Goal: Transaction & Acquisition: Purchase product/service

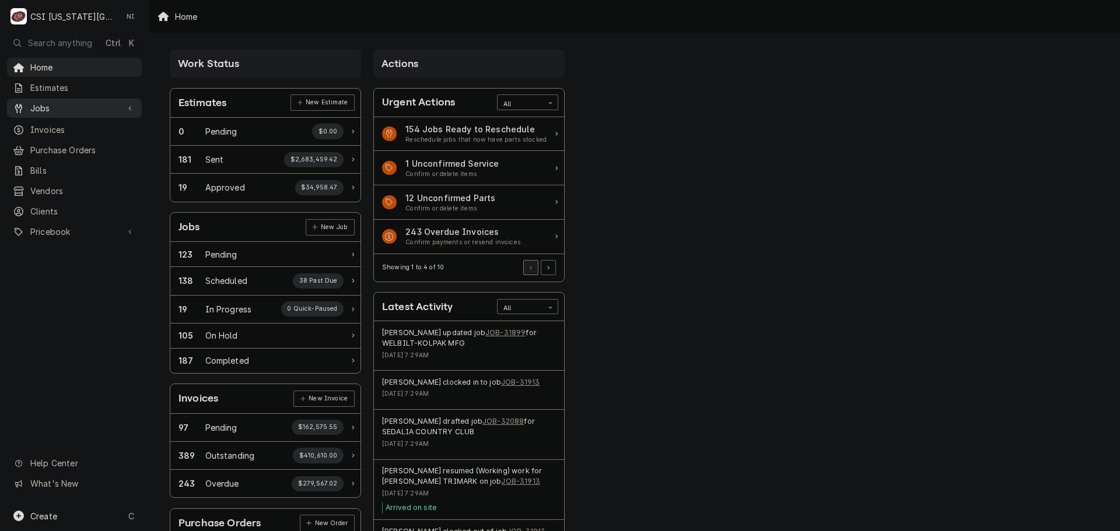
click at [99, 107] on span "Jobs" at bounding box center [74, 108] width 88 height 12
click at [69, 110] on span "Jobs" at bounding box center [74, 108] width 88 height 12
click at [70, 110] on span "Jobs" at bounding box center [74, 108] width 88 height 12
click at [54, 125] on span "Jobs" at bounding box center [83, 128] width 106 height 12
click at [72, 183] on span "Purchase Orders" at bounding box center [83, 189] width 106 height 12
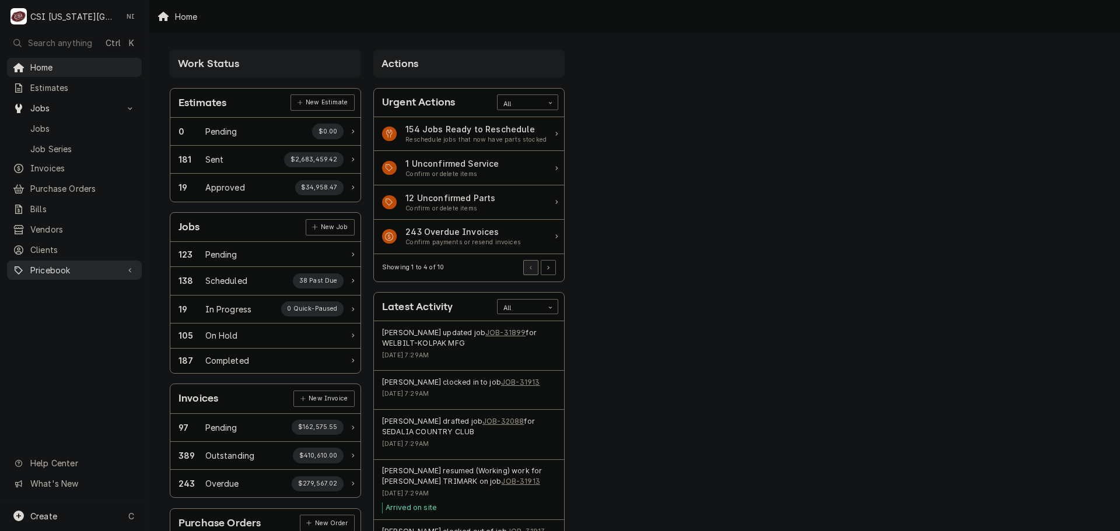
click at [66, 264] on span "Pricebook" at bounding box center [74, 270] width 88 height 12
click at [75, 305] on span "Parts & Materials" at bounding box center [83, 311] width 106 height 12
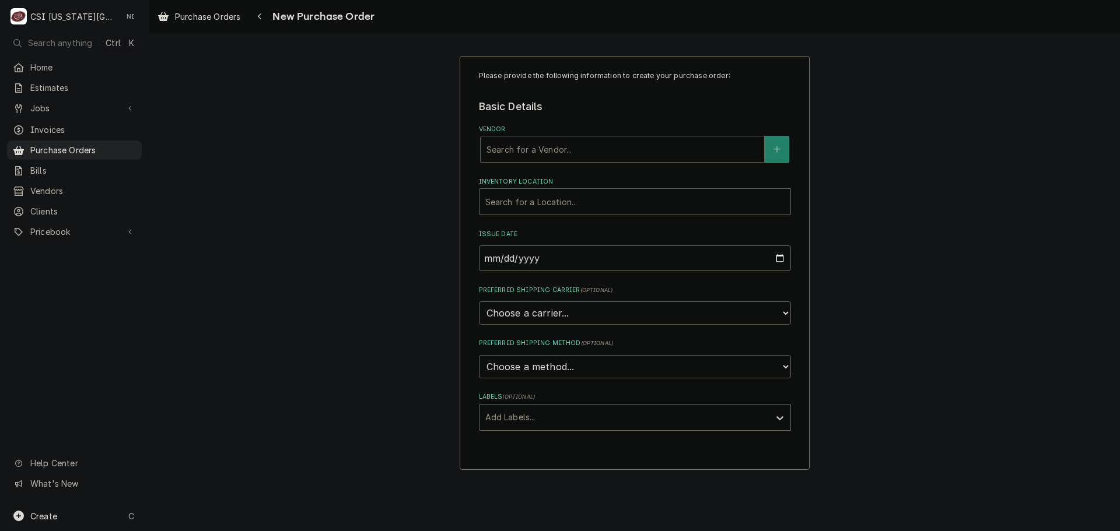
click at [569, 154] on div "Vendor" at bounding box center [622, 149] width 272 height 21
type input "cd"
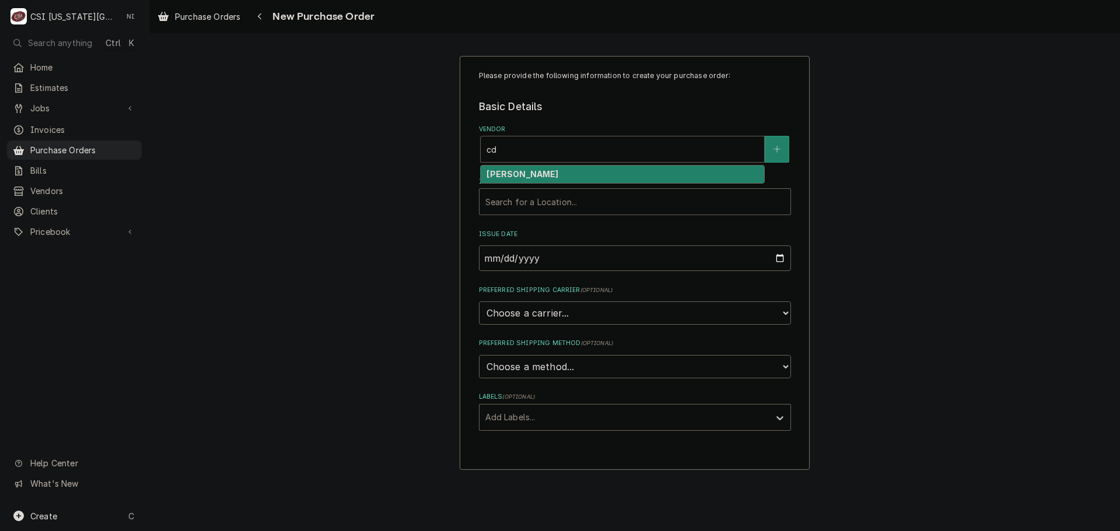
click at [549, 171] on div "CD JONES" at bounding box center [622, 175] width 283 height 18
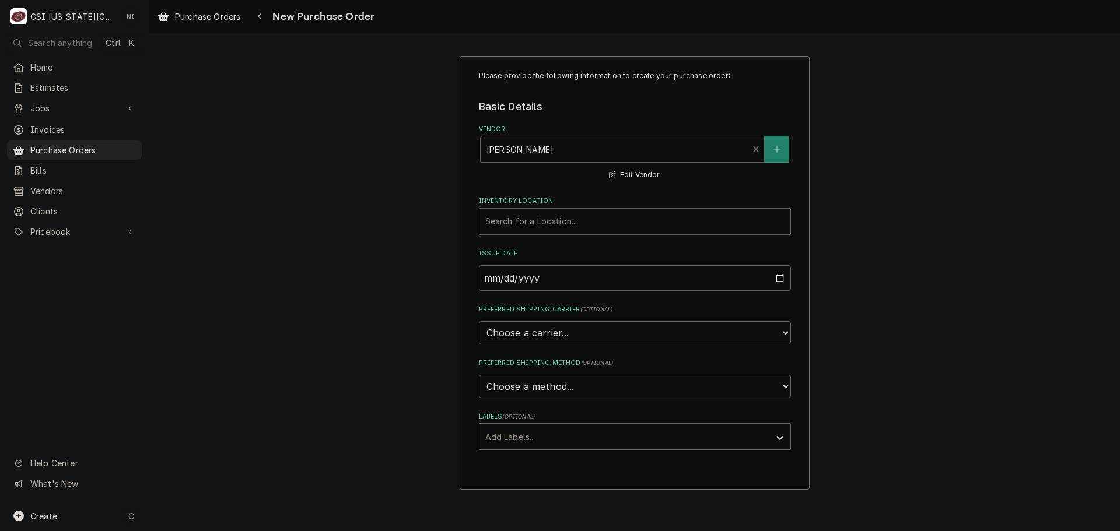
click at [535, 219] on div "Inventory Location" at bounding box center [634, 221] width 299 height 21
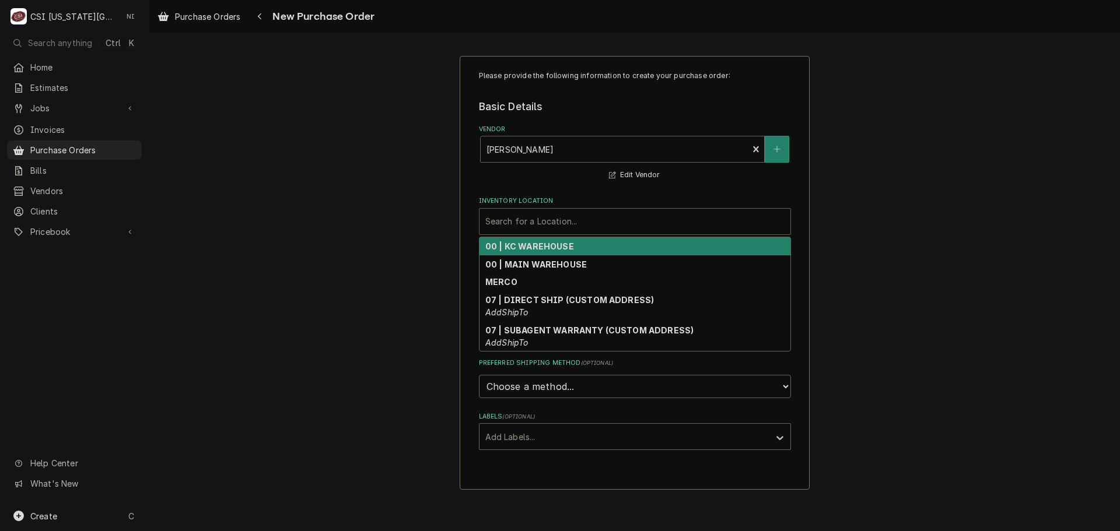
drag, startPoint x: 553, startPoint y: 250, endPoint x: 565, endPoint y: 255, distance: 13.6
click at [554, 249] on strong "00 | KC WAREHOUSE" at bounding box center [529, 246] width 89 height 10
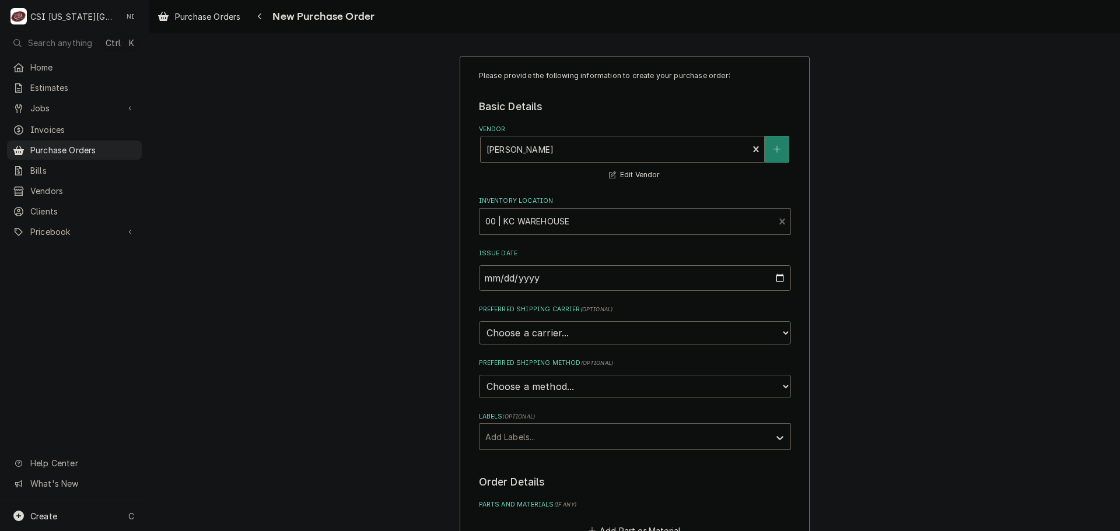
click at [591, 440] on div "Labels" at bounding box center [624, 436] width 278 height 21
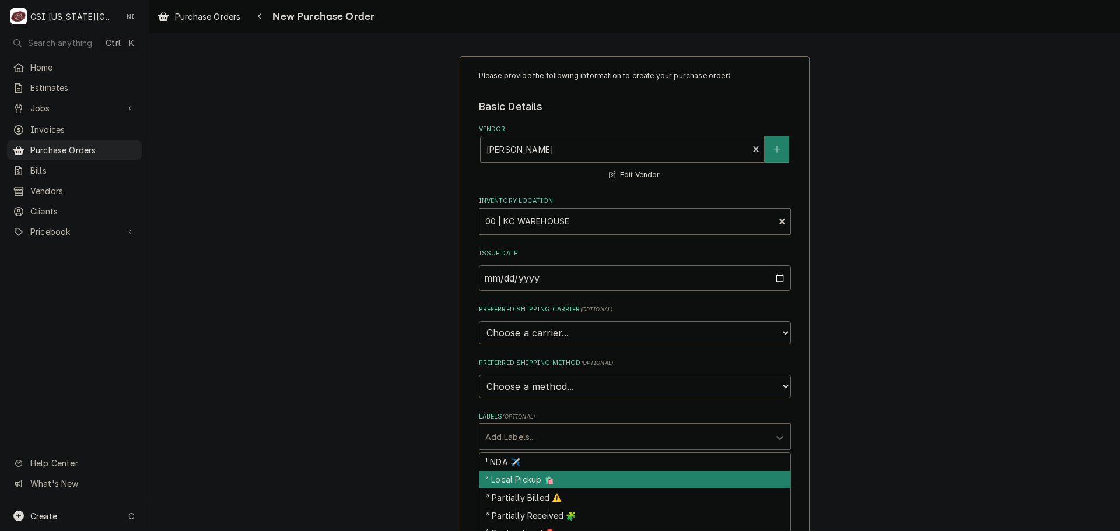
click at [544, 479] on div "² Local Pickup 🛍️" at bounding box center [634, 480] width 311 height 18
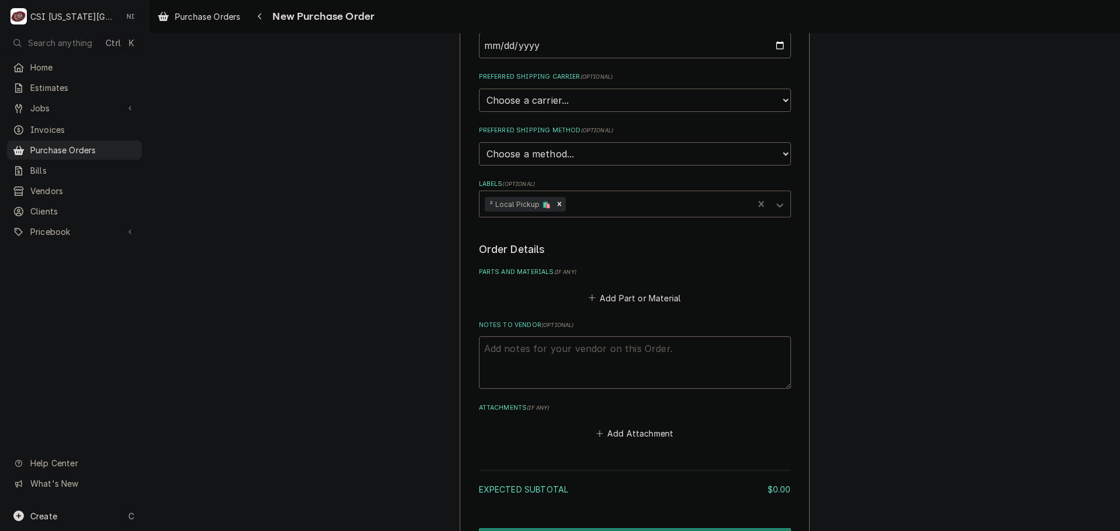
scroll to position [233, 0]
click at [565, 351] on textarea "Notes to Vendor ( optional )" at bounding box center [635, 362] width 312 height 52
type textarea "x"
type textarea "f"
type textarea "x"
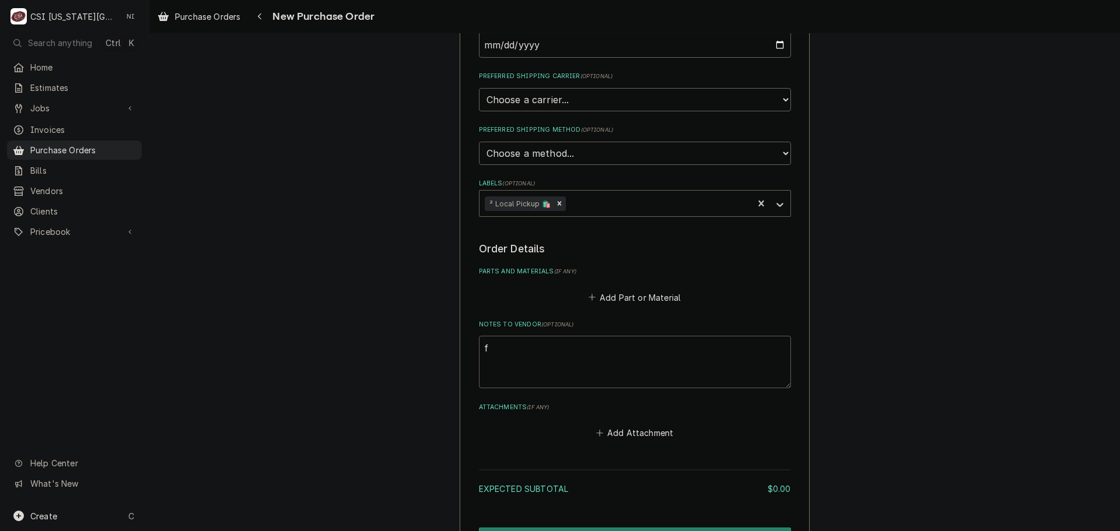
type textarea "fa"
type textarea "x"
type textarea "fan"
type textarea "x"
type textarea "fann"
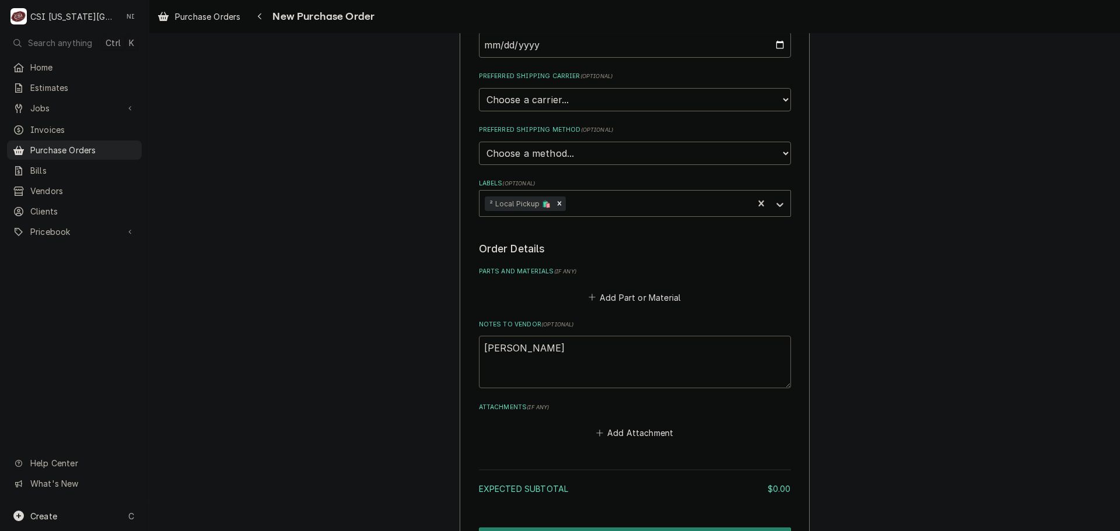
type textarea "x"
type textarea "fanni"
type textarea "x"
type textarea "fannin"
click at [636, 299] on button "Add Part or Material" at bounding box center [634, 297] width 96 height 16
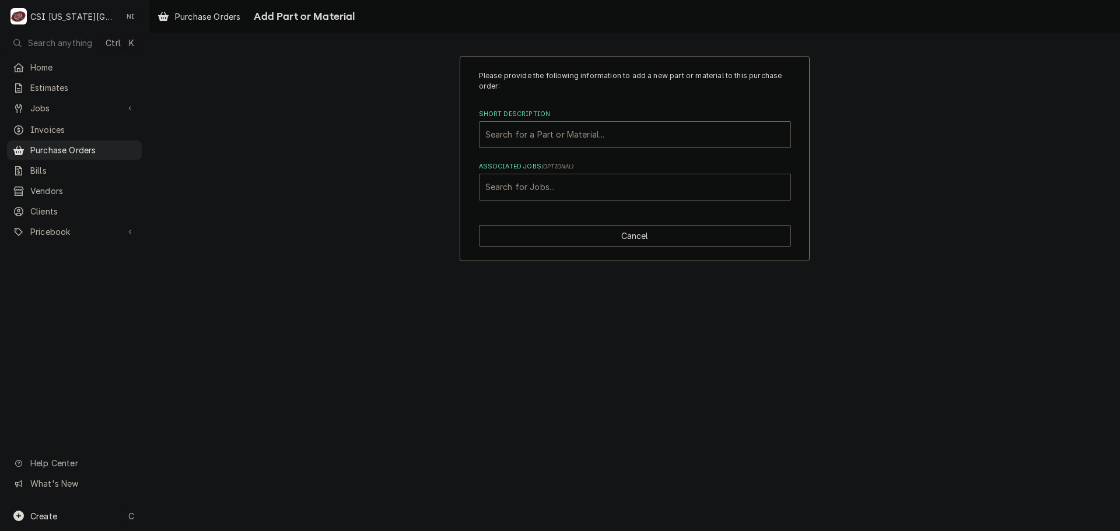
click at [560, 185] on div "Associated Jobs" at bounding box center [634, 187] width 299 height 21
type input "31913"
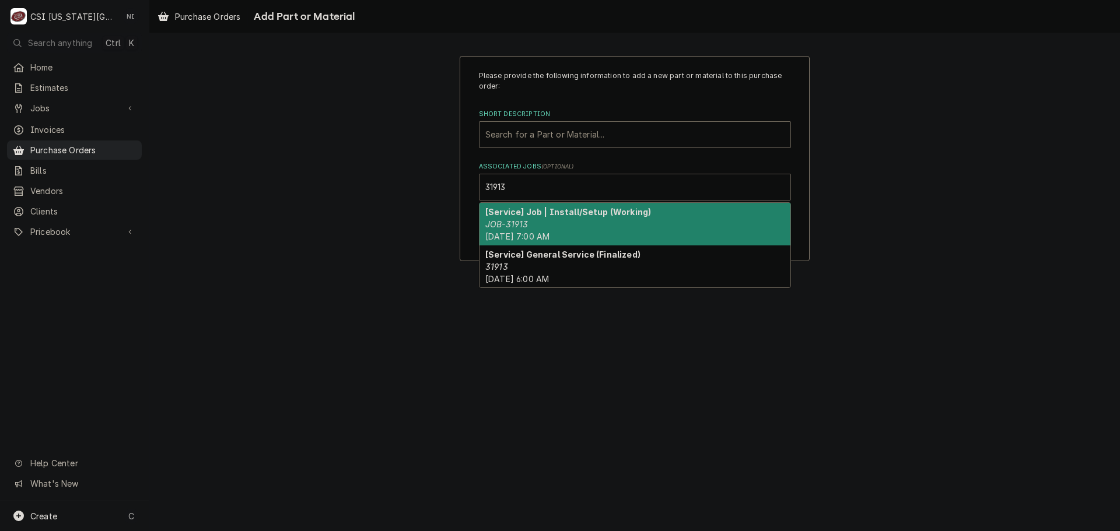
click at [548, 225] on div "[Service] Job | Install/Setup (Working) JOB-31913 Thu, Aug 14th, 2025 - 7:00 AM" at bounding box center [634, 224] width 311 height 43
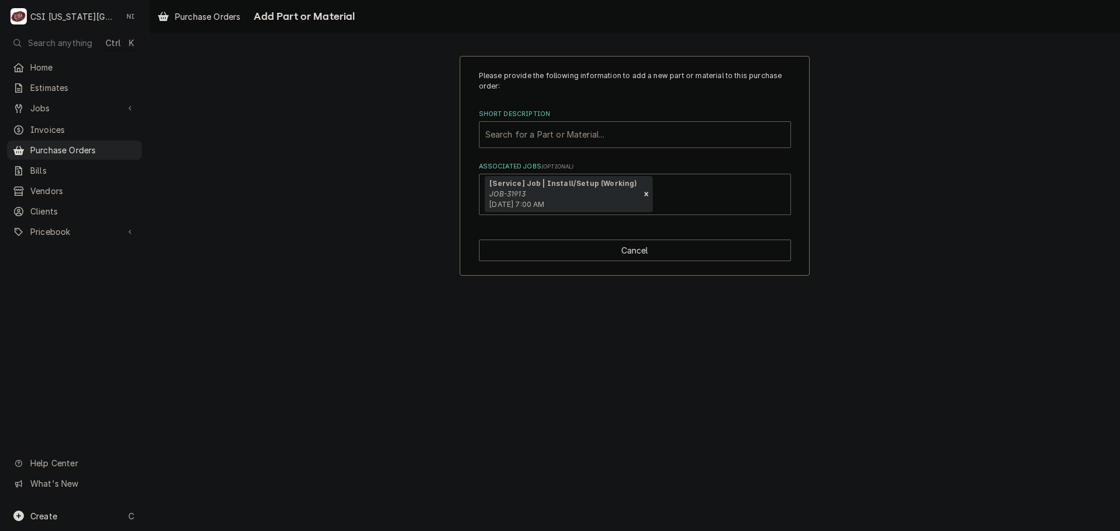
click at [568, 137] on div "Short Description" at bounding box center [634, 134] width 299 height 21
type input "misc serv"
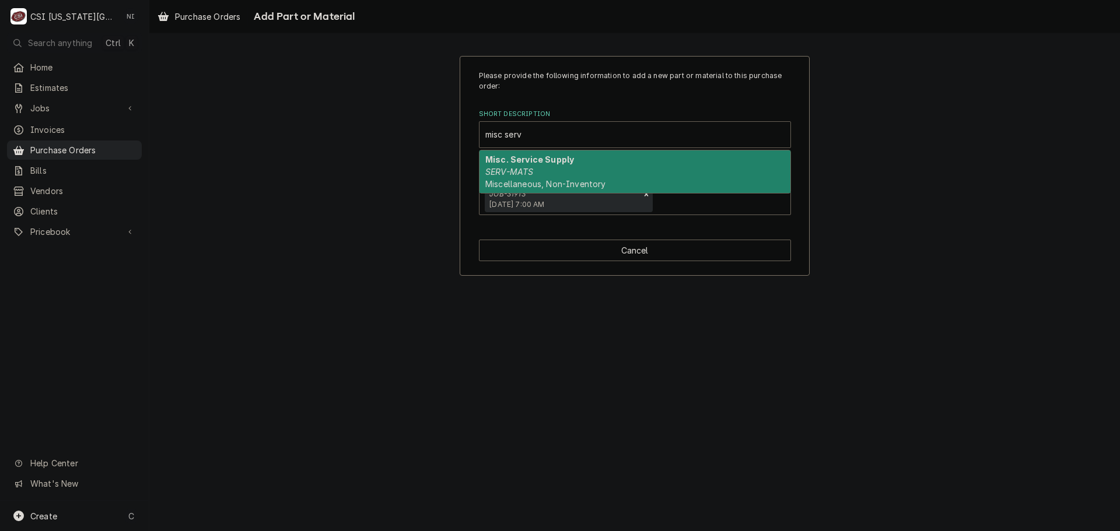
click at [564, 158] on strong "Misc. Service Supply" at bounding box center [529, 160] width 89 height 10
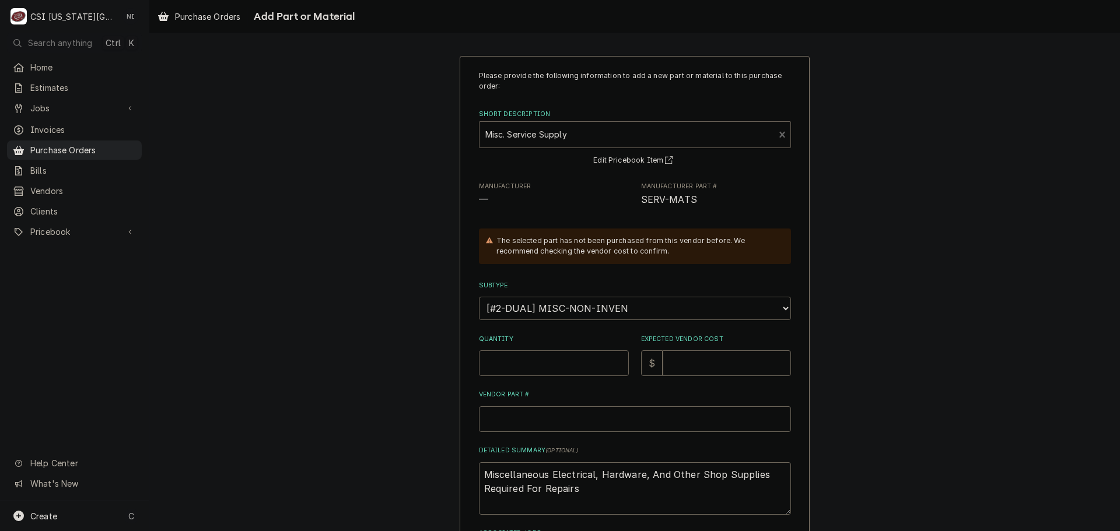
click at [541, 358] on input "Quantity" at bounding box center [554, 364] width 150 height 26
type textarea "x"
type input "1"
type textarea "x"
type input "0"
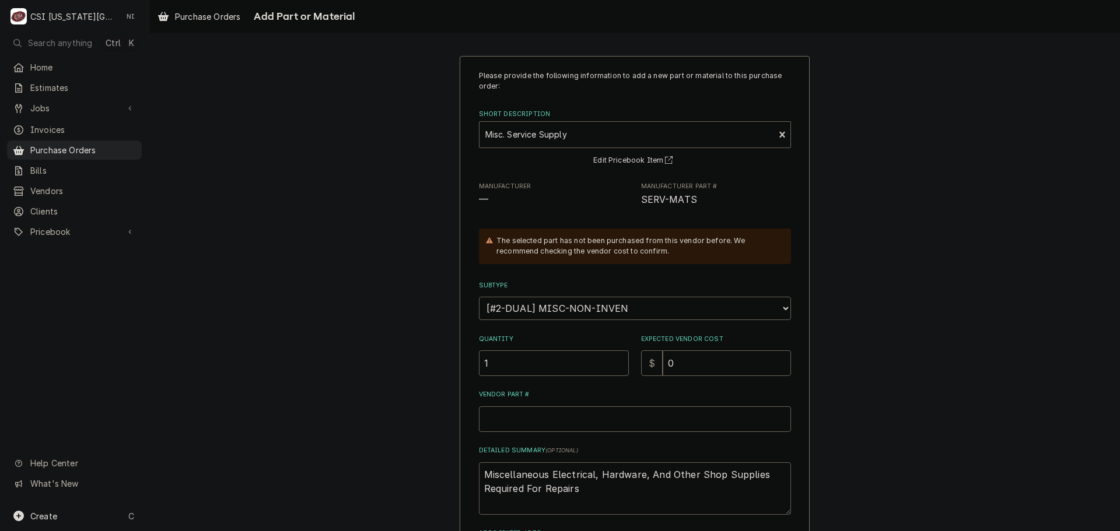
drag, startPoint x: 583, startPoint y: 493, endPoint x: 212, endPoint y: 440, distance: 374.8
click at [216, 444] on div "Please provide the following information to add a new part or material to this …" at bounding box center [634, 349] width 971 height 608
type textarea "x"
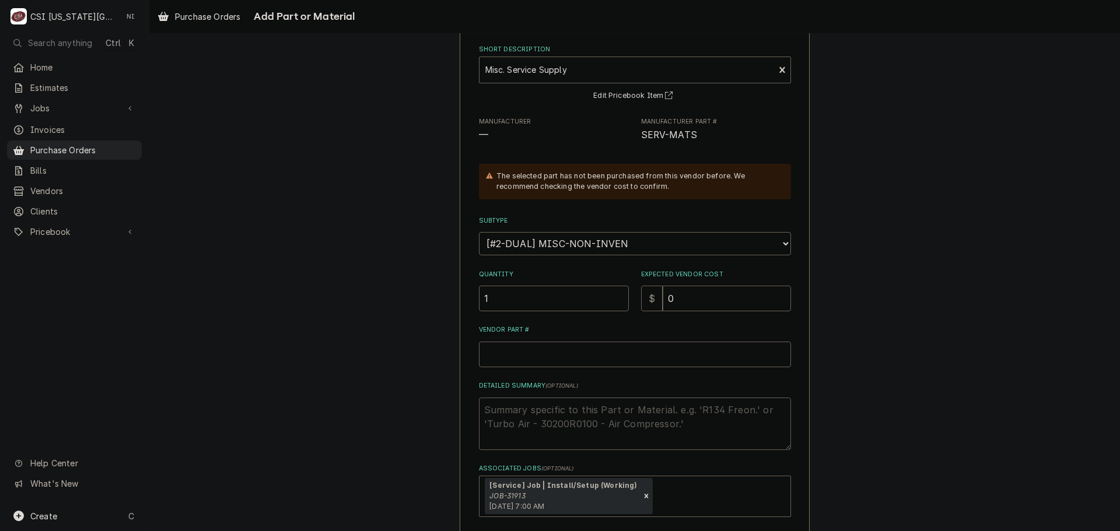
scroll to position [122, 0]
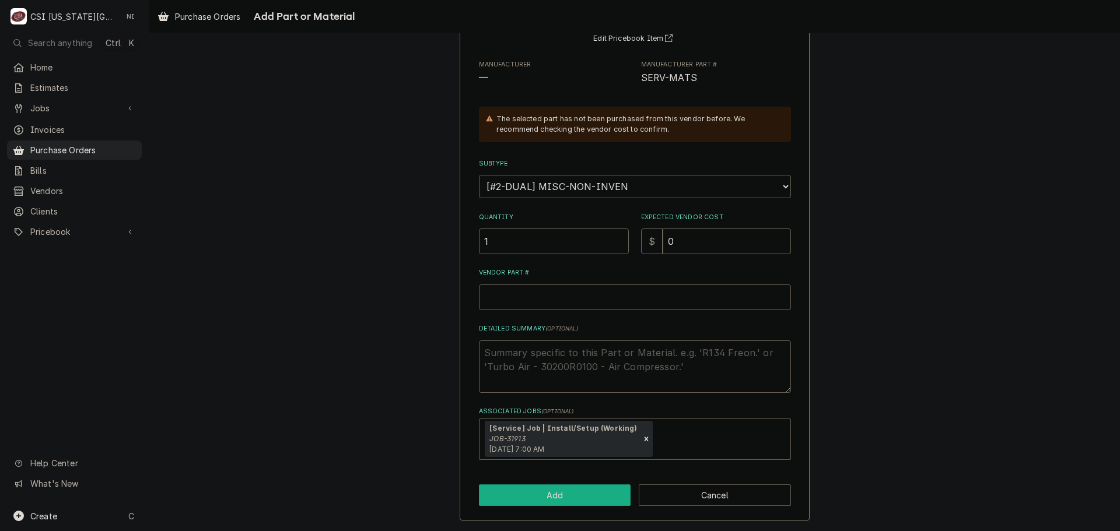
drag, startPoint x: 580, startPoint y: 495, endPoint x: 605, endPoint y: 490, distance: 25.6
click at [581, 495] on button "Add" at bounding box center [555, 496] width 152 height 22
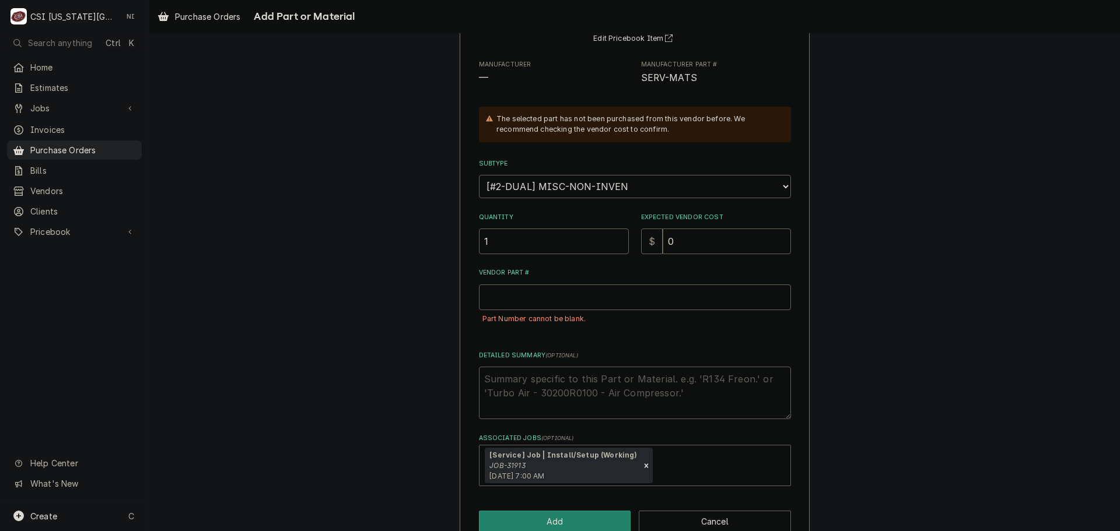
scroll to position [148, 0]
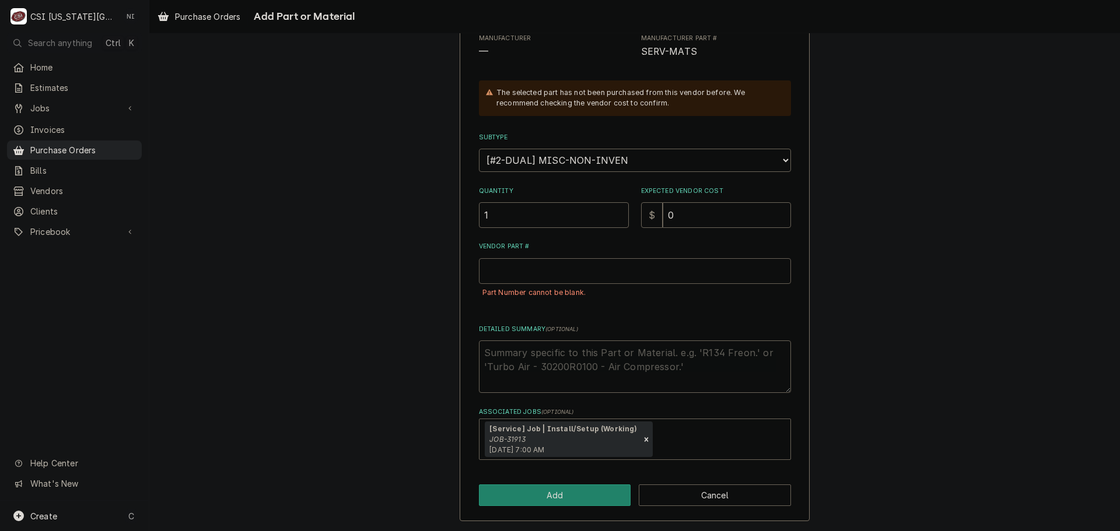
click at [549, 275] on input "Vendor Part #" at bounding box center [635, 271] width 312 height 26
type textarea "x"
type input "m"
type textarea "x"
type input "mis"
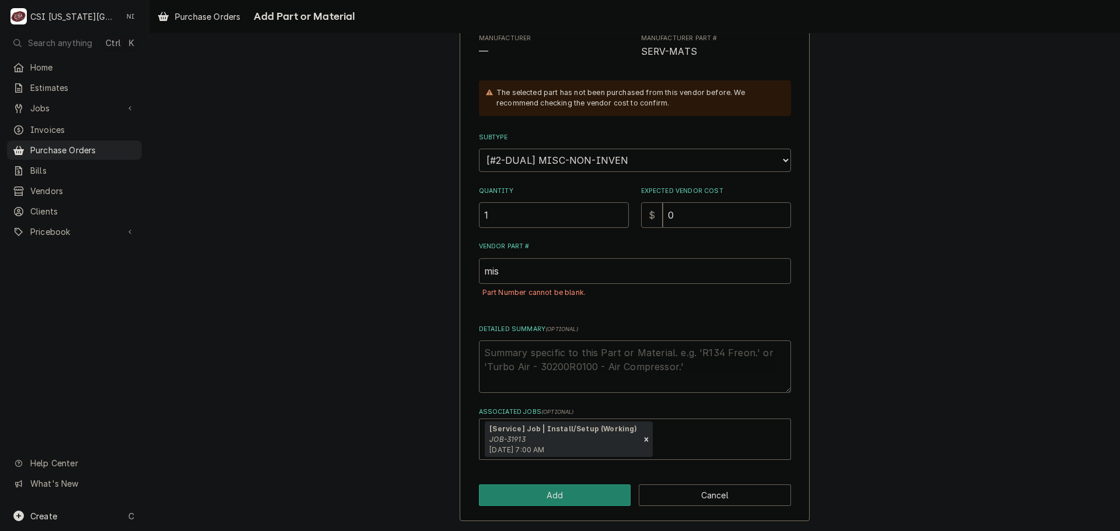
type textarea "x"
type input "misc"
type textarea "x"
type input "misc"
type textarea "x"
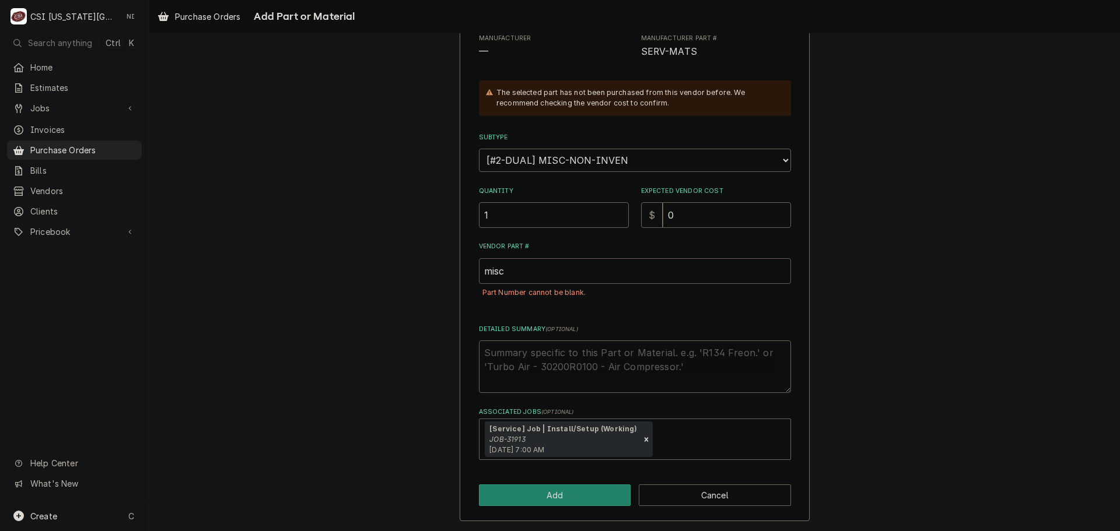
type input "misc p"
type textarea "x"
type input "misc pa"
type textarea "x"
type input "misc par"
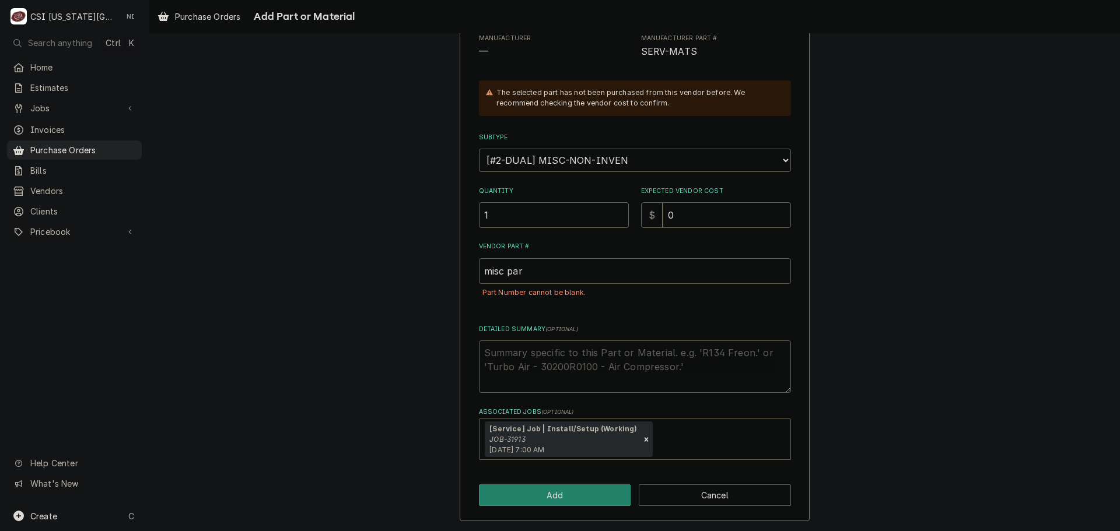
type textarea "x"
type input "misc part"
type textarea "x"
type input "misc parts"
click at [562, 486] on button "Add" at bounding box center [555, 496] width 152 height 22
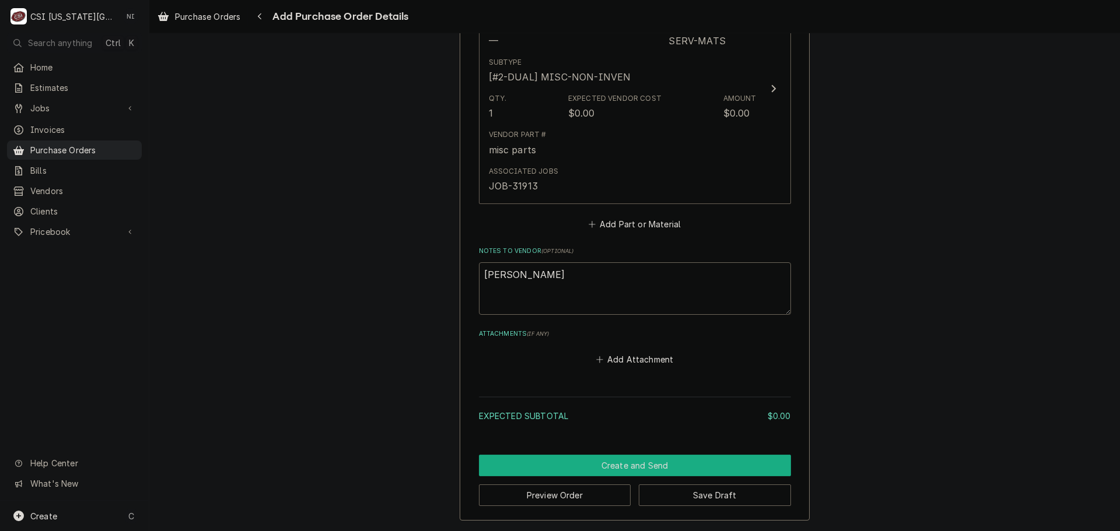
click at [580, 460] on button "Create and Send" at bounding box center [635, 466] width 312 height 22
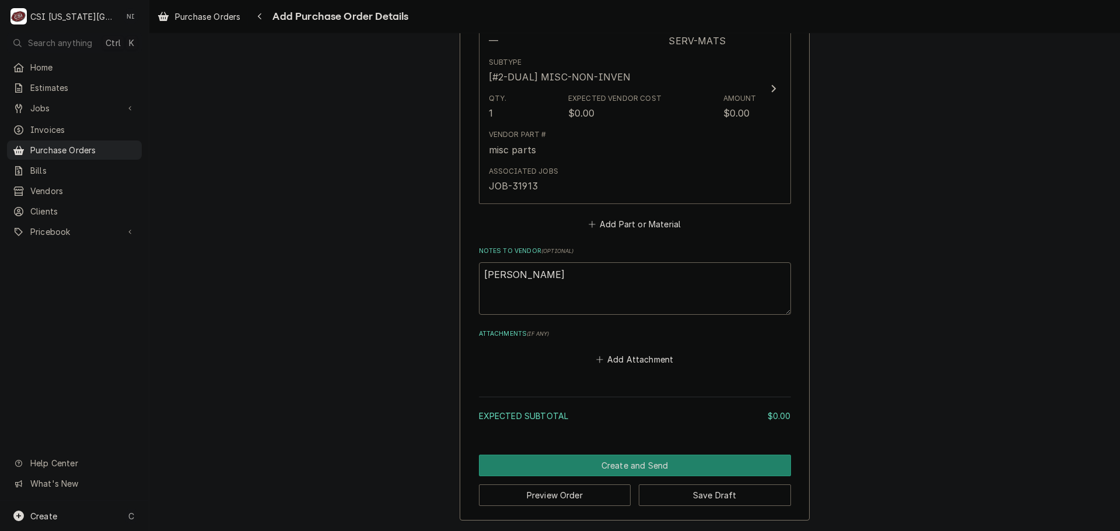
scroll to position [537, 0]
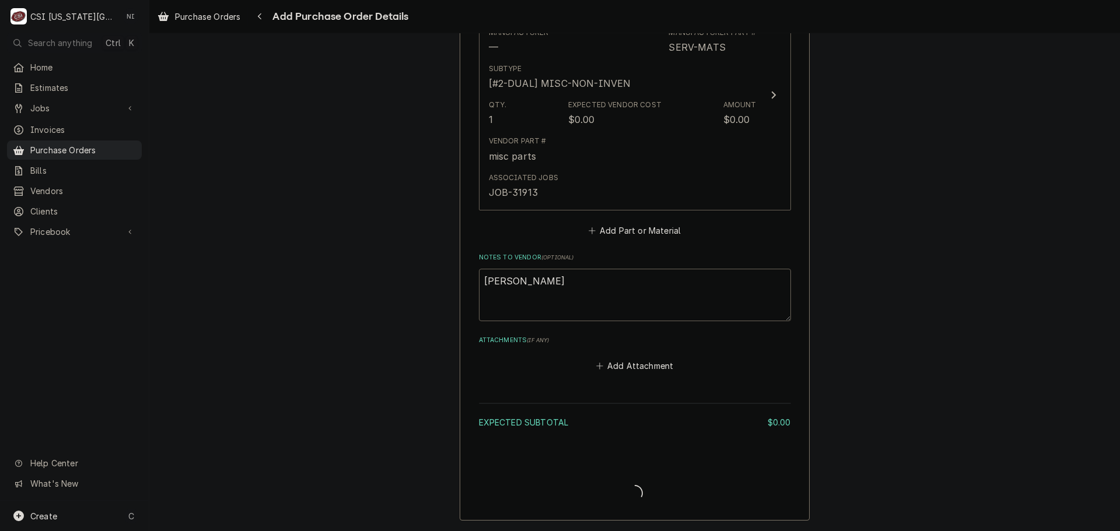
type textarea "x"
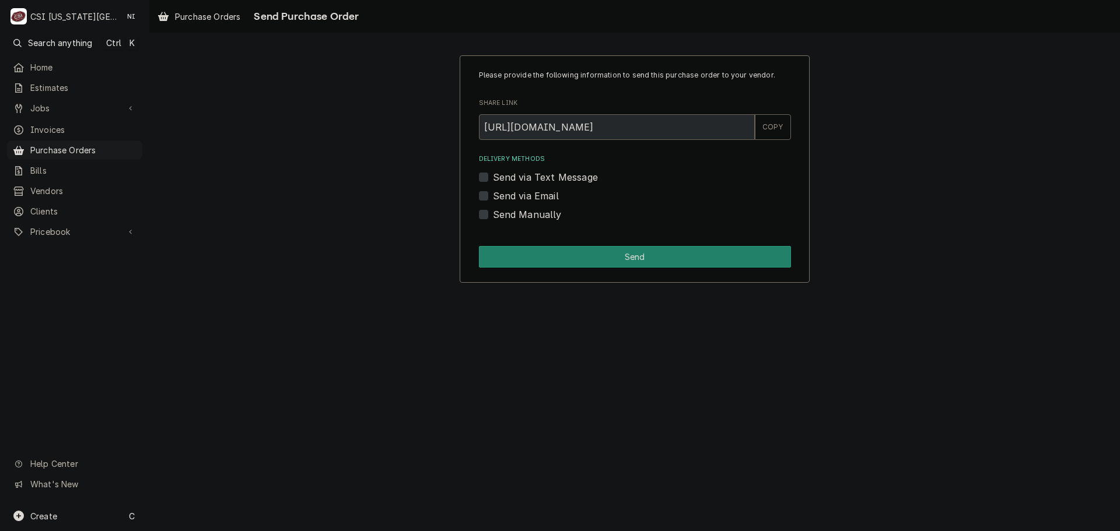
drag, startPoint x: 481, startPoint y: 218, endPoint x: 482, endPoint y: 230, distance: 11.7
click at [493, 218] on label "Send Manually" at bounding box center [527, 215] width 69 height 14
click at [493, 218] on input "Send Manually" at bounding box center [649, 221] width 312 height 26
checkbox input "true"
click at [492, 243] on div "Please provide the following information to send this purchase order to your ve…" at bounding box center [635, 168] width 350 height 227
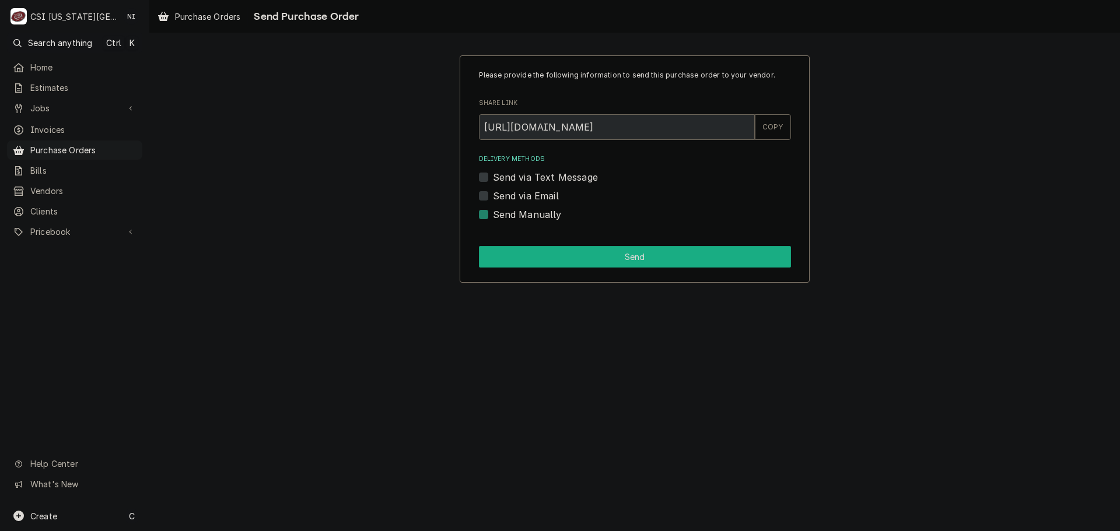
click at [495, 255] on button "Send" at bounding box center [635, 257] width 312 height 22
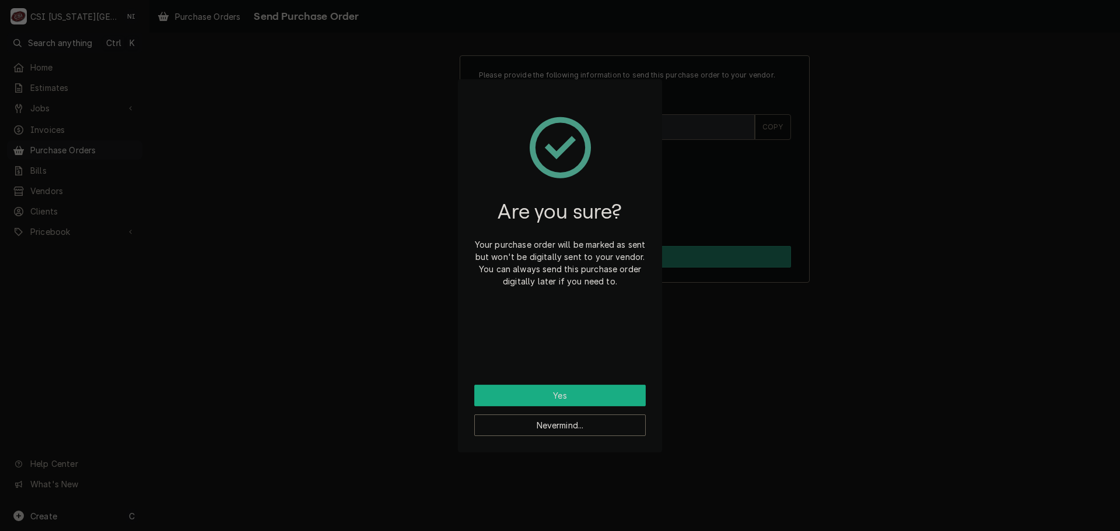
drag, startPoint x: 556, startPoint y: 388, endPoint x: 564, endPoint y: 389, distance: 7.6
click at [558, 389] on button "Yes" at bounding box center [559, 396] width 171 height 22
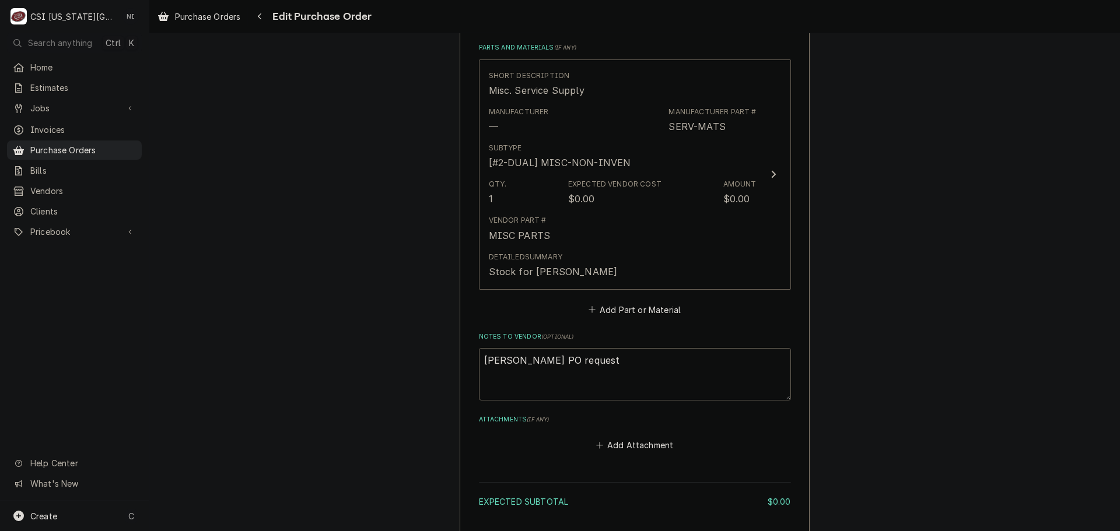
scroll to position [525, 0]
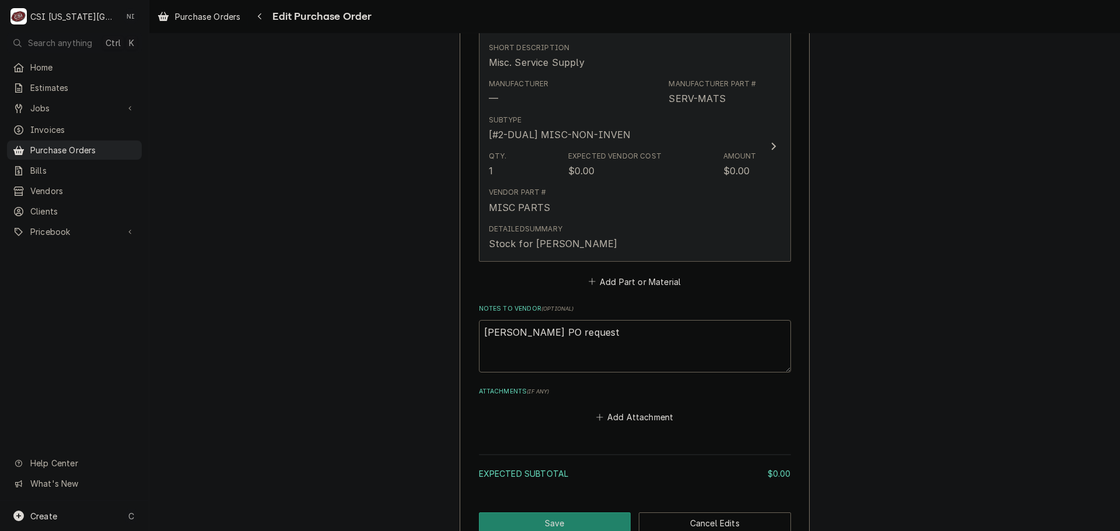
click at [704, 181] on div "Qty. 1 Expected Vendor Cost $0.00 Amount $0.00" at bounding box center [623, 164] width 268 height 36
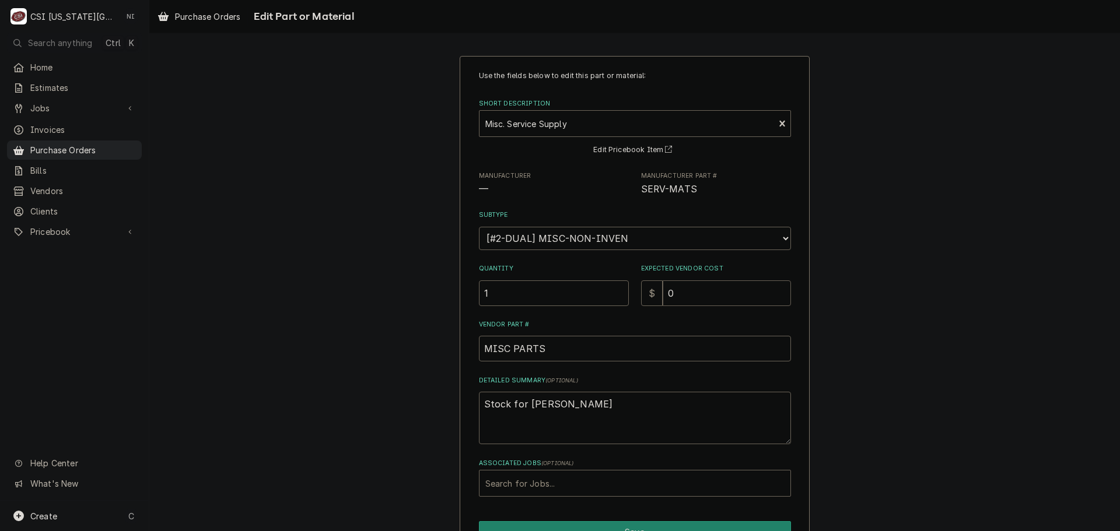
drag, startPoint x: 689, startPoint y: 298, endPoint x: 621, endPoint y: 296, distance: 68.3
click at [621, 296] on div "Quantity 1 Expected Vendor Cost $ 0" at bounding box center [635, 284] width 312 height 41
type textarea "x"
type input "2"
type textarea "x"
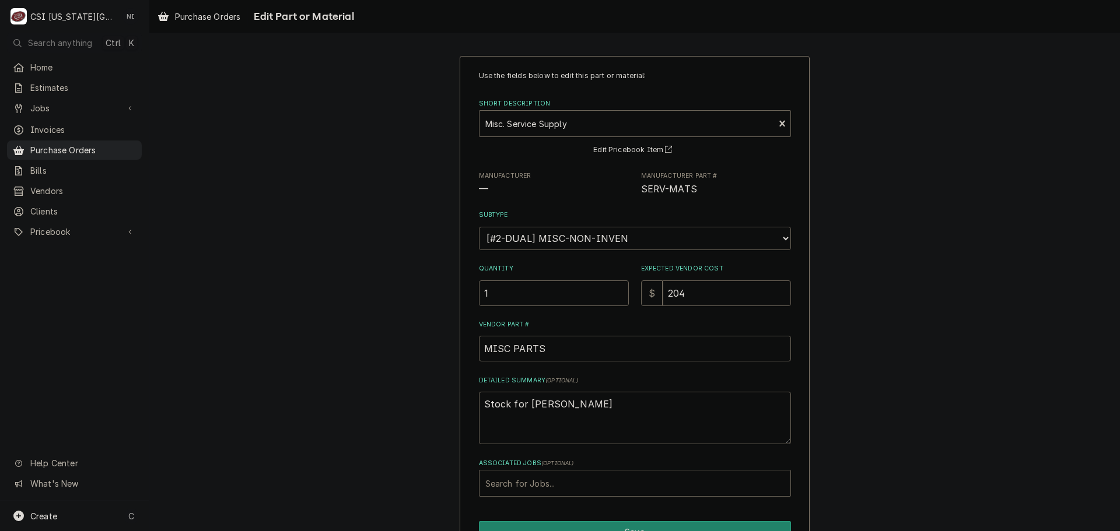
type input "2045"
type textarea "x"
type input "204"
type textarea "x"
type input "20"
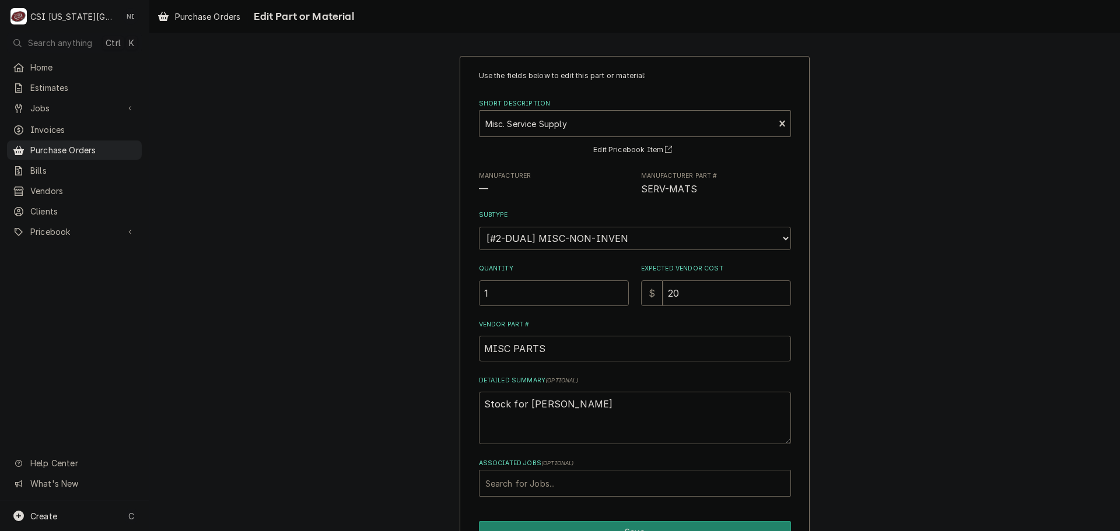
type textarea "x"
type input "205"
type textarea "x"
type input "205.1"
type textarea "x"
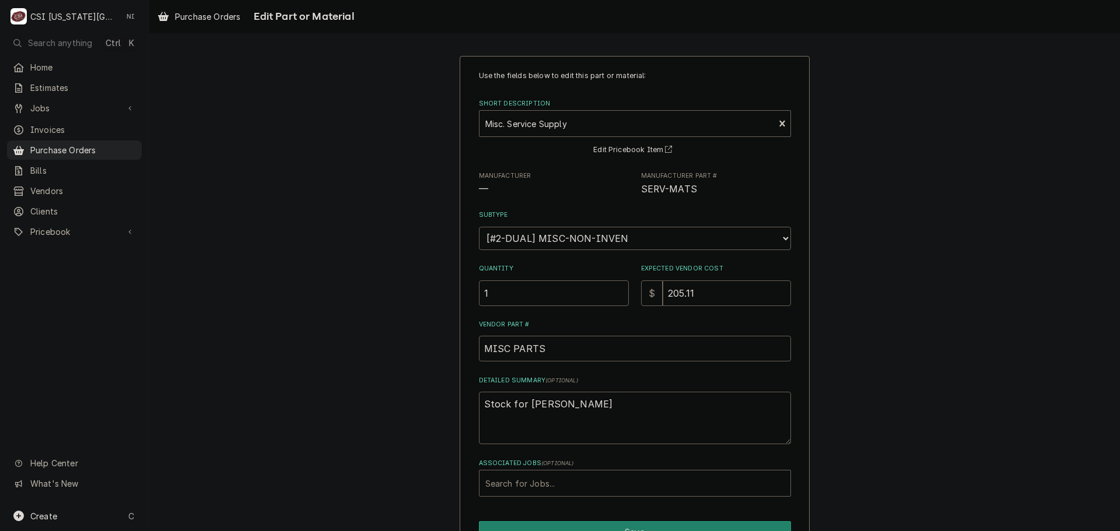
type input "205.11"
drag, startPoint x: 461, startPoint y: 410, endPoint x: 337, endPoint y: 419, distance: 124.6
click at [338, 419] on div "Use the fields below to edit this part or material: Short Description Misc. Ser…" at bounding box center [634, 321] width 971 height 552
type textarea "x"
type textarea "n"
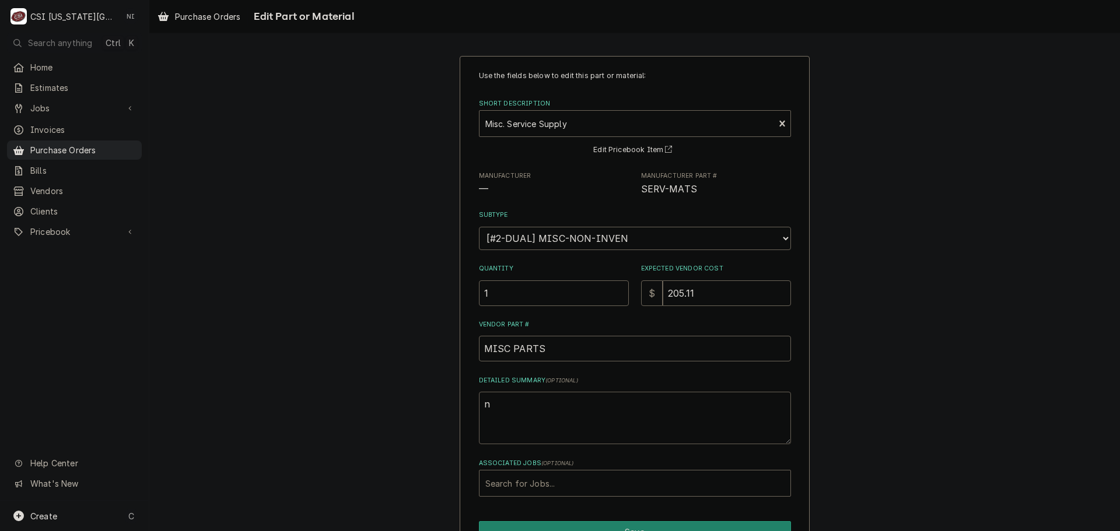
type textarea "x"
type textarea "ni"
type textarea "x"
type textarea "nit"
type textarea "x"
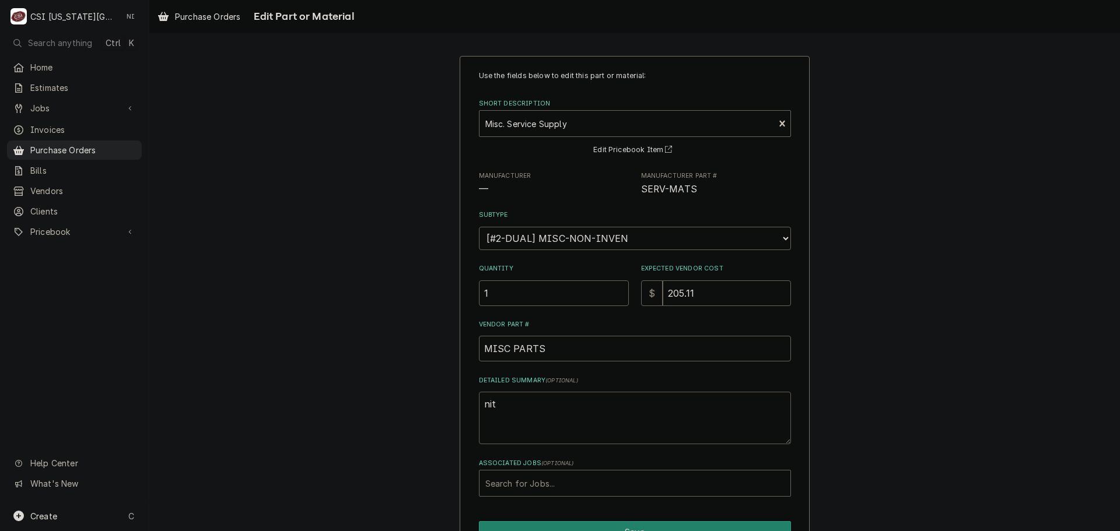
type textarea "nitr"
type textarea "x"
type textarea "nitro"
drag, startPoint x: 514, startPoint y: 405, endPoint x: 523, endPoint y: 406, distance: 9.4
click at [514, 405] on textarea "nitro" at bounding box center [635, 418] width 312 height 52
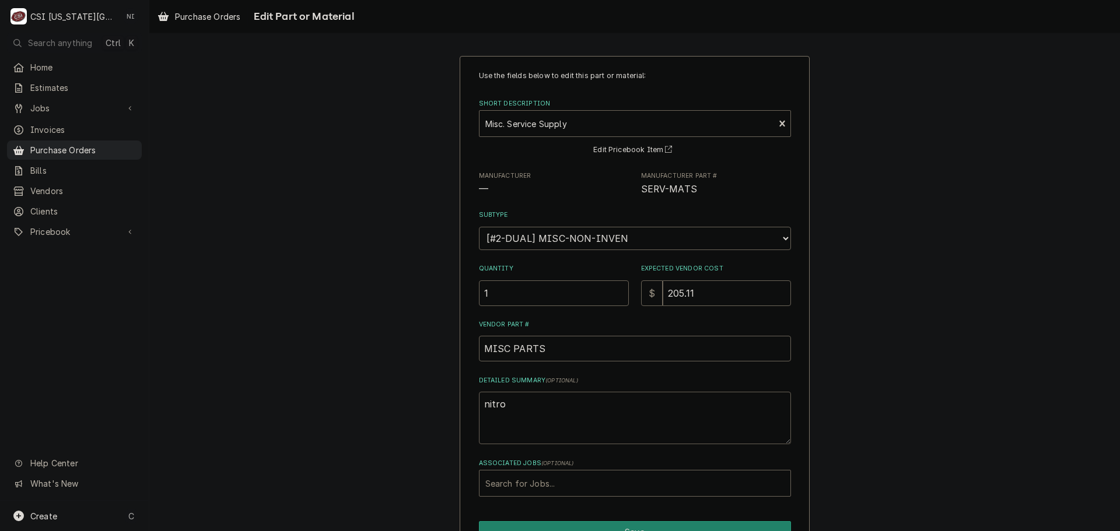
type textarea "x"
type textarea "nitro."
type textarea "x"
type textarea "nitro."
type textarea "x"
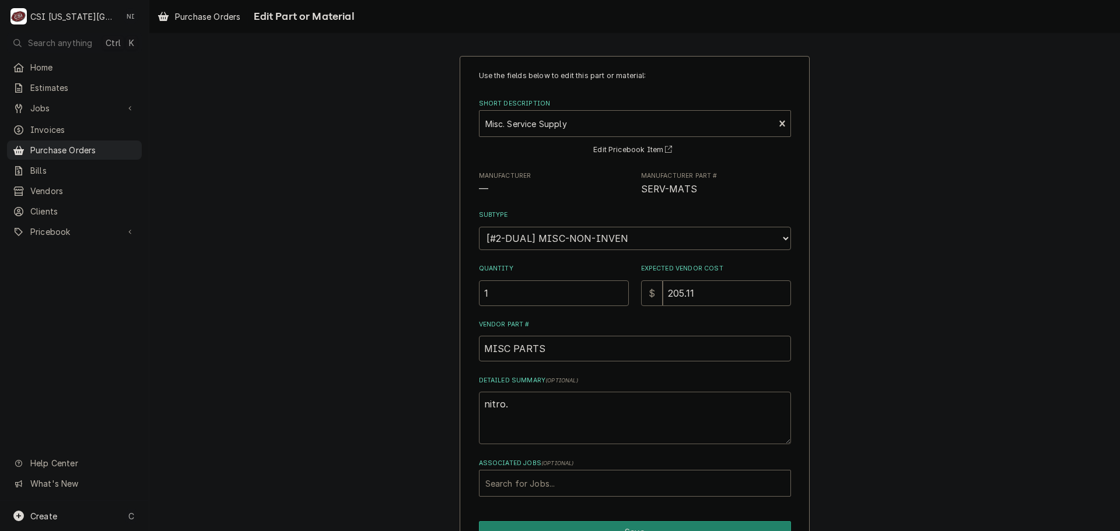
type textarea "nitro. c"
type textarea "x"
type textarea "nitro. cp"
type textarea "x"
type textarea "nitro. cp["
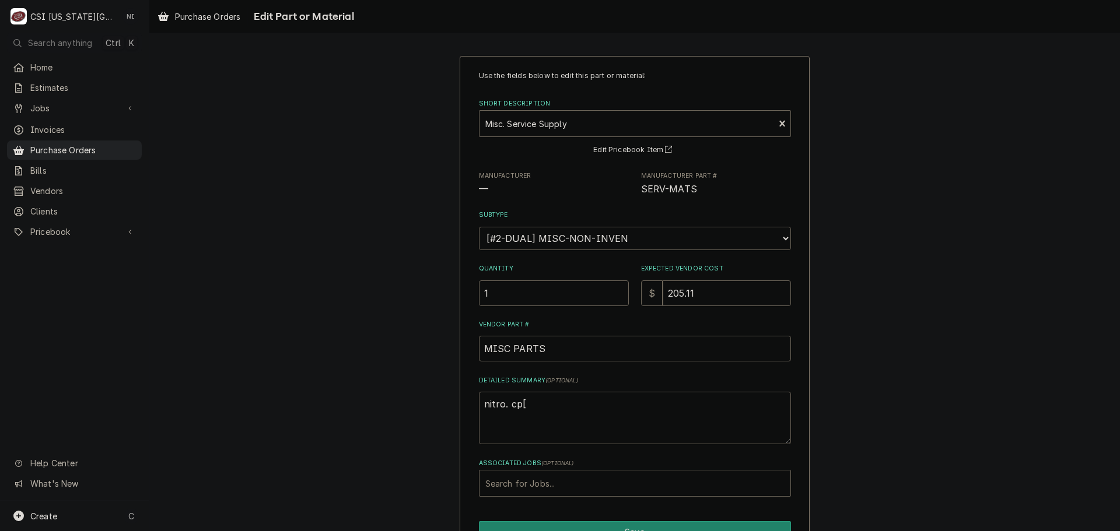
type textarea "x"
type textarea "nitro. cp"
type textarea "x"
type textarea "nitro. c"
click at [516, 407] on textarea "nitro. c" at bounding box center [635, 418] width 312 height 52
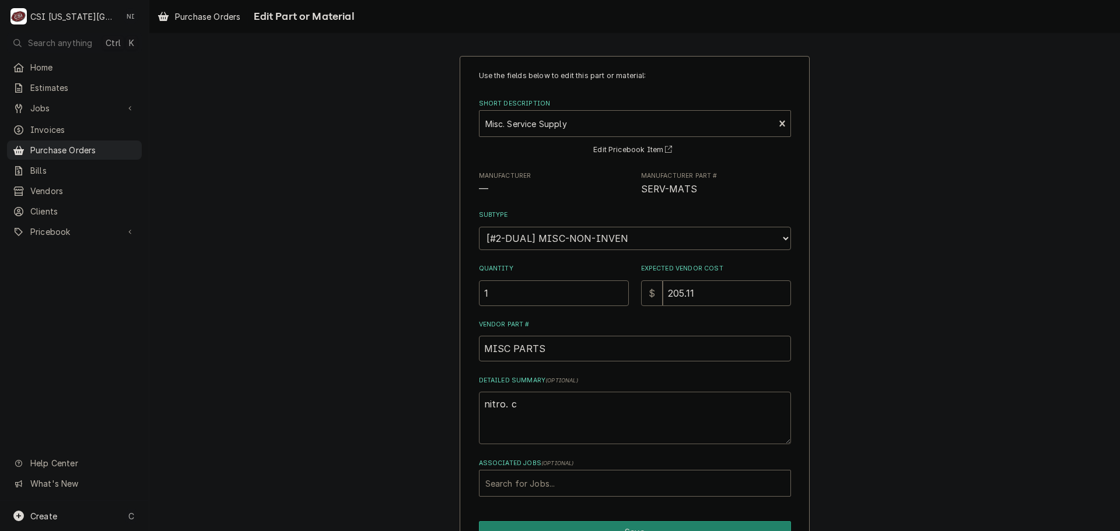
type textarea "x"
type textarea "nitro."
type textarea "x"
type textarea "nitro."
type textarea "x"
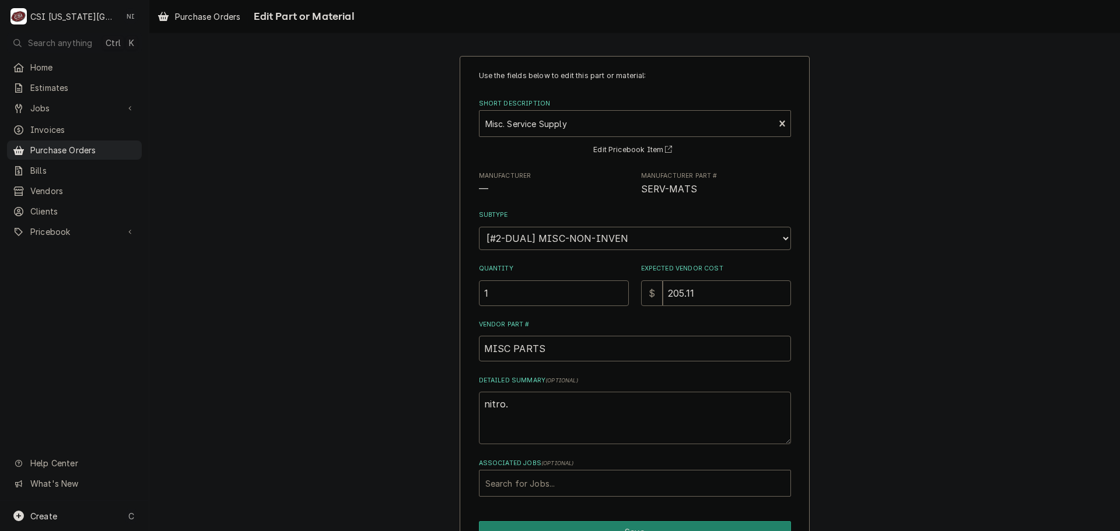
type textarea "nitro"
type textarea "x"
type textarea "nitr"
type textarea "x"
type textarea "nitro"
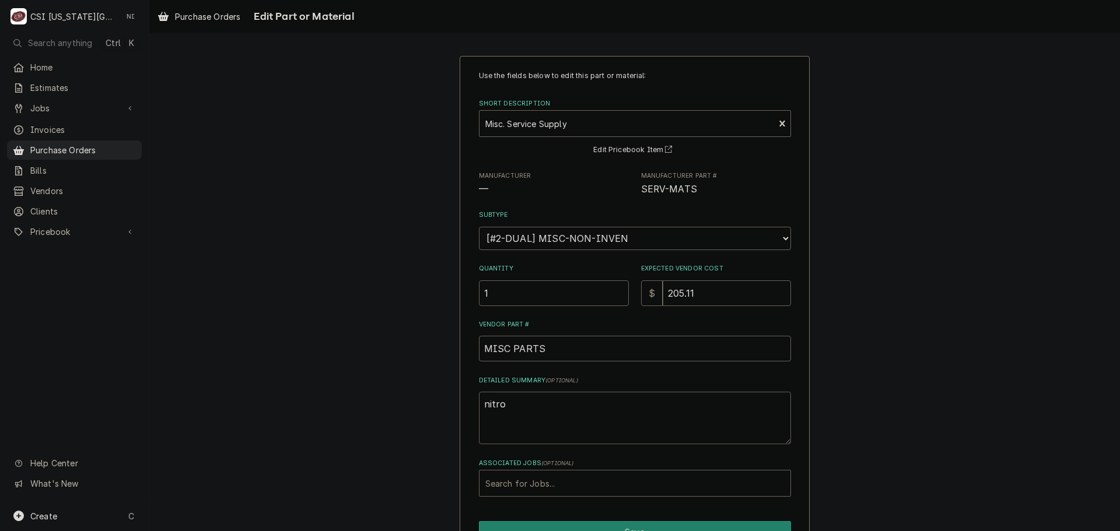
type textarea "x"
type textarea "nitro,"
type textarea "x"
type textarea "nitro,"
type textarea "x"
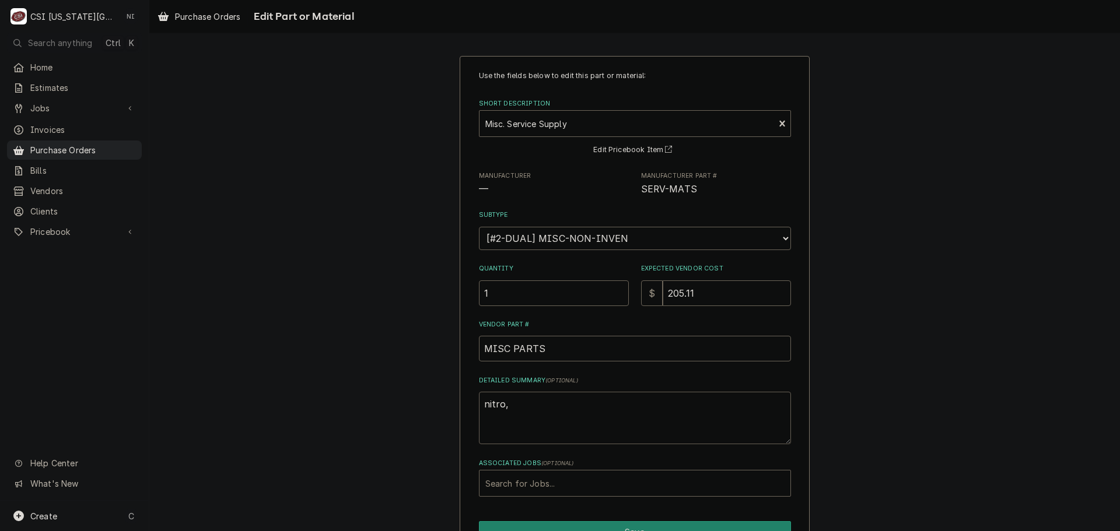
type textarea "nitro, c"
type textarea "x"
type textarea "nitro, co"
type textarea "x"
type textarea "nitro, cop"
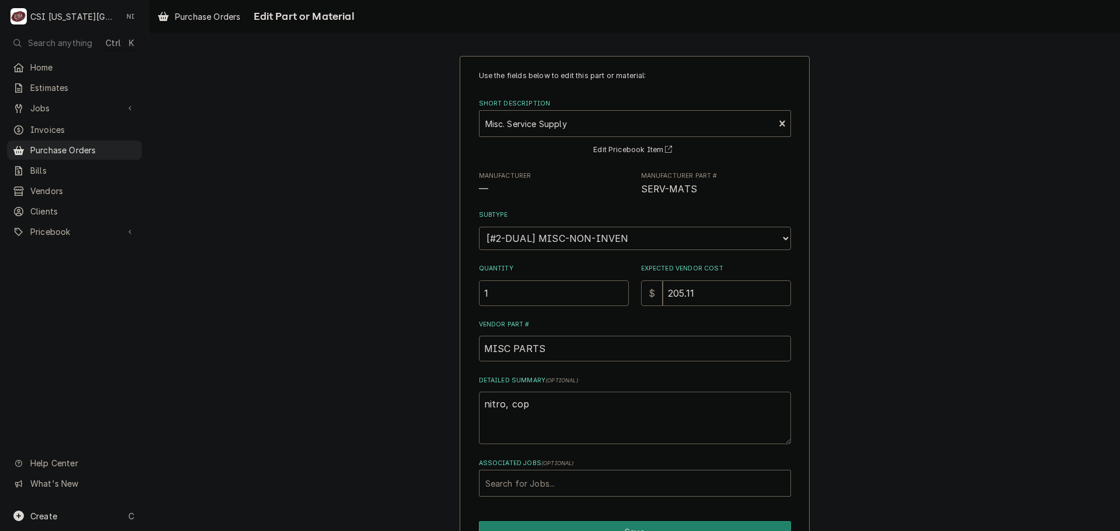
type textarea "x"
type textarea "nitro, copp"
type textarea "x"
type textarea "nitro, coppe"
type textarea "x"
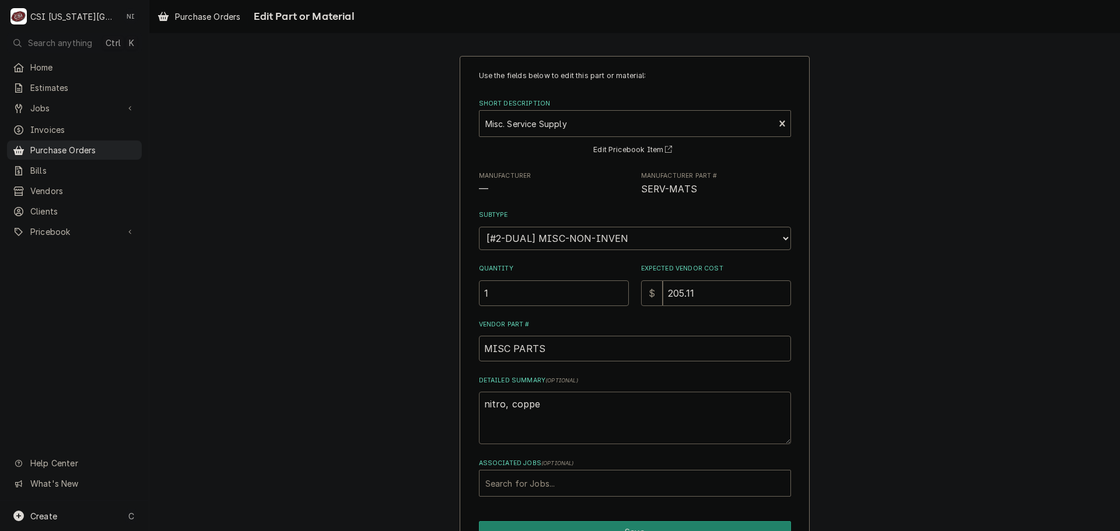
type textarea "nitro, copper"
type textarea "x"
type textarea "nitro, copper"
type textarea "x"
type textarea "nitro, copper f"
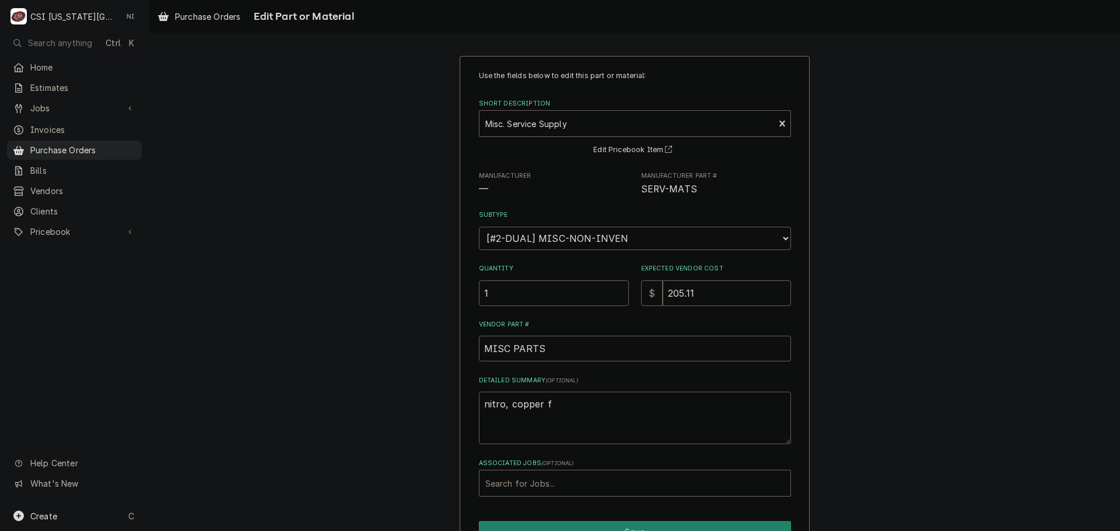
type textarea "x"
type textarea "nitro, copper fi"
type textarea "x"
type textarea "nitro, copper fit"
type textarea "x"
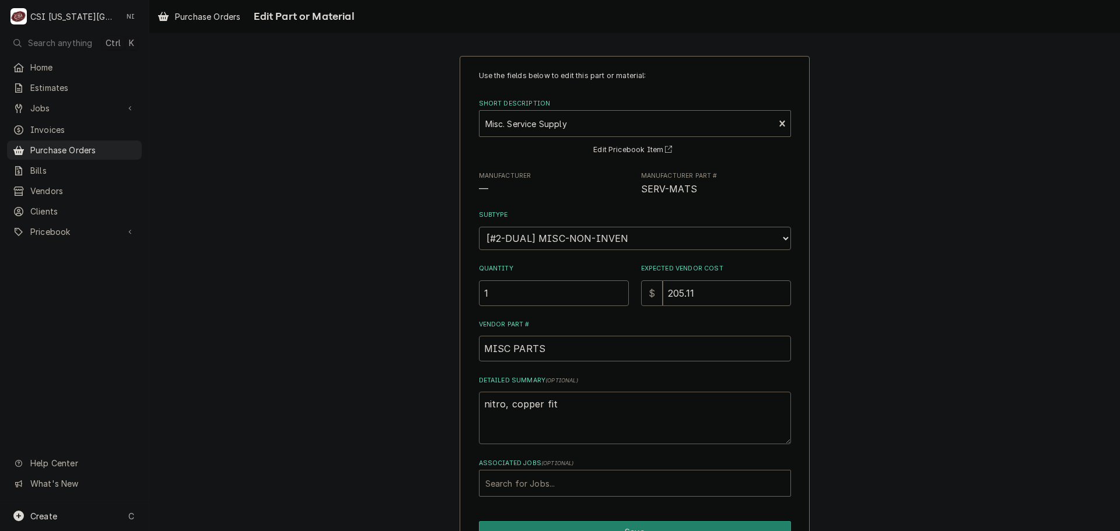
type textarea "nitro, copper fitt"
type textarea "x"
type textarea "nitro, copper fitti"
type textarea "x"
type textarea "nitro, copper fittin"
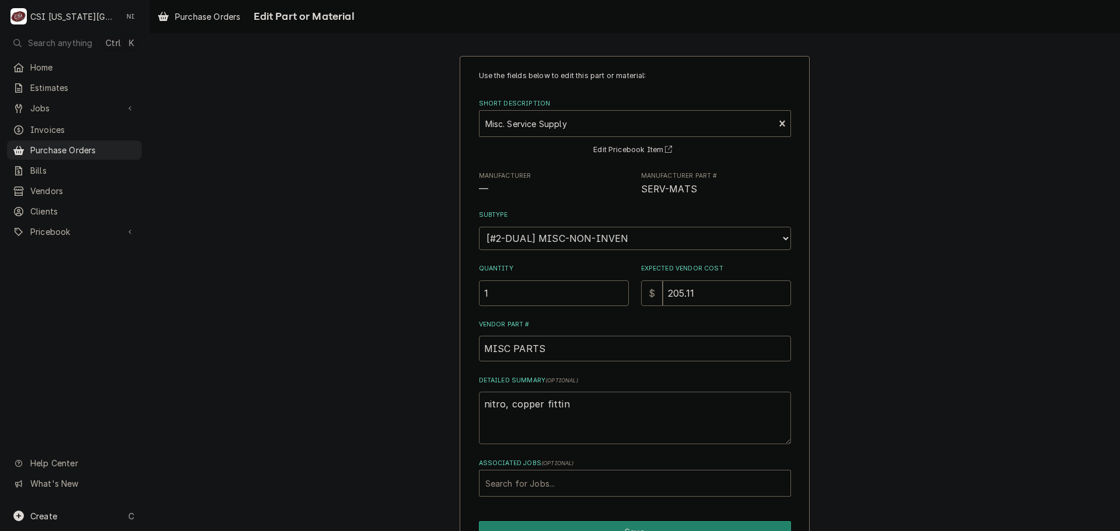
type textarea "x"
type textarea "nitro, copper fittins"
type textarea "x"
type textarea "nitro, copper fittins,"
type textarea "x"
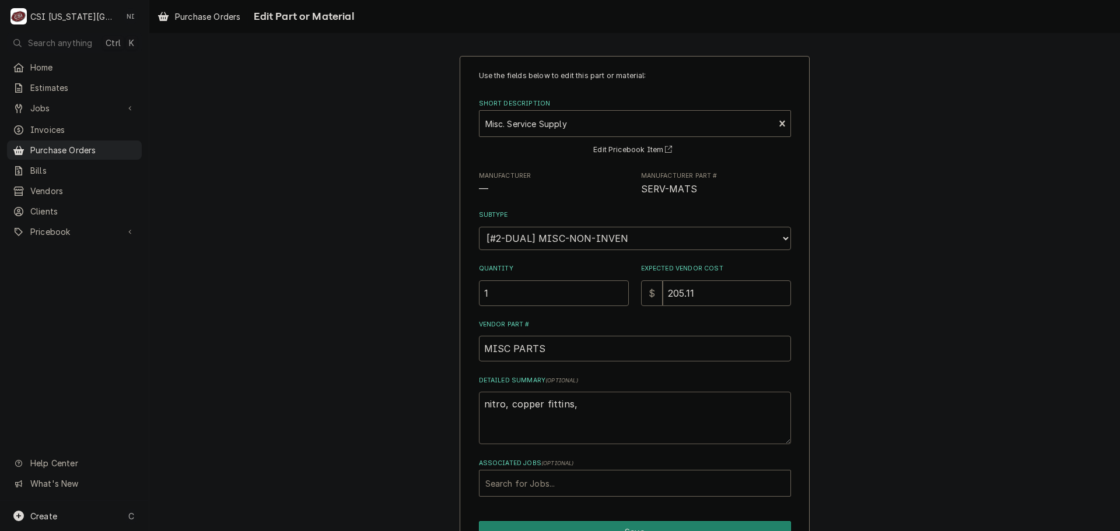
type textarea "nitro, copper fittins,"
type textarea "x"
type textarea "nitro, copper fittins,"
type textarea "x"
type textarea "nitro, copper fittins"
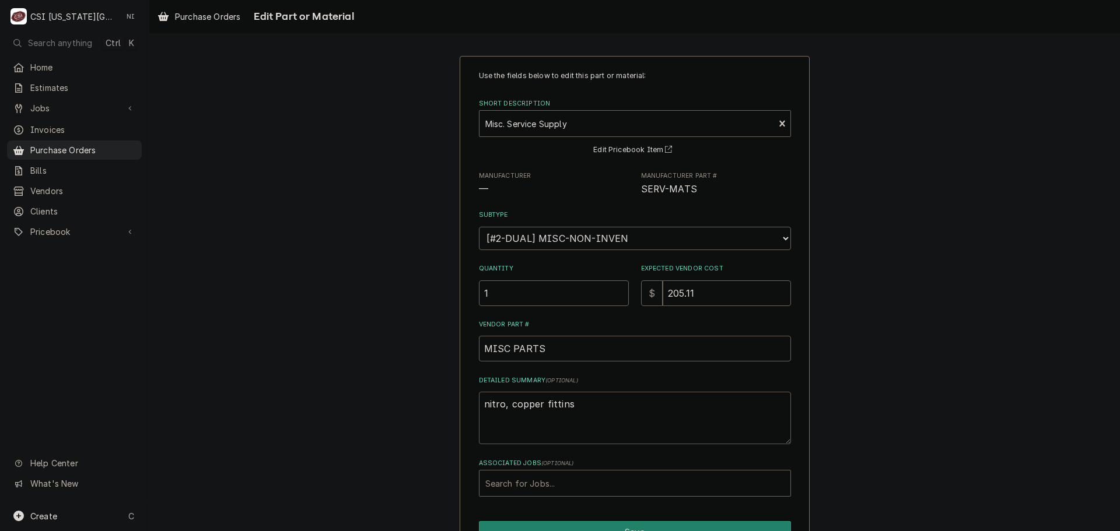
type textarea "x"
type textarea "nitro, copper fittin"
type textarea "x"
type textarea "nitro, copper fitting"
type textarea "x"
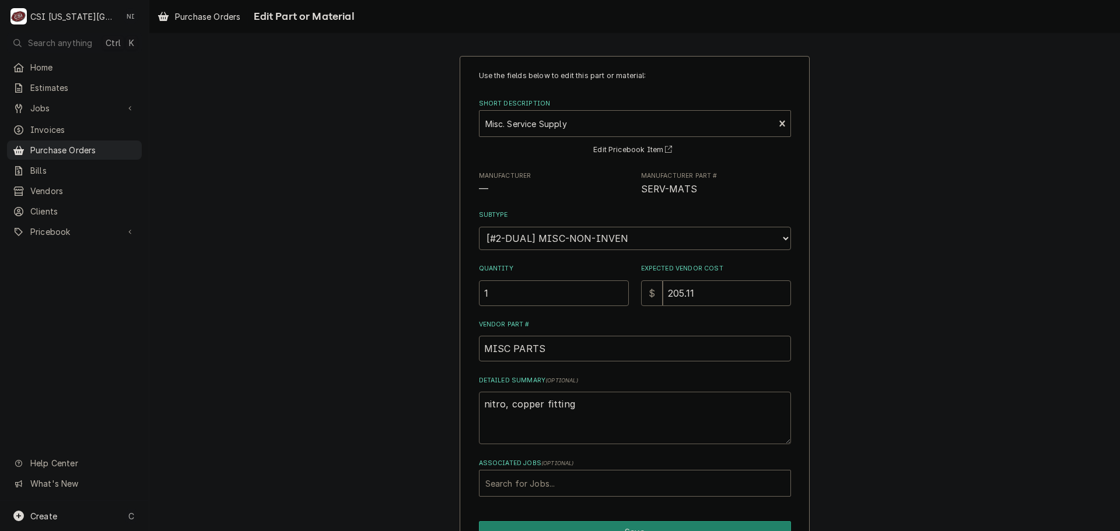
type textarea "nitro, copper fittings"
type textarea "x"
type textarea "nitro, copper fittings,"
type textarea "x"
type textarea "nitro, copper fittings,"
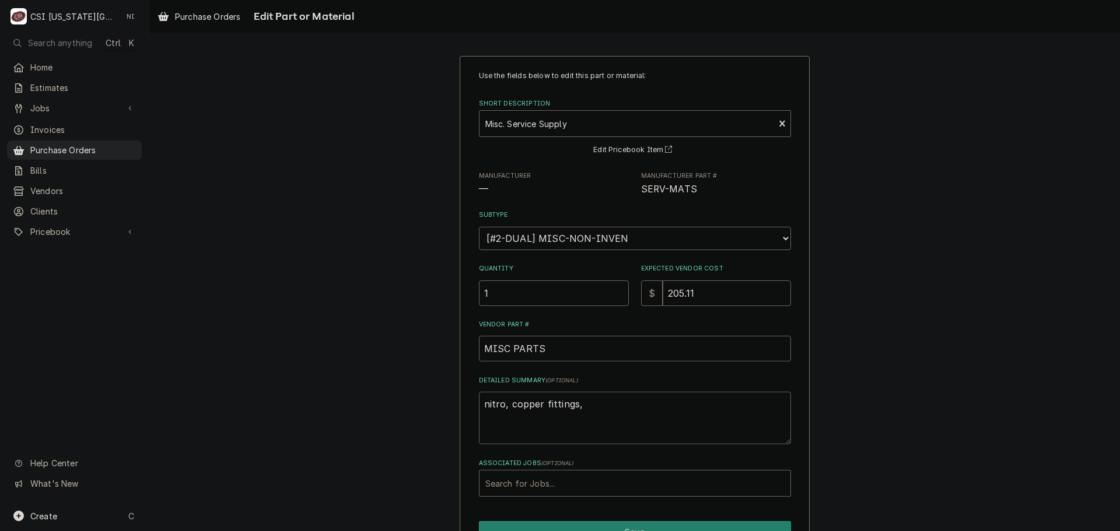
type textarea "x"
type textarea "nitro, copper fittings, t"
type textarea "x"
type textarea "nitro, copper fittings, ta"
type textarea "x"
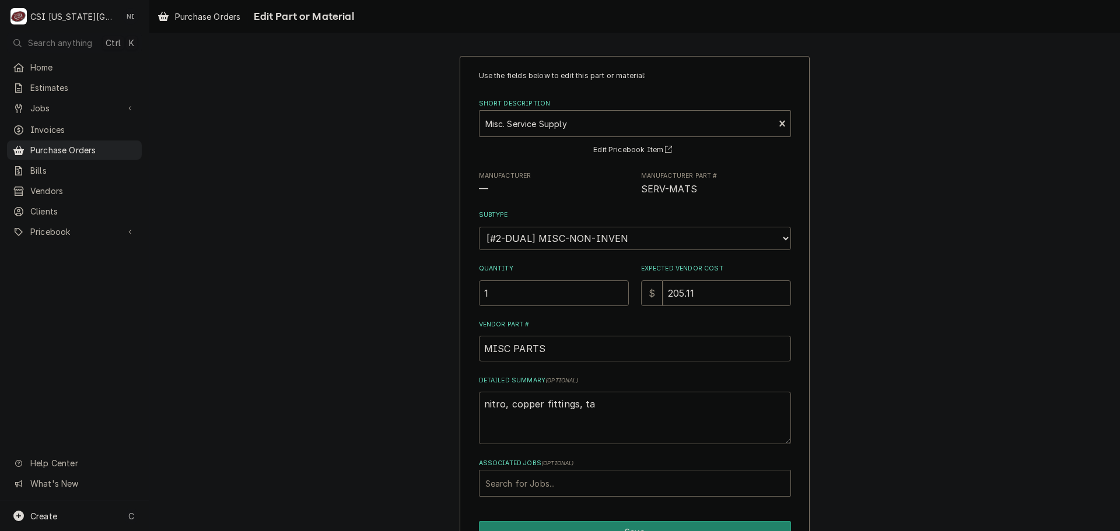
type textarea "nitro, copper fittings, tap"
type textarea "x"
type textarea "nitro, copper fittings, tape"
type textarea "x"
type textarea "nitro, copper fittings, tape,"
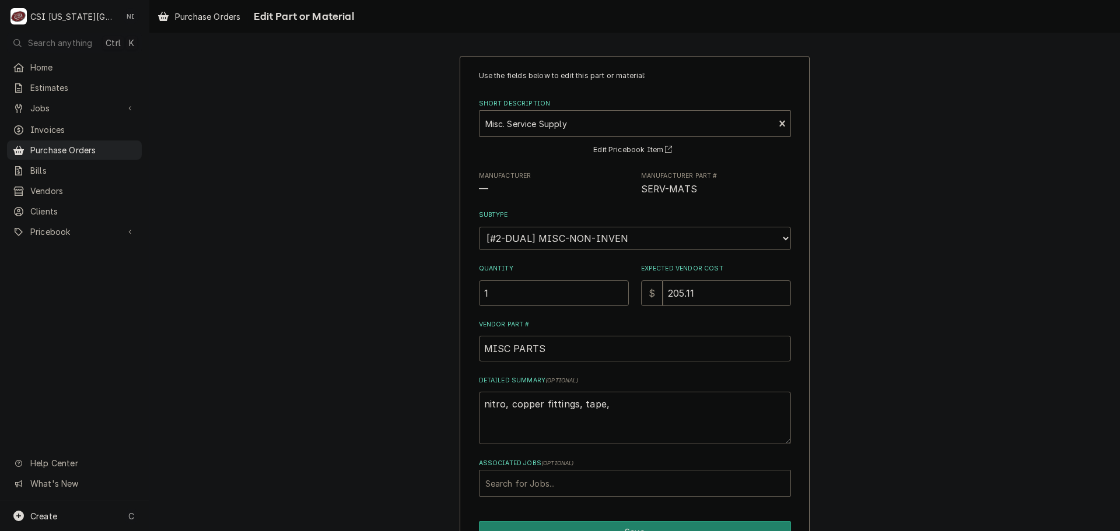
type textarea "x"
type textarea "nitro, copper fittings, tape,"
type textarea "x"
type textarea "nitro, copper fittings, tape,"
type textarea "x"
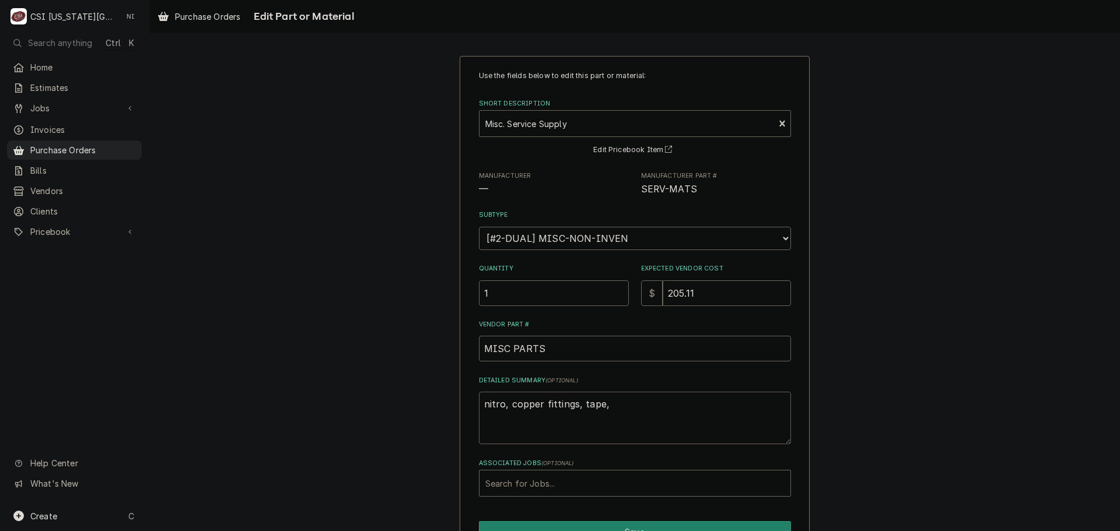
type textarea "nitro, copper fittings, tape"
type textarea "x"
type textarea "nitro, copper fittings, tap"
type textarea "x"
type textarea "nitro, copper fittings, ta"
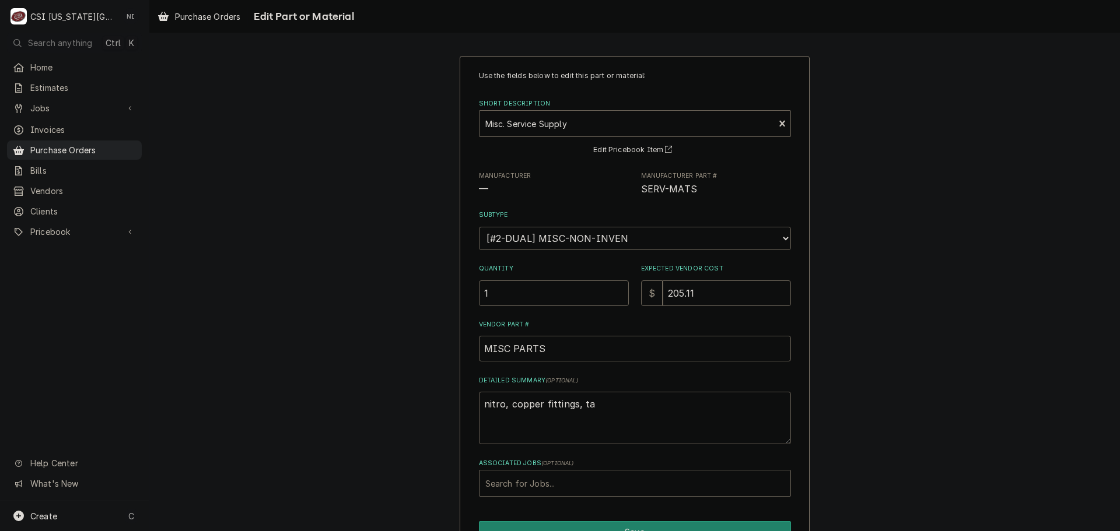
type textarea "x"
type textarea "nitro, copper fittings, t"
type textarea "x"
type textarea "nitro, copper fittings,"
type textarea "x"
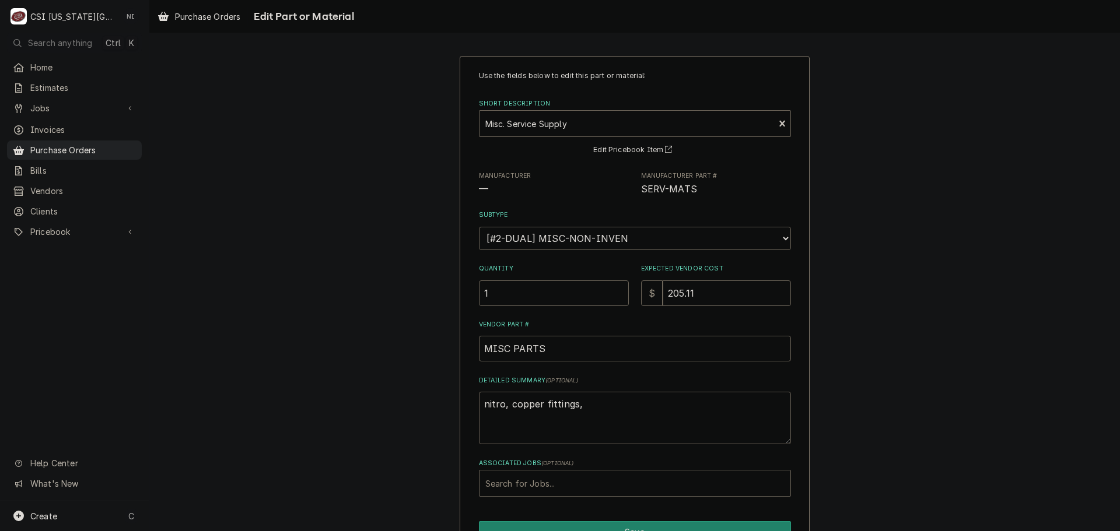
type textarea "nitro, copper fittings, a"
type textarea "x"
type textarea "nitro, copper fittings, as"
type textarea "x"
type textarea "nitro, copper fittings, ass"
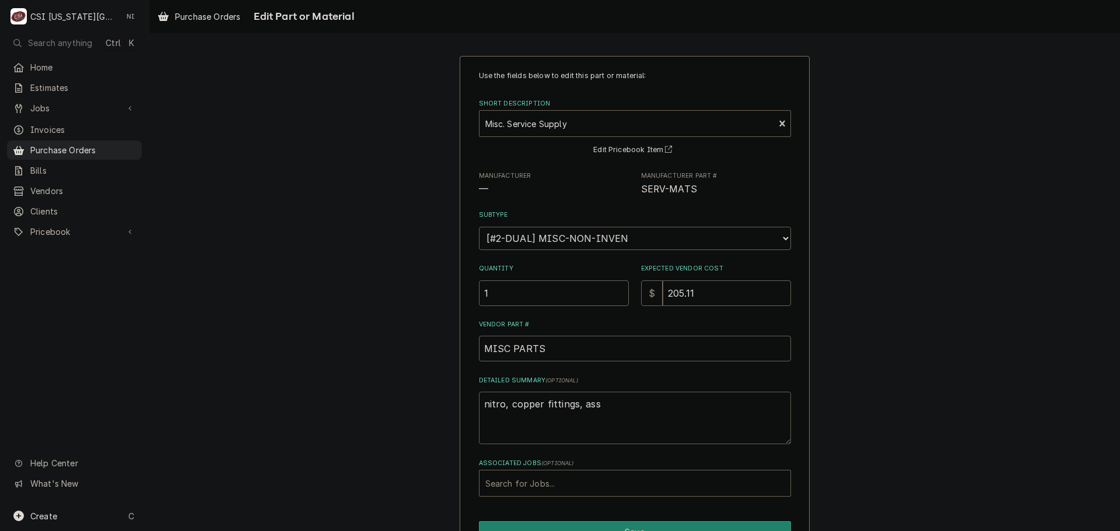
type textarea "x"
type textarea "nitro, copper fittings, asso"
type textarea "x"
type textarea "nitro, copper fittings, assor"
type textarea "x"
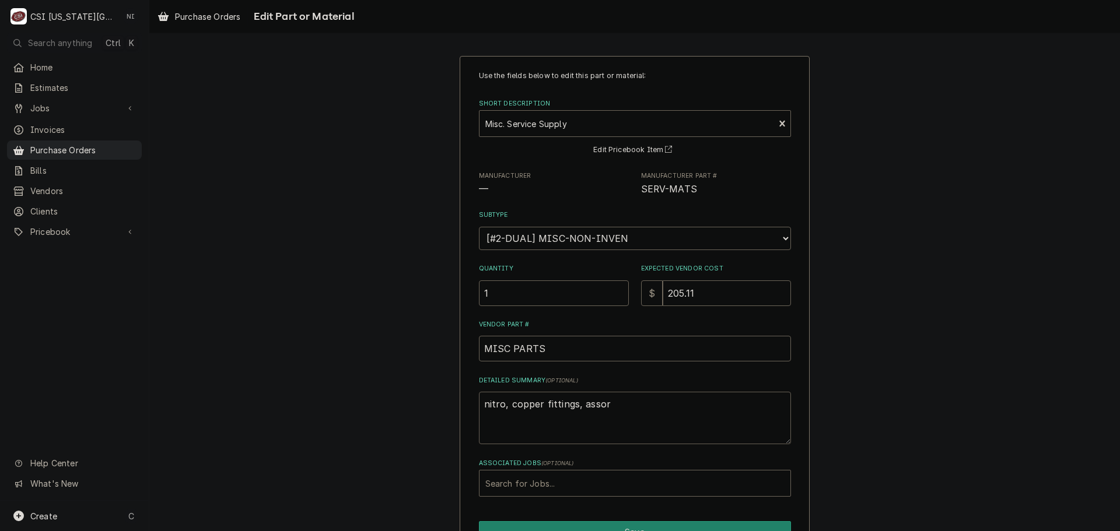
type textarea "nitro, copper fittings, assort"
type textarea "x"
type textarea "nitro, copper fittings, assorte"
type textarea "x"
type textarea "nitro, copper fittings, assorted"
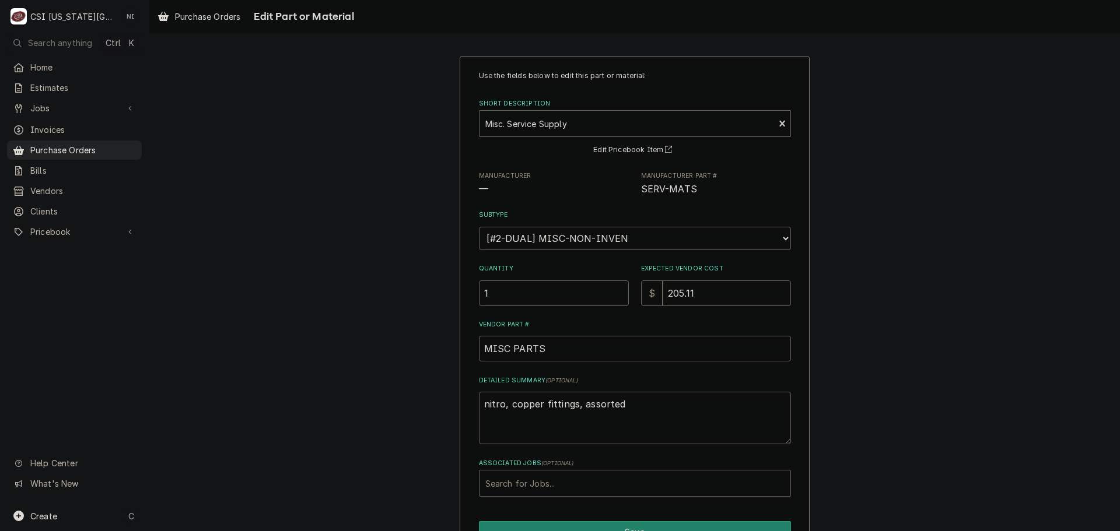
type textarea "x"
type textarea "nitro, copper fittings, assorted"
type textarea "x"
type textarea "nitro, copper fittings, assorted t"
type textarea "x"
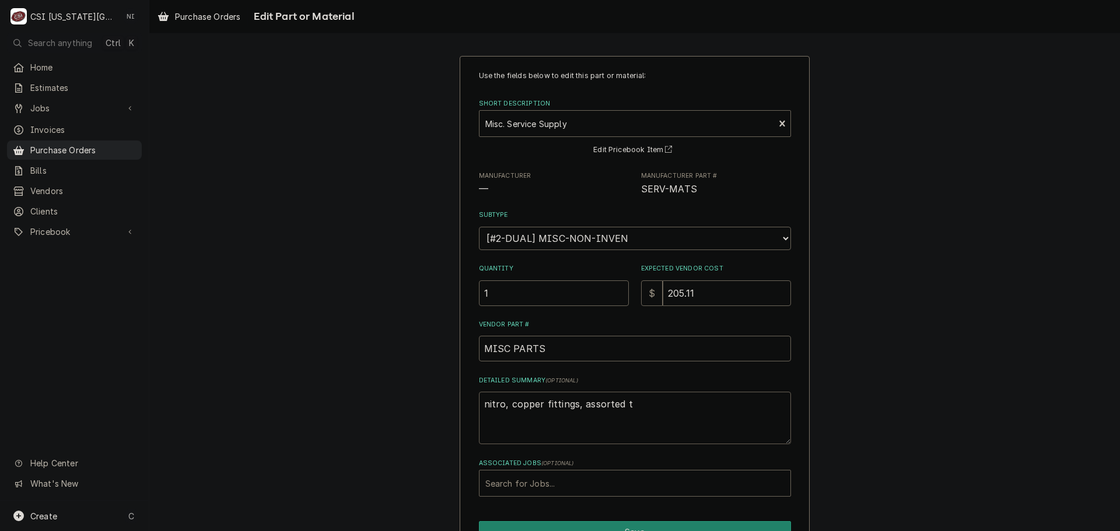
type textarea "nitro, copper fittings, assorted ta"
type textarea "x"
type textarea "nitro, copper fittings, assorted tap"
type textarea "x"
type textarea "nitro, copper fittings, assorted tape"
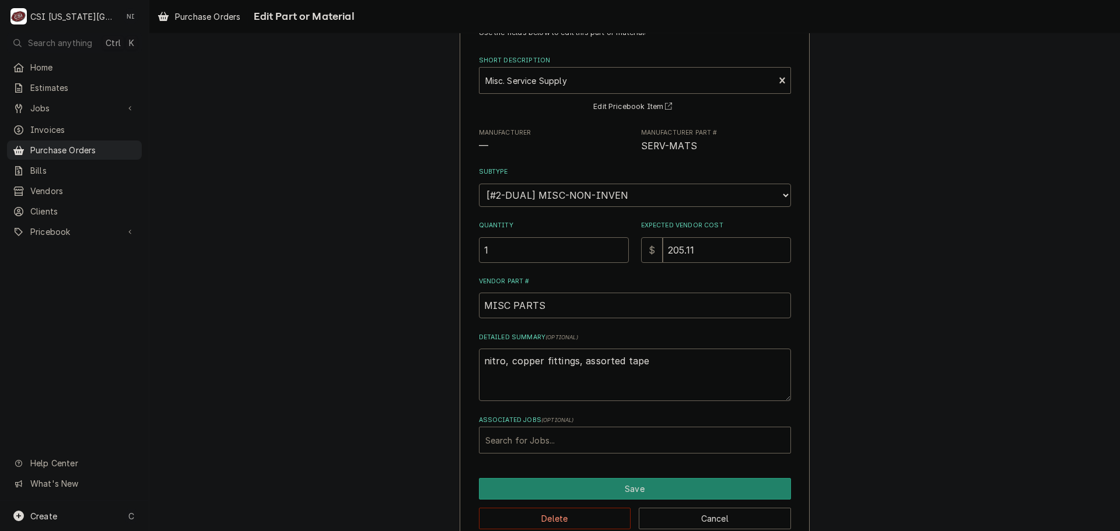
scroll to position [66, 0]
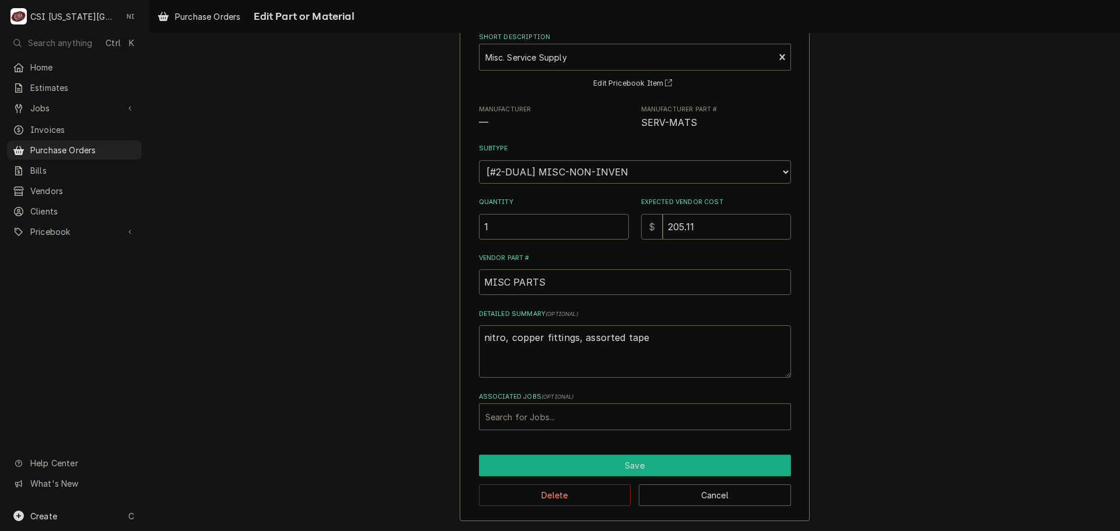
click at [622, 461] on button "Save" at bounding box center [635, 466] width 312 height 22
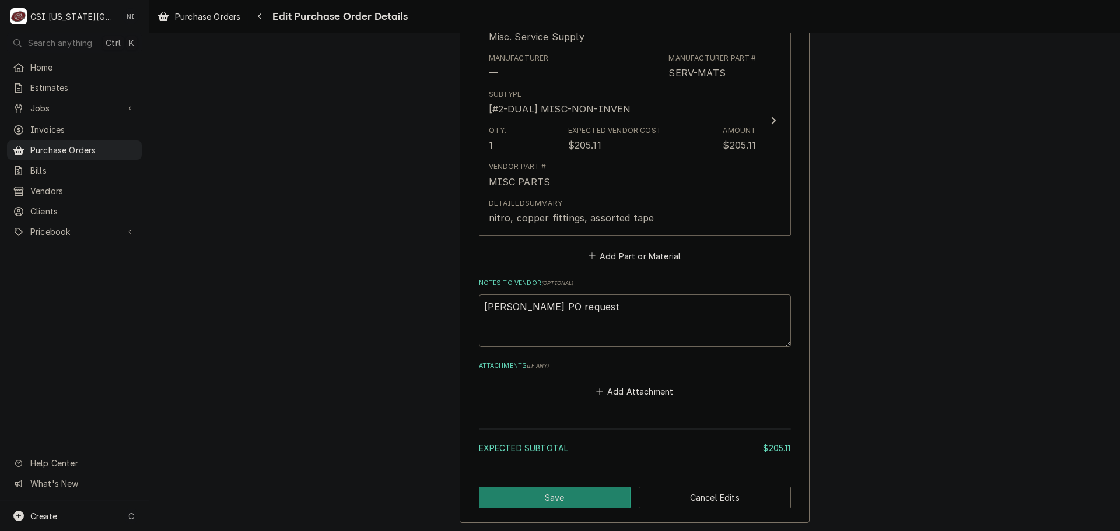
scroll to position [608, 0]
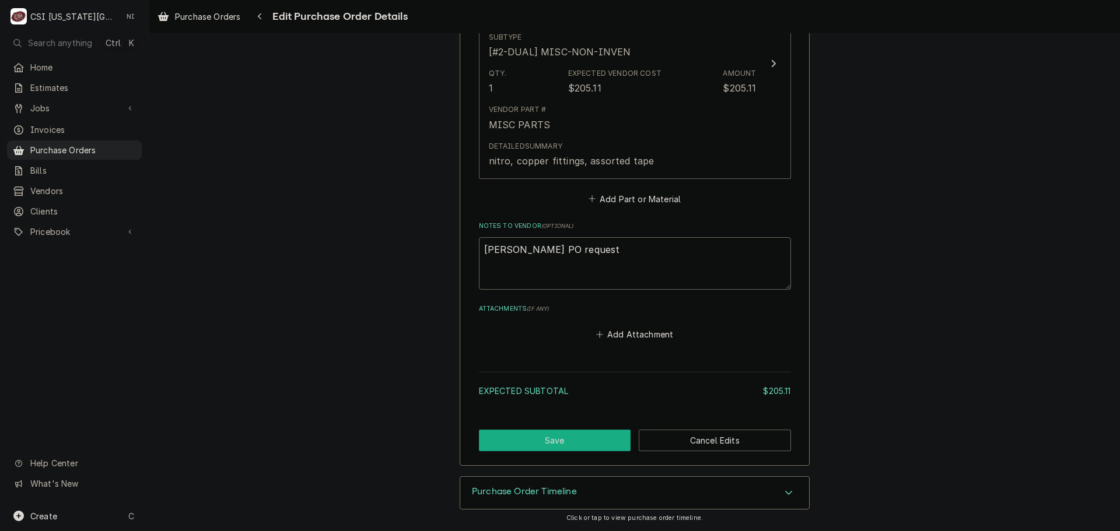
click at [585, 446] on button "Save" at bounding box center [555, 441] width 152 height 22
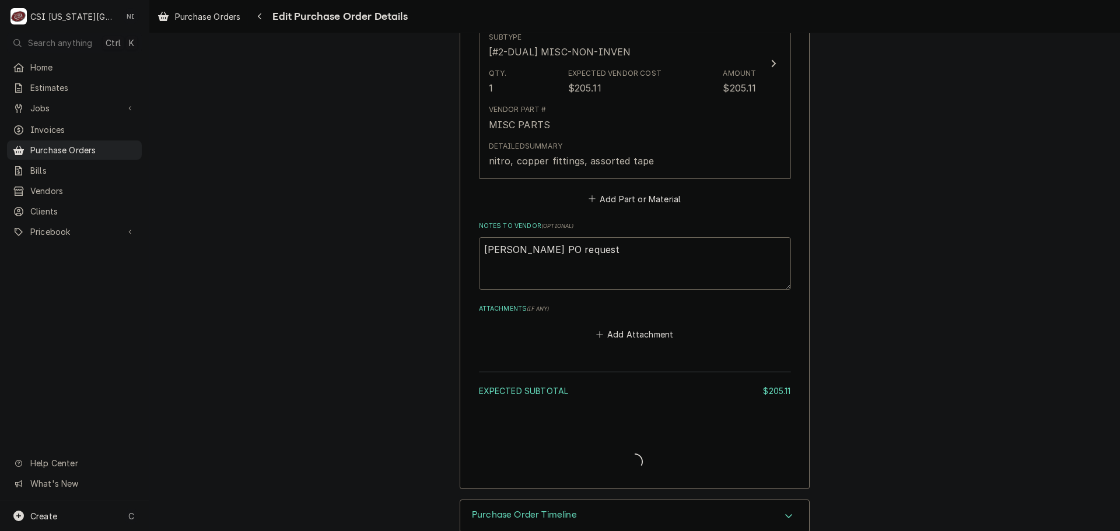
type textarea "x"
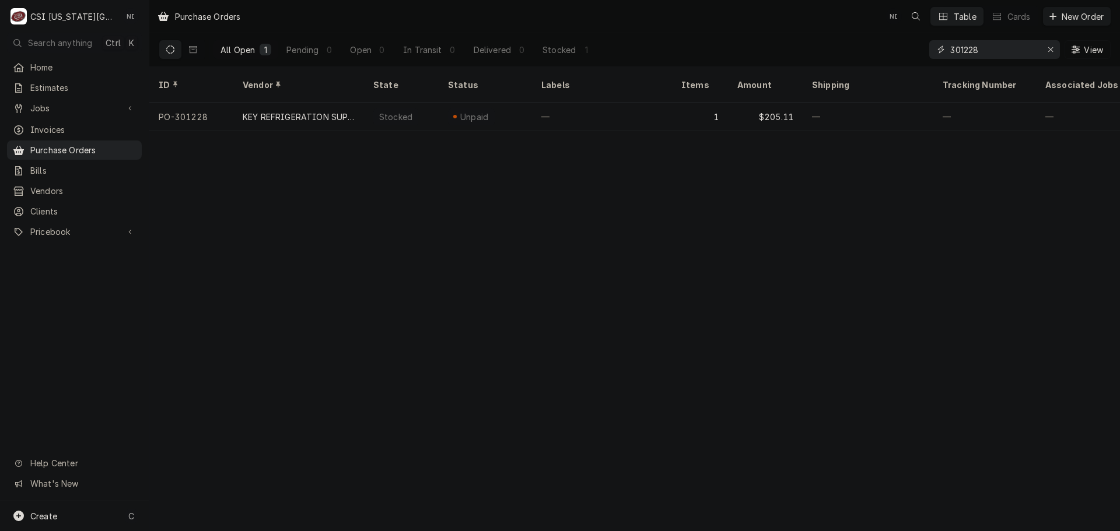
click at [997, 54] on input "301228" at bounding box center [993, 49] width 87 height 19
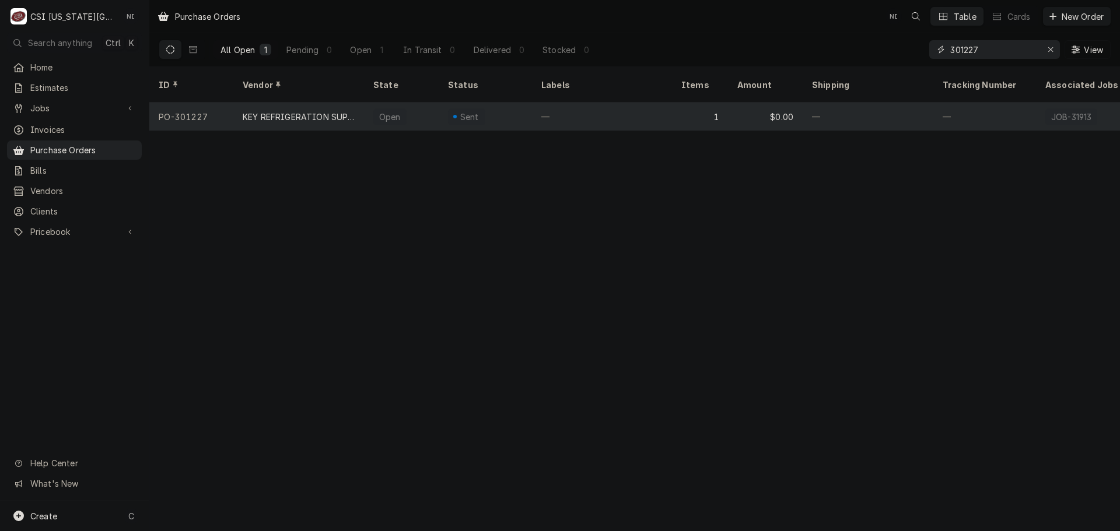
type input "301227"
click at [559, 107] on div "—" at bounding box center [602, 117] width 140 height 28
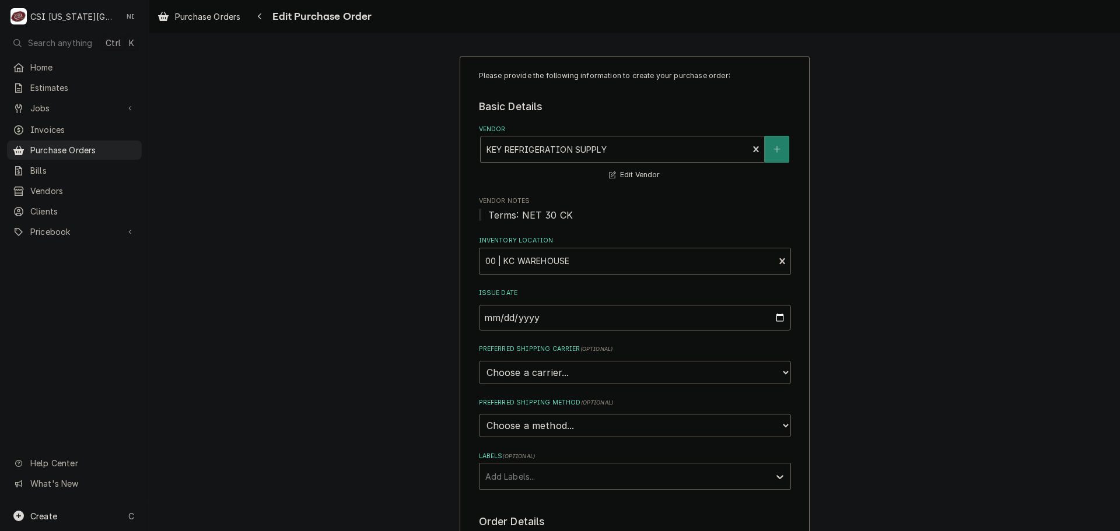
scroll to position [408, 0]
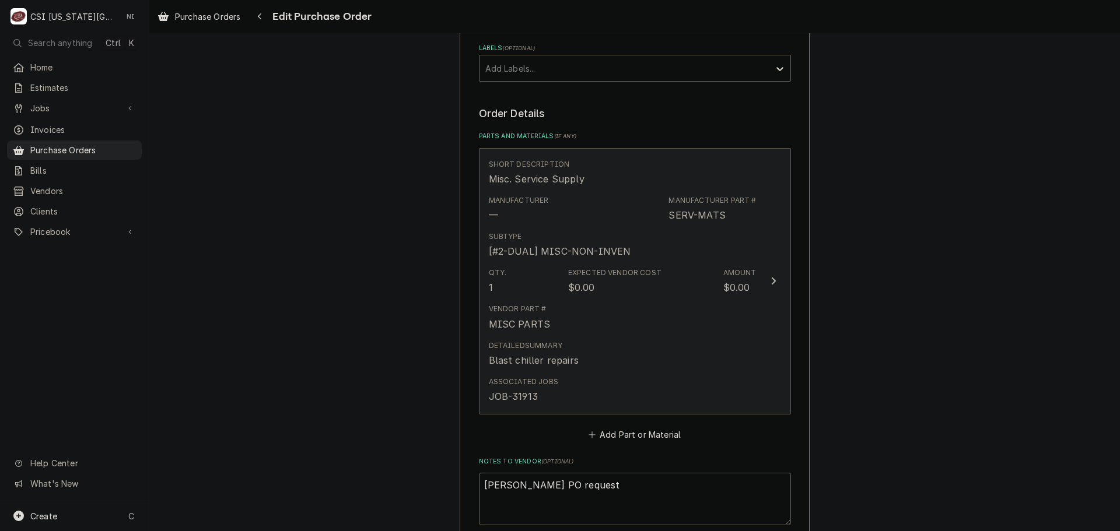
click at [703, 299] on div "Qty. 1 Expected Vendor Cost $0.00 Amount $0.00" at bounding box center [623, 281] width 268 height 36
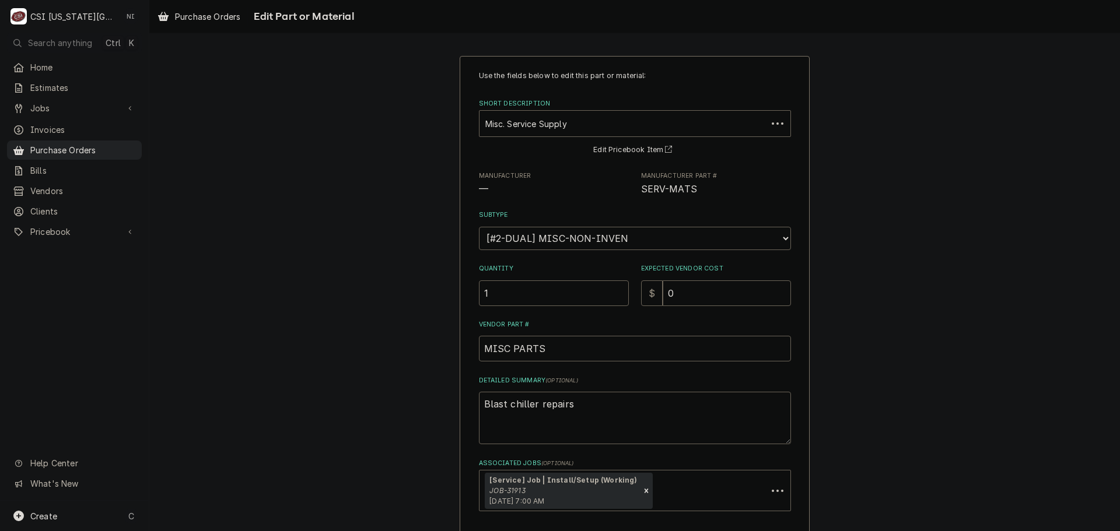
type textarea "x"
drag, startPoint x: 538, startPoint y: 400, endPoint x: 379, endPoint y: 394, distance: 158.8
click at [381, 394] on div "Use the fields below to edit this part or material: Short Description Misc. Ser…" at bounding box center [634, 328] width 971 height 567
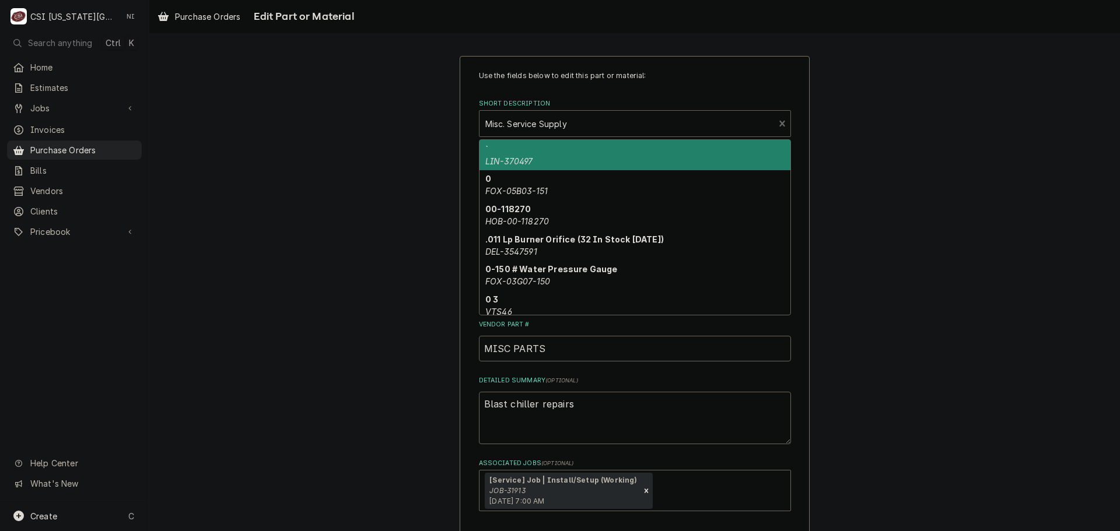
click at [625, 127] on div "Short Description" at bounding box center [626, 123] width 283 height 21
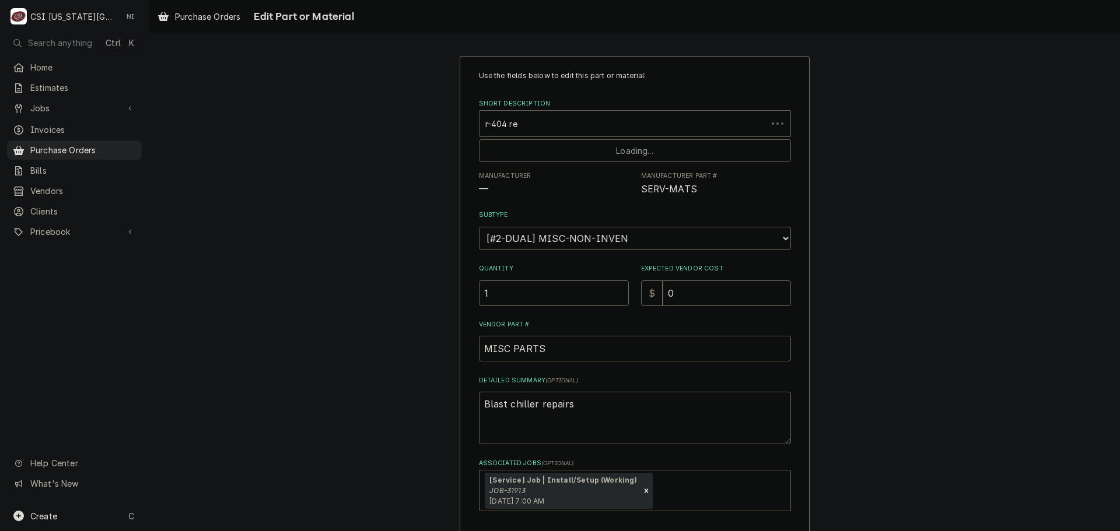
type input "r-404 ref"
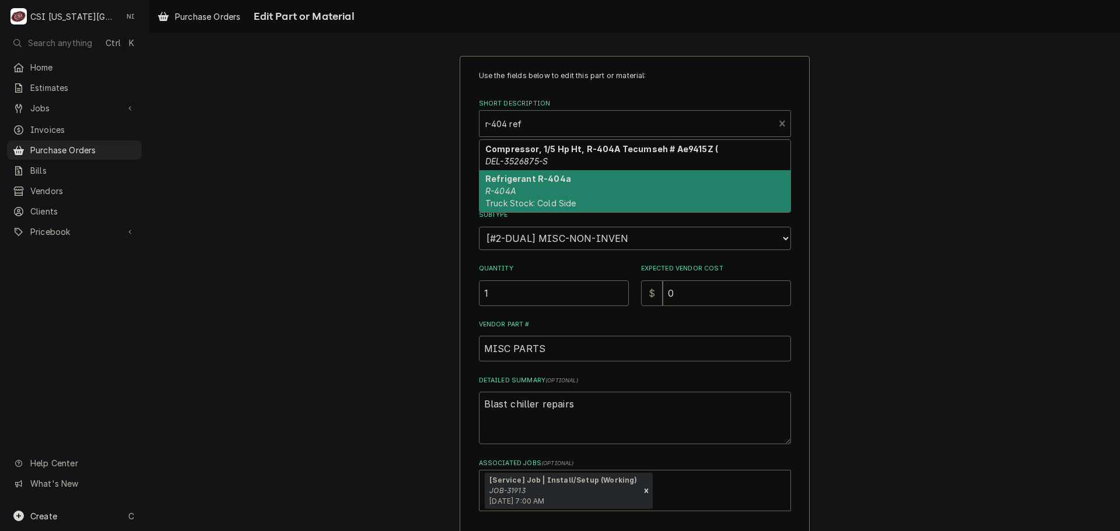
click at [534, 189] on div "Refrigerant R-404a R-404A Truck Stock: Cold Side" at bounding box center [634, 191] width 311 height 43
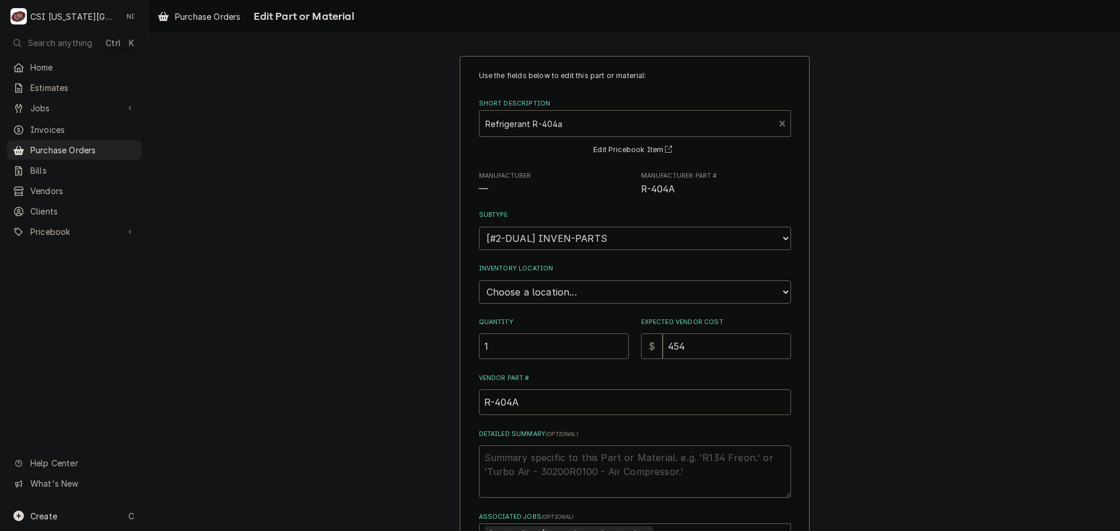
type textarea "x"
click at [545, 299] on select "Choose a location... 00 | KC WAREHOUSE 00 | MAIN WAREHOUSE 01 | BRIAN BREAZIER …" at bounding box center [635, 292] width 312 height 23
select select "2799"
click at [479, 281] on select "Choose a location... 00 | KC WAREHOUSE 00 | MAIN WAREHOUSE 01 | BRIAN BREAZIER …" at bounding box center [635, 292] width 312 height 23
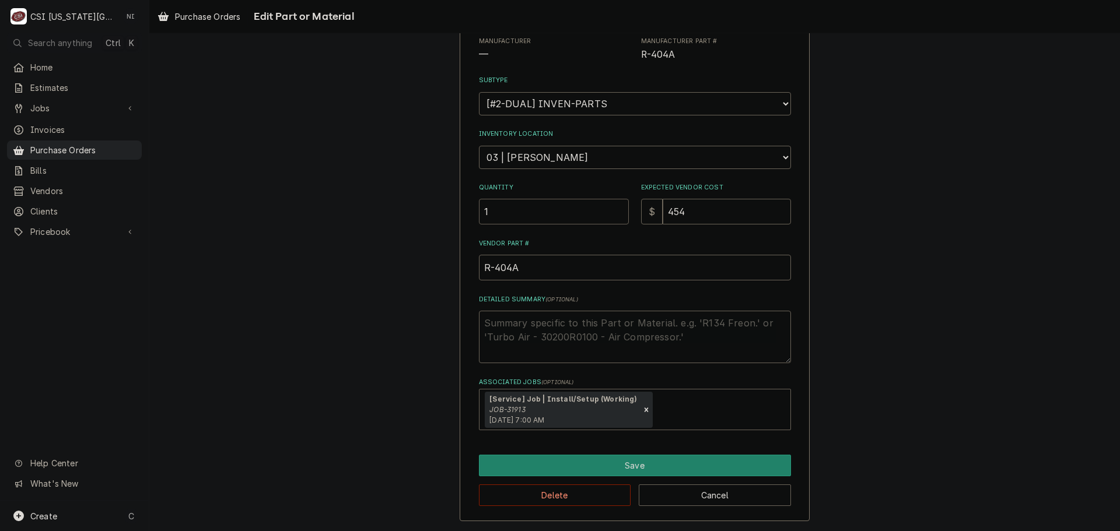
drag, startPoint x: 480, startPoint y: 209, endPoint x: 432, endPoint y: 200, distance: 48.7
click at [432, 200] on div "Use the fields below to edit this part or material: Short Description Refrigera…" at bounding box center [634, 221] width 971 height 621
type textarea "x"
type input "3"
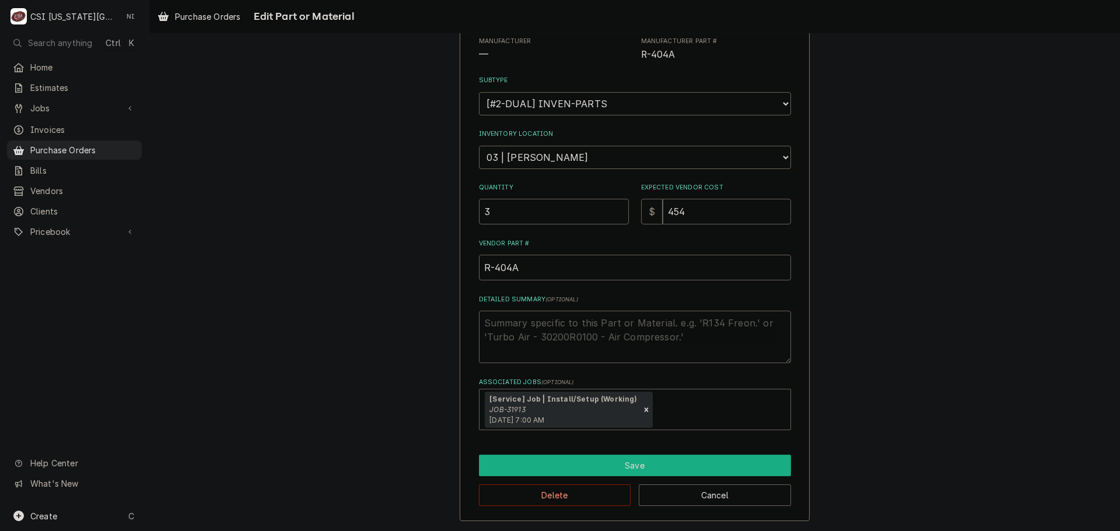
click at [617, 460] on button "Save" at bounding box center [635, 466] width 312 height 22
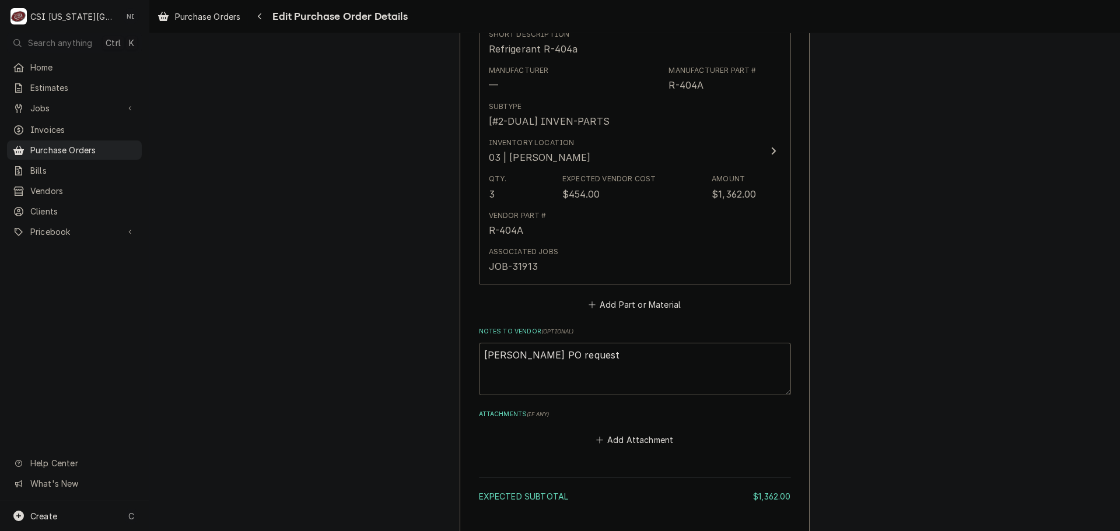
scroll to position [644, 0]
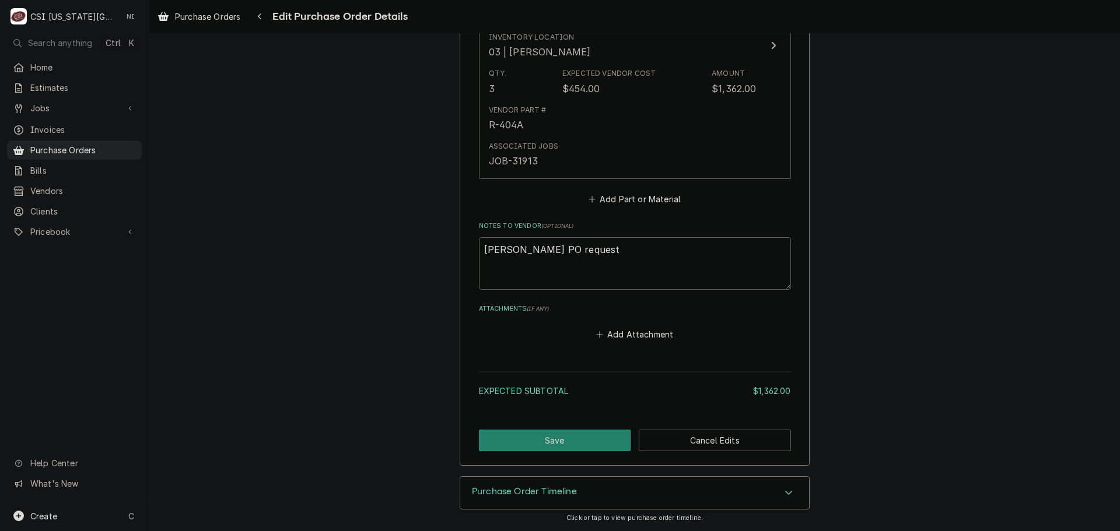
drag, startPoint x: 579, startPoint y: 251, endPoint x: 507, endPoint y: 271, distance: 75.0
click at [519, 264] on textarea "David F PO request" at bounding box center [635, 263] width 312 height 52
type textarea "x"
type textarea "David F"
click at [590, 442] on button "Save" at bounding box center [555, 441] width 152 height 22
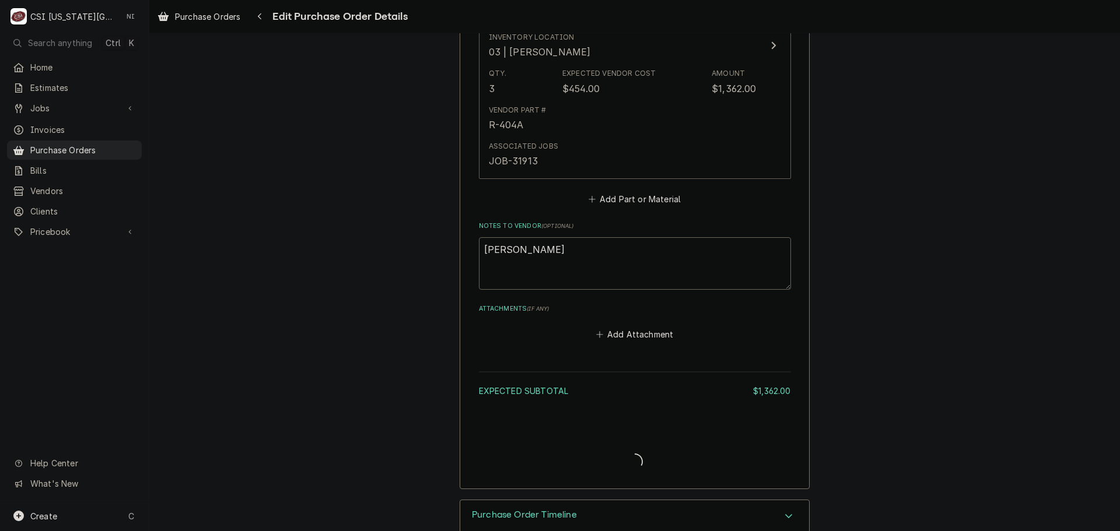
type textarea "x"
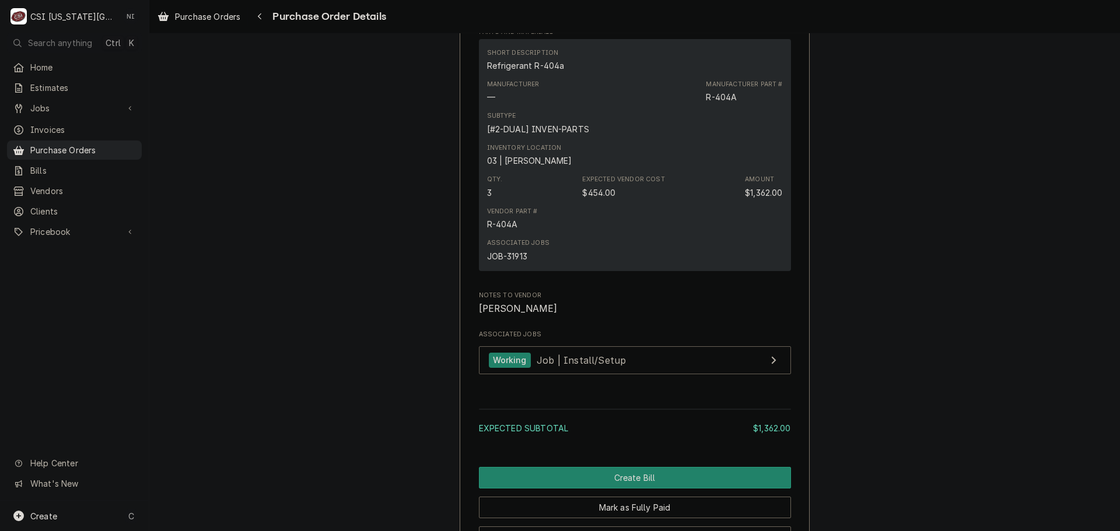
scroll to position [972, 0]
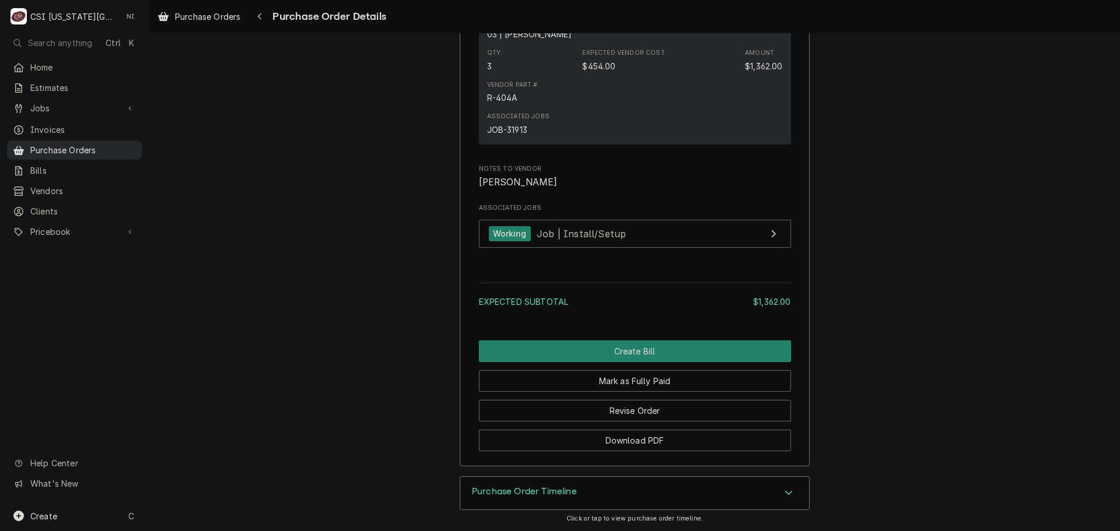
click at [95, 144] on span "Purchase Orders" at bounding box center [83, 150] width 106 height 12
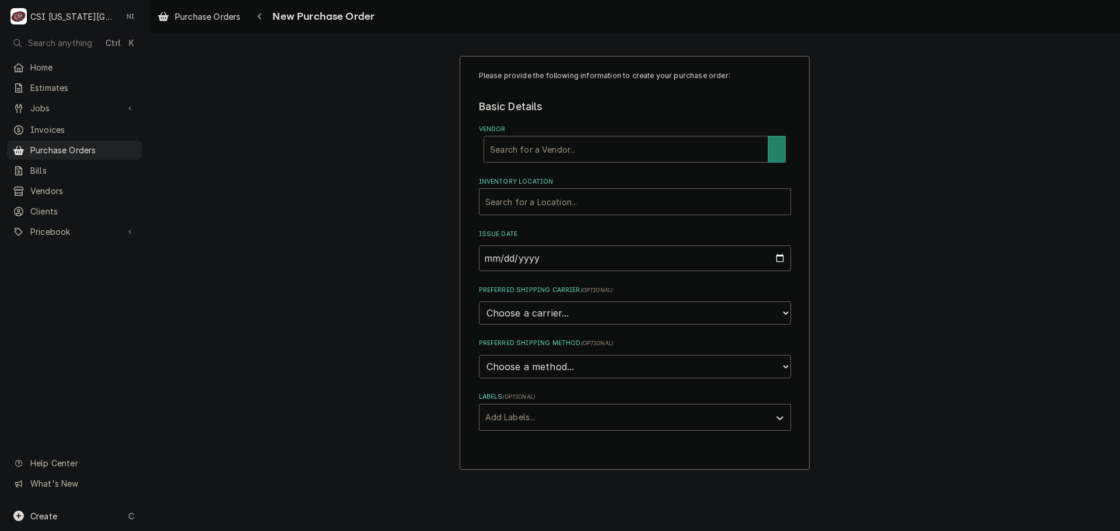
drag, startPoint x: 0, startPoint y: 0, endPoint x: 547, endPoint y: 146, distance: 566.2
click at [547, 146] on div "Vendor" at bounding box center [626, 149] width 272 height 21
type input "s"
type input "united"
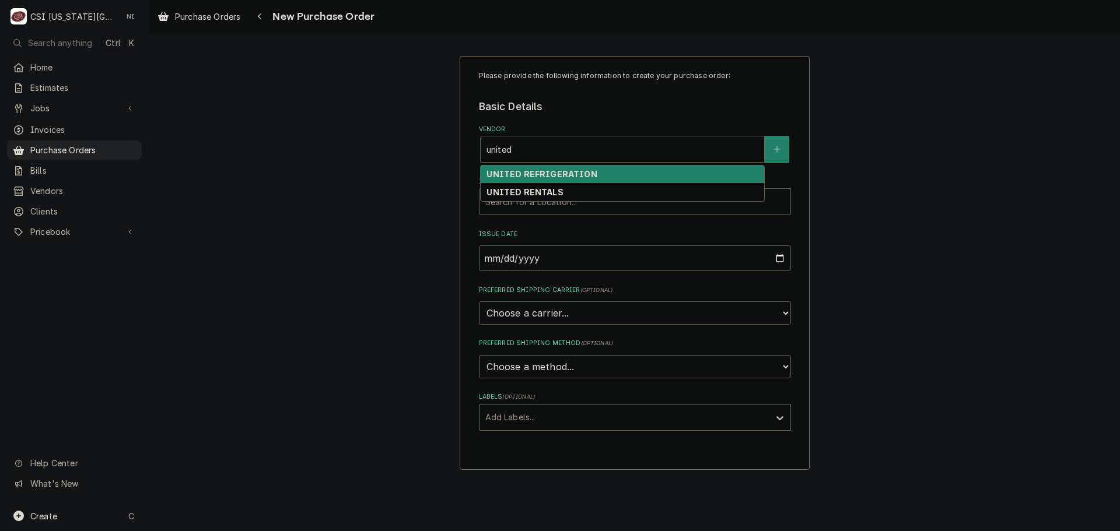
click at [577, 176] on strong "UNITED REFRIGERATION" at bounding box center [541, 174] width 110 height 10
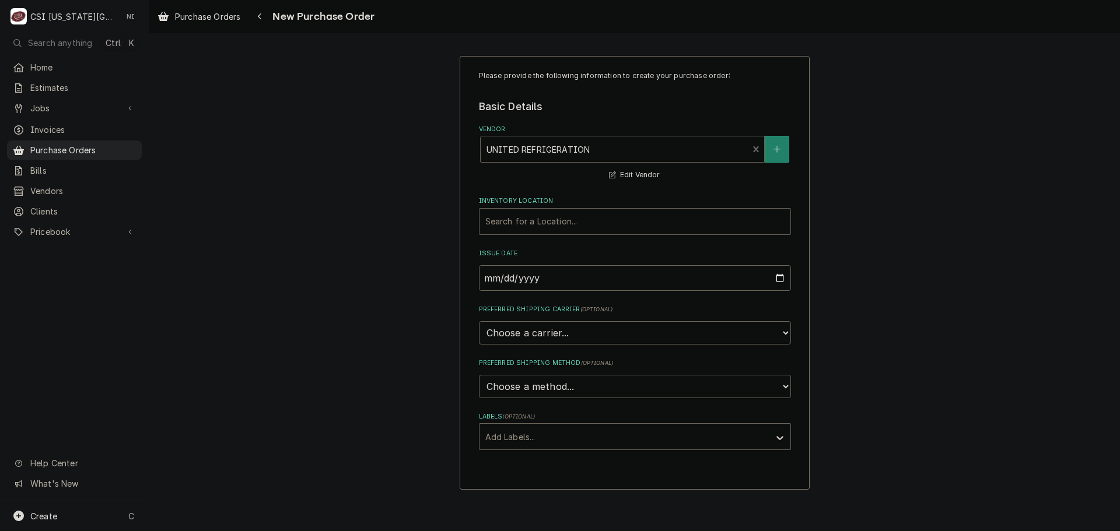
click at [532, 223] on div "Inventory Location" at bounding box center [634, 221] width 299 height 21
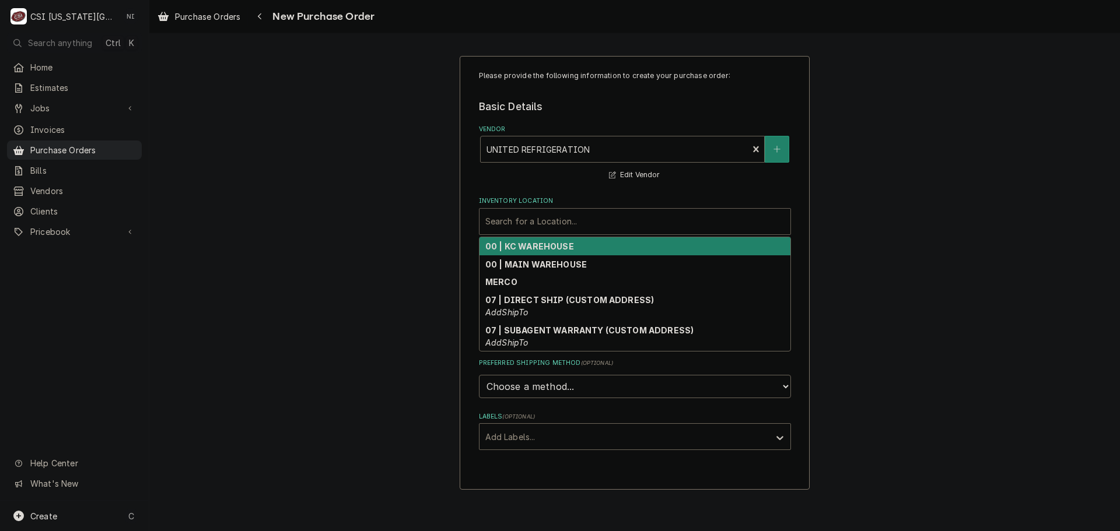
click at [547, 243] on strong "00 | KC WAREHOUSE" at bounding box center [529, 246] width 89 height 10
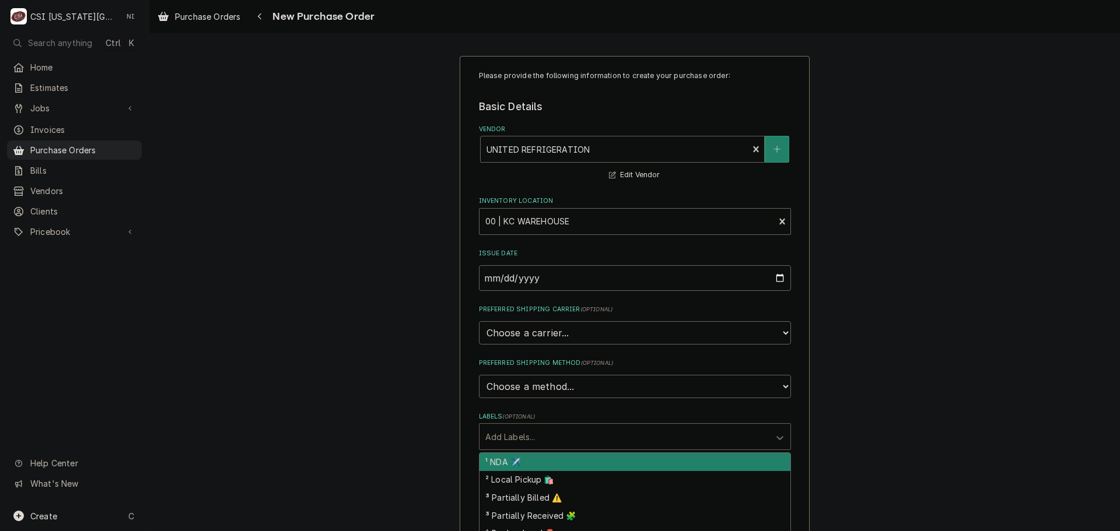
click at [554, 439] on div "Labels" at bounding box center [624, 436] width 278 height 21
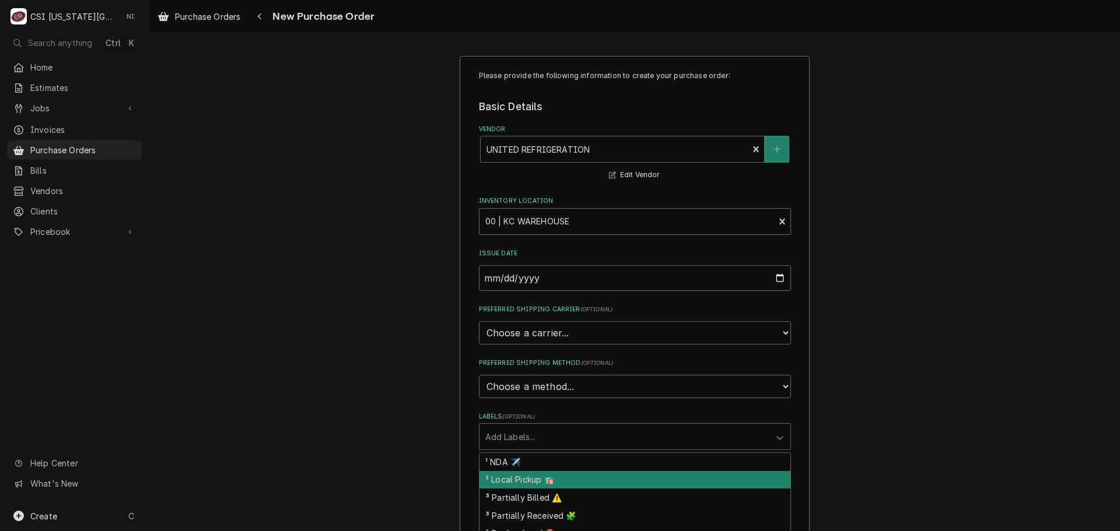
click at [530, 484] on div "² Local Pickup 🛍️" at bounding box center [634, 480] width 311 height 18
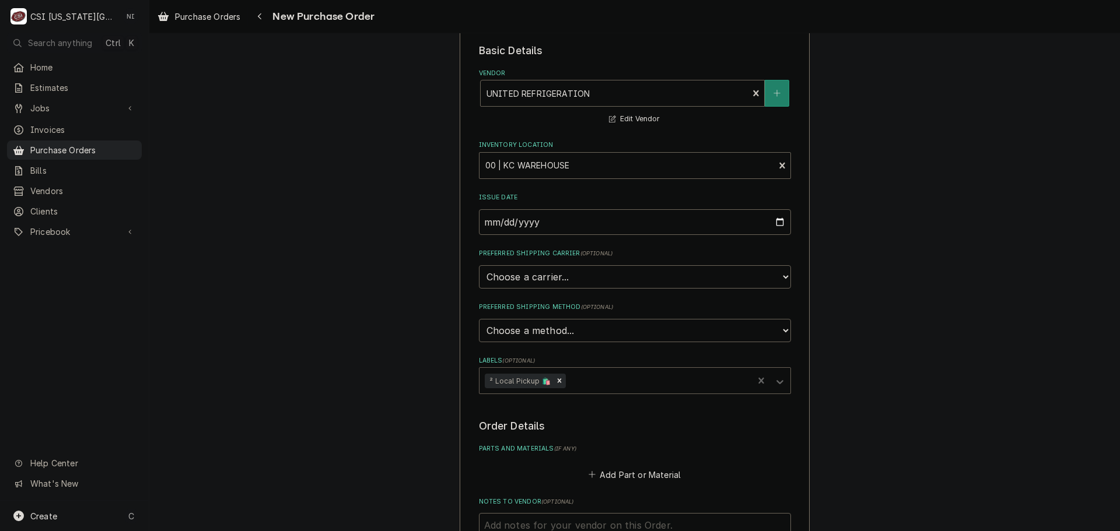
scroll to position [58, 0]
click at [591, 523] on textarea "Notes to Vendor ( optional )" at bounding box center [635, 537] width 312 height 52
type textarea "x"
type textarea "s"
type textarea "x"
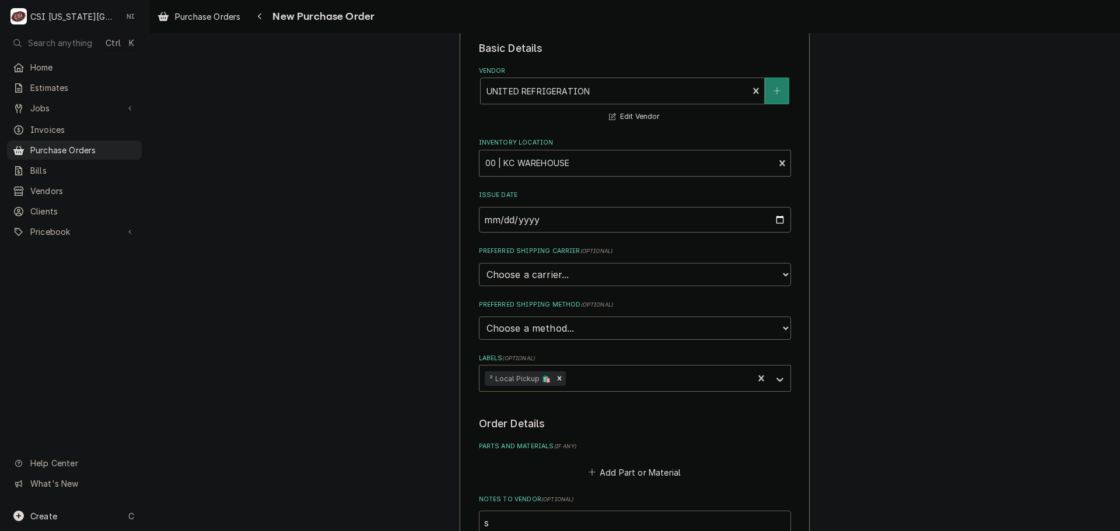
type textarea "st"
type textarea "x"
type textarea "ste"
type textarea "x"
type textarea "stev"
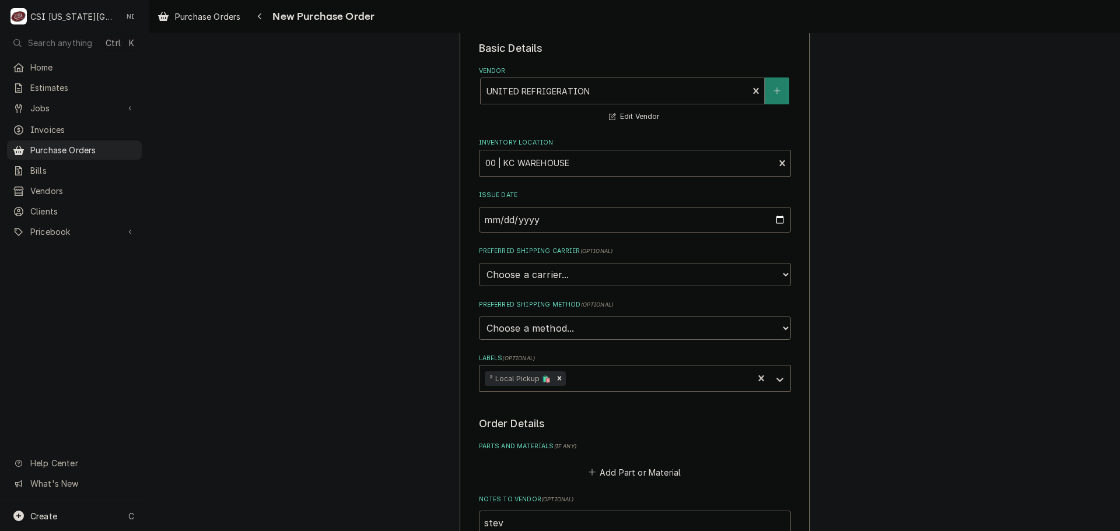
type textarea "x"
type textarea "steve"
type textarea "x"
type textarea "steve"
type textarea "x"
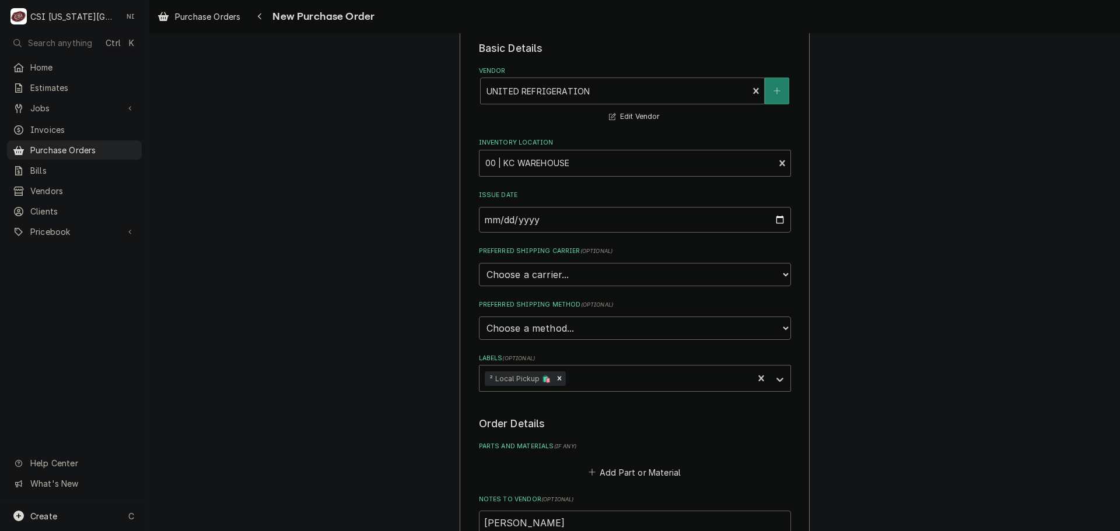
type textarea "steve t"
type textarea "x"
type textarea "steve tu"
type textarea "x"
type textarea "steve tur"
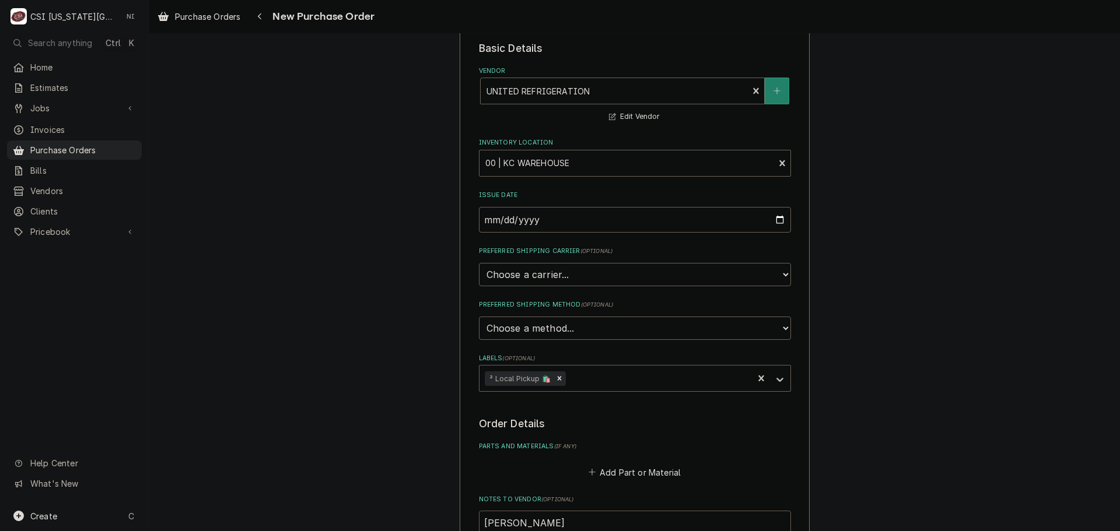
type textarea "x"
type textarea "steve tu"
type textarea "x"
type textarea "steve t"
type textarea "x"
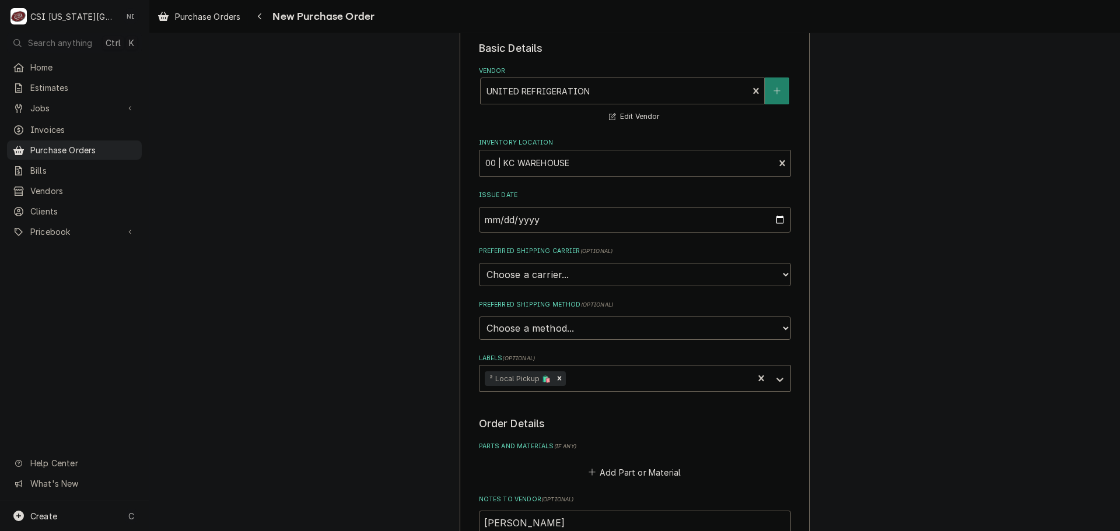
type textarea "steve tr"
type textarea "x"
type textarea "steve trc"
type textarea "x"
type textarea "steve tr"
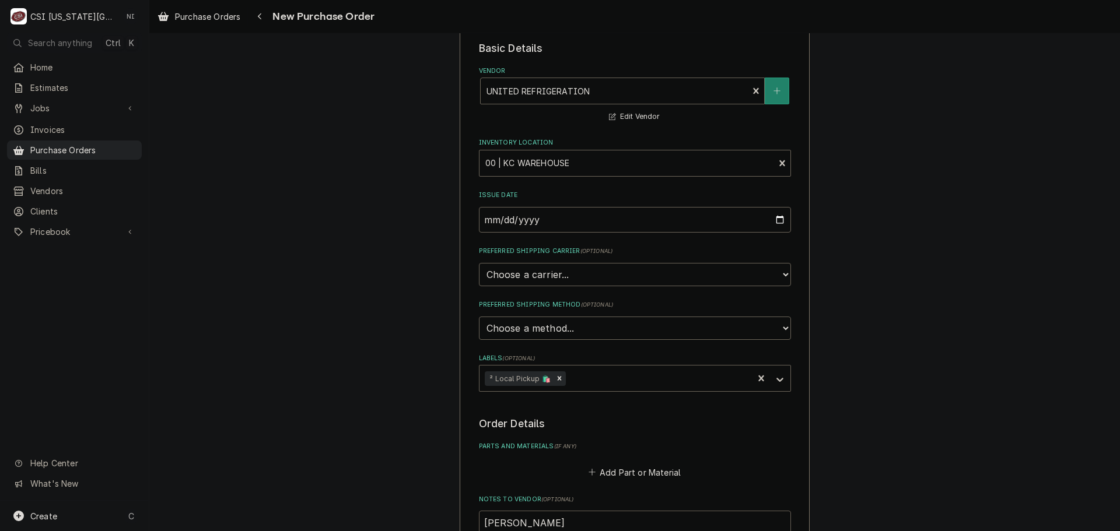
type textarea "x"
type textarea "steve tru"
type textarea "x"
type textarea "steve truc"
type textarea "x"
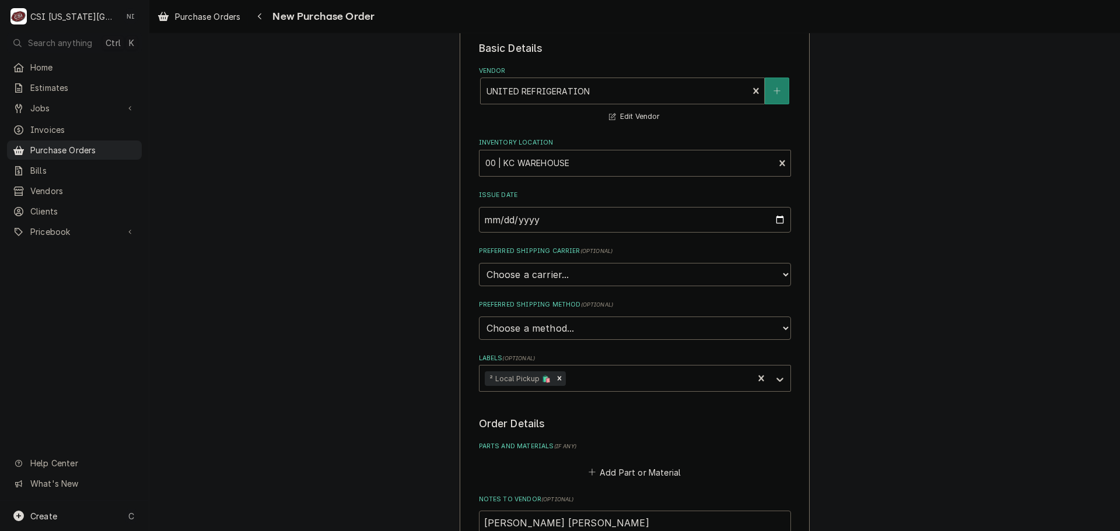
type textarea "steve truck"
type textarea "x"
type textarea "steve truck"
type textarea "x"
type textarea "steve truck s"
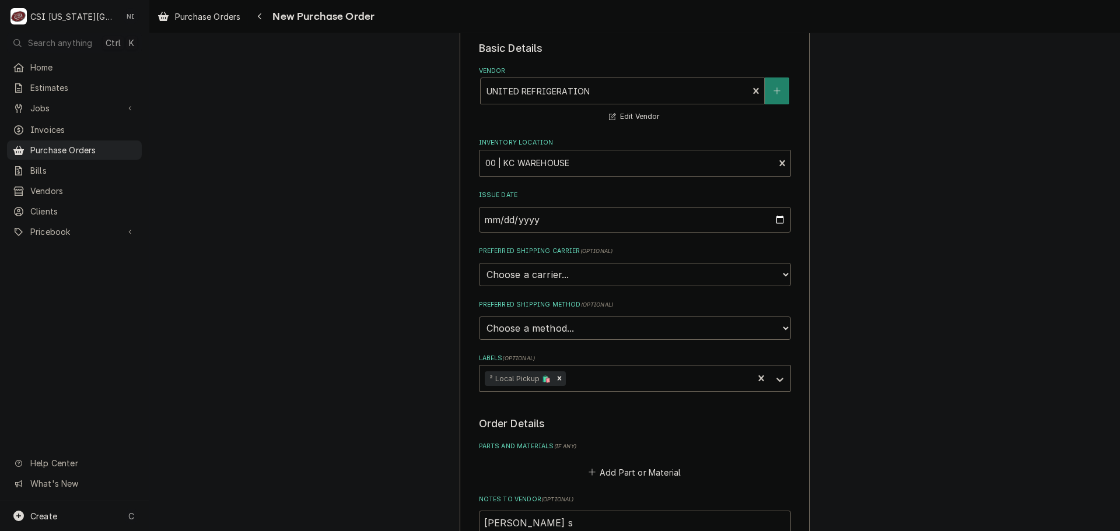
type textarea "x"
type textarea "steve truck sto"
type textarea "x"
type textarea "steve truck stoc"
type textarea "x"
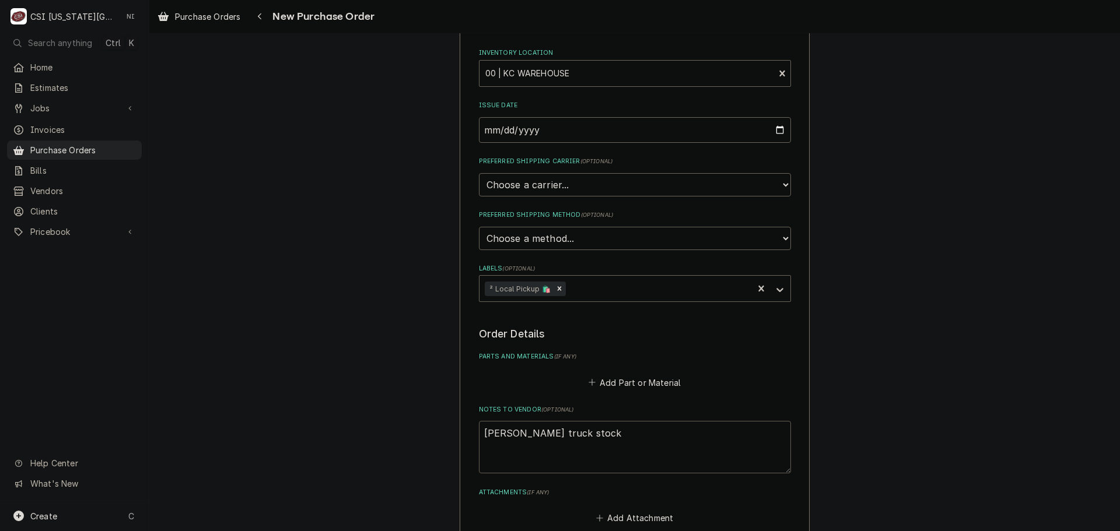
scroll to position [306, 0]
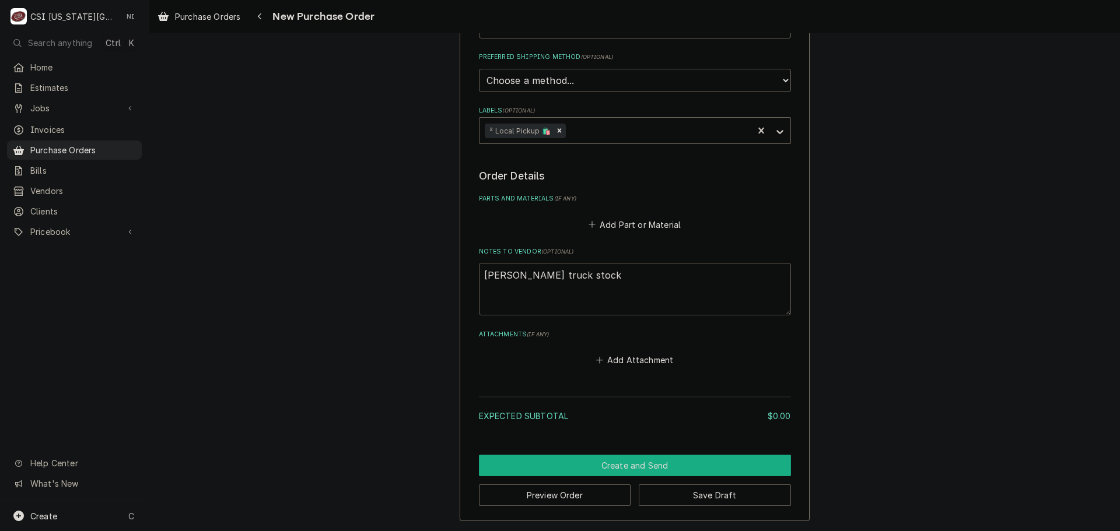
type textarea "[PERSON_NAME] truck stock"
click at [634, 470] on button "Create and Send" at bounding box center [635, 466] width 312 height 22
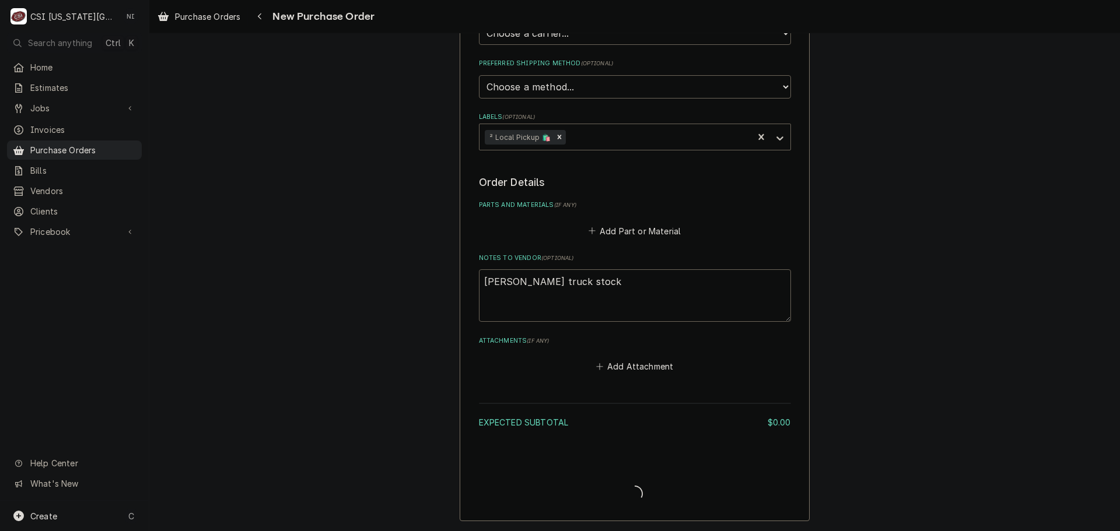
scroll to position [300, 0]
type textarea "x"
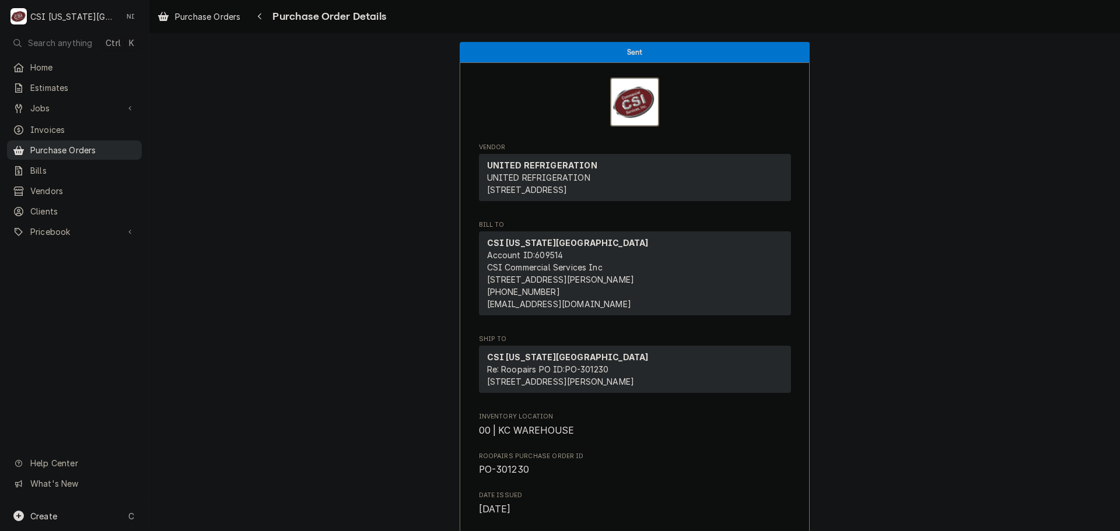
click at [86, 146] on span "Purchase Orders" at bounding box center [83, 150] width 106 height 12
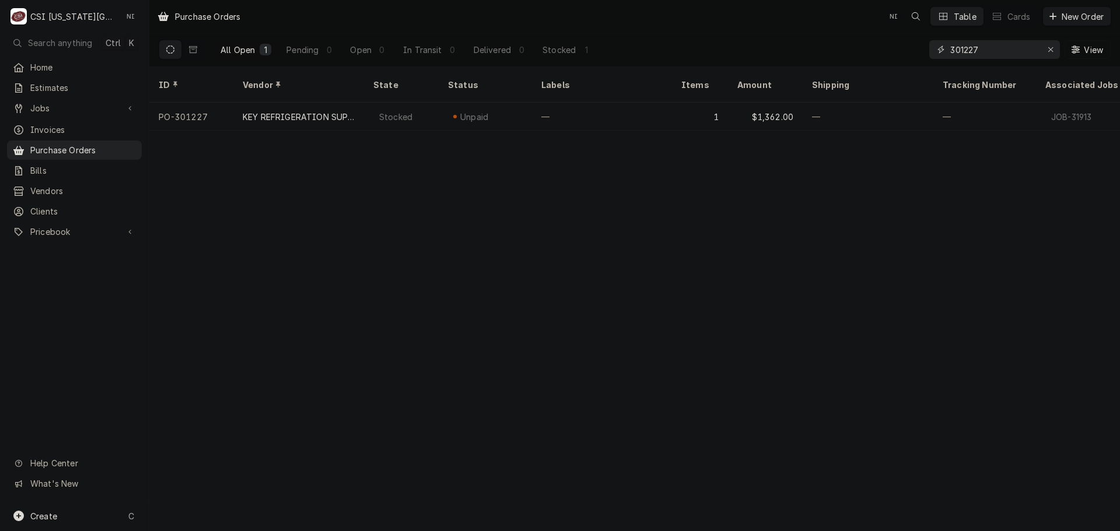
click at [995, 50] on input "301227" at bounding box center [993, 49] width 87 height 19
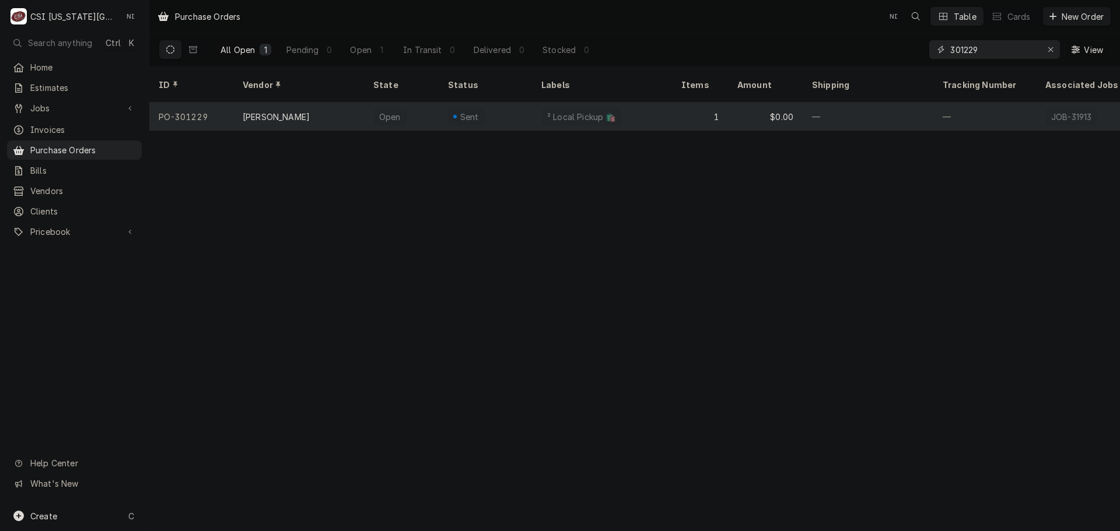
type input "301229"
click at [514, 103] on div "Sent" at bounding box center [485, 117] width 93 height 28
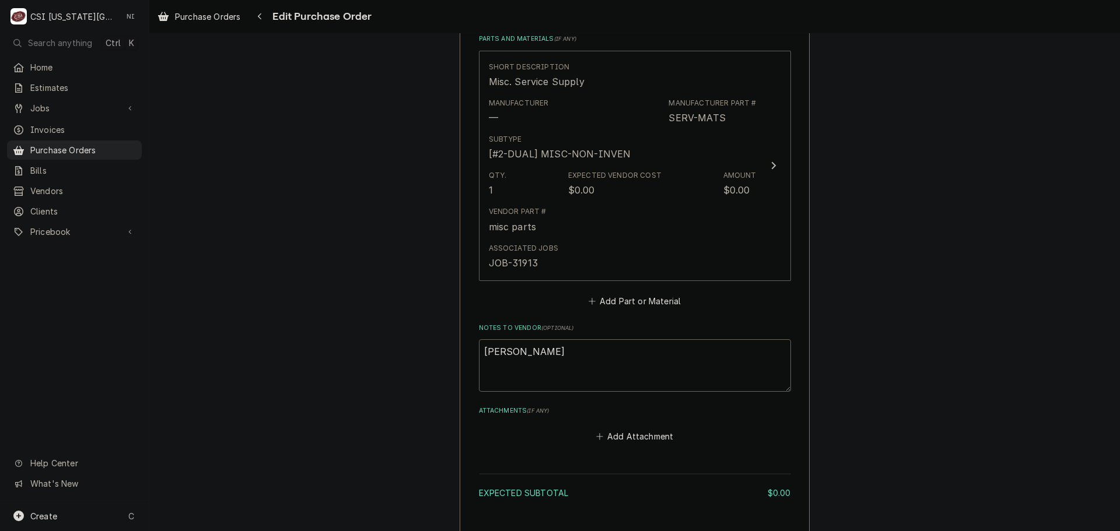
scroll to position [467, 0]
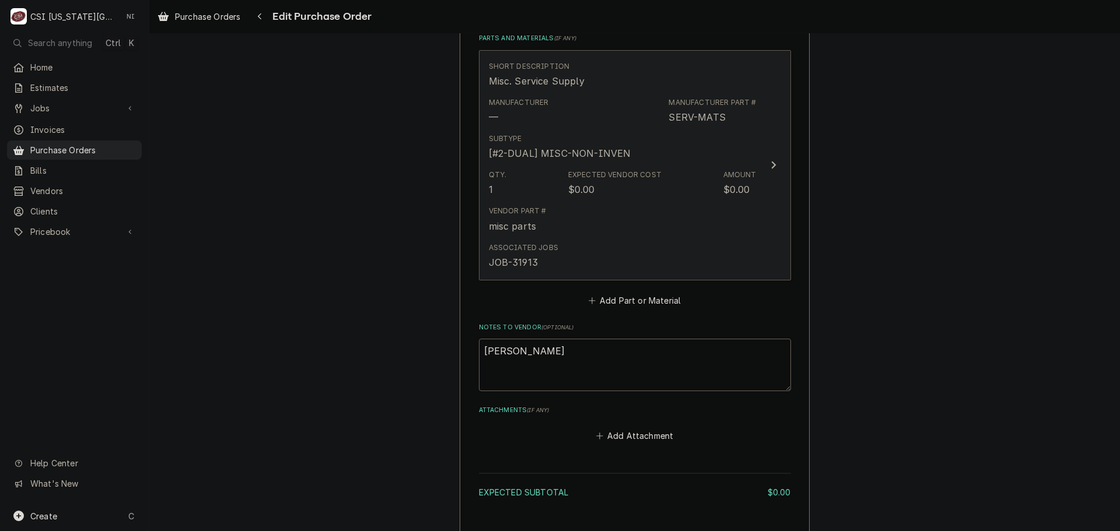
click at [685, 208] on div "Vendor Part # misc parts" at bounding box center [623, 219] width 268 height 36
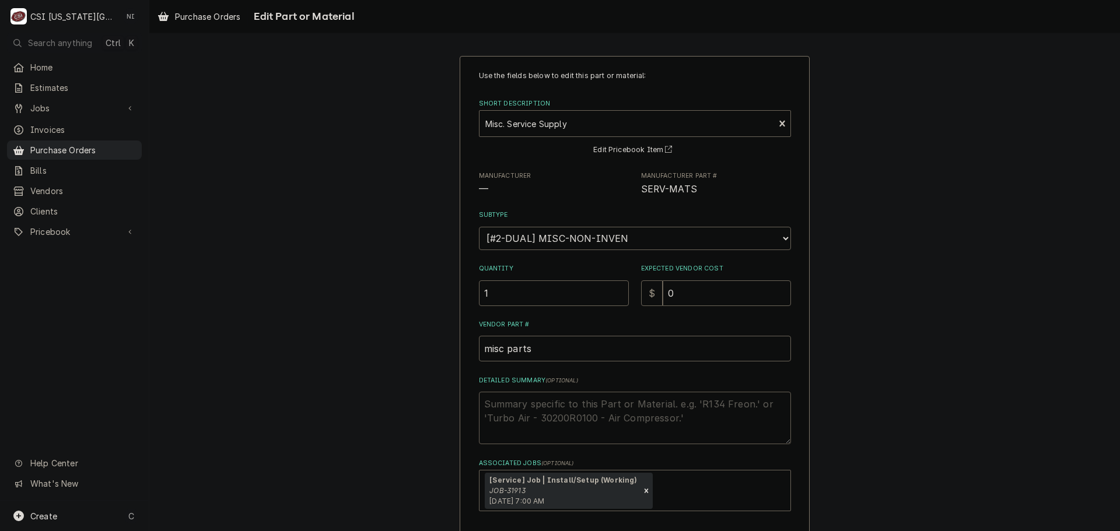
click at [536, 402] on textarea "Detailed Summary ( optional )" at bounding box center [635, 418] width 312 height 52
type textarea "x"
type textarea "c"
type textarea "x"
type textarea "co"
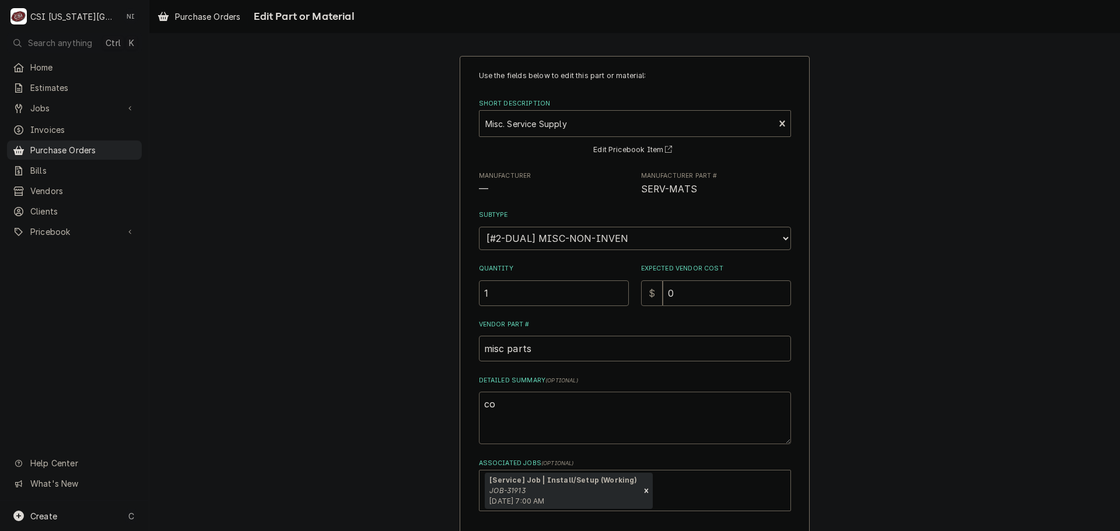
type textarea "x"
type textarea "cop"
type textarea "x"
type textarea "copp"
type textarea "x"
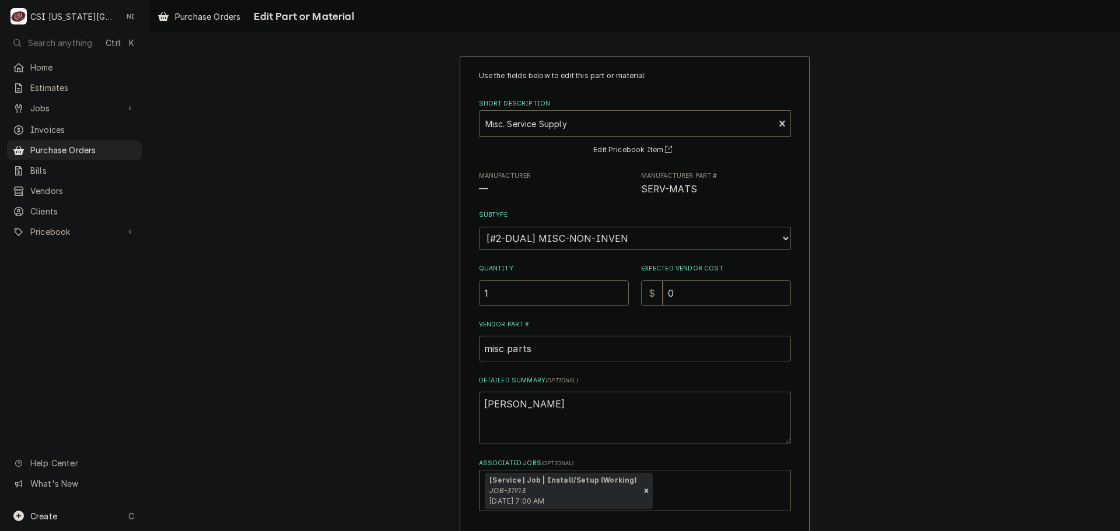
type textarea "coppe"
type textarea "x"
type textarea "copper"
type textarea "x"
type textarea "coppe"
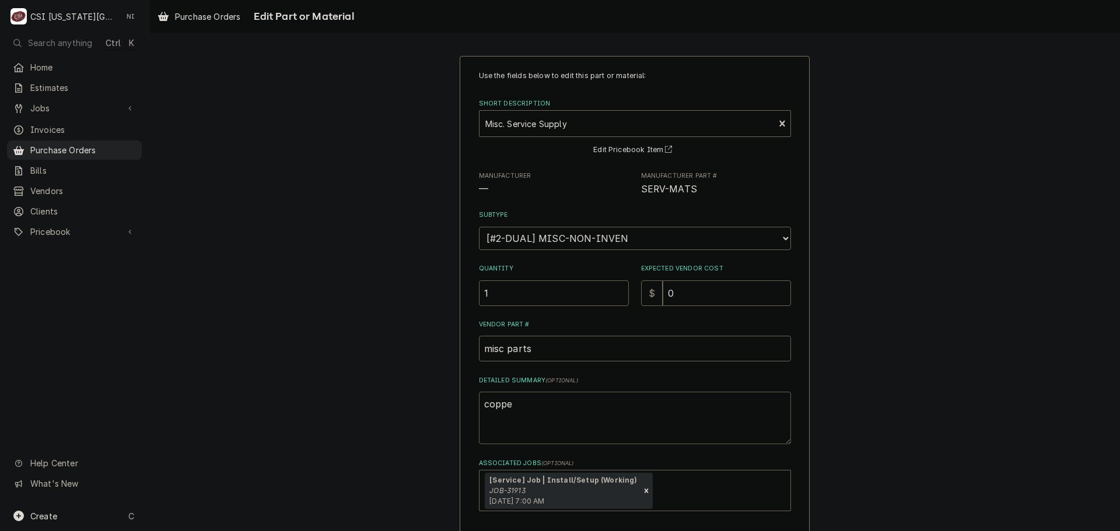
type textarea "x"
type textarea "copp"
type textarea "x"
type textarea "cop"
type textarea "x"
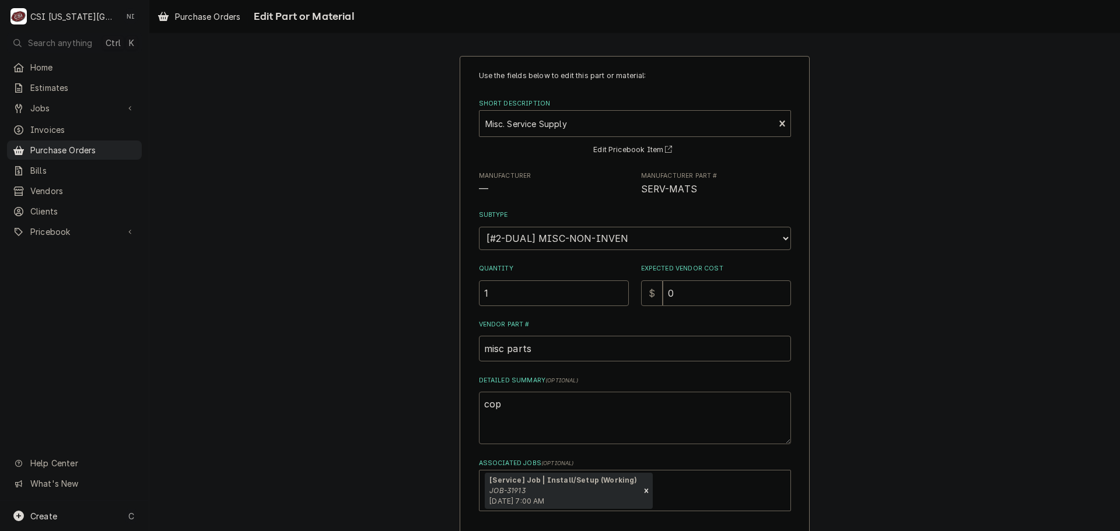
type textarea "co"
type textarea "x"
type textarea "c"
type textarea "x"
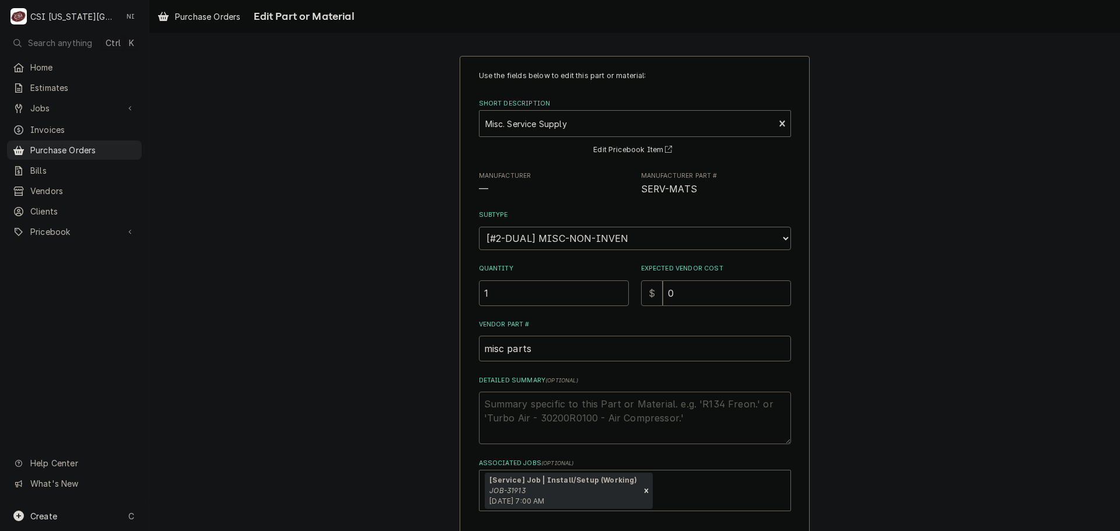
type textarea "c"
type textarea "x"
type textarea "co"
type textarea "x"
type textarea "cop"
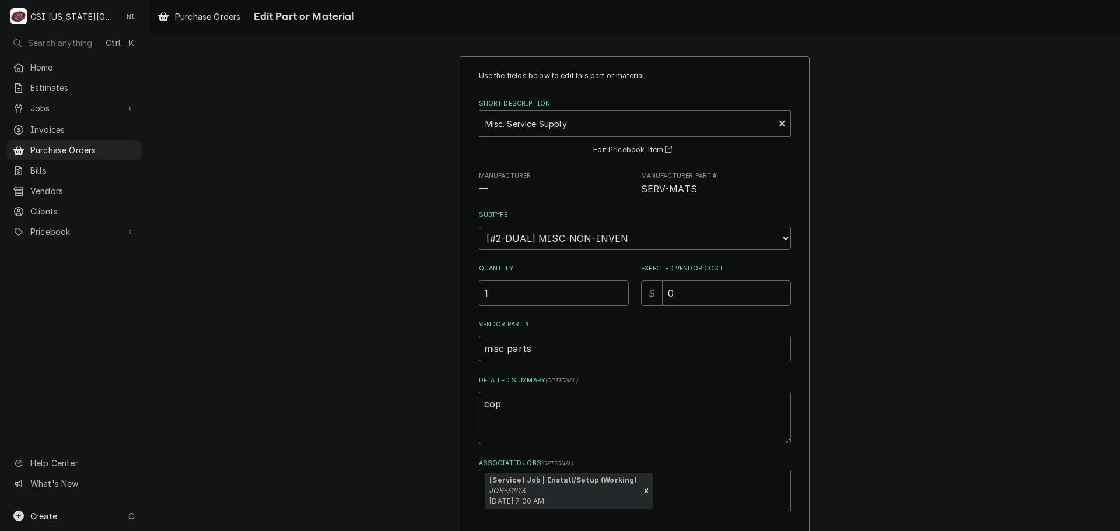
type textarea "x"
type textarea "copp"
type textarea "x"
type textarea "coppe"
type textarea "x"
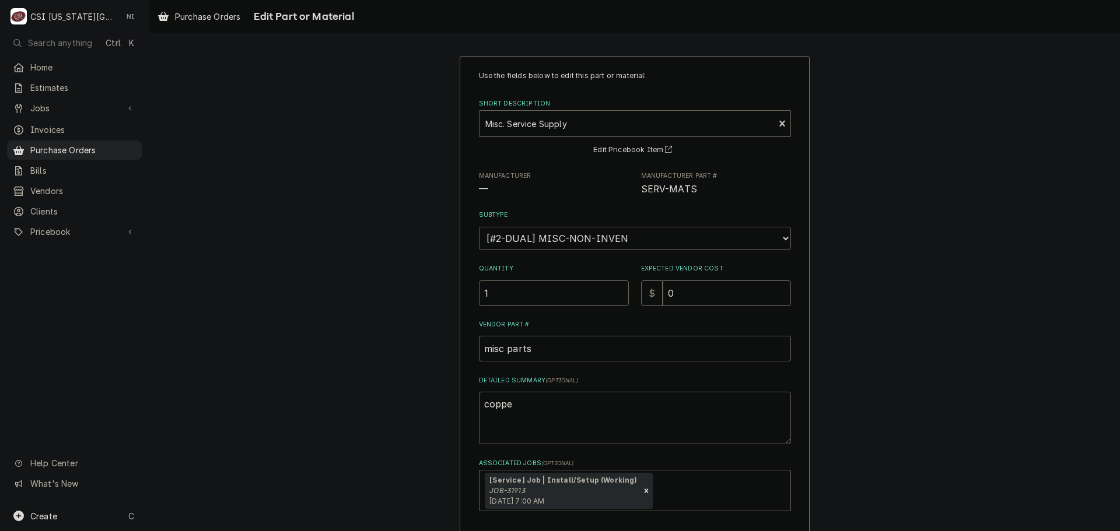
type textarea "copper"
type textarea "x"
type textarea "copper"
type textarea "x"
type textarea "copper b"
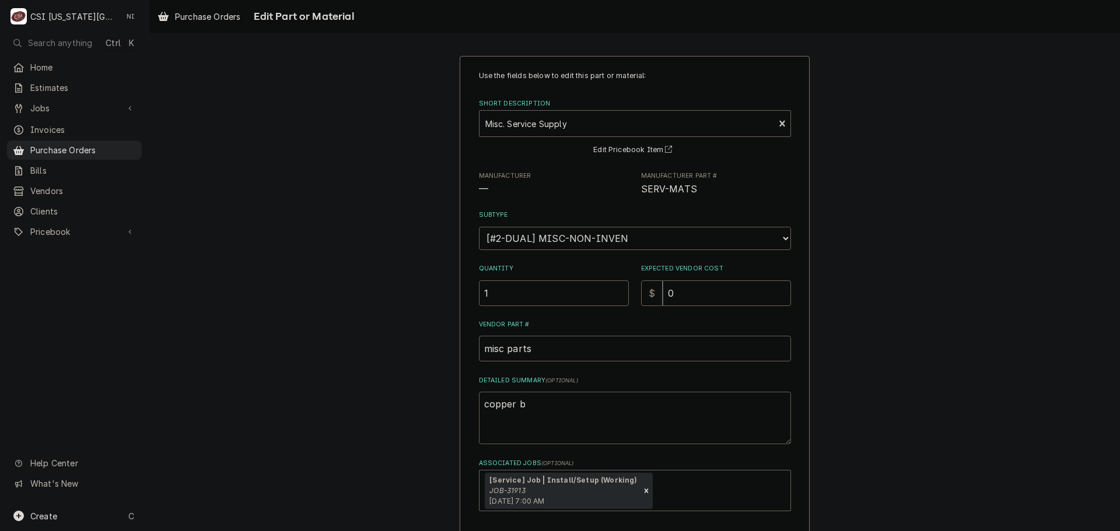
type textarea "x"
type textarea "copper bu"
type textarea "x"
type textarea "copper bus"
type textarea "x"
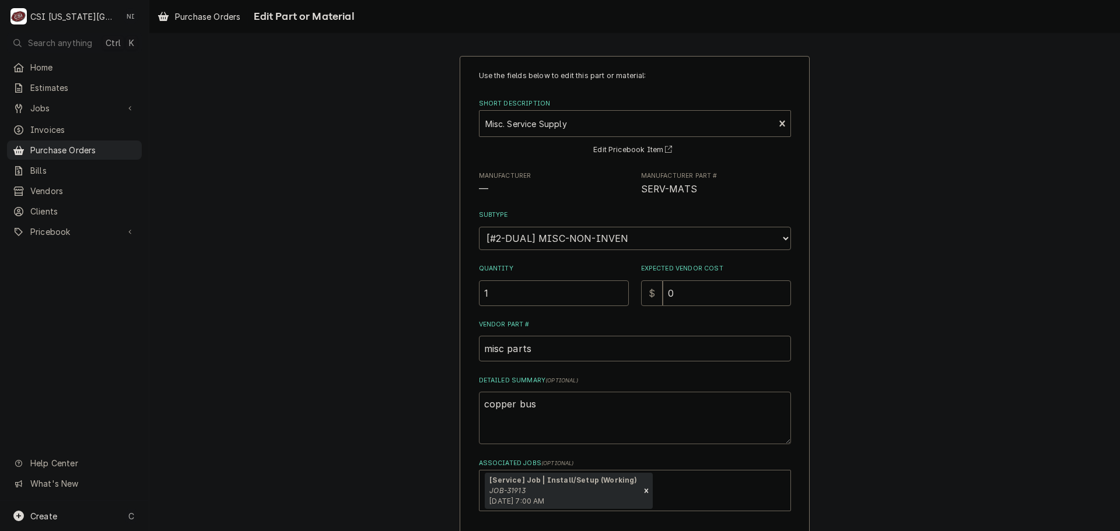
type textarea "copper bush"
type textarea "x"
type textarea "copper bush;"
type textarea "x"
type textarea "copper bush;i"
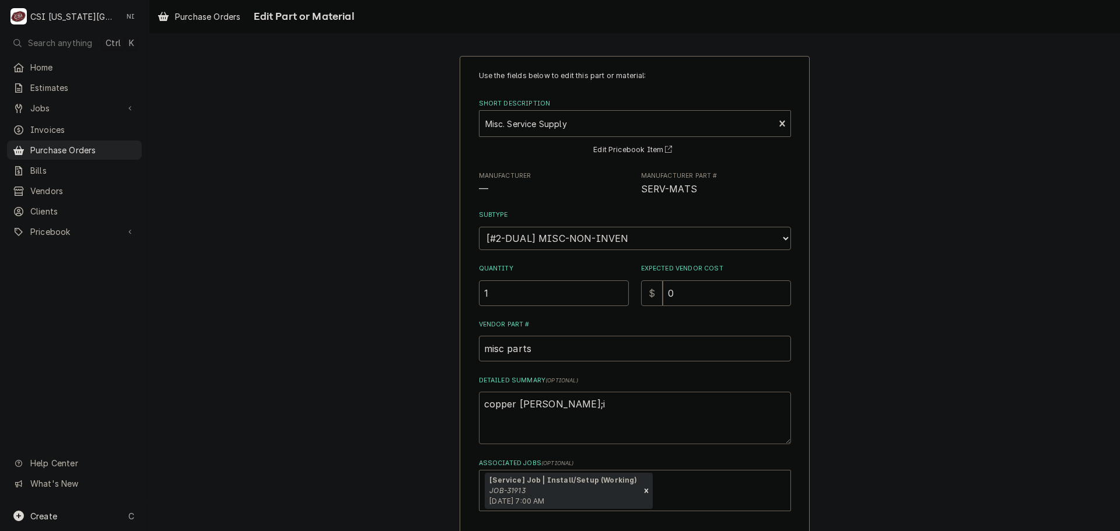
type textarea "x"
type textarea "copper bush;in"
type textarea "x"
type textarea "copper bush;ing"
type textarea "x"
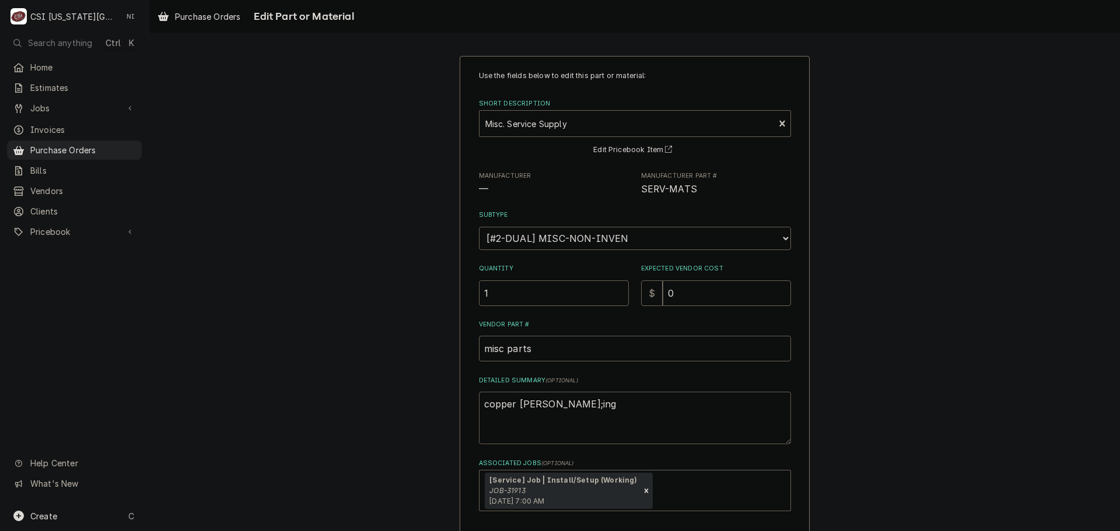
type textarea "copper bush;in"
type textarea "x"
type textarea "copper bush;i"
type textarea "x"
type textarea "copper bush;"
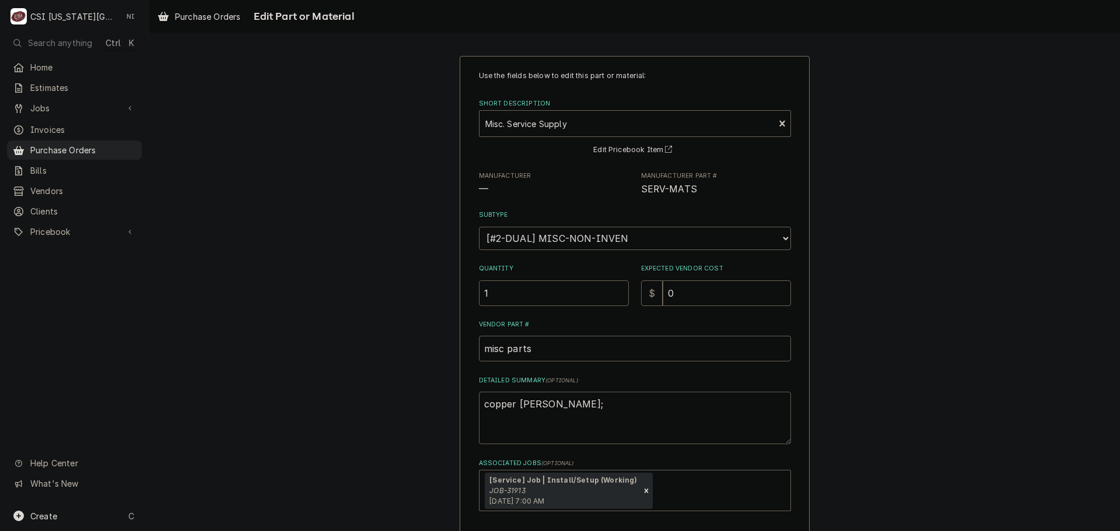
type textarea "x"
type textarea "copper bush"
type textarea "x"
type textarea "copper bus"
type textarea "x"
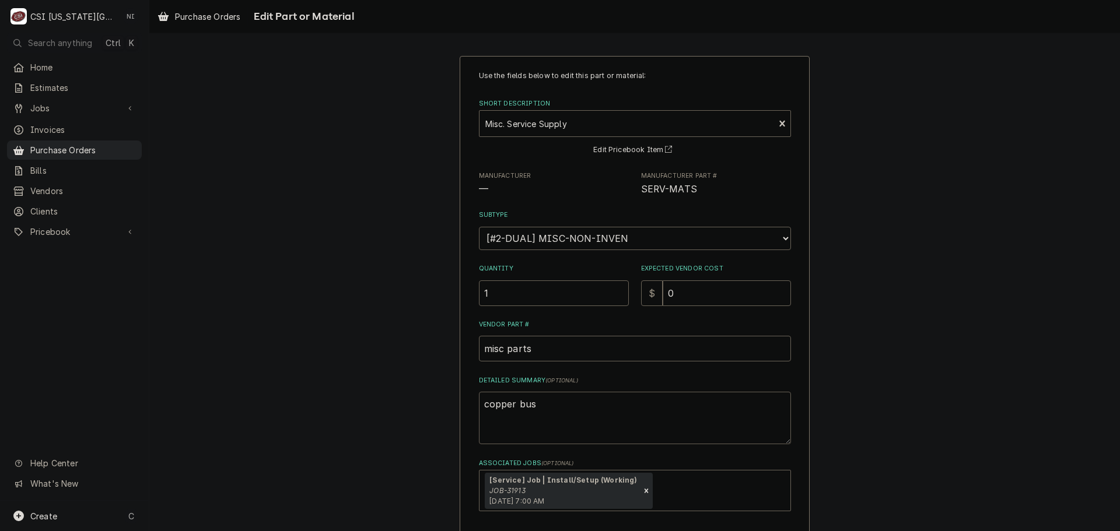
type textarea "copper bush"
type textarea "x"
type textarea "copper bushi"
type textarea "x"
type textarea "copper bushin"
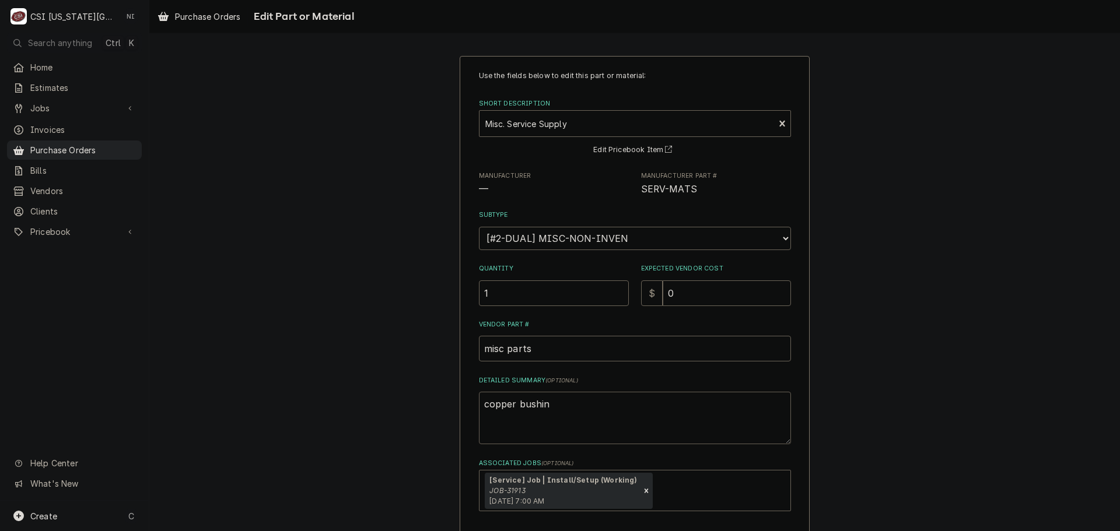
type textarea "x"
type textarea "copper bushing"
drag, startPoint x: 675, startPoint y: 293, endPoint x: 580, endPoint y: 286, distance: 96.0
click at [580, 286] on div "Quantity 1 Expected Vendor Cost $ 0" at bounding box center [635, 284] width 312 height 41
type textarea "x"
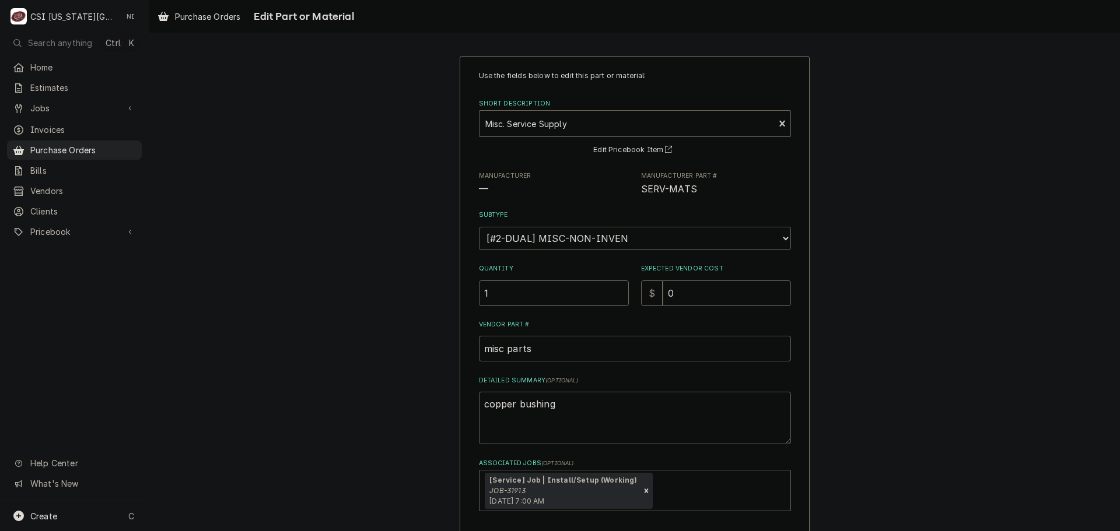
type input "6"
type textarea "x"
type input "6.7"
type textarea "x"
type input "6.72"
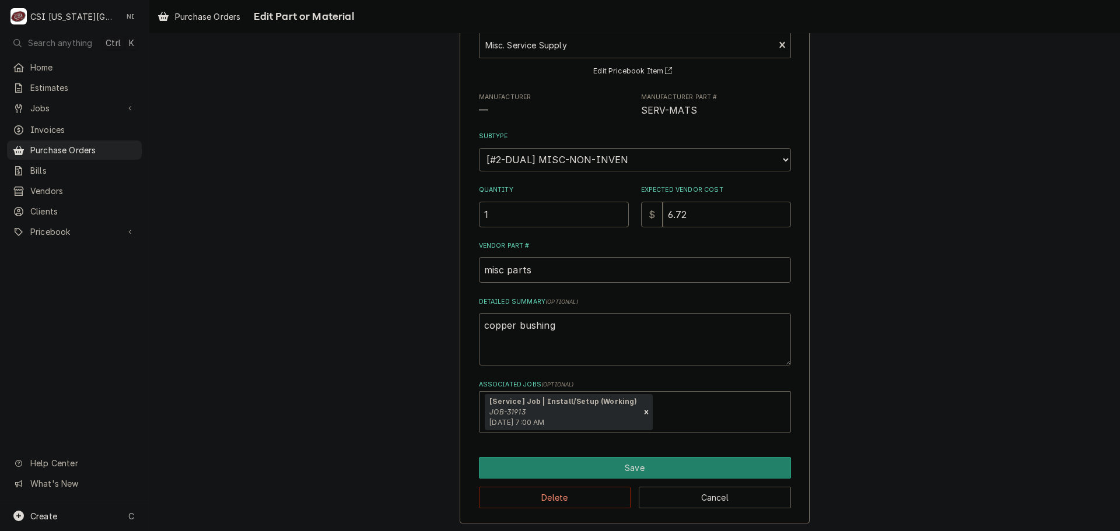
scroll to position [81, 0]
click at [621, 467] on button "Save" at bounding box center [635, 466] width 312 height 22
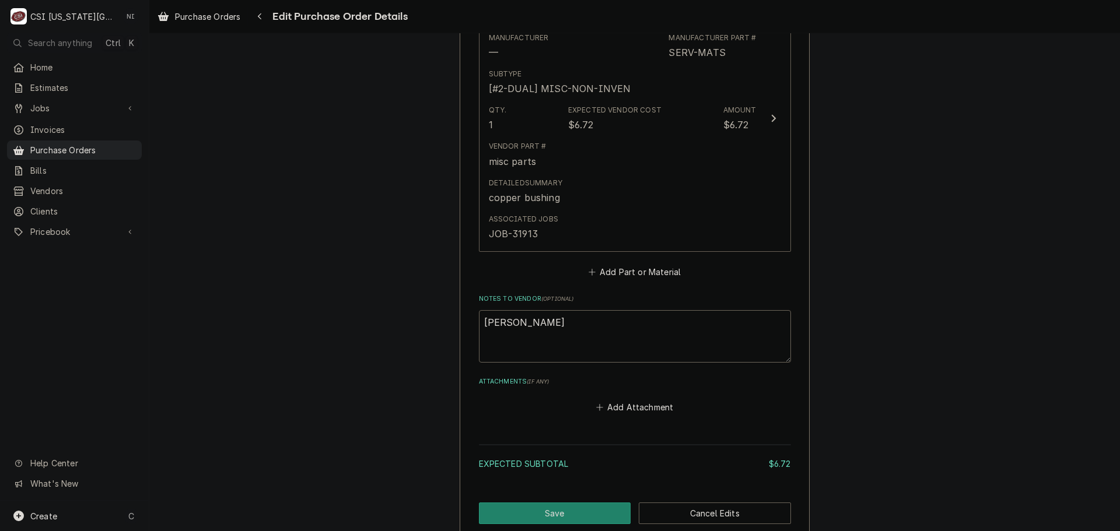
scroll to position [569, 0]
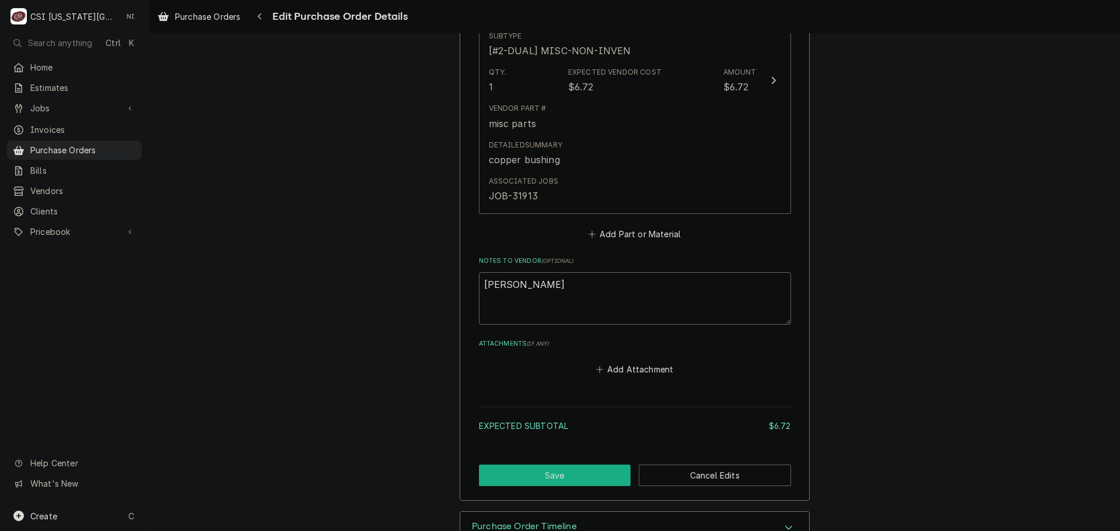
click at [575, 465] on button "Save" at bounding box center [555, 476] width 152 height 22
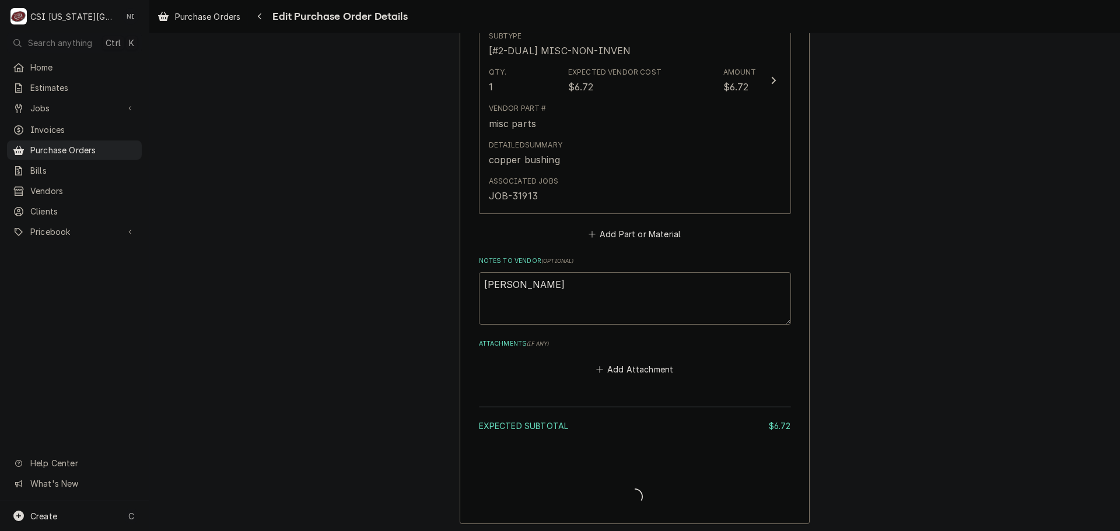
type textarea "x"
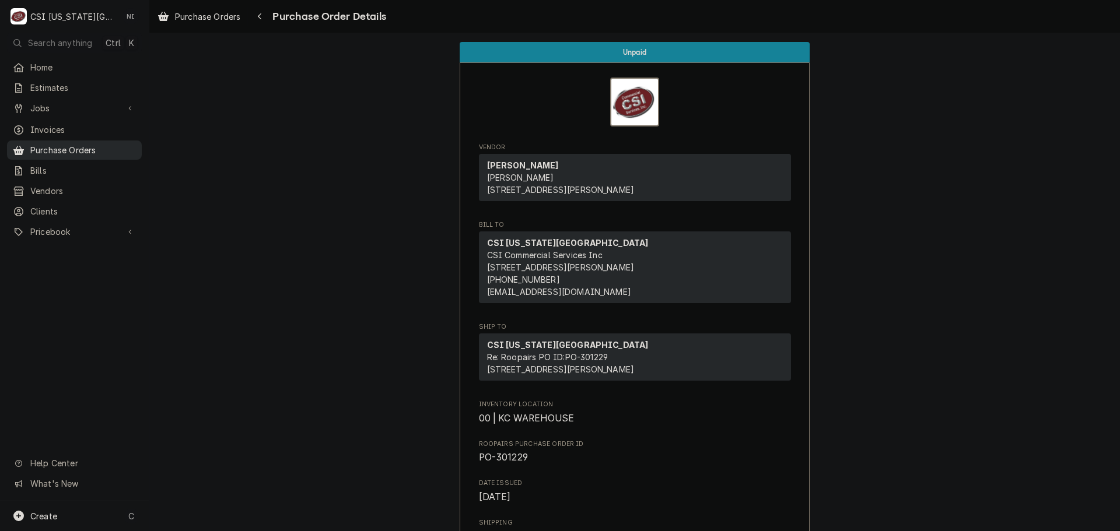
click at [90, 149] on span "Purchase Orders" at bounding box center [83, 150] width 106 height 12
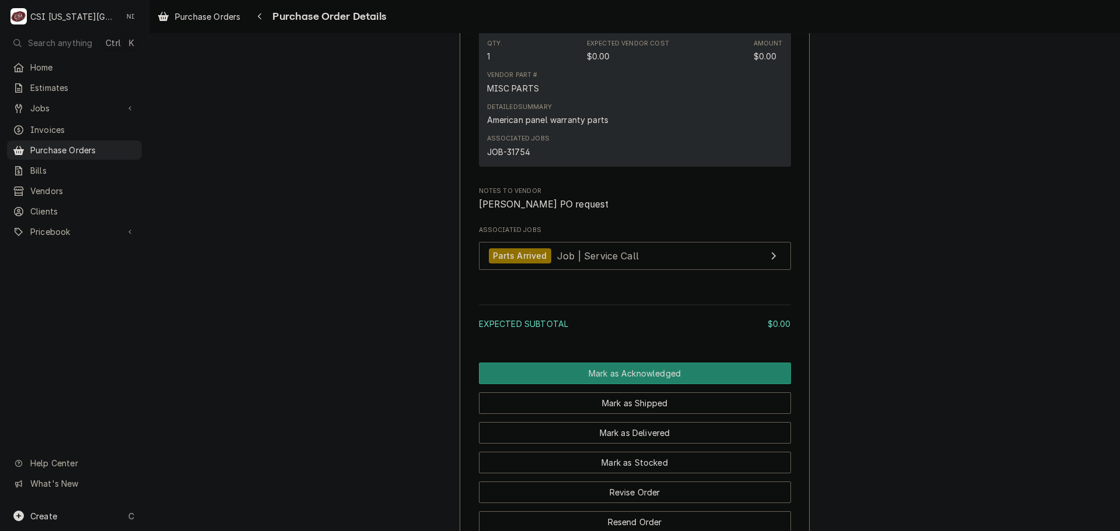
scroll to position [700, 0]
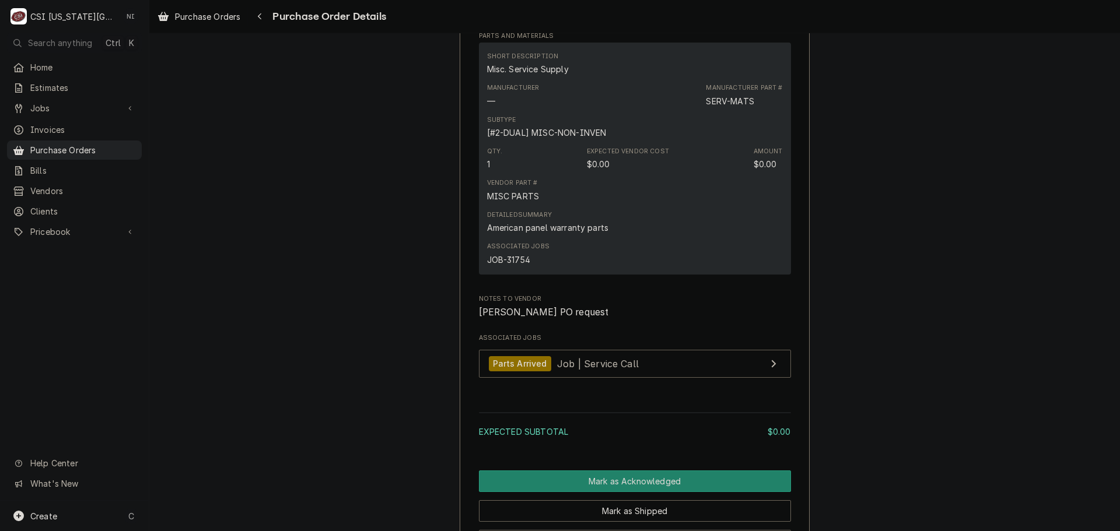
click at [642, 269] on div "Associated Jobs JOB-31754" at bounding box center [635, 253] width 296 height 31
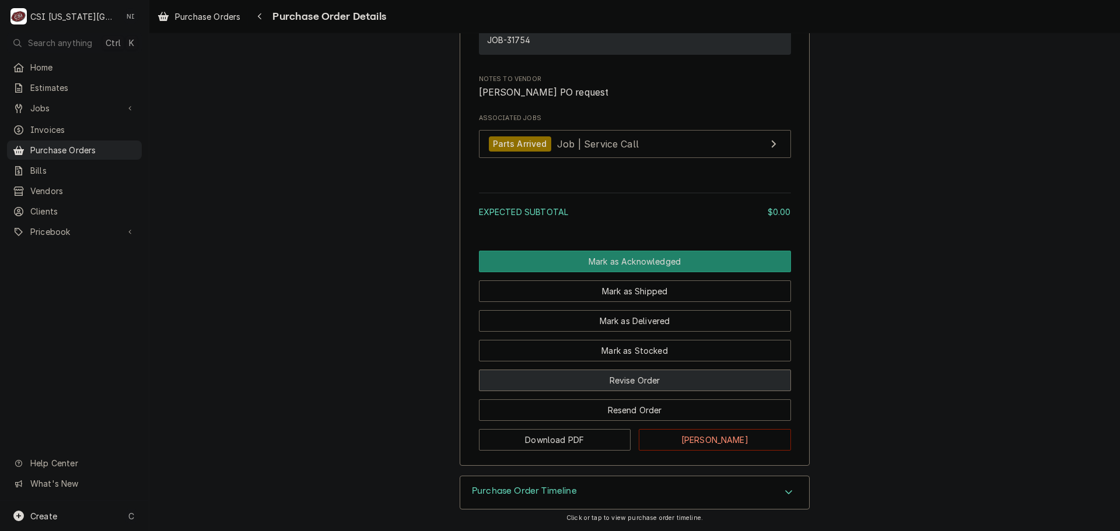
click at [673, 384] on button "Revise Order" at bounding box center [635, 381] width 312 height 22
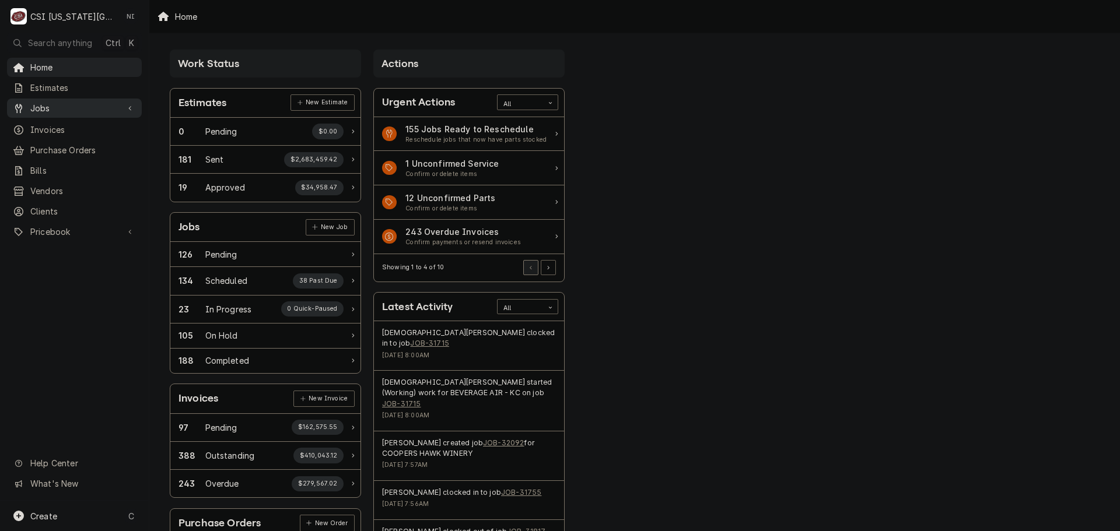
click at [67, 107] on span "Jobs" at bounding box center [74, 108] width 88 height 12
click at [67, 125] on span "Jobs" at bounding box center [83, 128] width 106 height 12
click at [104, 190] on span "Purchase Orders" at bounding box center [83, 189] width 106 height 12
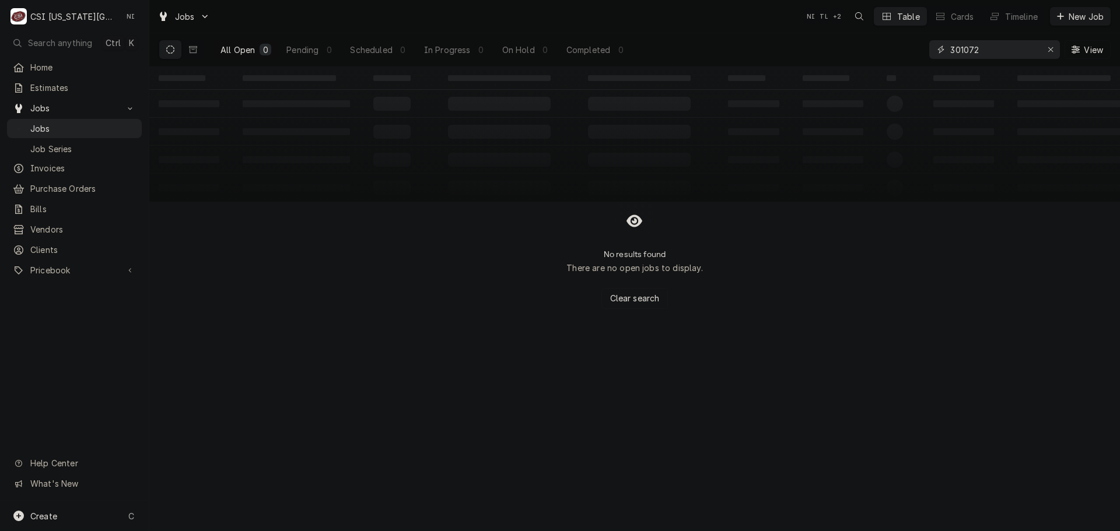
drag, startPoint x: 934, startPoint y: 52, endPoint x: 846, endPoint y: 52, distance: 88.1
click at [846, 52] on div "All Open 0 Pending 0 Scheduled 0 In Progress 0 On Hold 0 Completed 0 301072 View" at bounding box center [635, 49] width 952 height 33
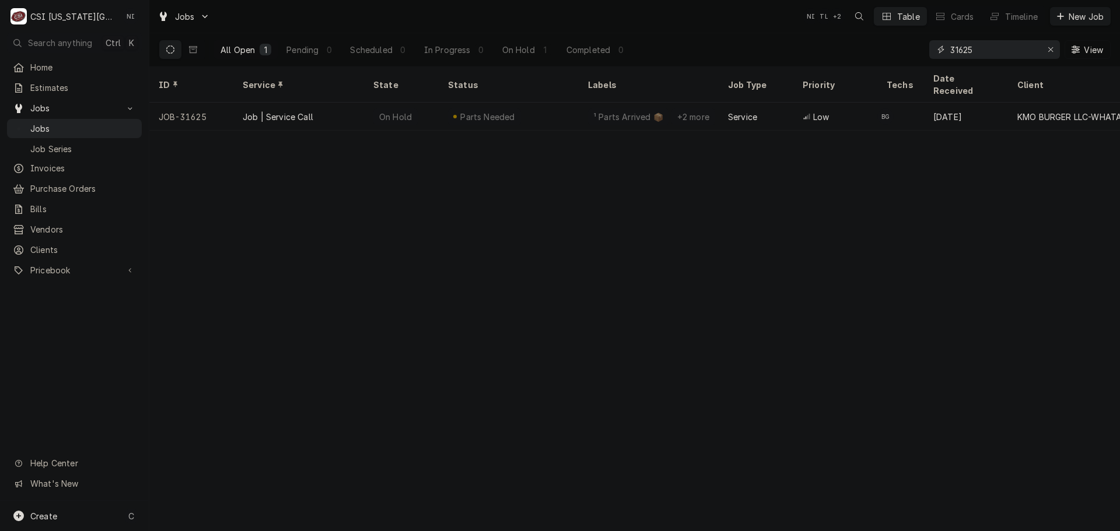
type input "31625"
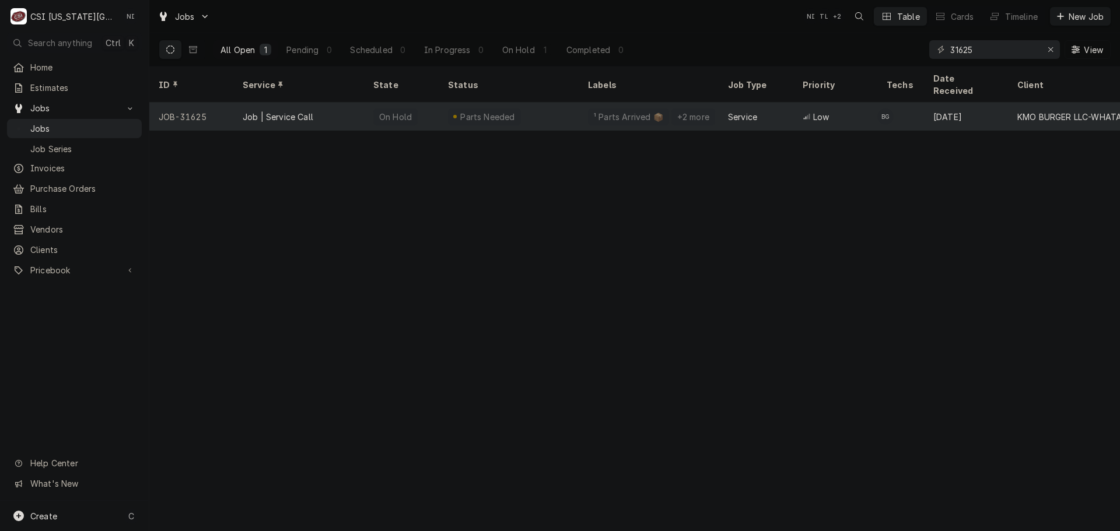
drag, startPoint x: 246, startPoint y: 102, endPoint x: 334, endPoint y: 93, distance: 88.6
click at [332, 103] on div "Job | Service Call" at bounding box center [298, 117] width 131 height 28
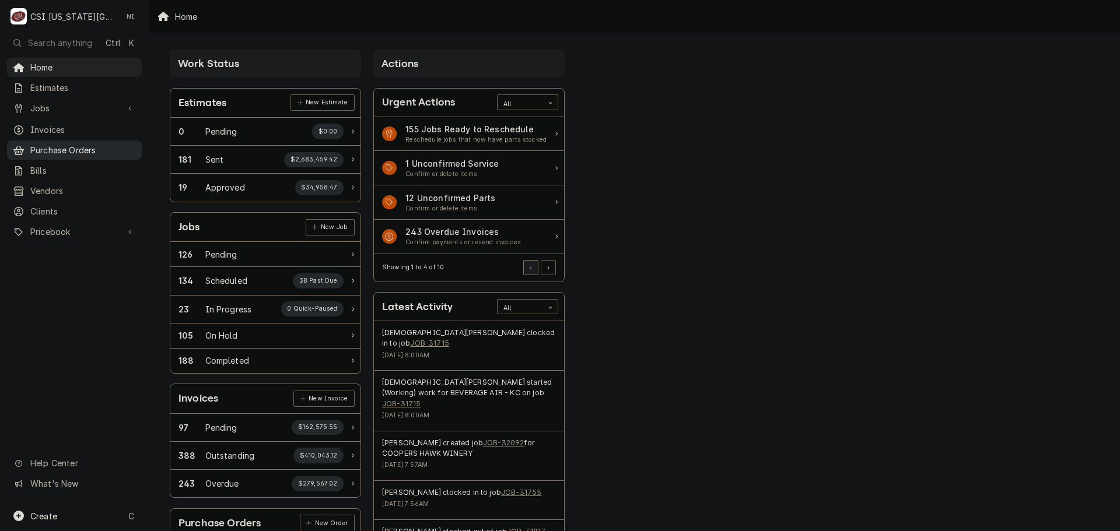
click at [100, 146] on span "Purchase Orders" at bounding box center [83, 150] width 106 height 12
click at [87, 226] on span "Pricebook" at bounding box center [74, 232] width 88 height 12
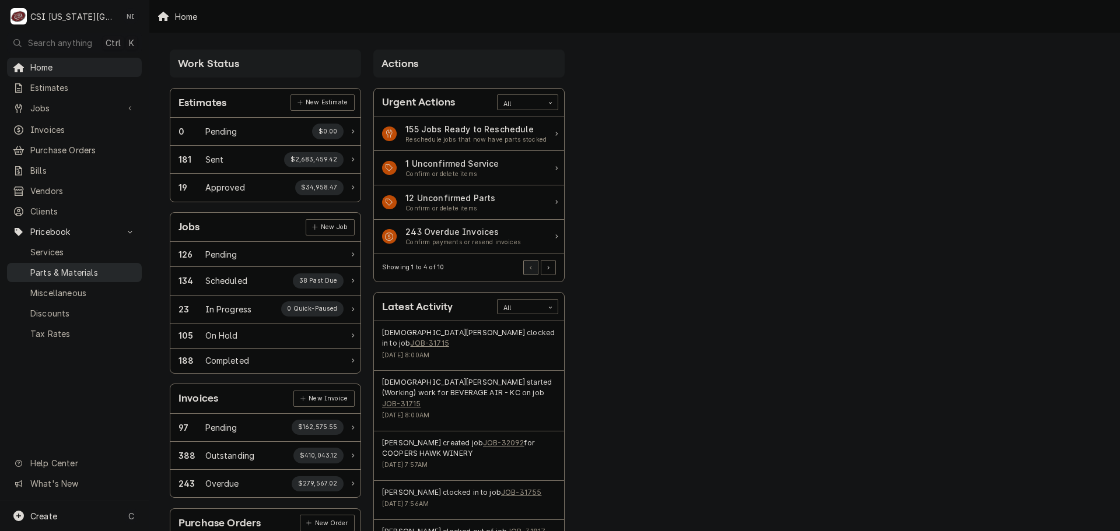
click at [91, 269] on span "Parts & Materials" at bounding box center [83, 273] width 106 height 12
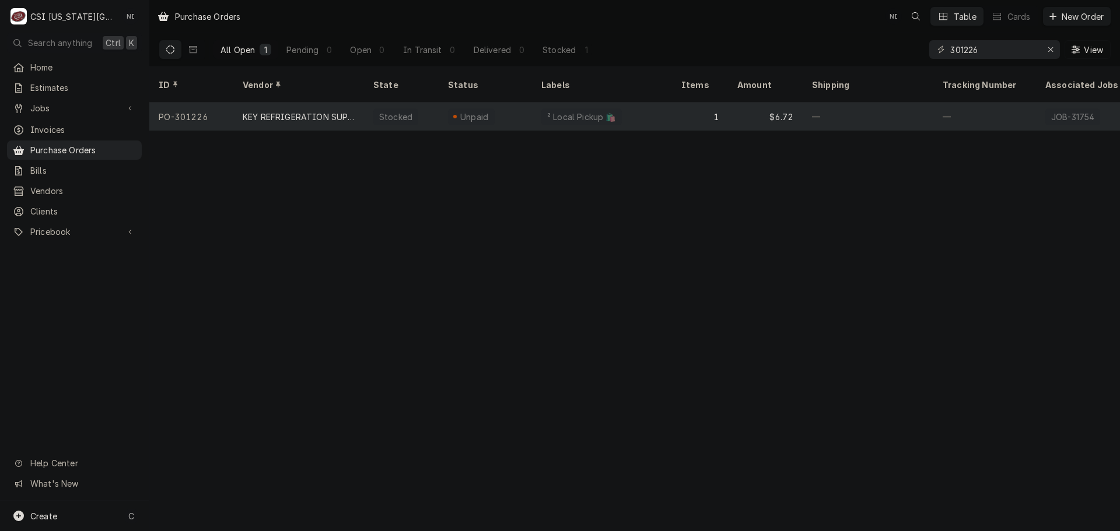
click at [678, 103] on div "1" at bounding box center [700, 117] width 56 height 28
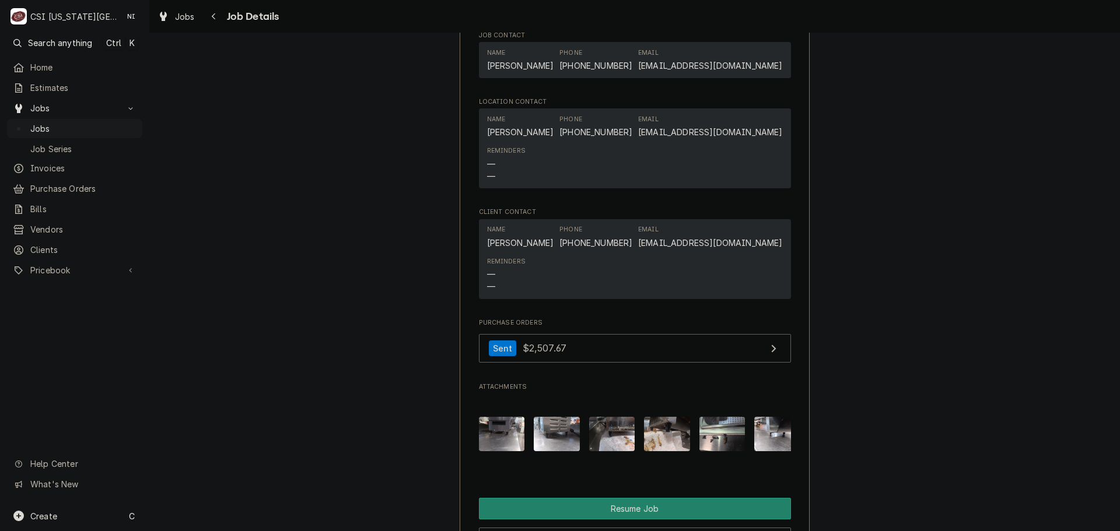
scroll to position [2100, 0]
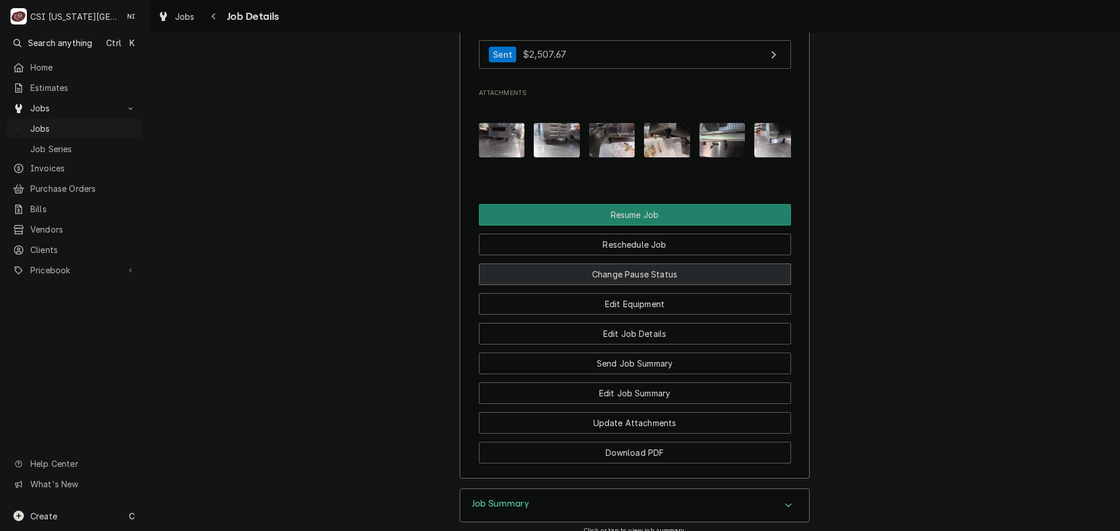
click at [612, 264] on button "Change Pause Status" at bounding box center [635, 275] width 312 height 22
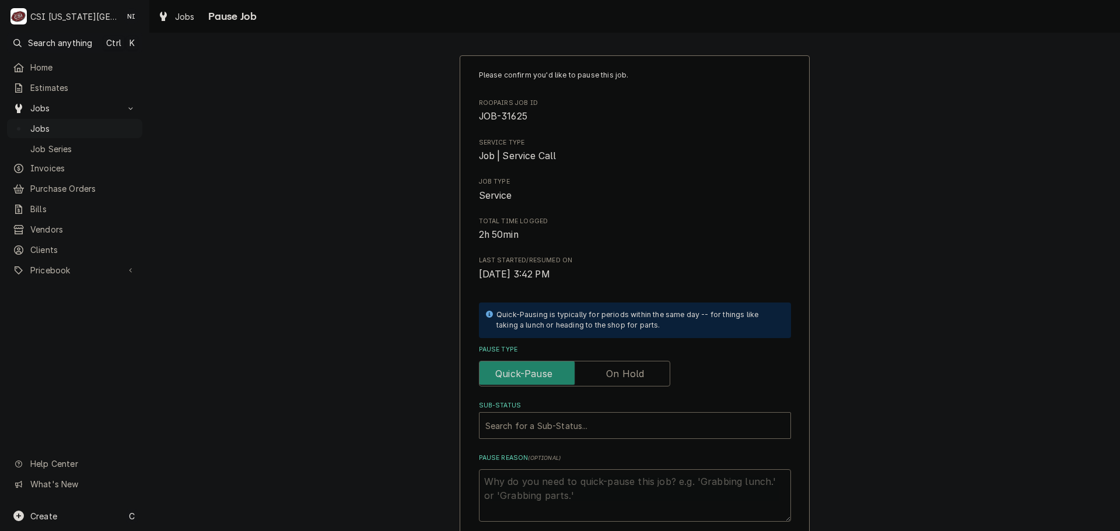
drag, startPoint x: 623, startPoint y: 374, endPoint x: 621, endPoint y: 385, distance: 10.8
click at [623, 377] on label "Pause Type" at bounding box center [574, 374] width 191 height 26
click at [623, 377] on input "Pause Type" at bounding box center [574, 374] width 181 height 26
checkbox input "true"
drag, startPoint x: 602, startPoint y: 424, endPoint x: 597, endPoint y: 441, distance: 17.5
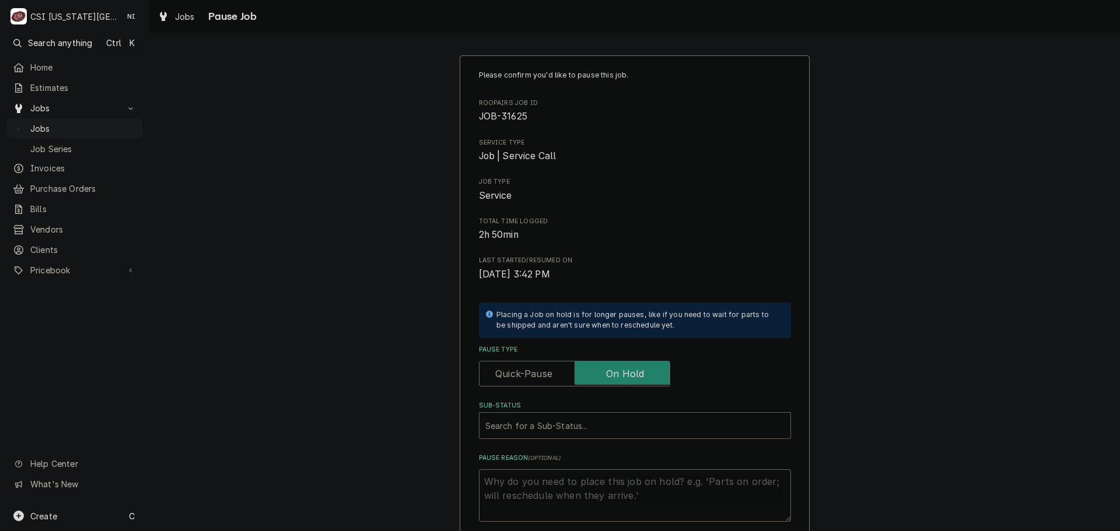
click at [602, 425] on div "Sub-Status" at bounding box center [634, 425] width 299 height 21
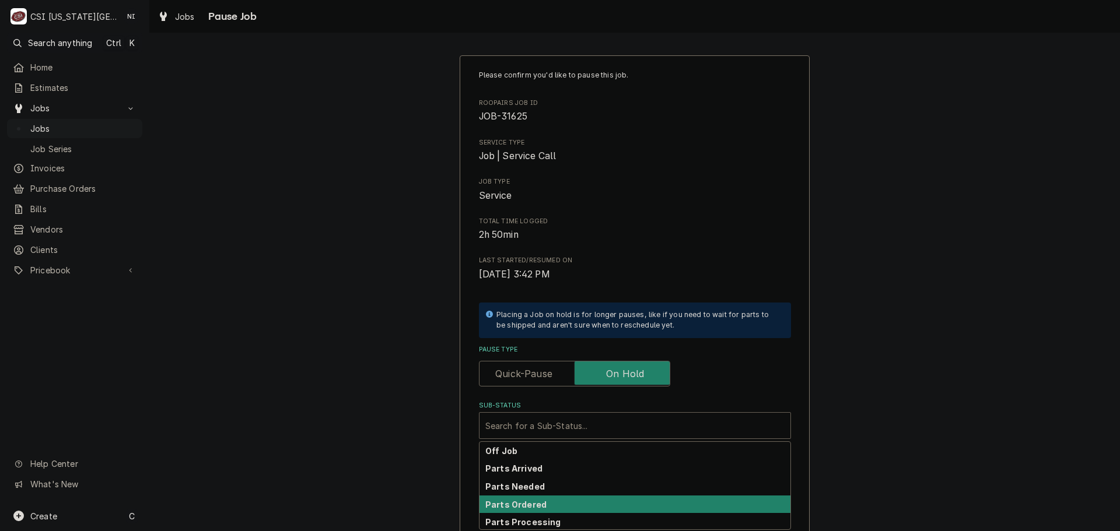
click at [533, 507] on strong "Parts Ordered" at bounding box center [515, 505] width 61 height 10
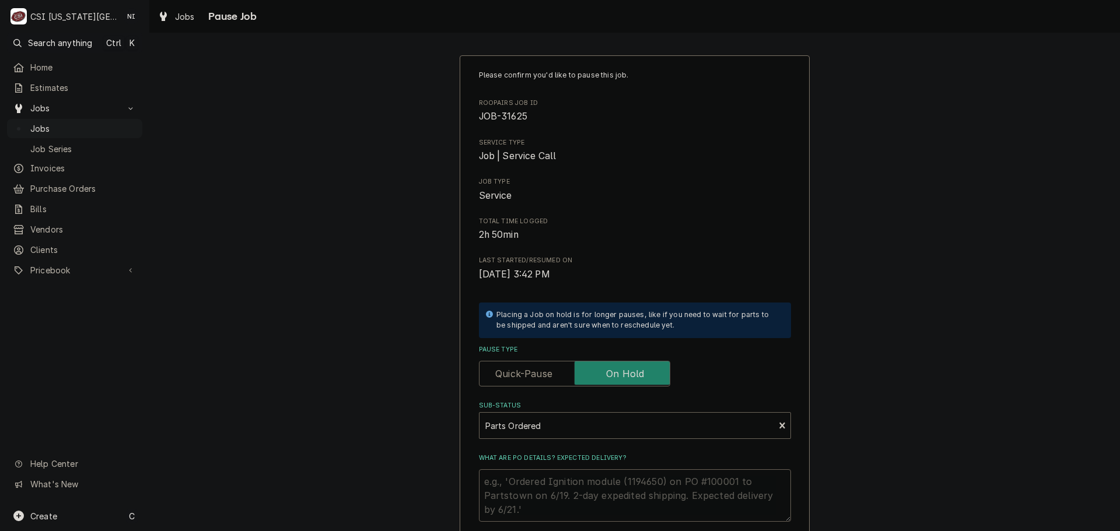
click at [535, 485] on textarea "What are PO details? Expected delivery?" at bounding box center [635, 496] width 312 height 52
type textarea "x"
type textarea "D"
type textarea "x"
type textarea "Di"
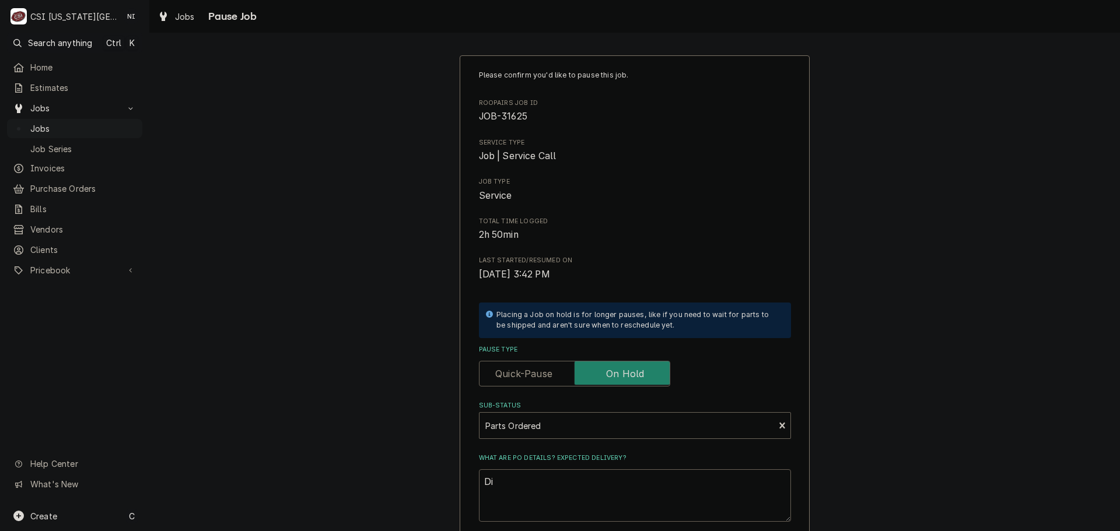
type textarea "x"
type textarea "Dic"
type textarea "x"
type textarea "Dico"
type textarea "x"
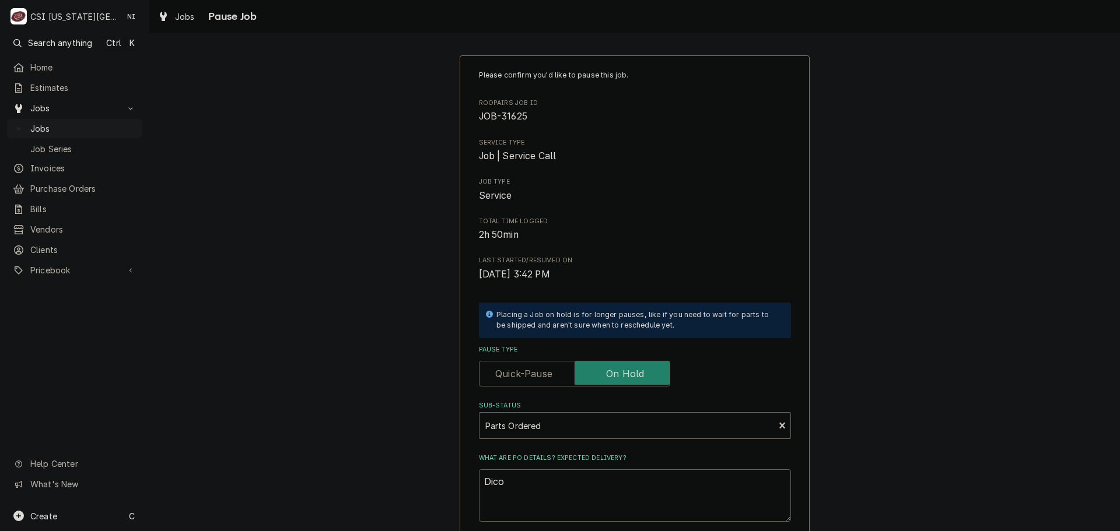
type textarea "Dicon"
type textarea "x"
type textarea "Diconn"
type textarea "x"
type textarea "Diconne"
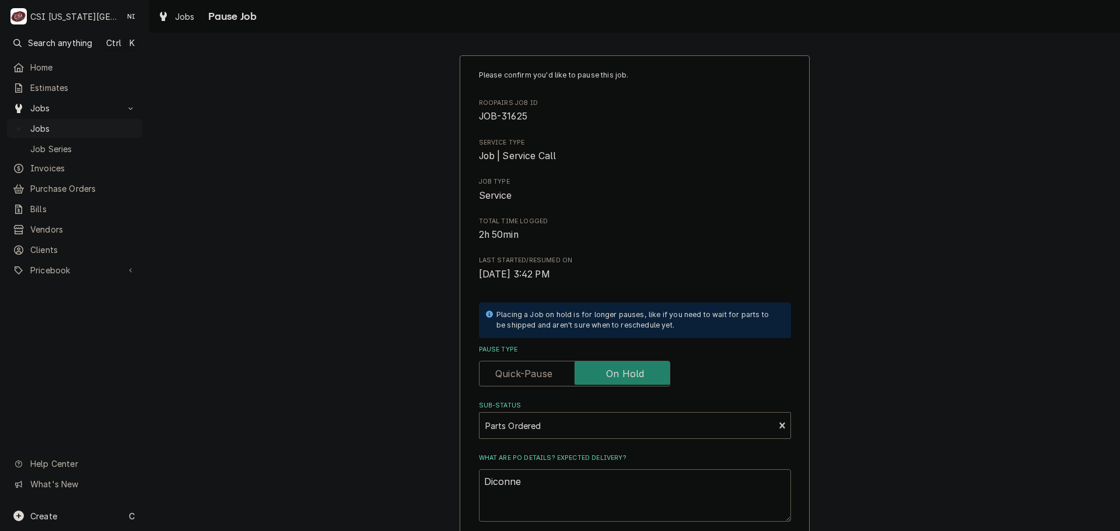
type textarea "x"
type textarea "Diconn"
type textarea "x"
type textarea "Dicon"
type textarea "x"
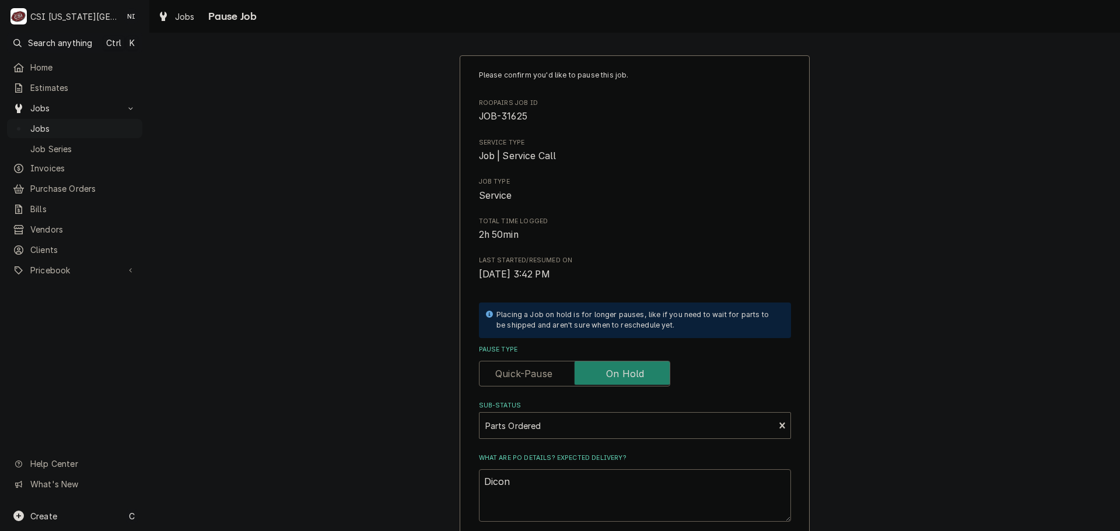
type textarea "Dico"
type textarea "x"
type textarea "Dic"
type textarea "x"
type textarea "Di"
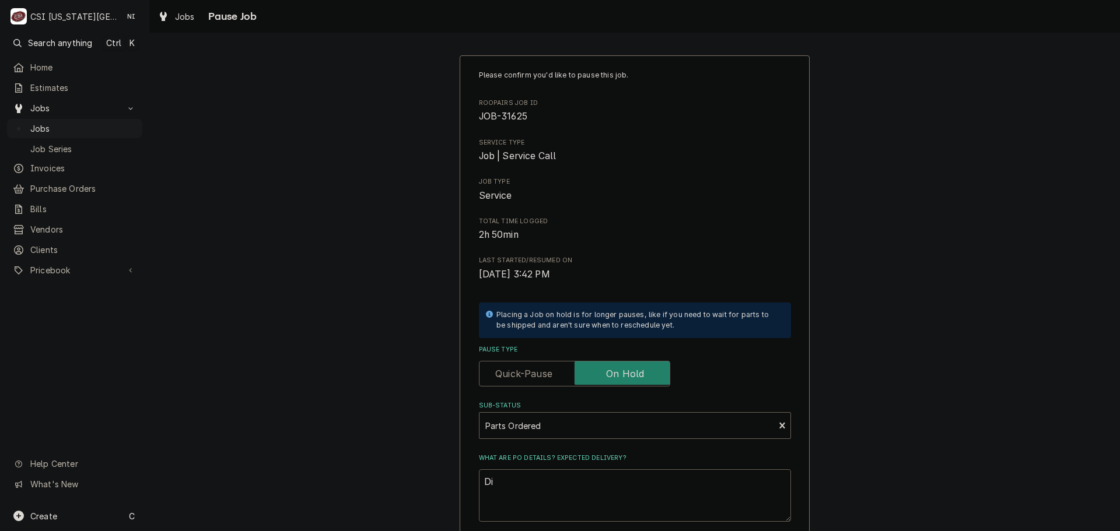
type textarea "x"
type textarea "Dis"
type textarea "x"
type textarea "Disc"
type textarea "x"
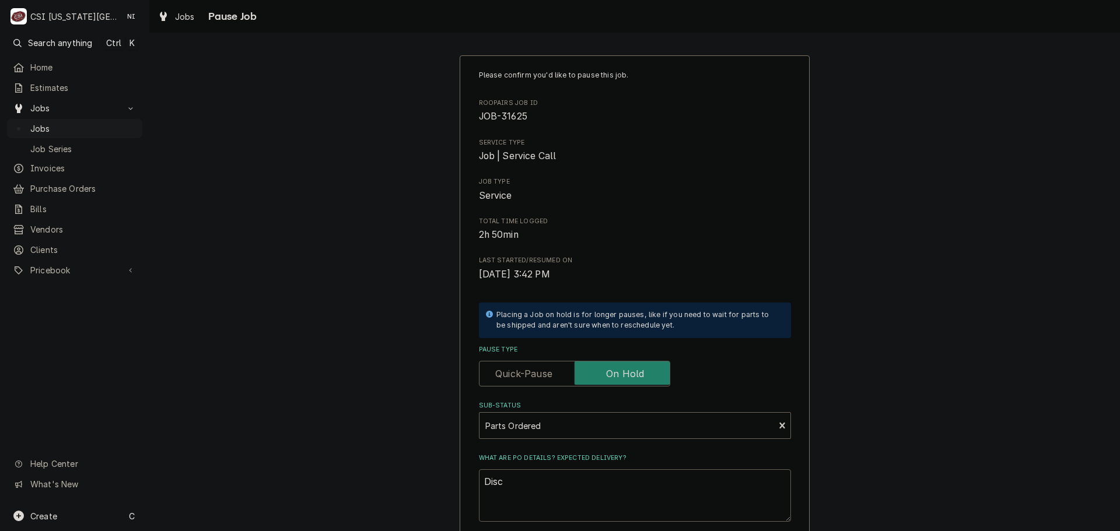
type textarea "Disco"
type textarea "x"
type textarea "Discon"
type textarea "x"
type textarea "Disconn"
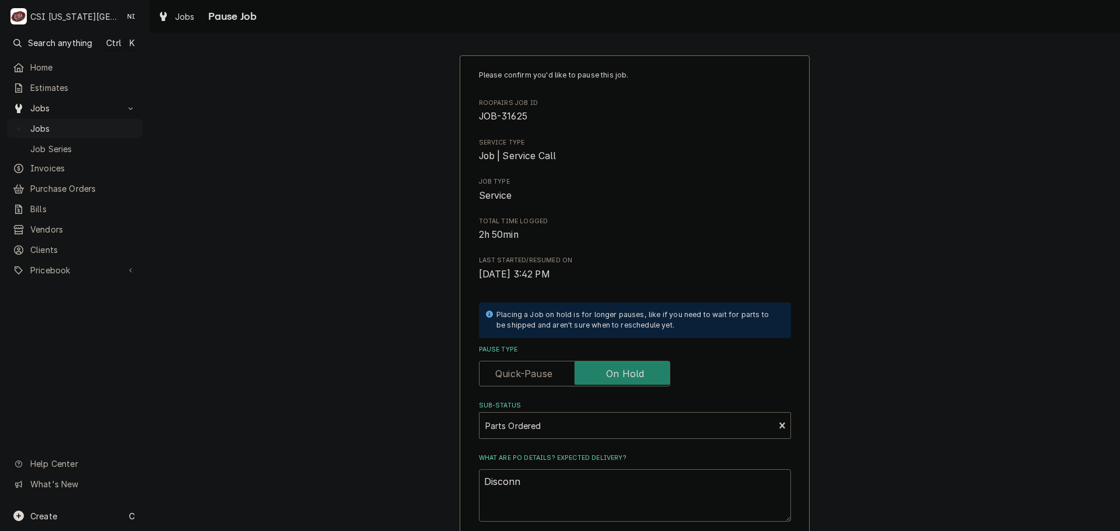
type textarea "x"
type textarea "Disconne"
type textarea "x"
type textarea "Disconnec"
type textarea "x"
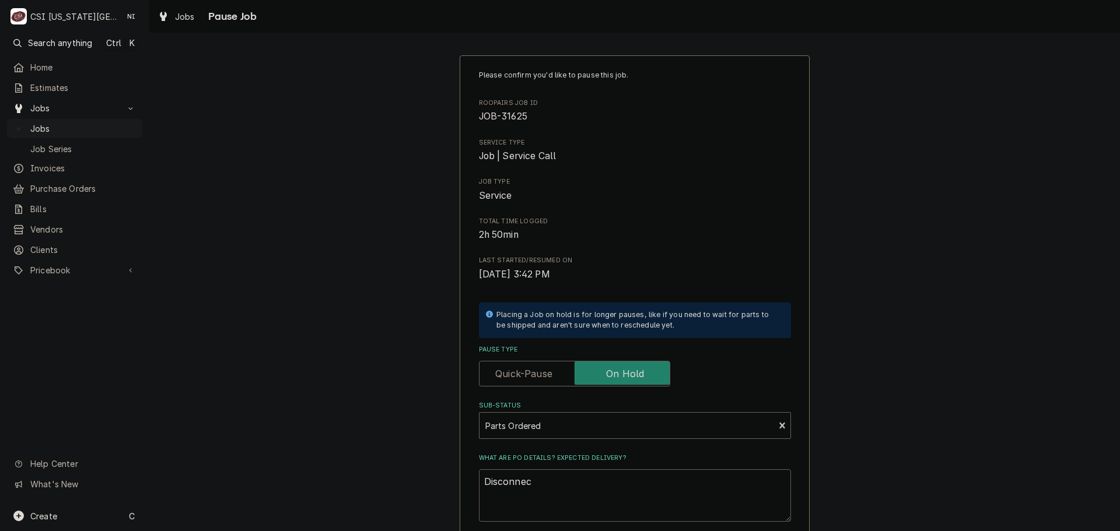
type textarea "Disconnect"
type textarea "x"
type textarea "Disconnect"
type textarea "x"
type textarea "Disconnect o"
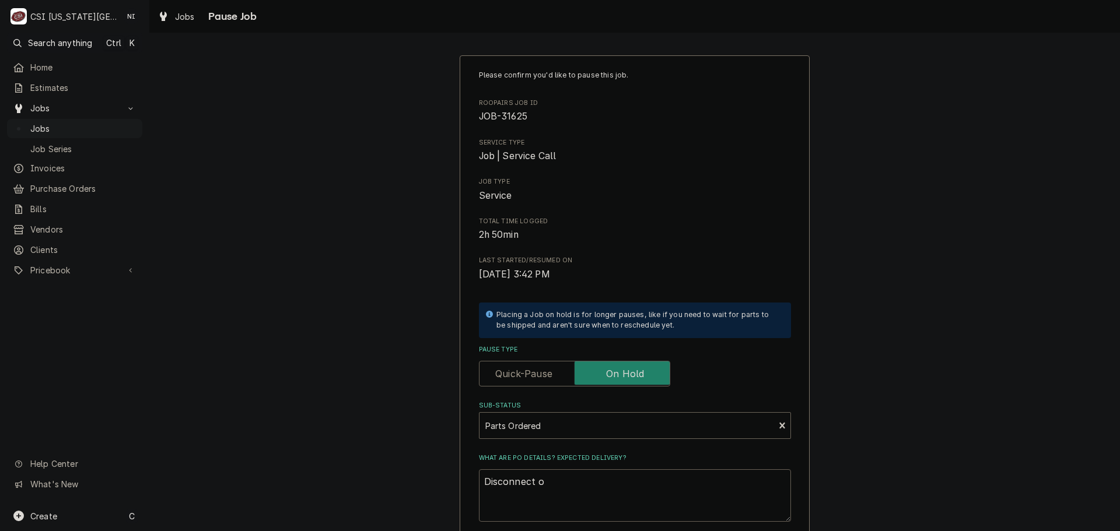
type textarea "x"
type textarea "Disconnect or"
type textarea "x"
type textarea "Disconnect ord"
type textarea "x"
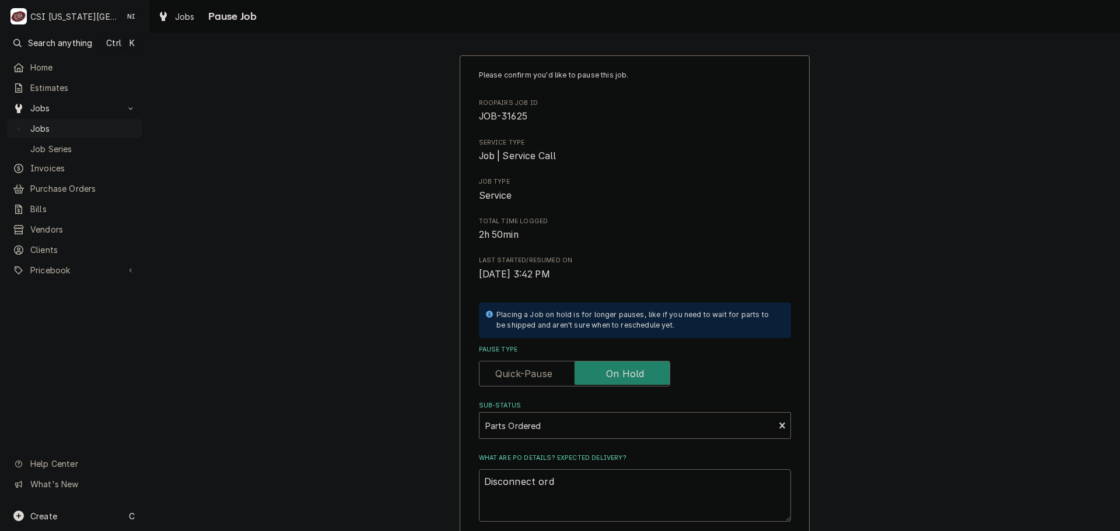
type textarea "Disconnect orde"
type textarea "x"
type textarea "Disconnect order"
type textarea "x"
type textarea "Disconnect ordere"
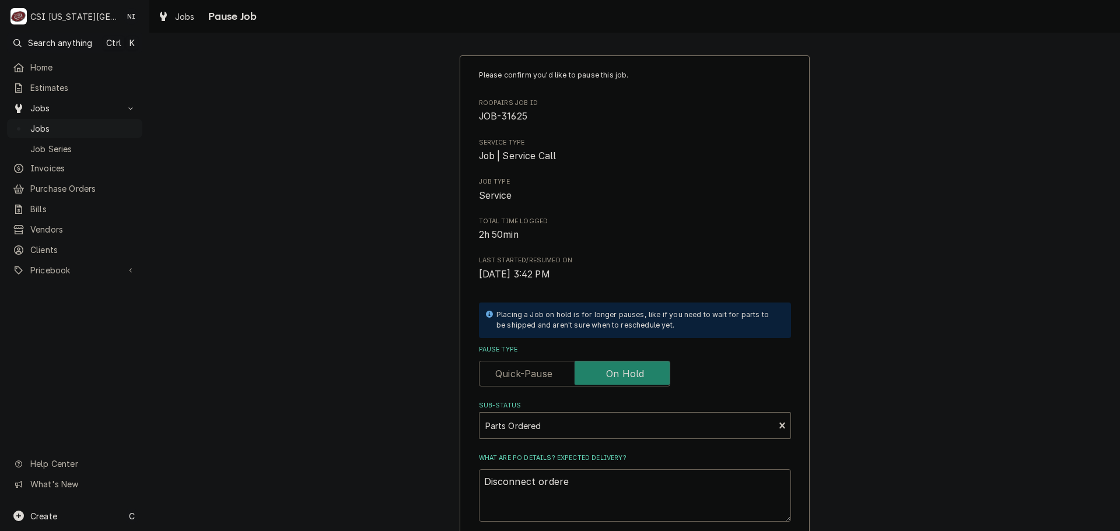
type textarea "x"
type textarea "Disconnect ordered"
type textarea "x"
type textarea "Disconnect ordered"
type textarea "x"
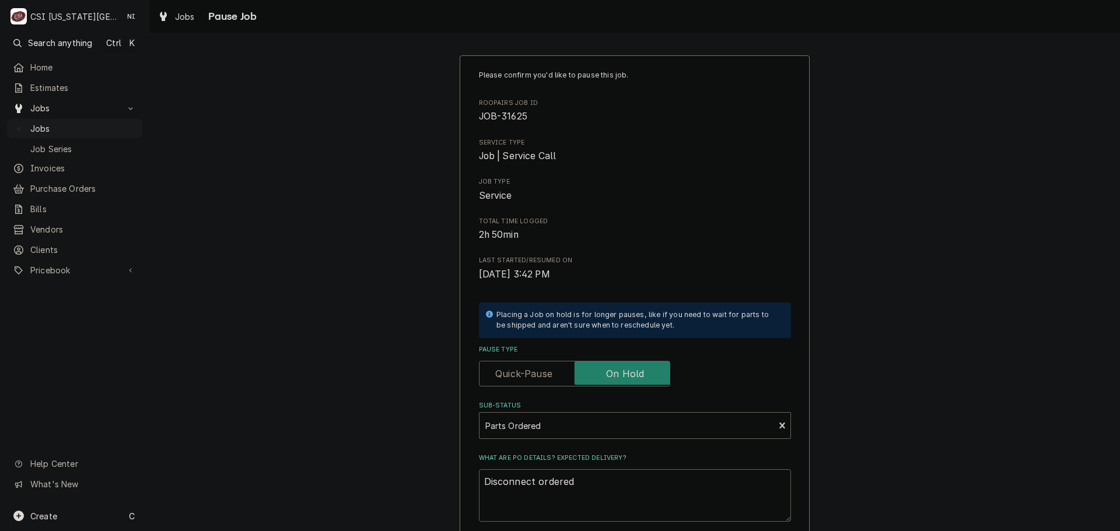
type textarea "Disconnect ordered o"
type textarea "x"
type textarea "Disconnect ordered on"
type textarea "x"
type textarea "Disconnect ordered on"
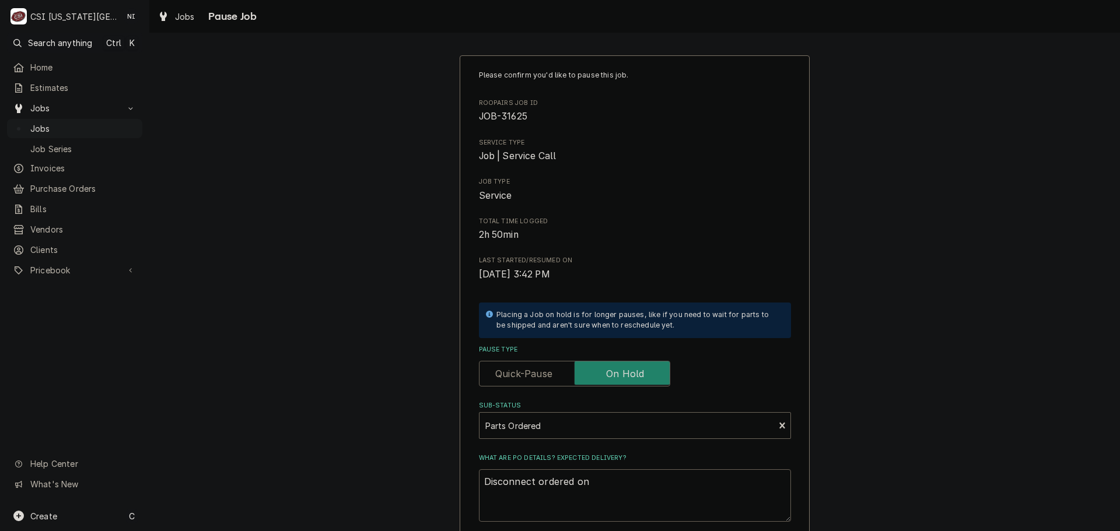
type textarea "x"
type textarea "Disconnect ordered on P"
type textarea "x"
type textarea "Disconnect ordered on PO"
type textarea "x"
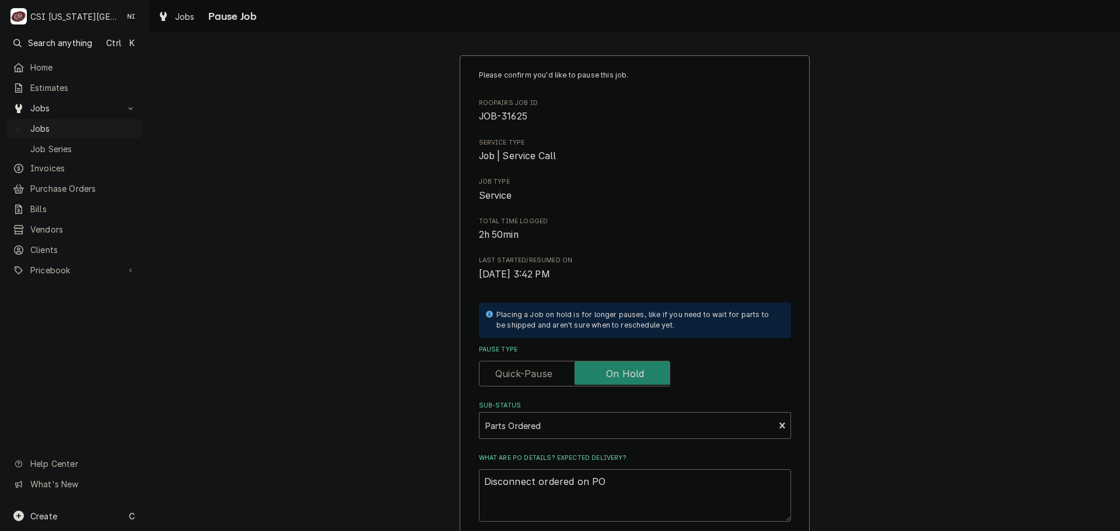
type textarea "Disconnect ordered on PO"
type textarea "x"
type textarea "Disconnect ordered on PO 3"
type textarea "x"
type textarea "Disconnect ordered on PO 30"
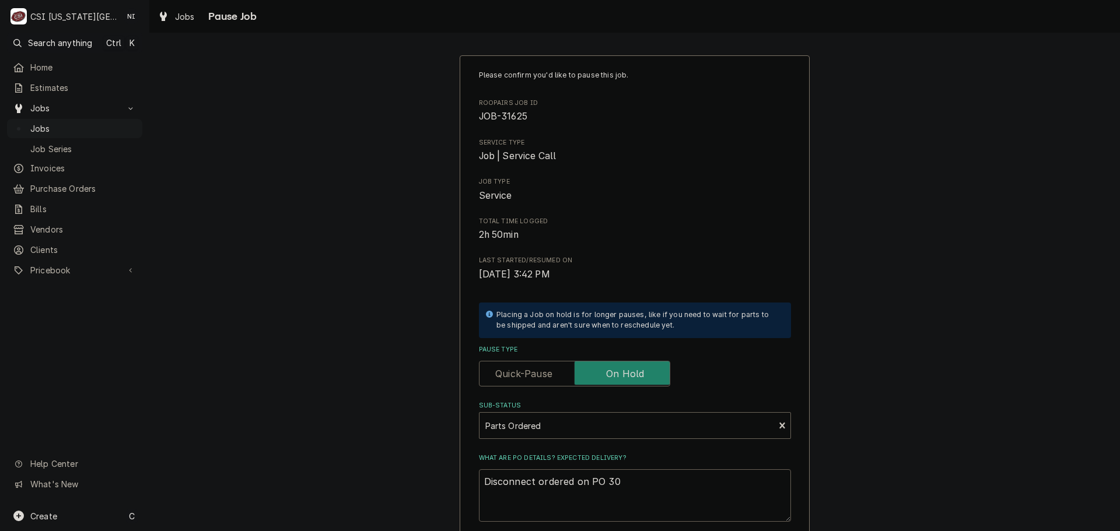
type textarea "x"
type textarea "Disconnect ordered on PO 301"
type textarea "x"
type textarea "Disconnect ordered on PO 3012"
type textarea "x"
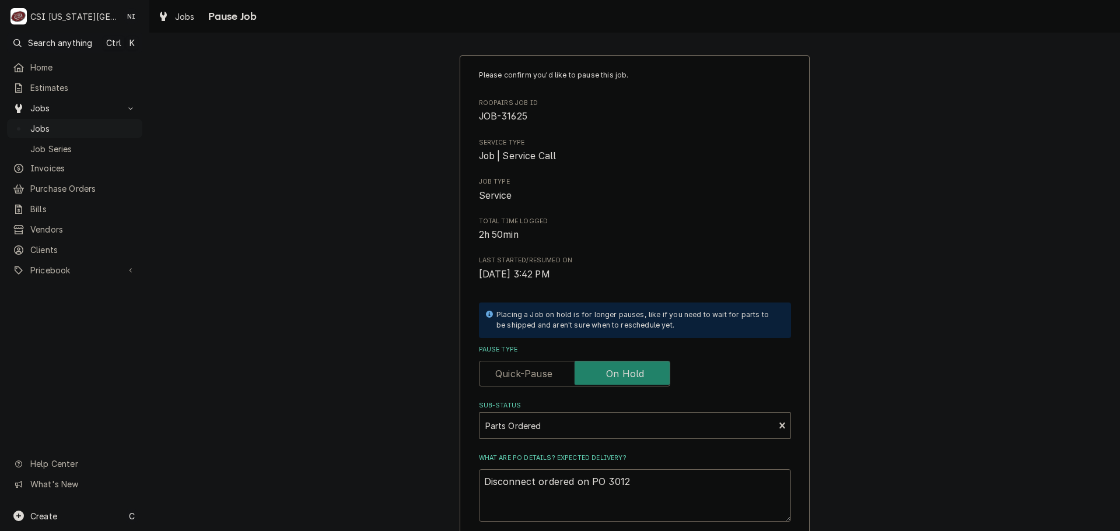
type textarea "Disconnect ordered on PO 30121"
type textarea "x"
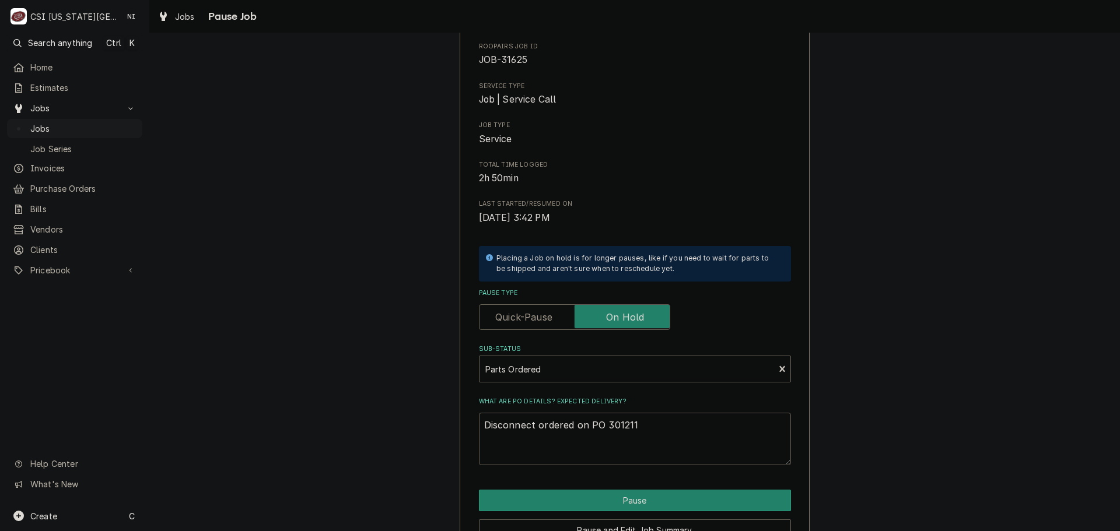
scroll to position [122, 0]
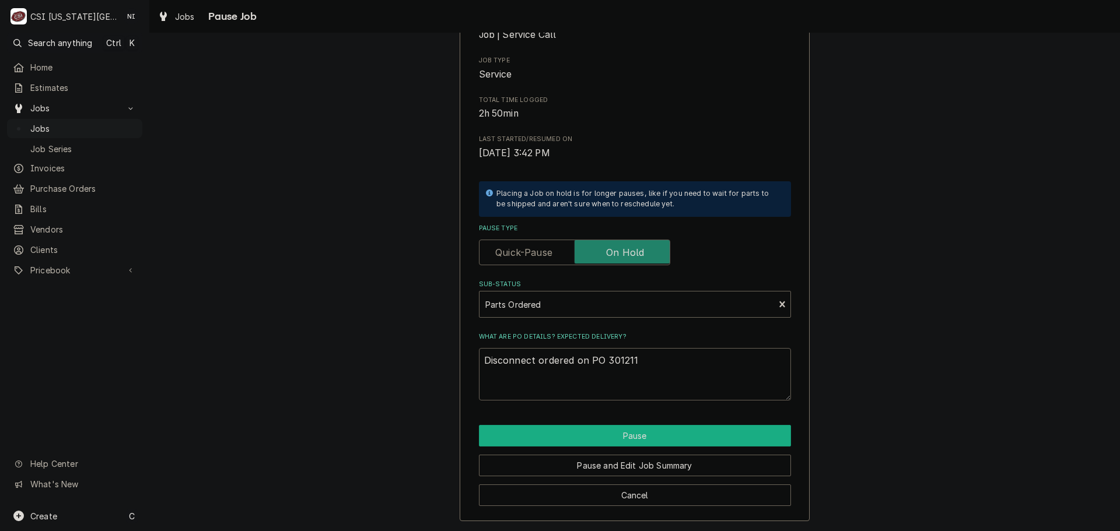
type textarea "Disconnect ordered on PO 301211"
click at [616, 436] on button "Pause" at bounding box center [635, 436] width 312 height 22
type textarea "x"
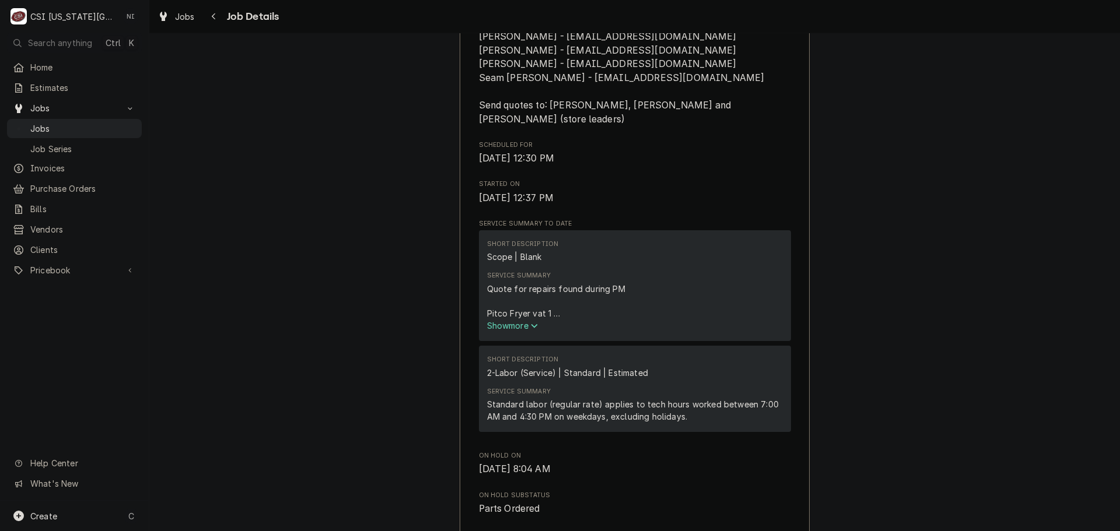
scroll to position [583, 0]
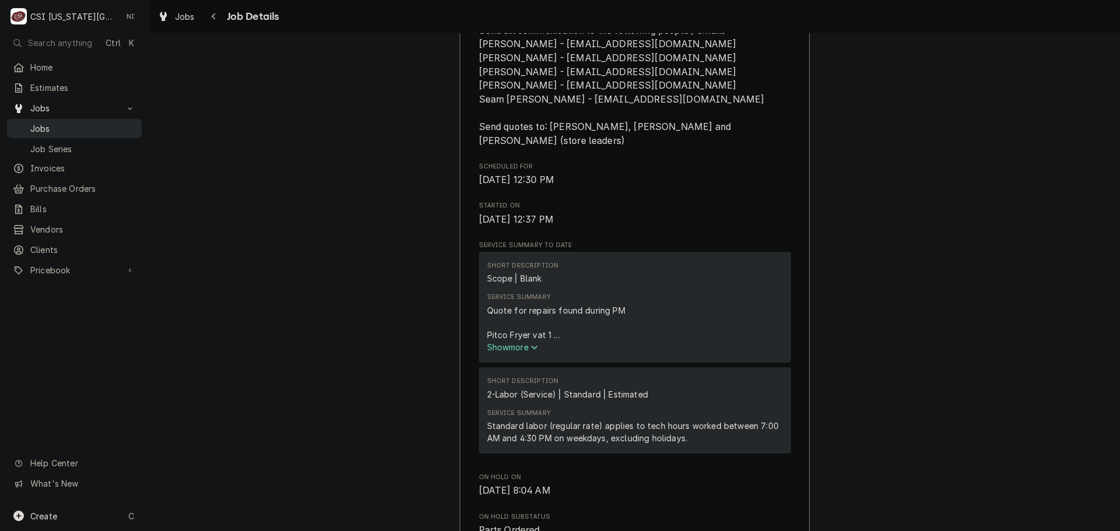
click at [90, 122] on span "Jobs" at bounding box center [83, 128] width 106 height 12
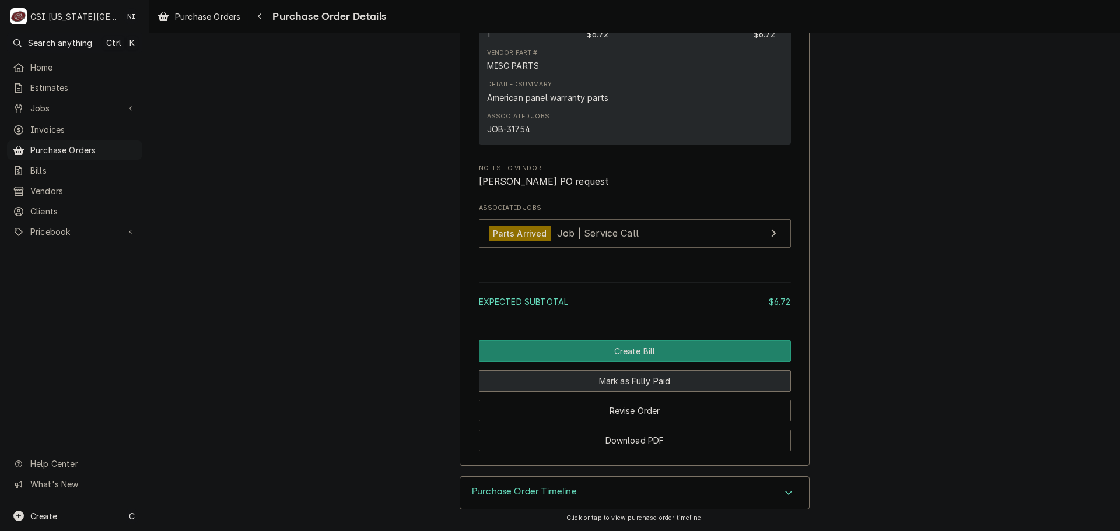
scroll to position [1015, 0]
click at [788, 493] on div "Accordion Header" at bounding box center [788, 493] width 17 height 14
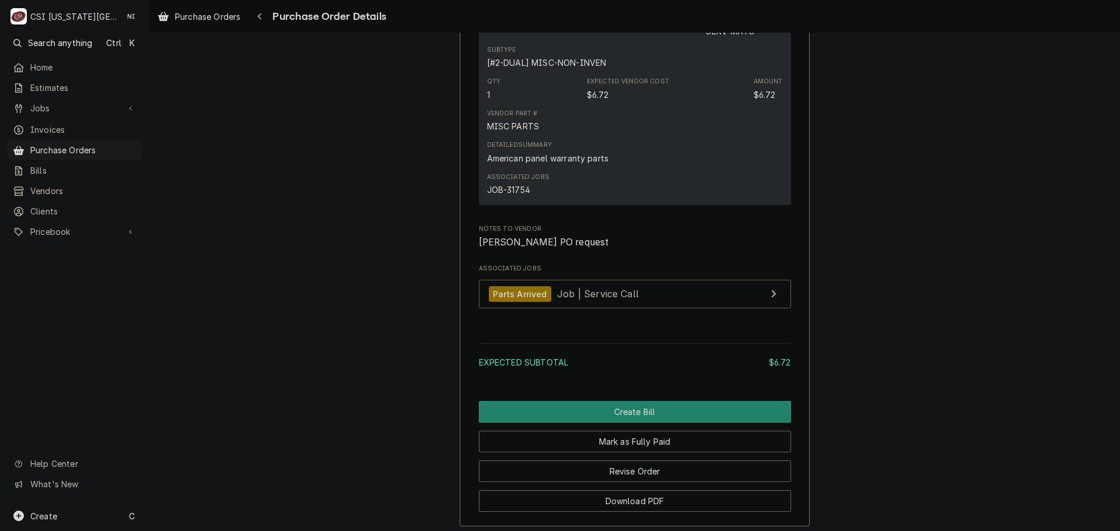
scroll to position [992, 0]
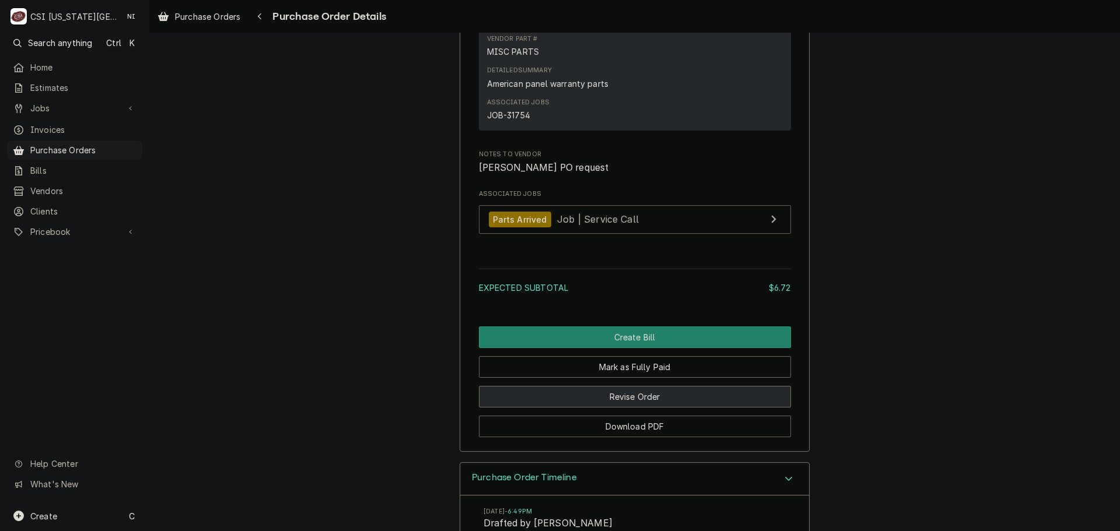
click at [674, 408] on button "Revise Order" at bounding box center [635, 397] width 312 height 22
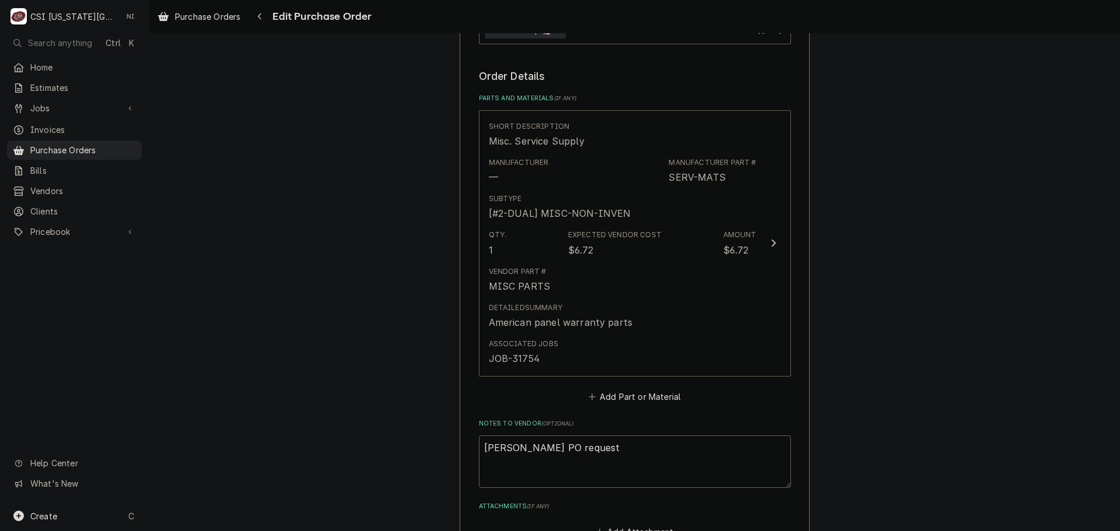
scroll to position [671, 0]
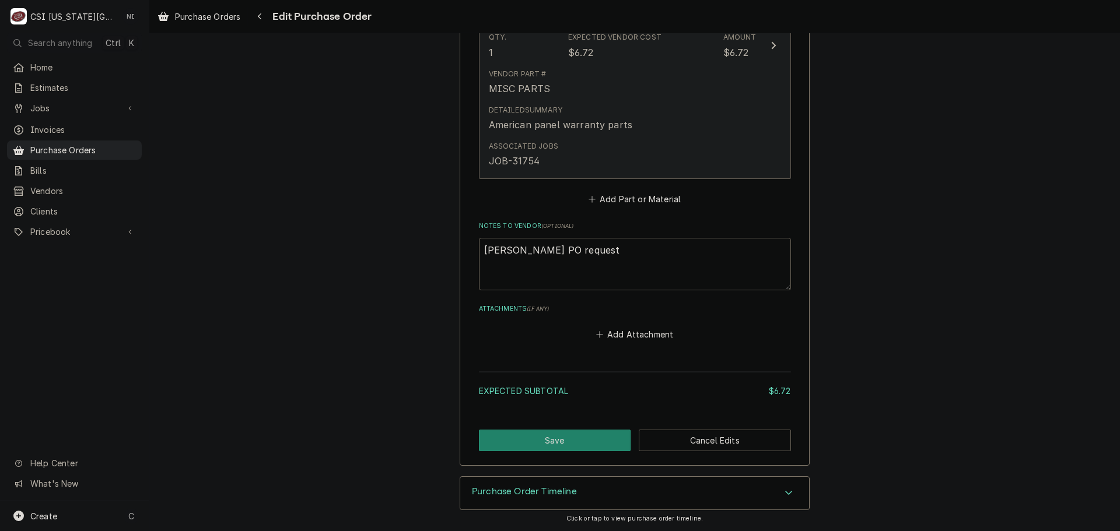
click at [673, 114] on div "Detailed Summary American panel warranty parts" at bounding box center [623, 118] width 268 height 36
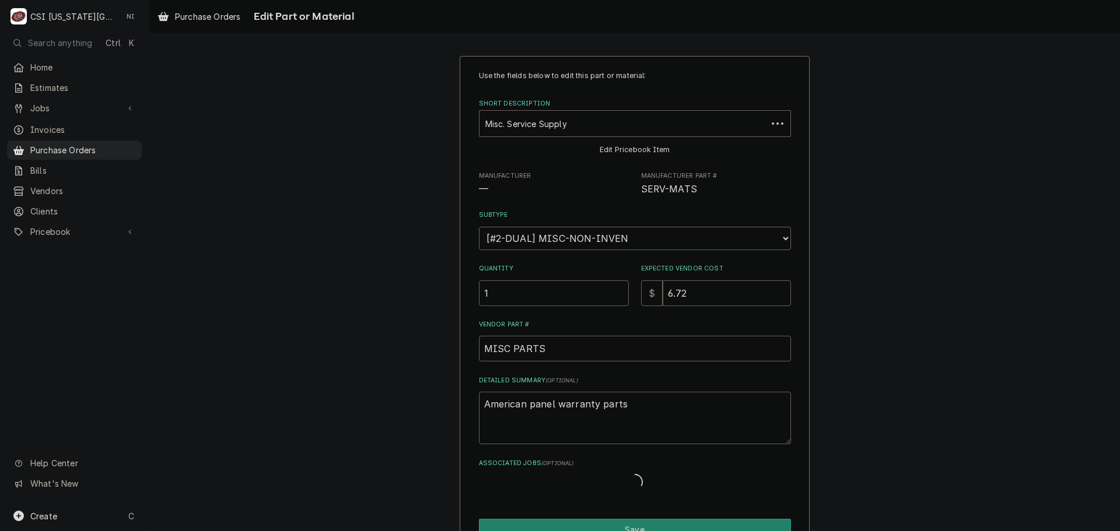
type textarea "x"
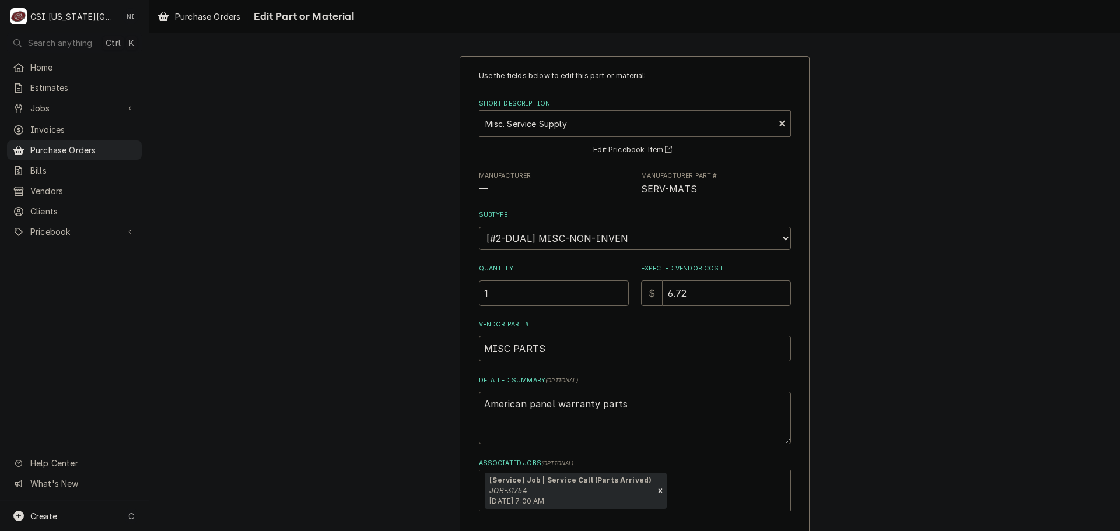
click at [586, 122] on div "Short Description" at bounding box center [626, 123] width 283 height 21
type input "afterhour"
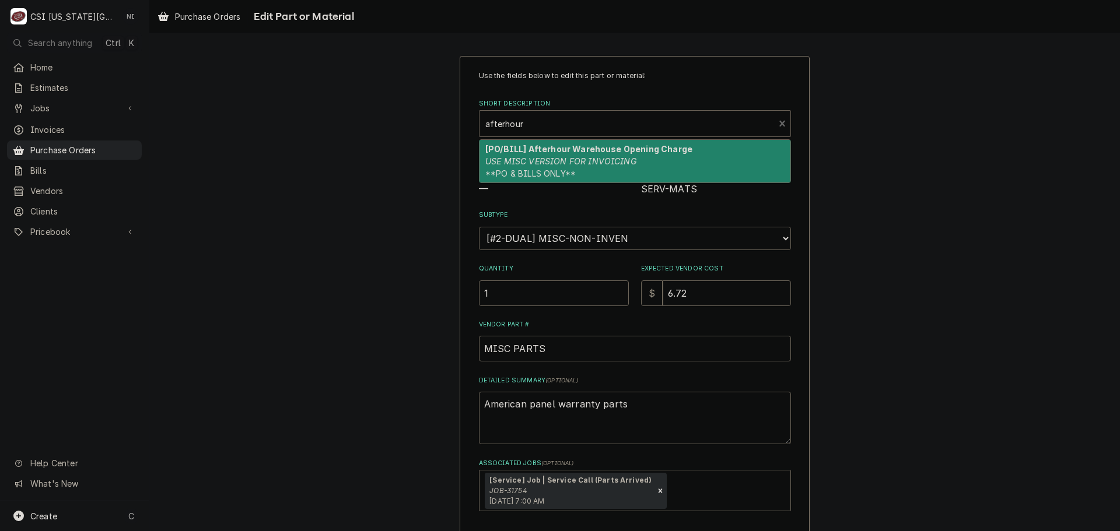
click at [587, 156] on em "USE MISC VERSION FOR INVOICING" at bounding box center [560, 161] width 151 height 10
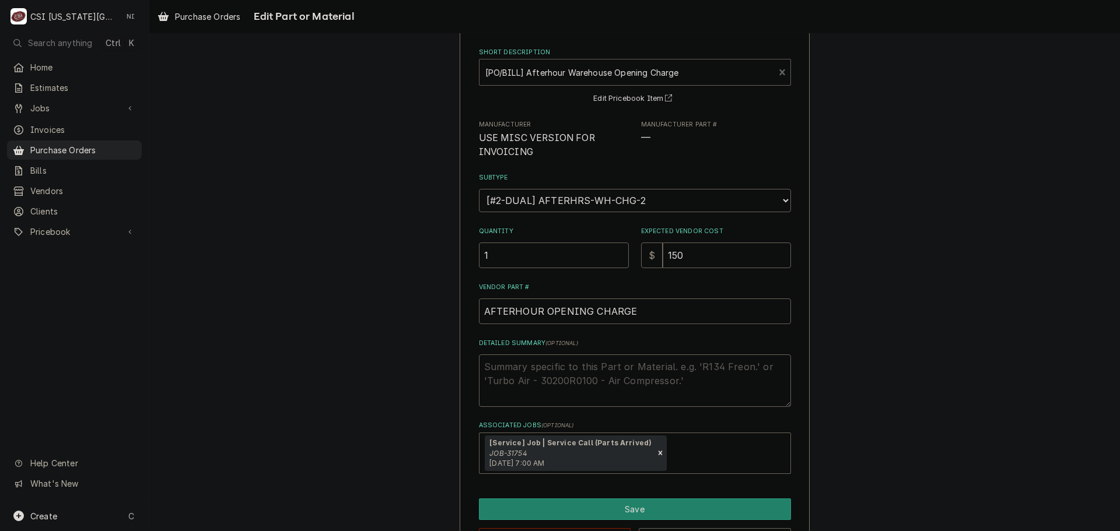
scroll to position [95, 0]
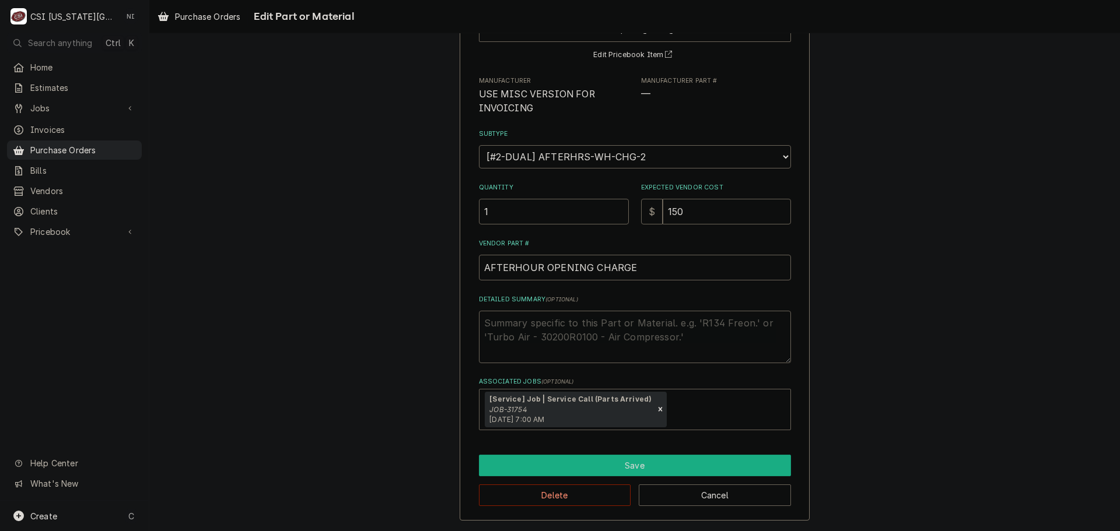
click at [636, 473] on button "Save" at bounding box center [635, 466] width 312 height 22
type textarea "x"
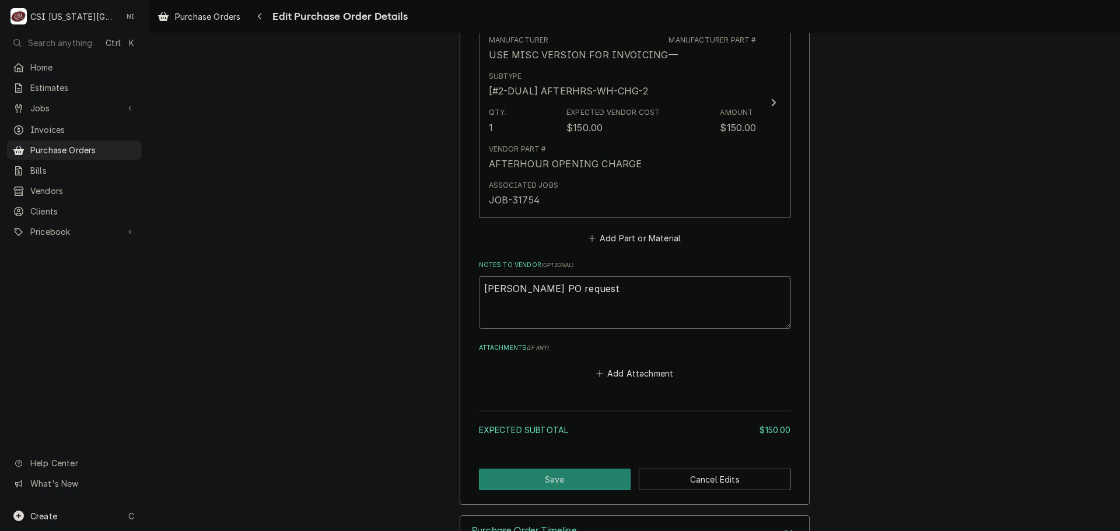
click at [614, 229] on div "Short Description [PO/BILL] Afterhour Warehouse Opening Charge Manufacturer USE…" at bounding box center [635, 117] width 312 height 259
click at [626, 243] on button "Add Part or Material" at bounding box center [634, 238] width 96 height 16
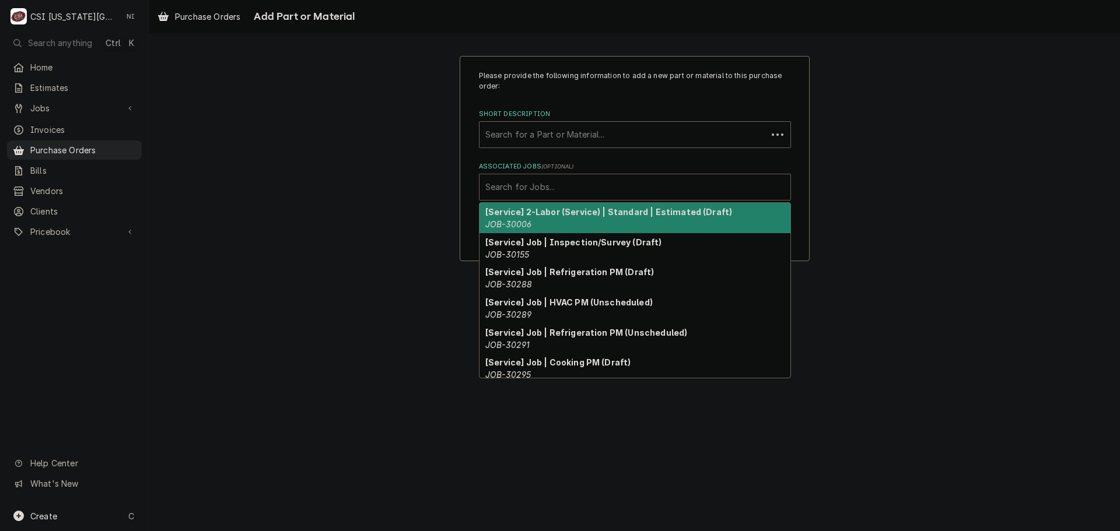
click at [569, 187] on div "Associated Jobs" at bounding box center [634, 187] width 299 height 21
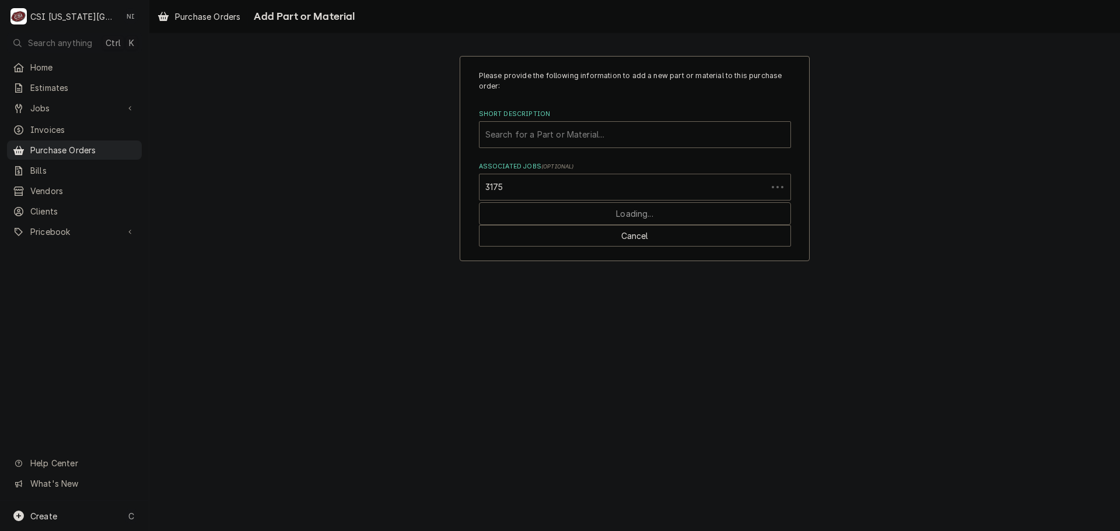
type input "31754"
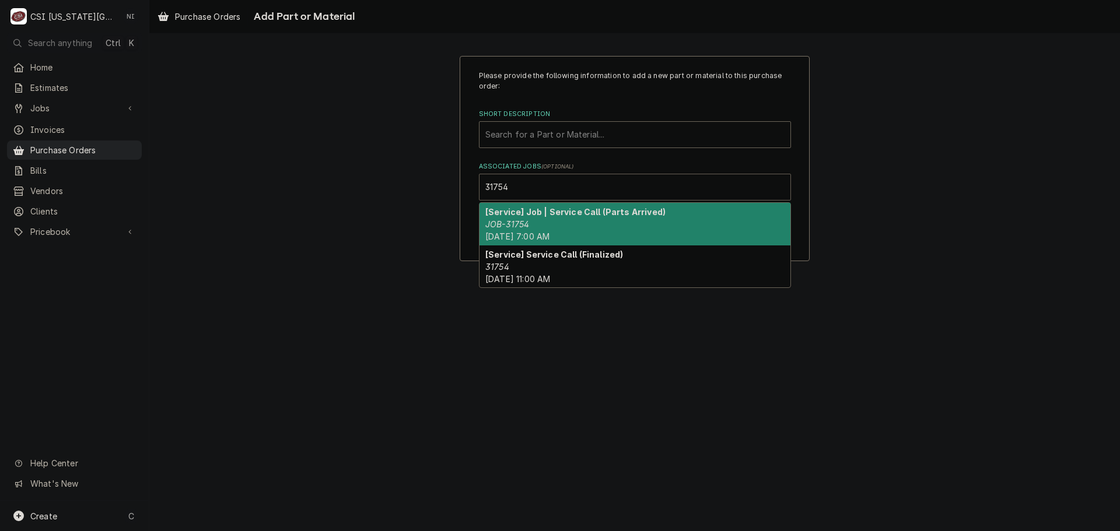
click at [600, 227] on div "[Service] Job | Service Call (Parts Arrived) JOB-31754 Mon, Aug 11th, 2025 - 7:…" at bounding box center [634, 224] width 311 height 43
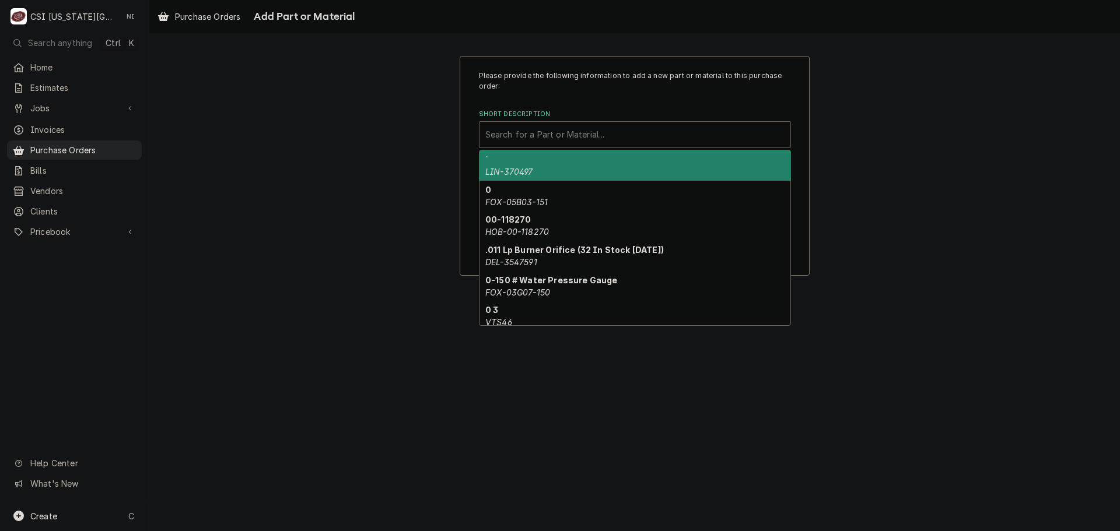
click at [582, 139] on div "Short Description" at bounding box center [634, 134] width 299 height 21
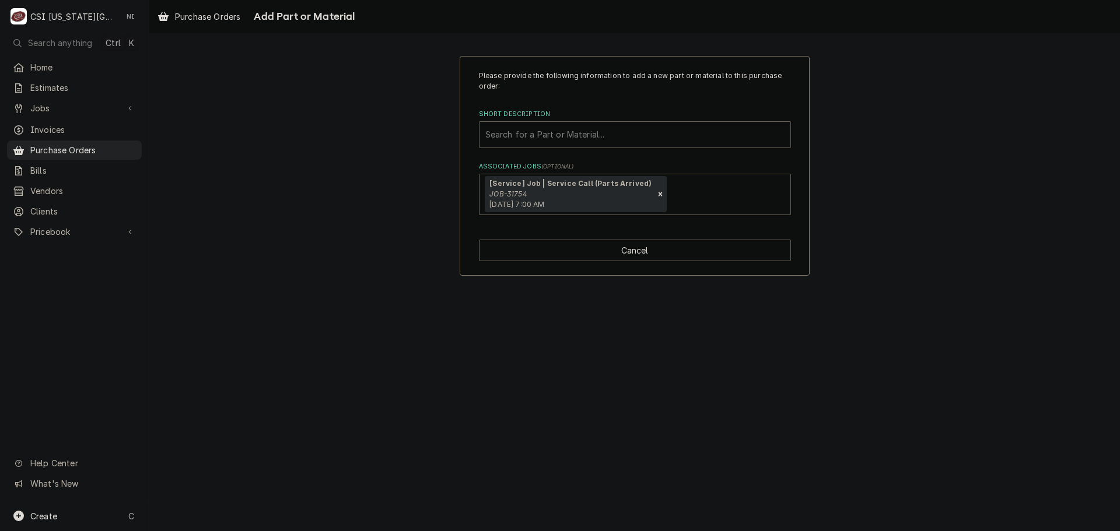
click at [574, 133] on div "Short Description" at bounding box center [634, 134] width 299 height 21
type input "kt47sc"
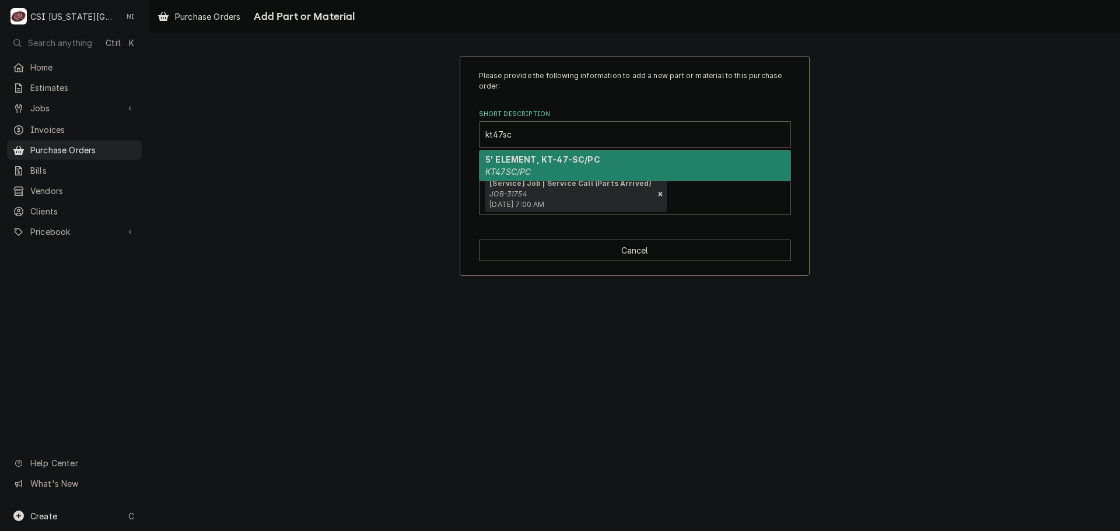
click at [558, 164] on strong "5' ELEMENT, KT-47-SC/PC" at bounding box center [542, 160] width 115 height 10
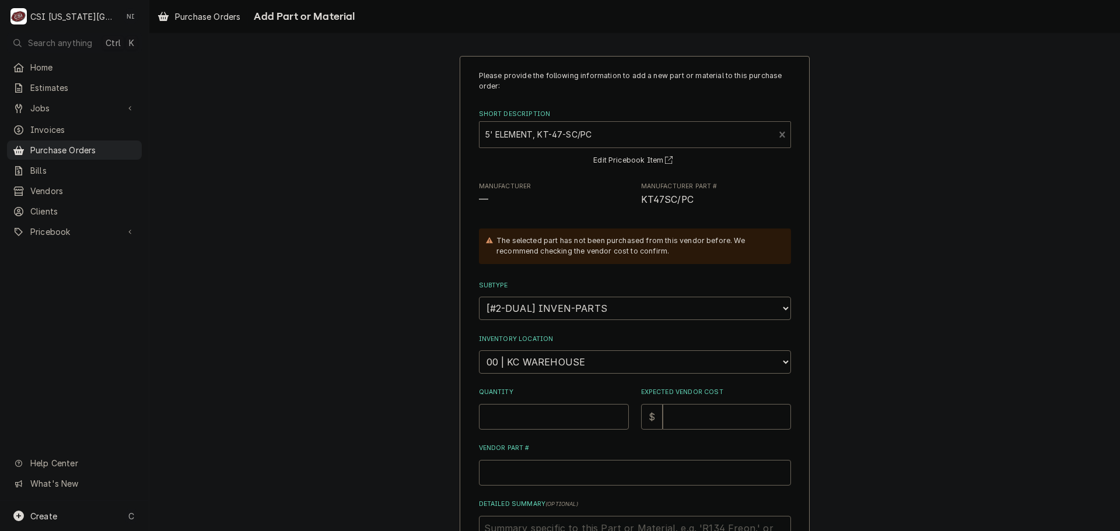
type textarea "x"
click at [577, 358] on select "Choose a location... 00 | KC WAREHOUSE 00 | MAIN WAREHOUSE 01 | BRIAN BREAZIER …" at bounding box center [635, 362] width 312 height 23
click at [99, 144] on span "Purchase Orders" at bounding box center [83, 150] width 106 height 12
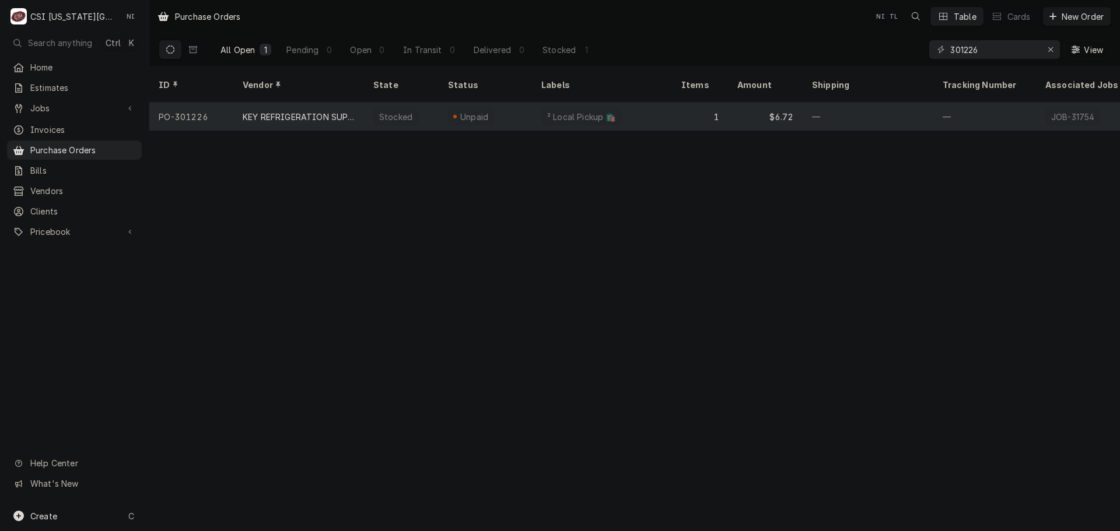
click at [738, 106] on div "$6.72" at bounding box center [765, 117] width 75 height 28
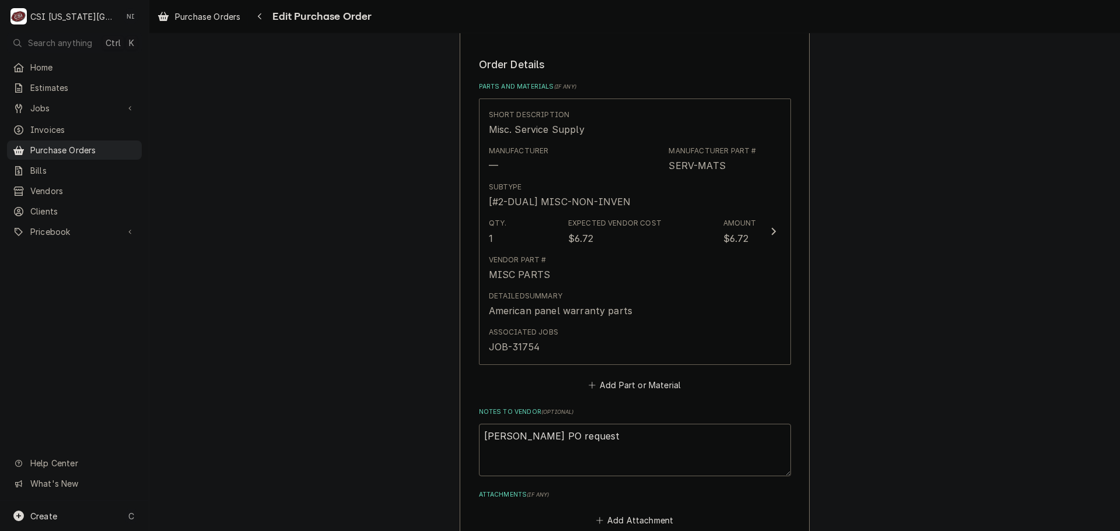
scroll to position [642, 0]
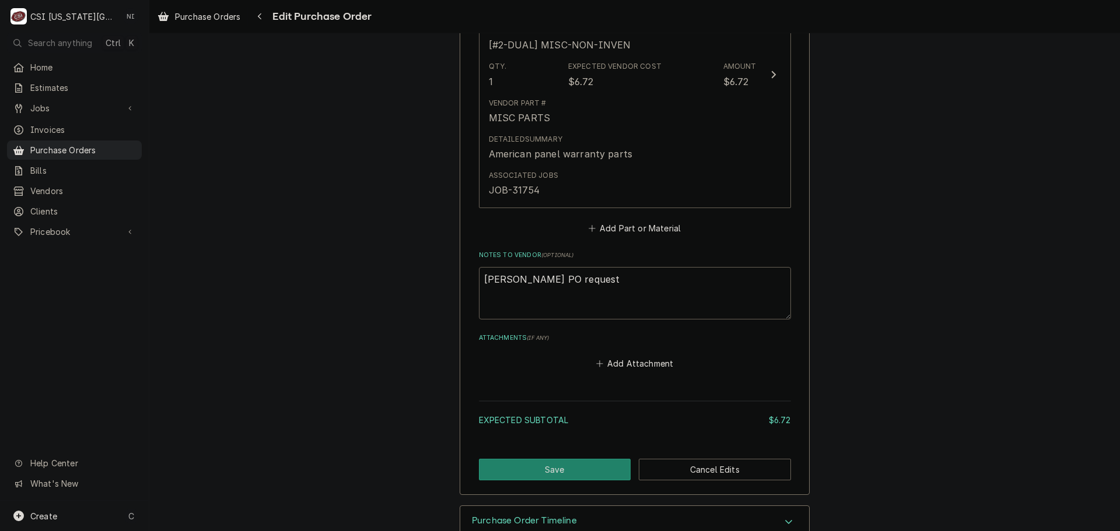
drag, startPoint x: 578, startPoint y: 288, endPoint x: 533, endPoint y: 286, distance: 45.5
click at [533, 286] on textarea "[PERSON_NAME] PO request" at bounding box center [635, 293] width 312 height 52
type textarea "[PERSON_NAME]"
type textarea "x"
type textarea "David F PO"
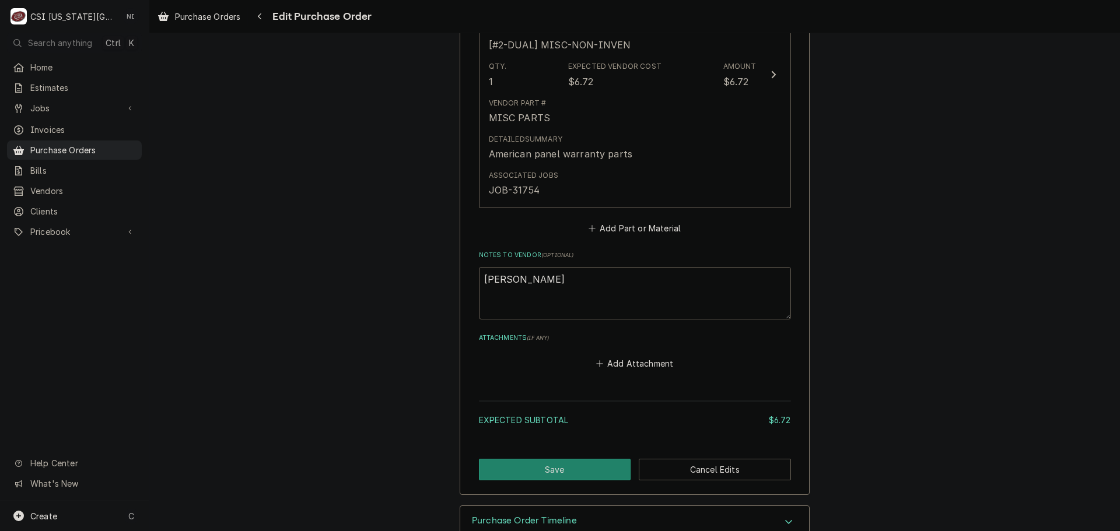
type textarea "x"
type textarea "David F P"
type textarea "x"
type textarea "David F"
type textarea "x"
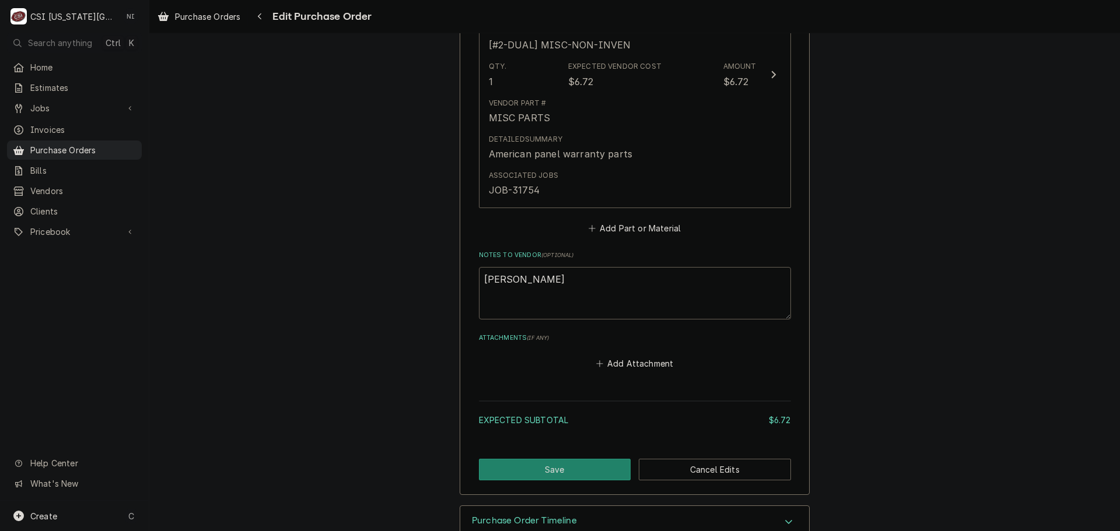
type textarea "David F"
type textarea "x"
type textarea "David"
type textarea "x"
type textarea "David"
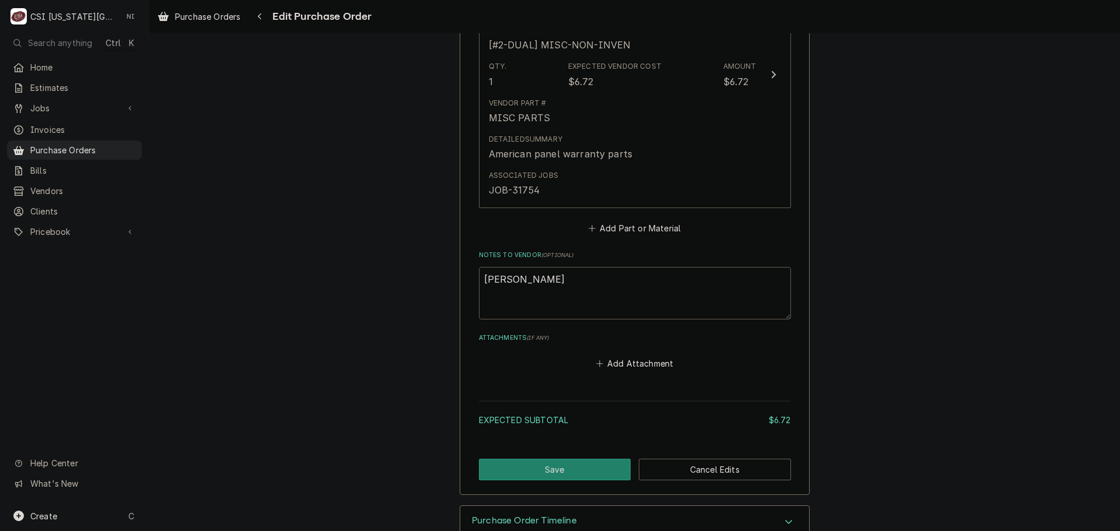
type textarea "x"
type textarea "Davi"
type textarea "x"
type textarea "Dav"
type textarea "x"
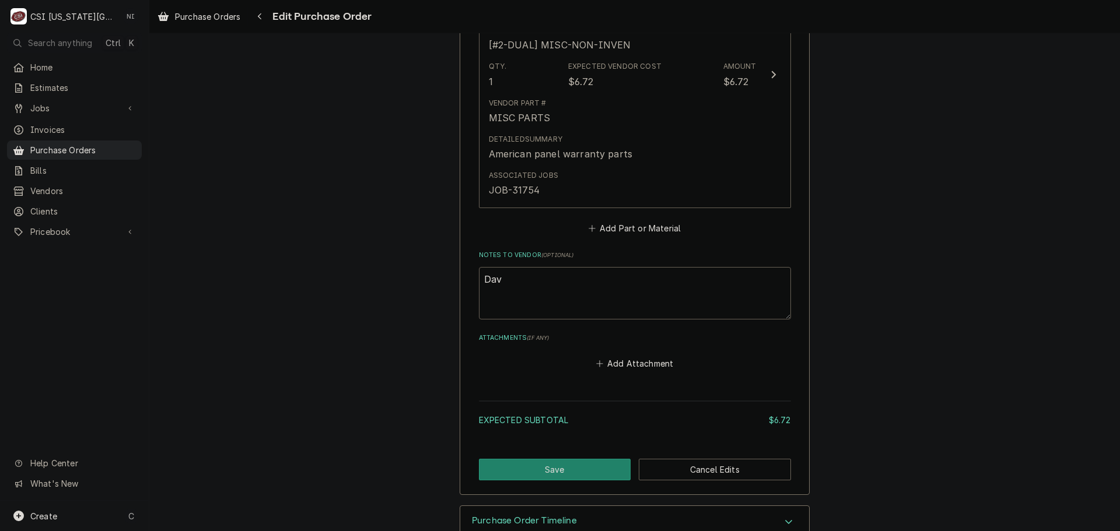
type textarea "Da"
type textarea "x"
type textarea "D"
type textarea "x"
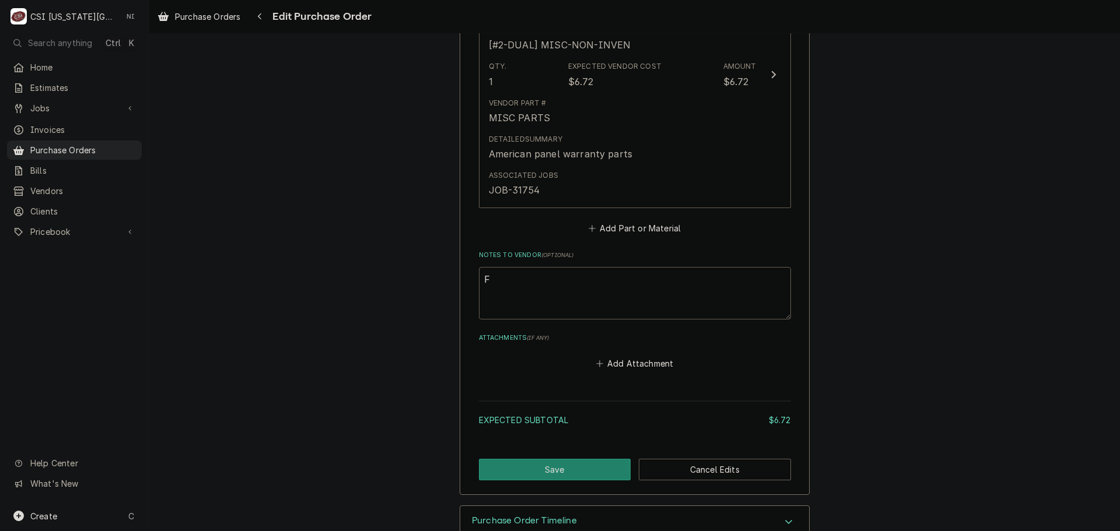
type textarea "Fa"
type textarea "x"
type textarea "Fan"
type textarea "x"
type textarea "Fann"
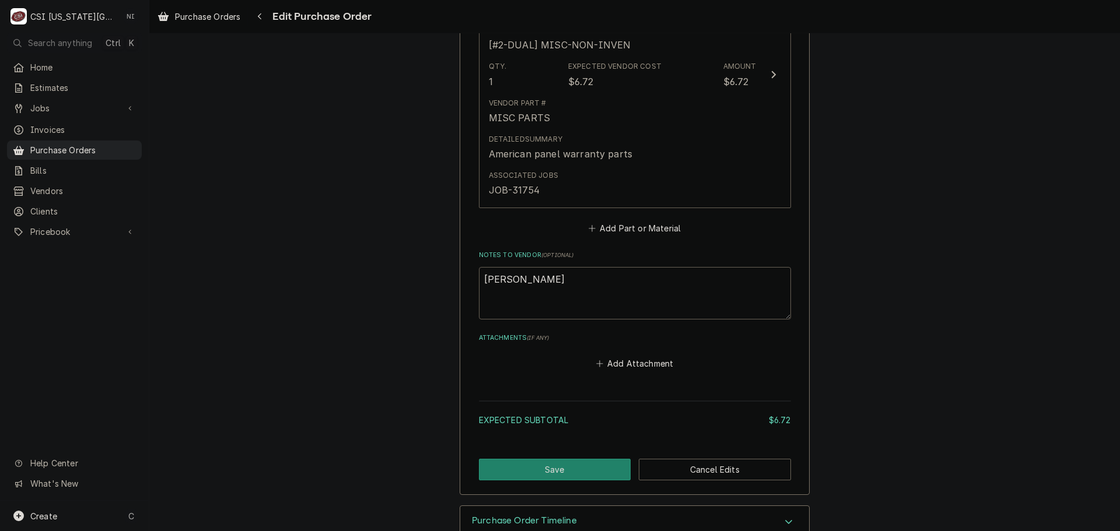
type textarea "x"
type textarea "Fanni"
type textarea "x"
type textarea "Fannin"
type textarea "x"
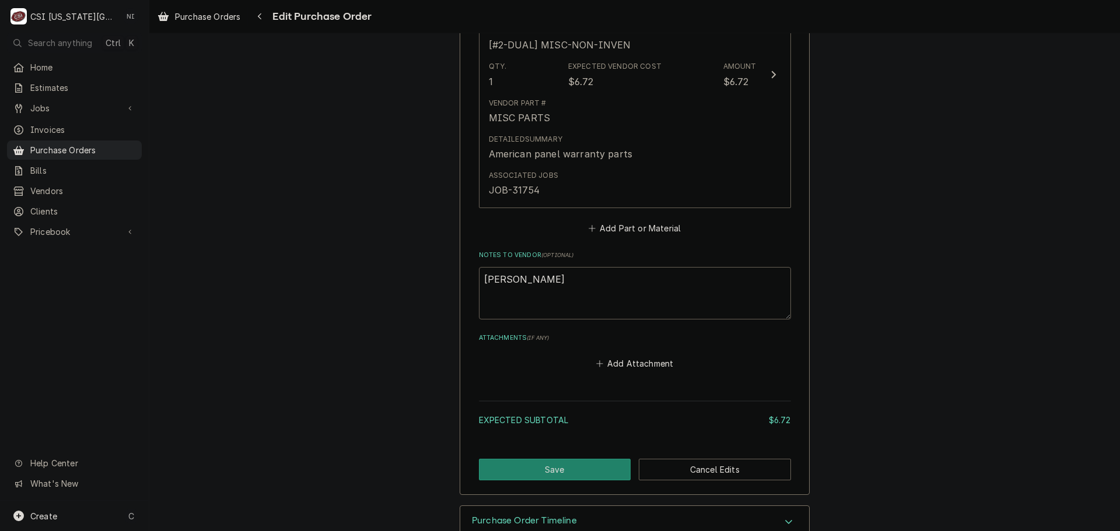
type textarea "Fannin,"
type textarea "x"
type textarea "Fannin,"
type textarea "x"
type textarea "Fannin, r"
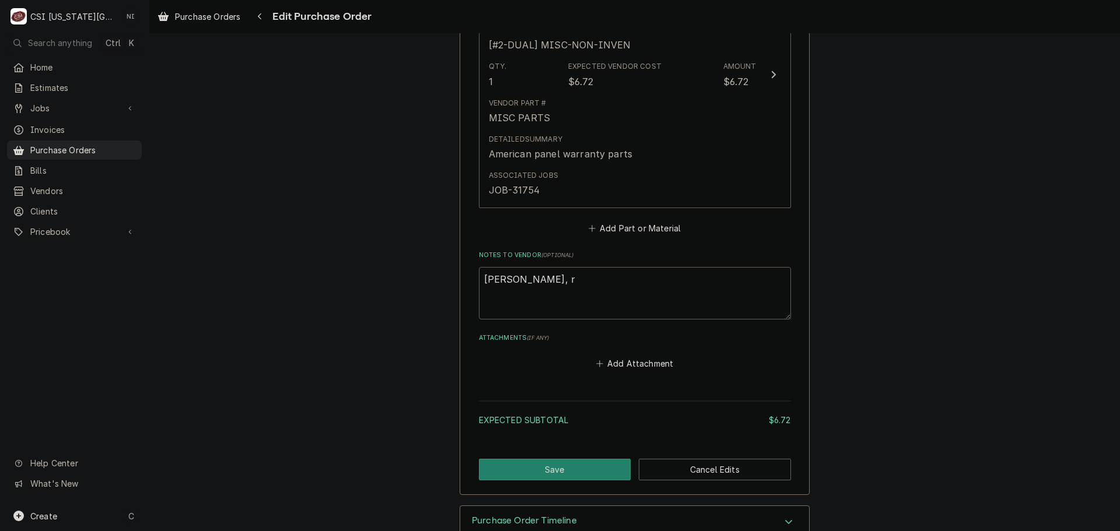
type textarea "x"
type textarea "Fannin, re"
type textarea "x"
type textarea "Fannin, rec"
type textarea "x"
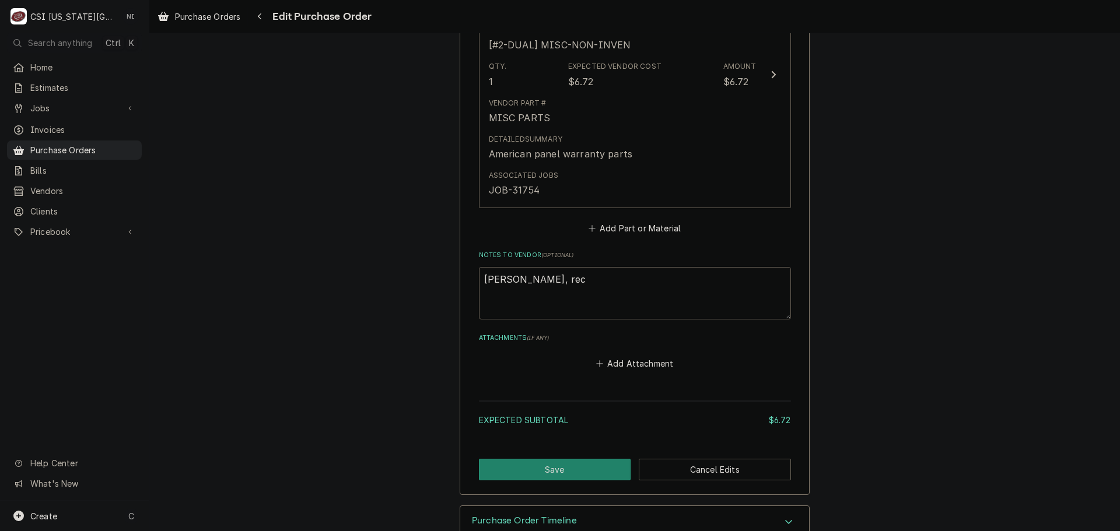
type textarea "Fannin, rece"
type textarea "x"
type textarea "Fannin, recei"
type textarea "x"
type textarea "Fannin, receiv"
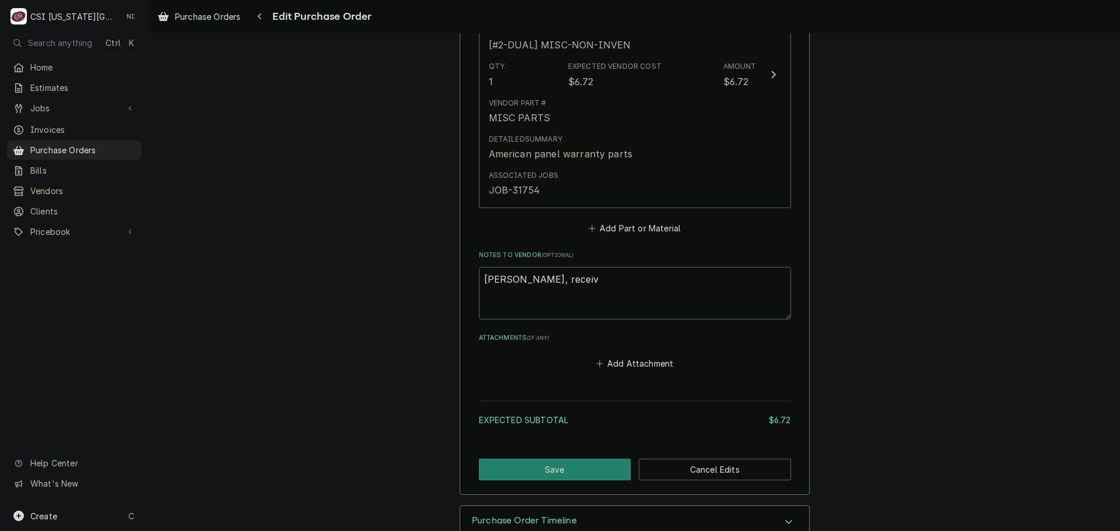
type textarea "x"
type textarea "Fannin, receive"
type textarea "x"
type textarea "Fannin, received"
type textarea "x"
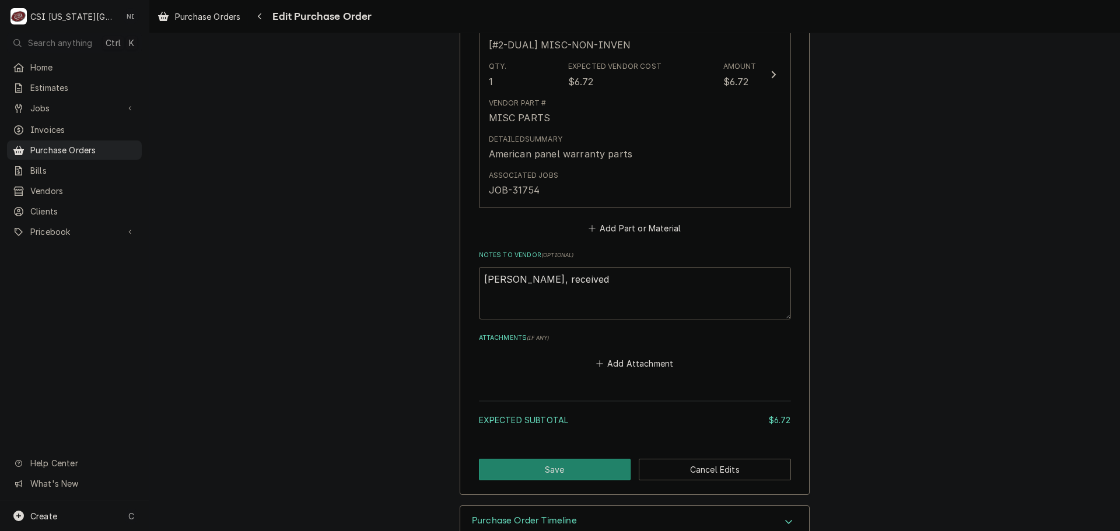
type textarea "Fannin, received"
type textarea "x"
type textarea "Fannin, received p"
type textarea "x"
type textarea "Fannin, received pa"
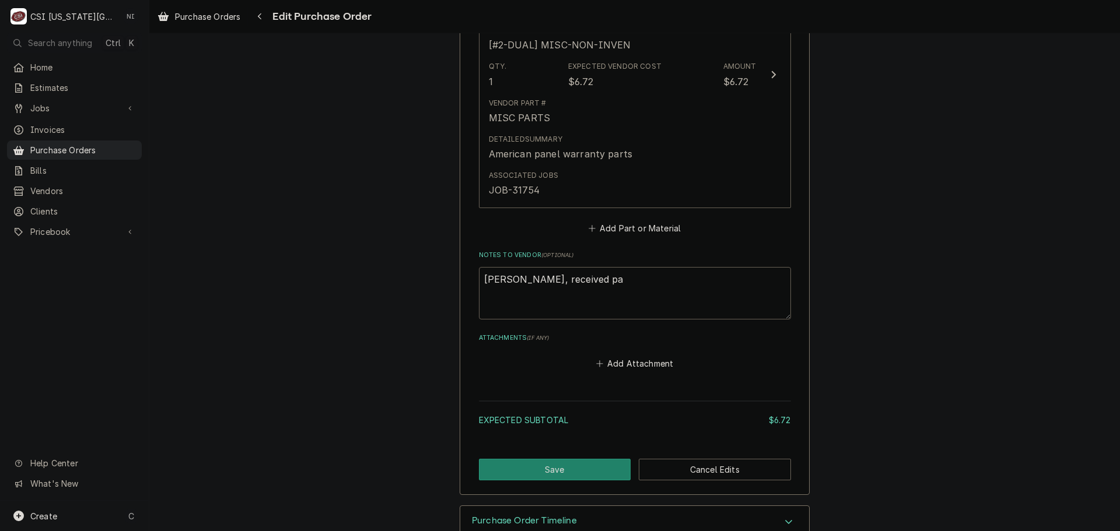
type textarea "x"
type textarea "Fannin, received pas"
type textarea "x"
type textarea "Fannin, received pasr"
type textarea "x"
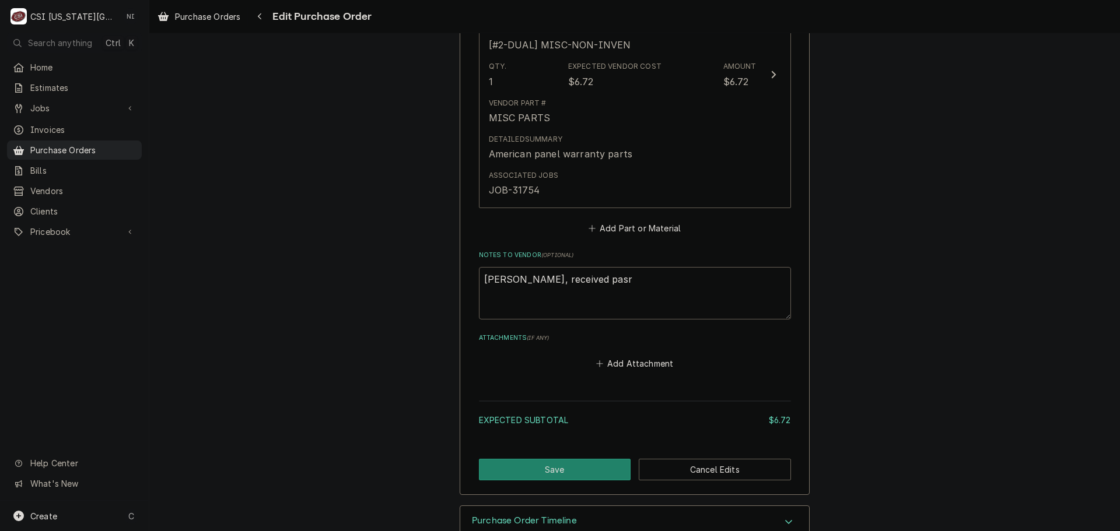
type textarea "Fannin, received pas"
type textarea "x"
type textarea "Fannin, received pa"
type textarea "x"
type textarea "Fannin, received p"
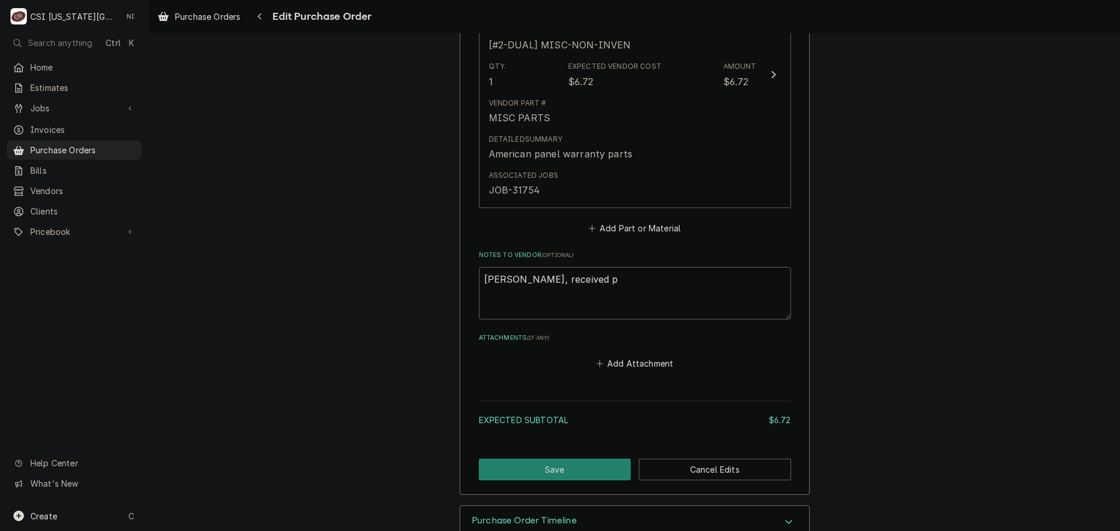
type textarea "x"
type textarea "Fannin, received"
type textarea "x"
type textarea "Fannin, receive"
type textarea "x"
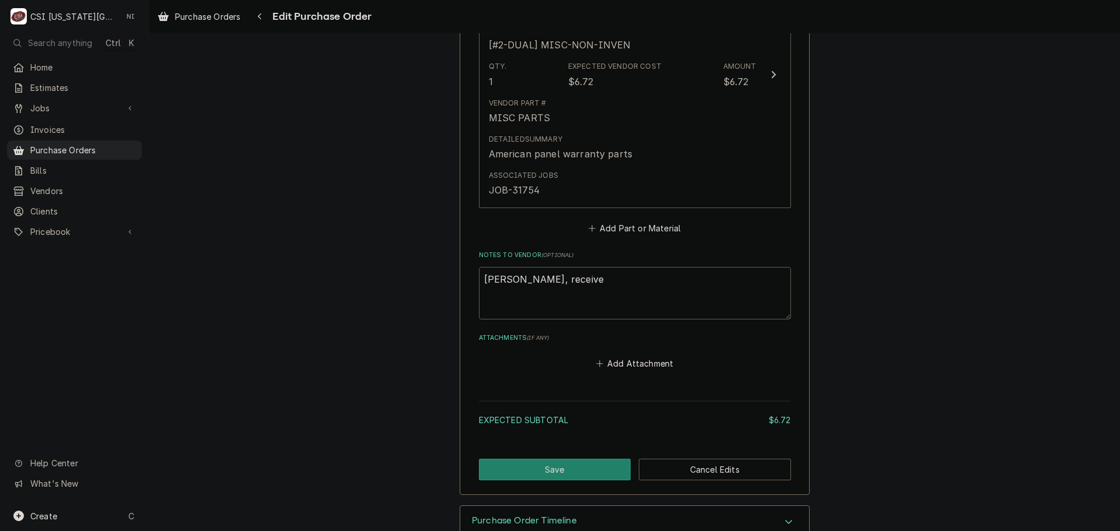
type textarea "Fannin, receivep"
type textarea "x"
type textarea "Fannin, receivepa"
type textarea "x"
type textarea "Fannin, receivep"
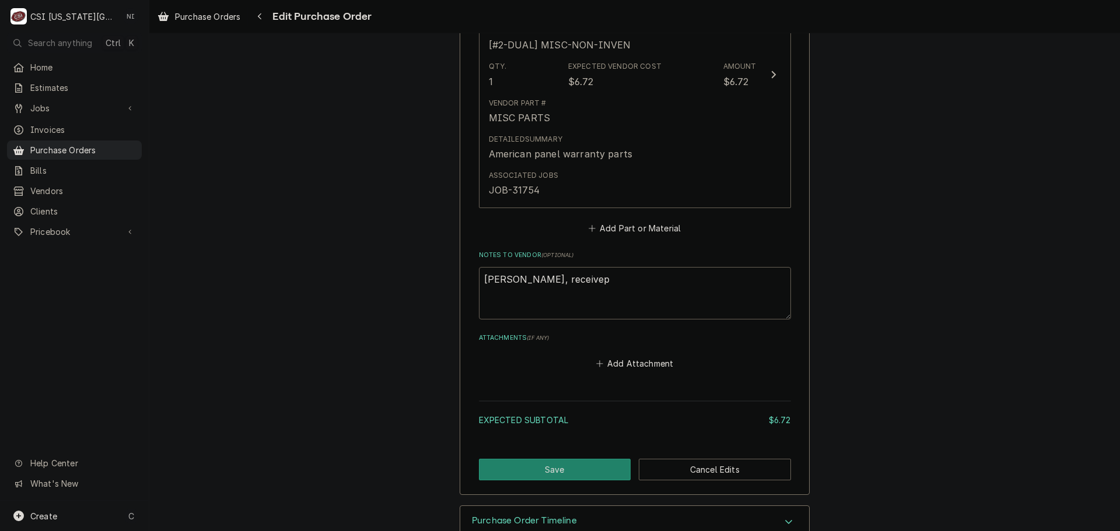
type textarea "x"
type textarea "Fannin, receive"
type textarea "x"
type textarea "Fannin, receive"
type textarea "x"
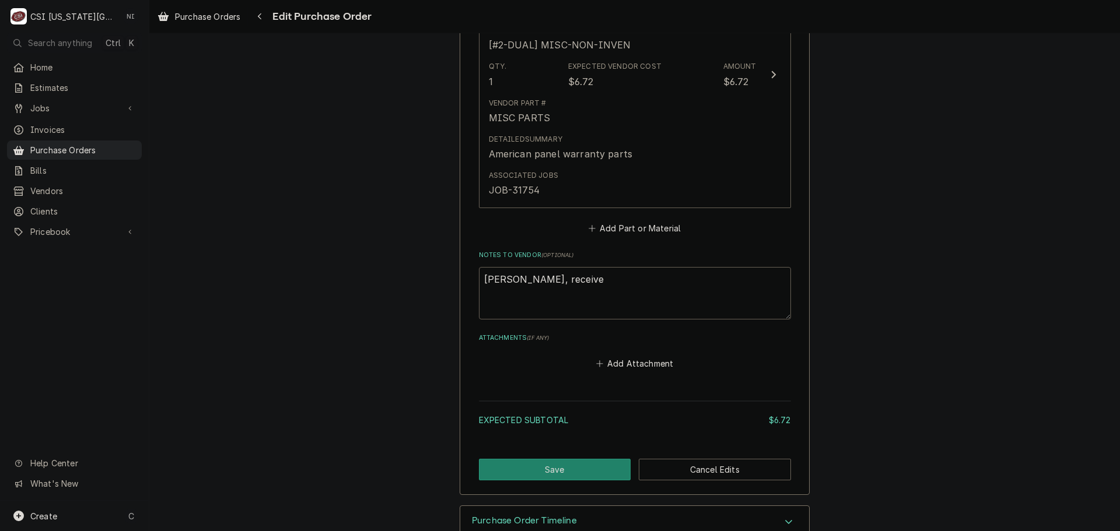
type textarea "Fannin, receive p"
type textarea "x"
type textarea "Fannin, receive pa"
type textarea "x"
type textarea "Fannin, receive par"
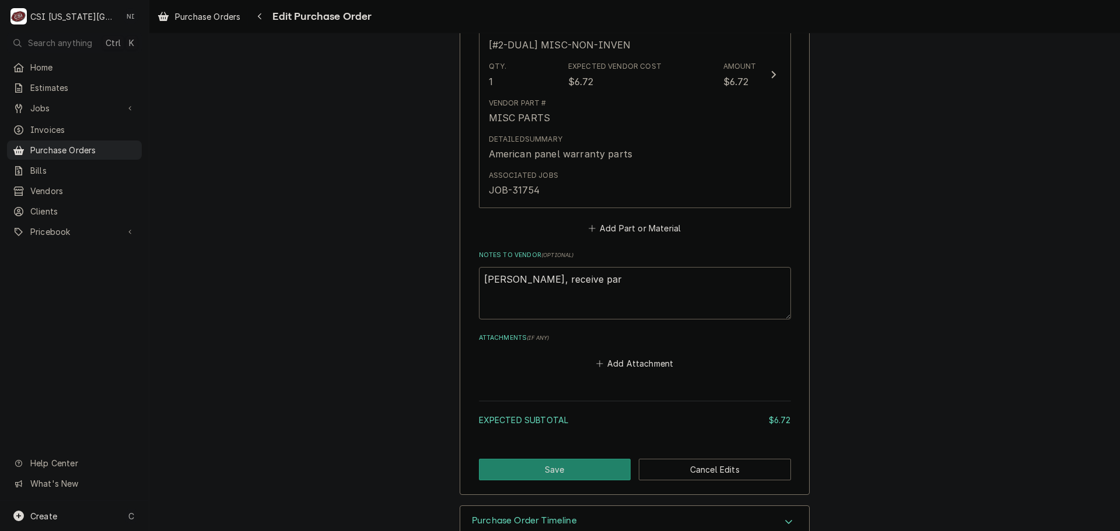
type textarea "x"
type textarea "Fannin, receive part"
type textarea "x"
type textarea "Fannin, receive parts"
type textarea "x"
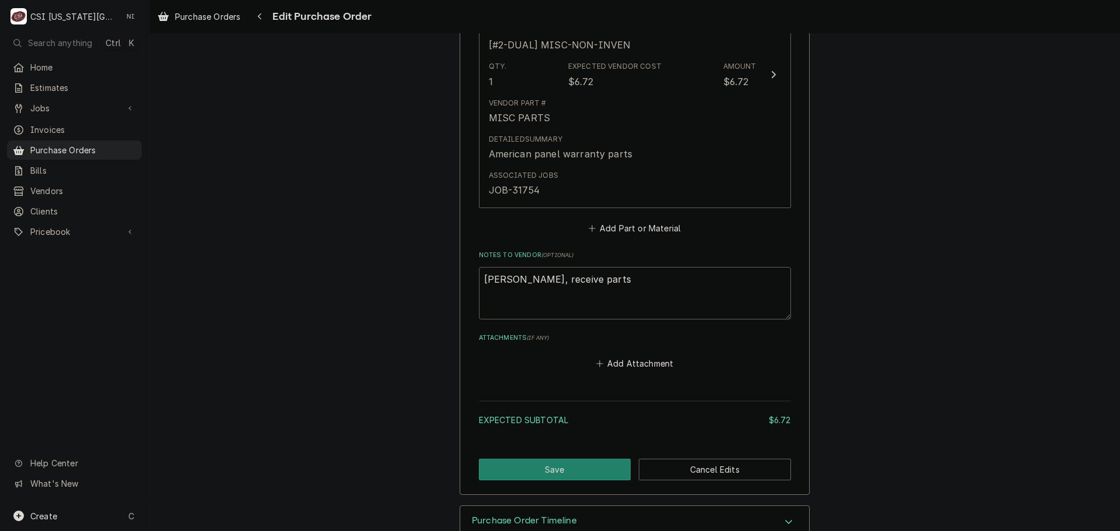
type textarea "Fannin, receive parts t"
type textarea "x"
type textarea "Fannin, receive parts to"
type textarea "x"
type textarea "Fannin, receive parts to"
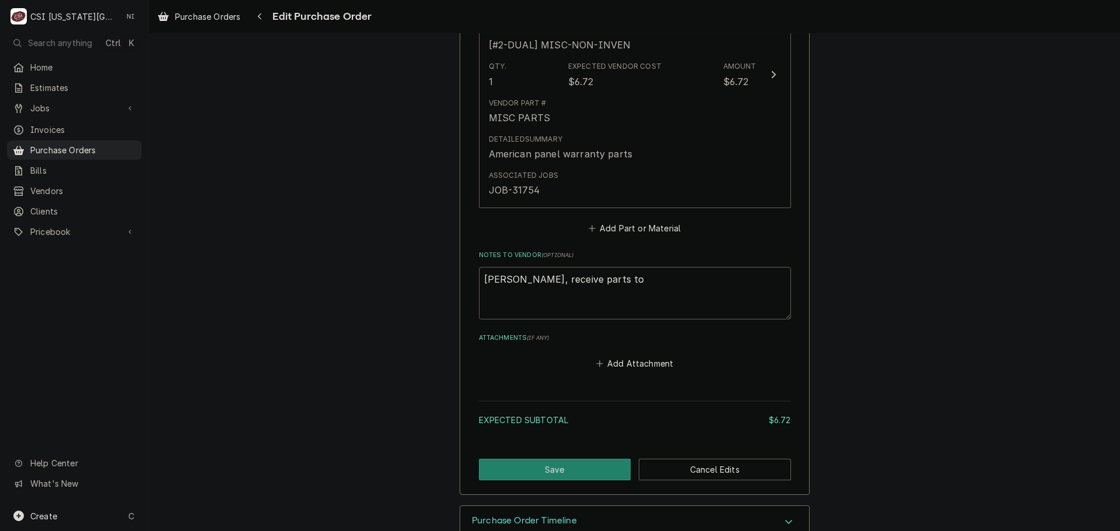
type textarea "x"
type textarea "Fannin, receive parts to c"
type textarea "x"
type textarea "Fannin, receive parts to ch"
type textarea "x"
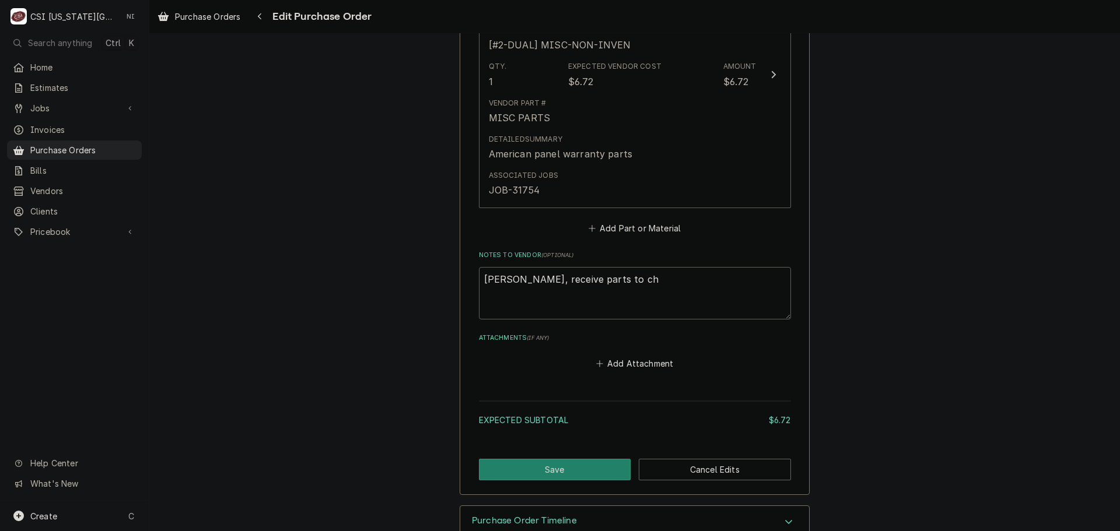
type textarea "Fannin, receive parts to cha"
type textarea "x"
type textarea "Fannin, receive parts to char"
type textarea "x"
type textarea "Fannin, receive parts to charle"
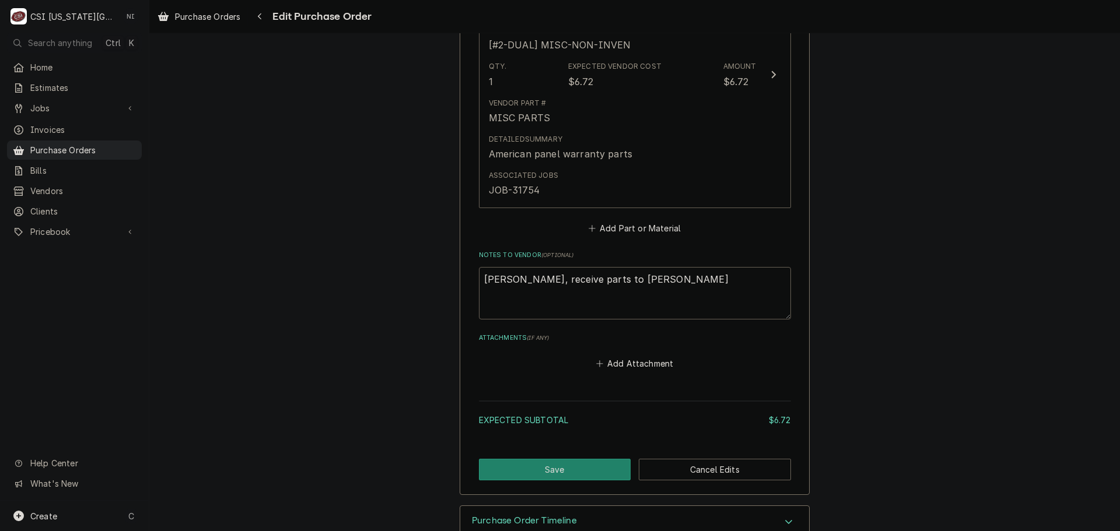
type textarea "x"
type textarea "Fannin, receive parts to charles"
type textarea "x"
type textarea "Fannin, receive parts to charles."
type textarea "x"
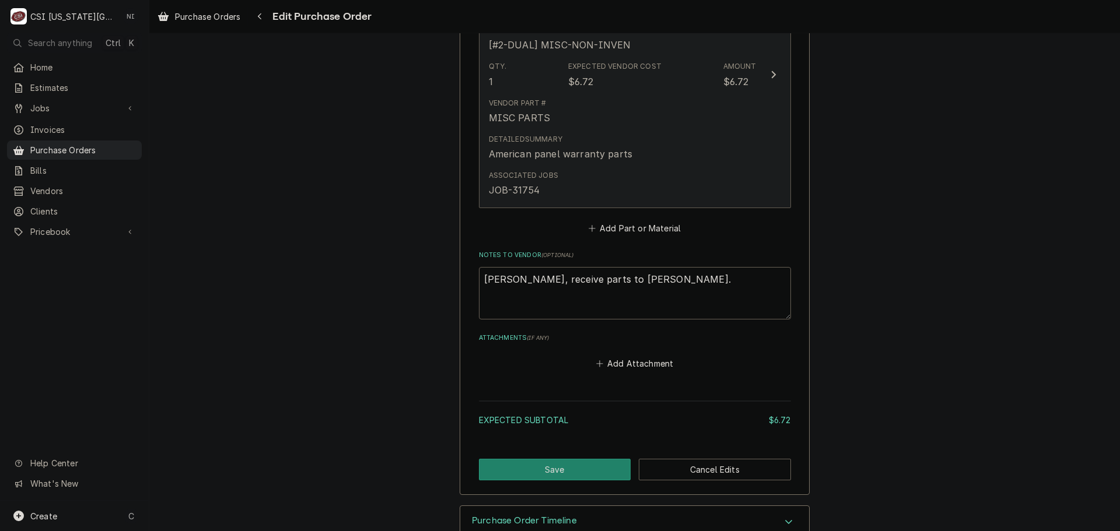
type textarea "Fannin, receive parts to charles."
click at [703, 170] on div "Associated Jobs JOB-31754" at bounding box center [623, 184] width 268 height 36
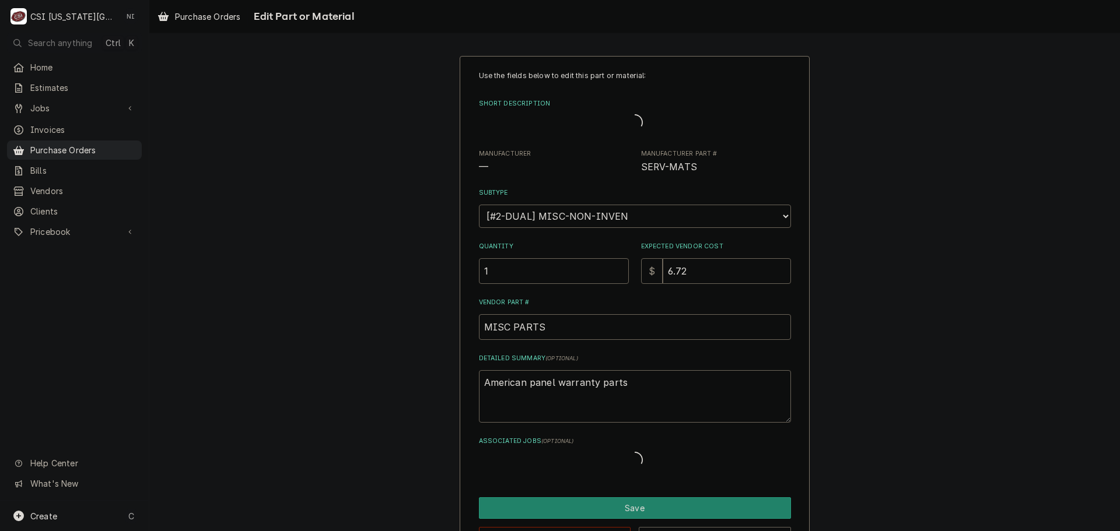
type textarea "x"
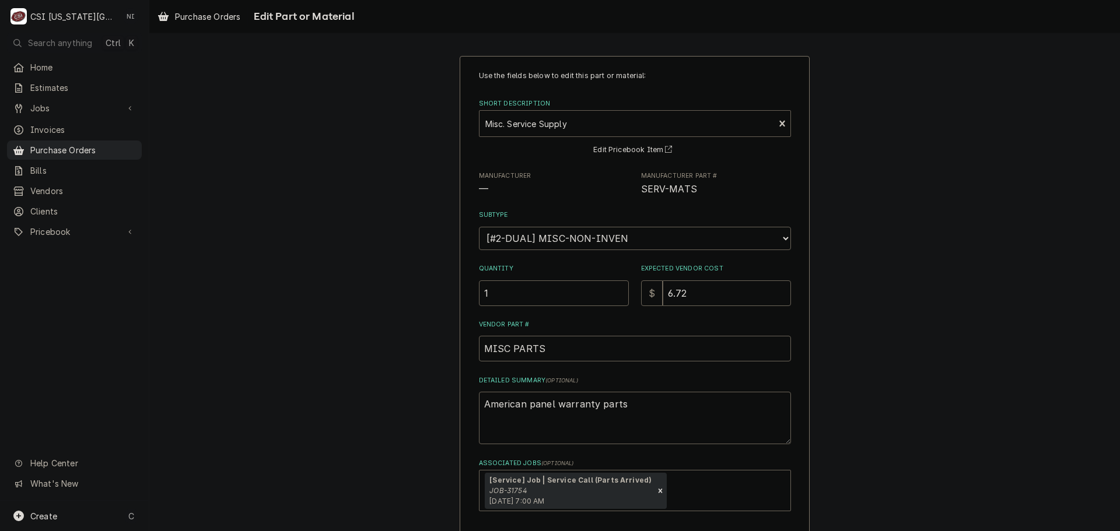
click at [574, 122] on div "Short Description" at bounding box center [626, 123] width 283 height 21
click at [503, 125] on input "after hours" at bounding box center [508, 123] width 47 height 19
type input "afterhours"
click at [528, 124] on div "Short Description" at bounding box center [626, 123] width 283 height 21
type input "a"
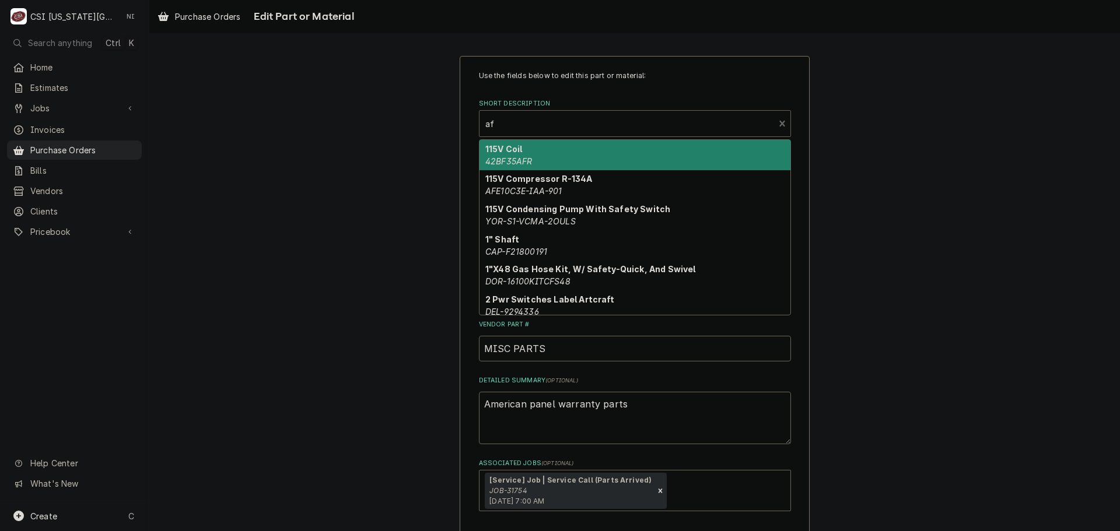
type input "a"
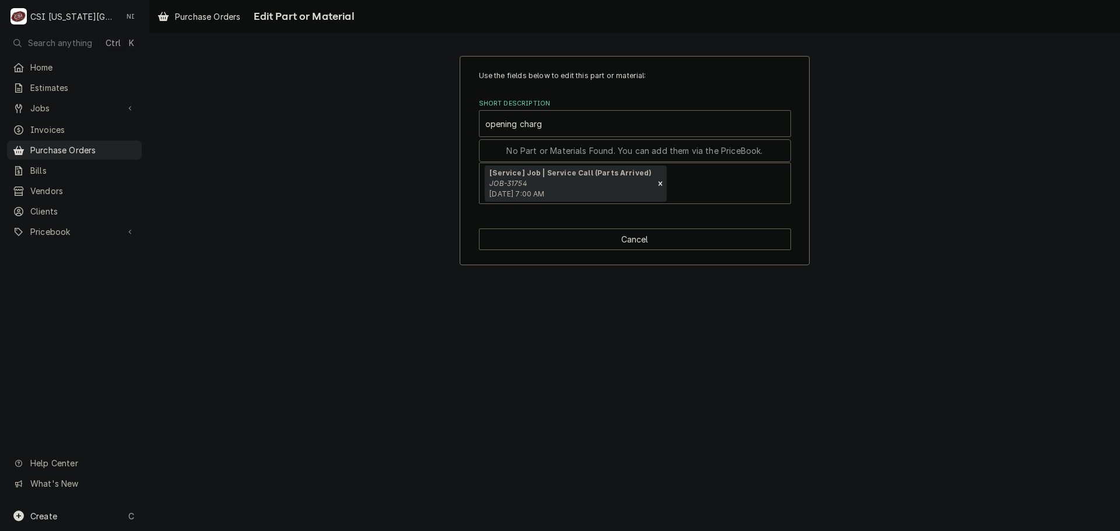
type input "opening charge"
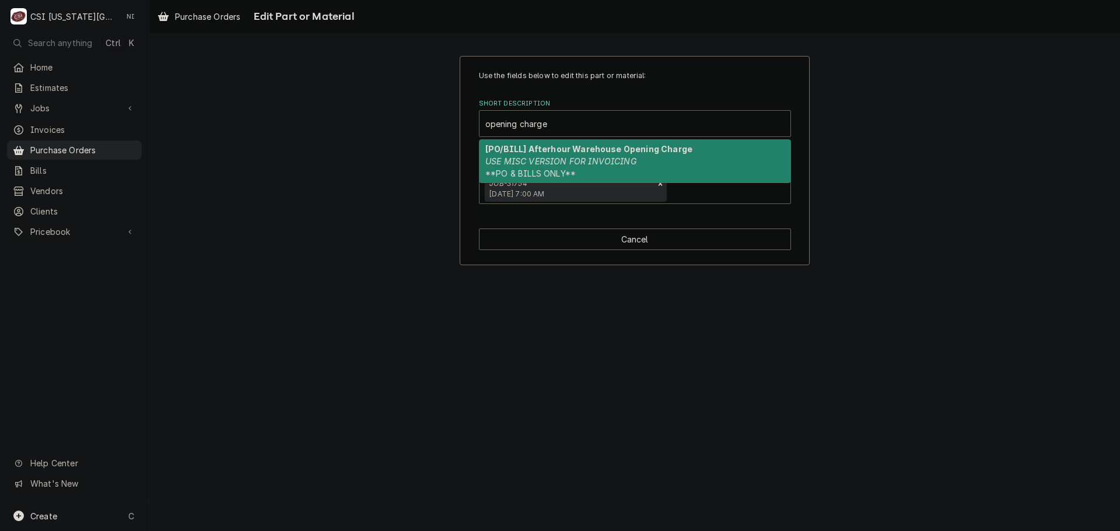
click at [570, 150] on strong "[PO/BILL] Afterhour Warehouse Opening Charge" at bounding box center [588, 149] width 207 height 10
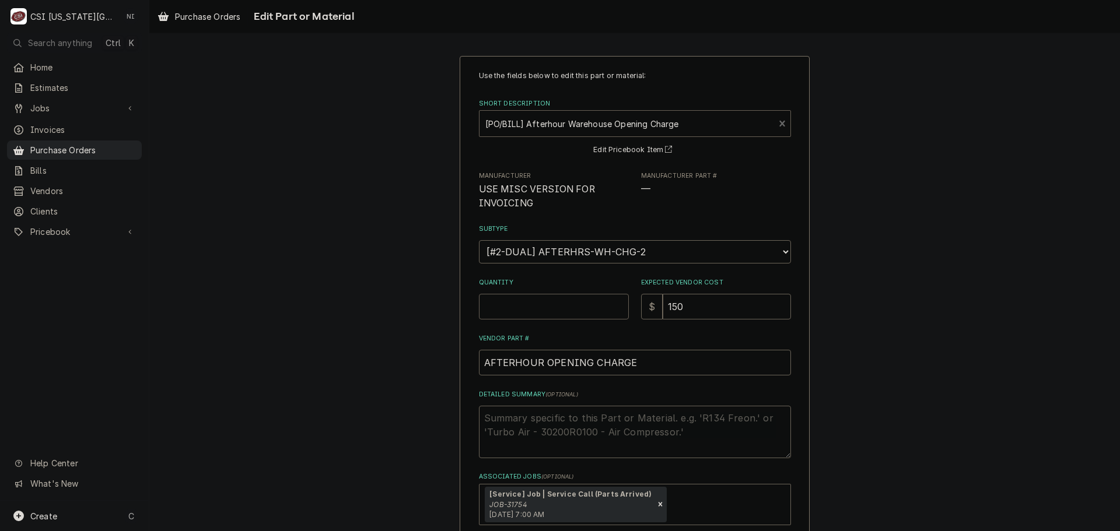
click at [556, 306] on input "Quantity" at bounding box center [554, 307] width 150 height 26
type textarea "x"
type input "1"
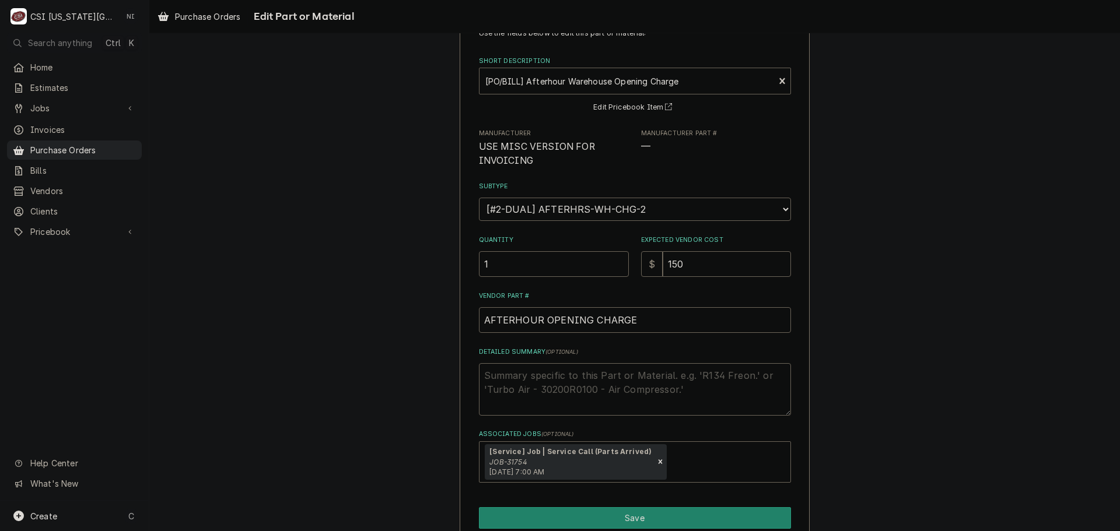
scroll to position [95, 0]
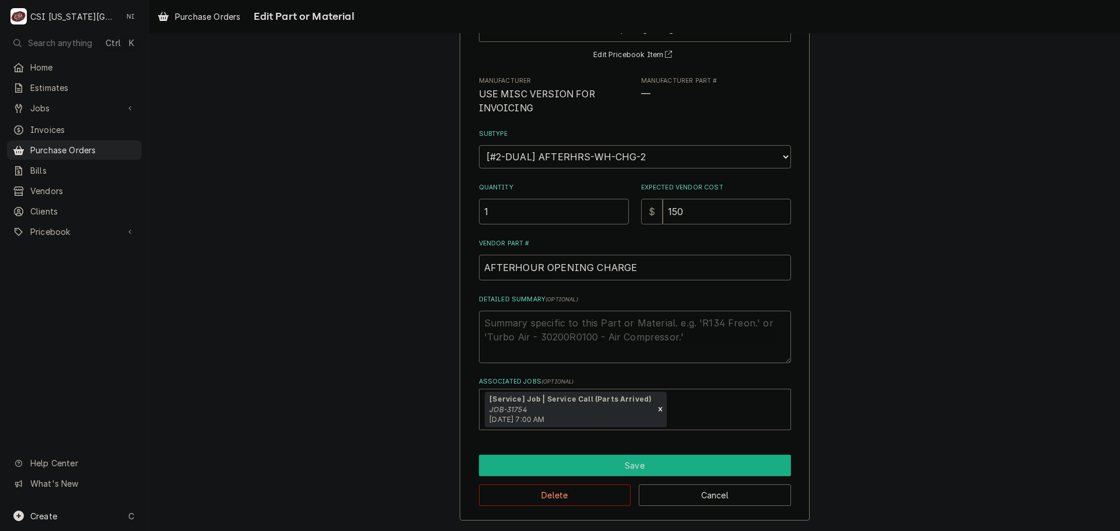
click at [591, 475] on button "Save" at bounding box center [635, 466] width 312 height 22
type textarea "x"
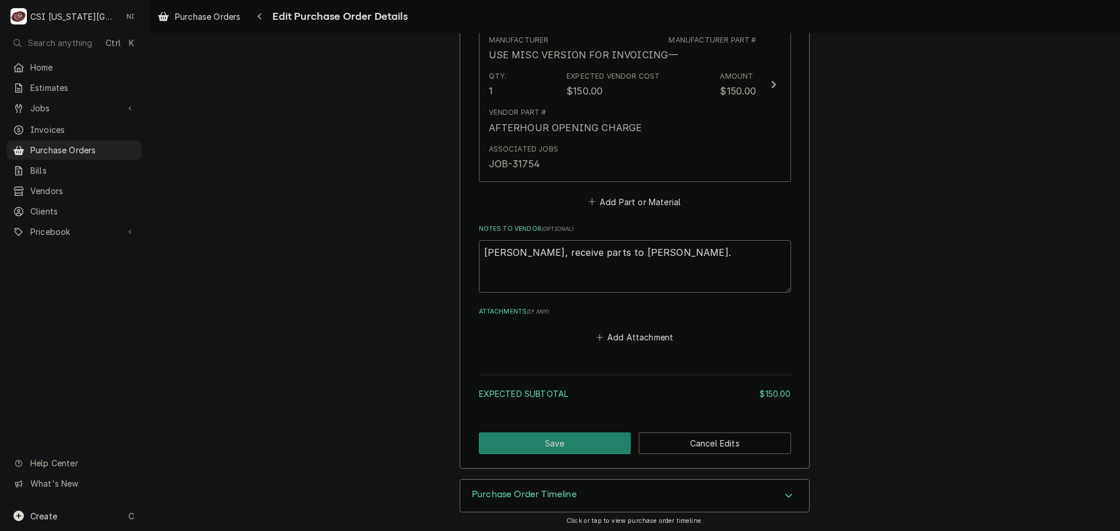
scroll to position [596, 0]
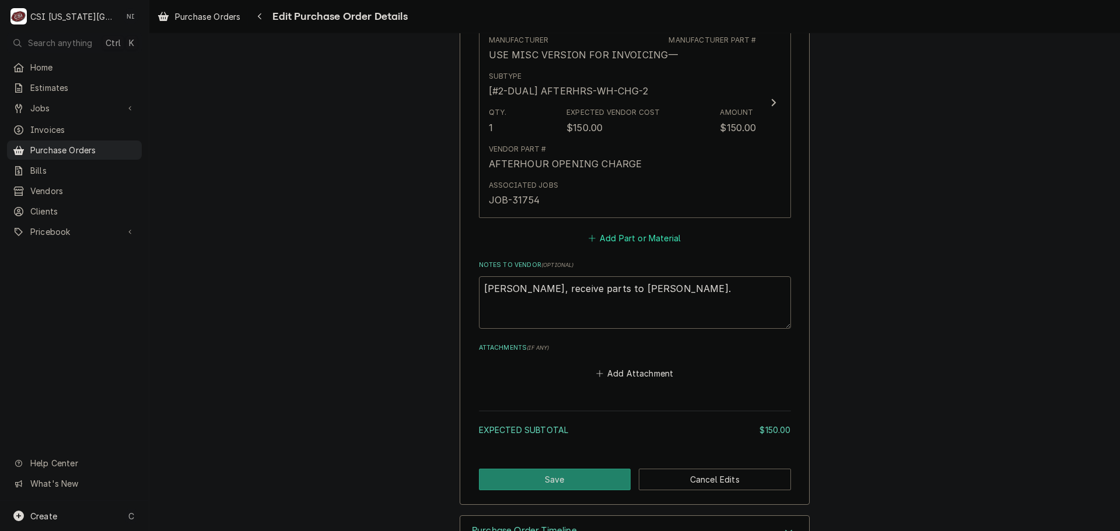
click at [616, 237] on button "Add Part or Material" at bounding box center [634, 238] width 96 height 16
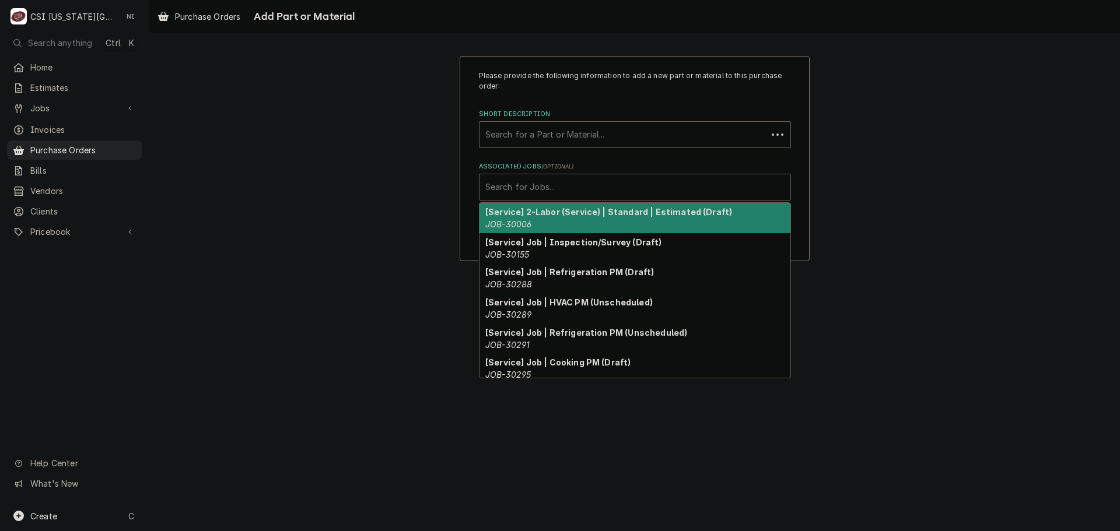
drag, startPoint x: 590, startPoint y: 185, endPoint x: 591, endPoint y: 178, distance: 7.2
click at [590, 184] on div "Associated Jobs" at bounding box center [634, 187] width 299 height 21
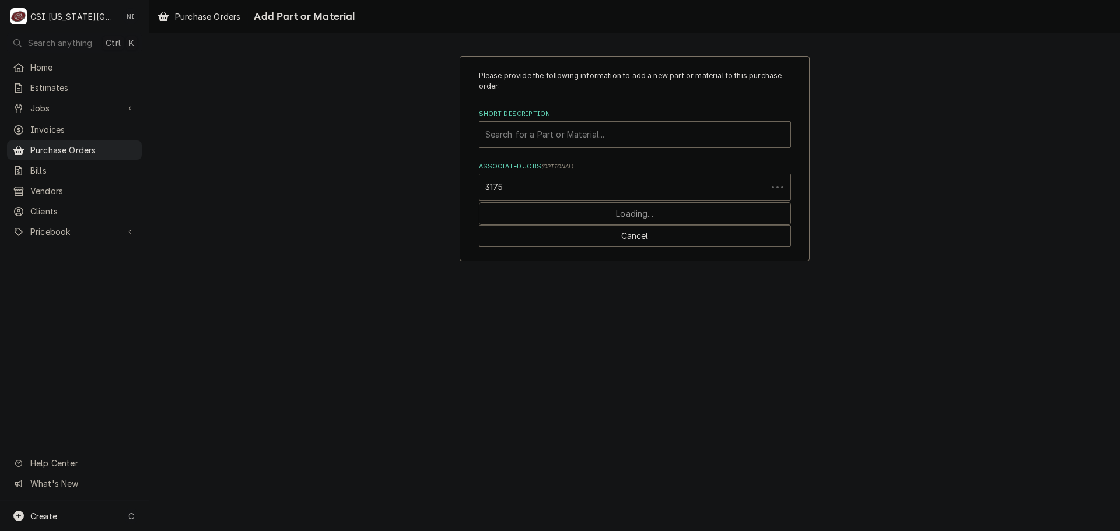
type input "31754"
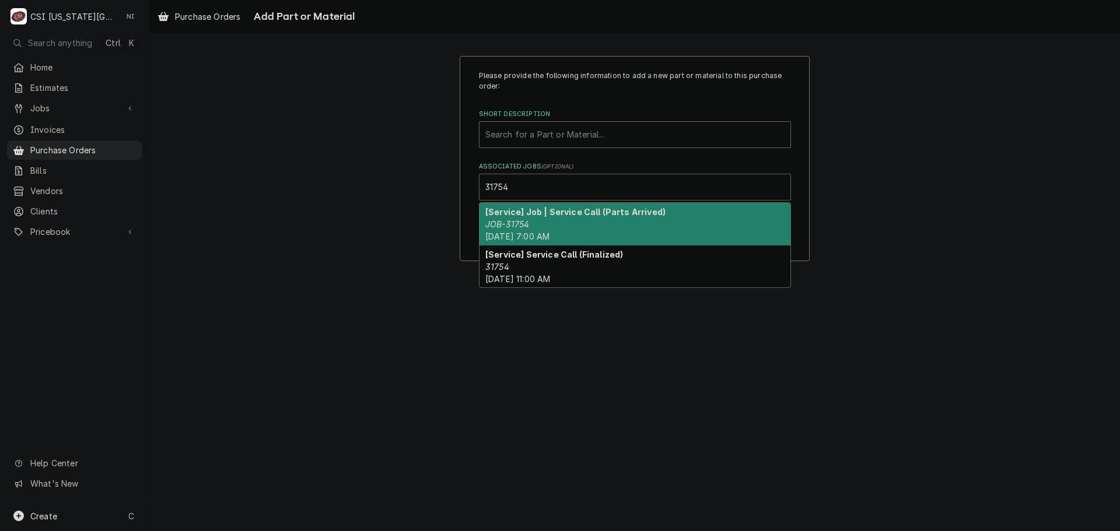
click at [562, 221] on div "[Service] Job | Service Call (Parts Arrived) JOB-31754 Mon, Aug 11th, 2025 - 7:…" at bounding box center [634, 224] width 311 height 43
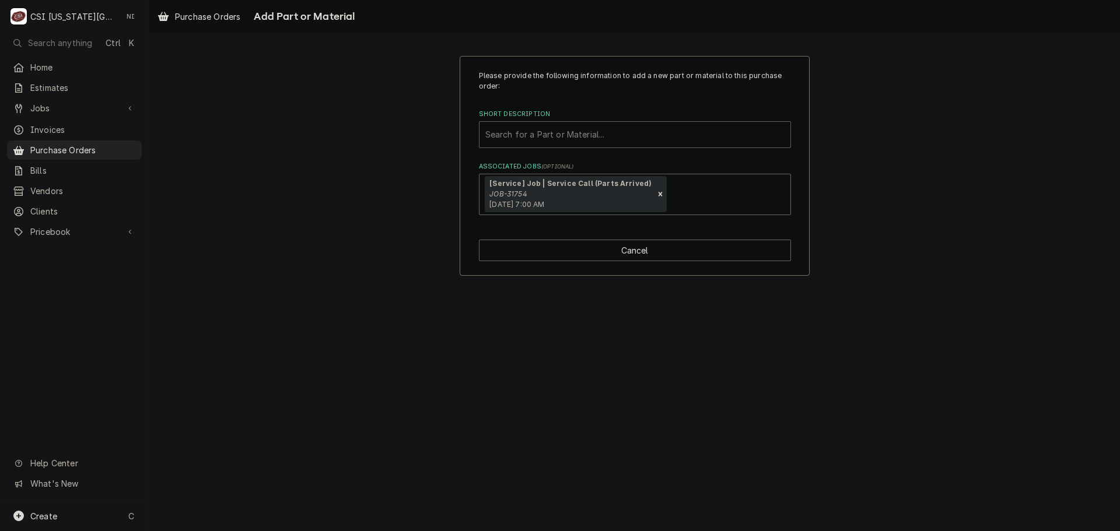
click at [523, 124] on div "Short Description" at bounding box center [634, 134] width 299 height 21
type input "kt47sc"
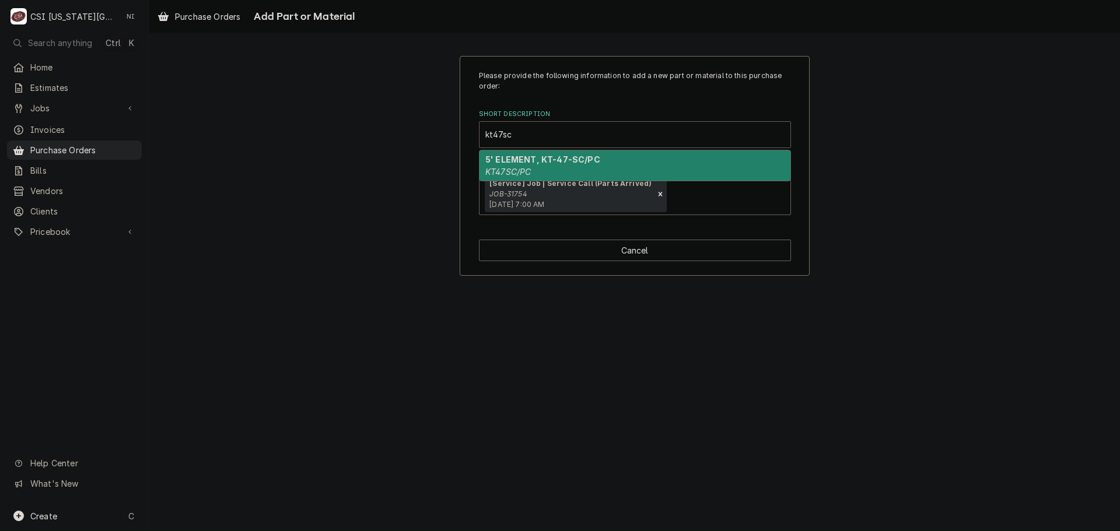
click at [514, 166] on div "5' ELEMENT, KT-47-SC/PC KT47SC/PC" at bounding box center [634, 165] width 311 height 30
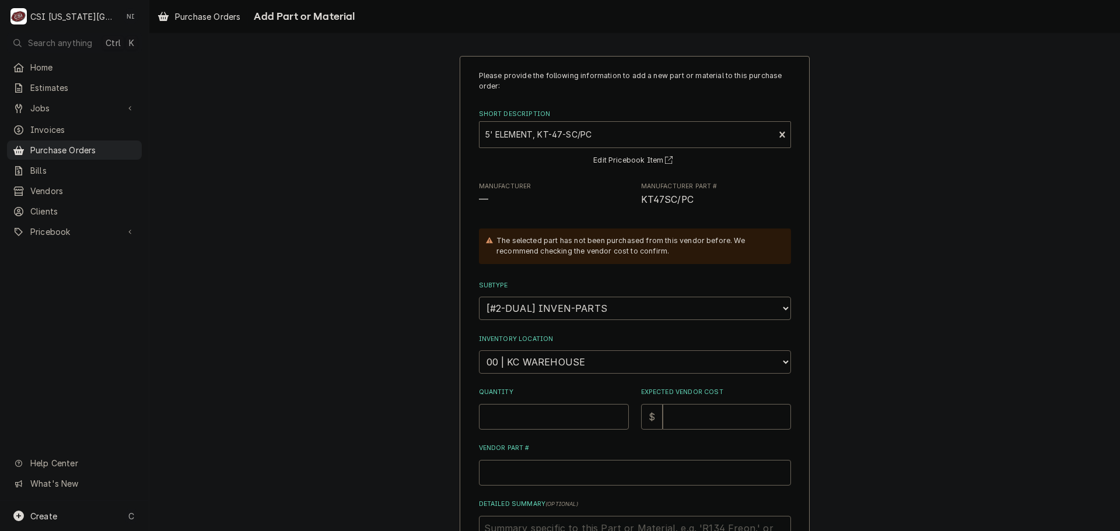
click at [569, 363] on select "Choose a location... 00 | KC WAREHOUSE 00 | MAIN WAREHOUSE 01 | BRIAN BREAZIER …" at bounding box center [635, 362] width 312 height 23
click at [933, 227] on div "Please provide the following information to add a new part or material to this …" at bounding box center [634, 375] width 971 height 661
click at [542, 415] on input "Quantity" at bounding box center [554, 417] width 150 height 26
type textarea "x"
type input "2"
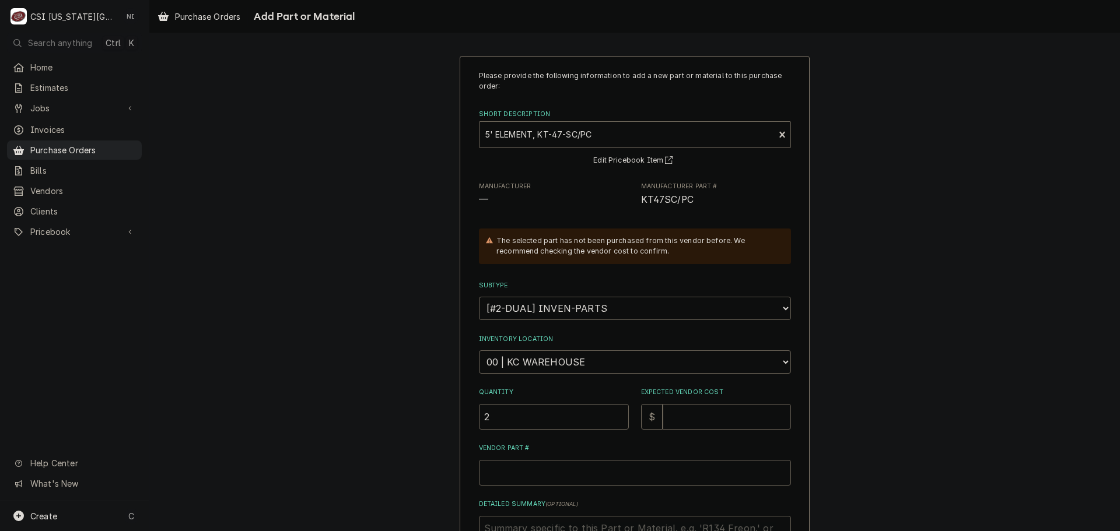
type textarea "x"
type input "5"
type textarea "x"
type input "59"
type textarea "x"
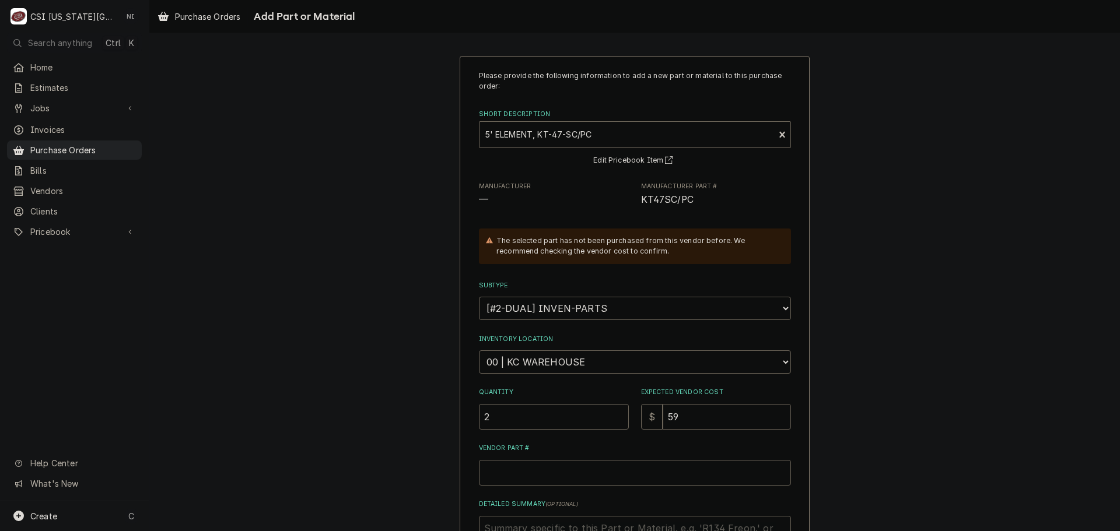
type input "59.4"
type textarea "x"
type input "59.44"
click at [597, 357] on select "Choose a location... 00 | KC WAREHOUSE 00 | MAIN WAREHOUSE 01 | BRIAN BREAZIER …" at bounding box center [635, 362] width 312 height 23
select select "2778"
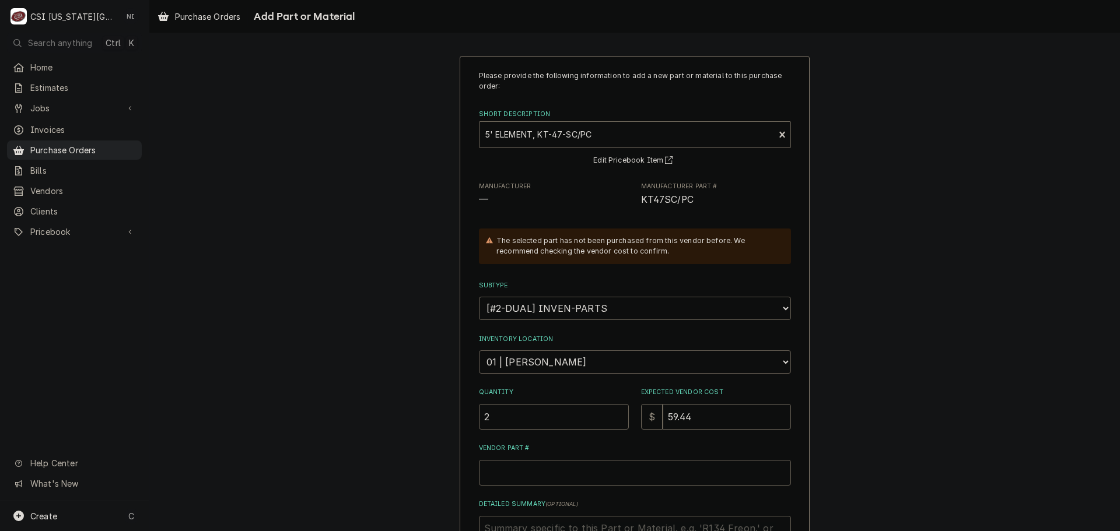
click at [479, 351] on select "Choose a location... 00 | KC WAREHOUSE 00 | MAIN WAREHOUSE 01 | BRIAN BREAZIER …" at bounding box center [635, 362] width 312 height 23
click at [680, 199] on span "KT47SC/PC" at bounding box center [667, 199] width 52 height 11
copy span "PC"
click at [575, 473] on input "Vendor Part #" at bounding box center [635, 473] width 312 height 26
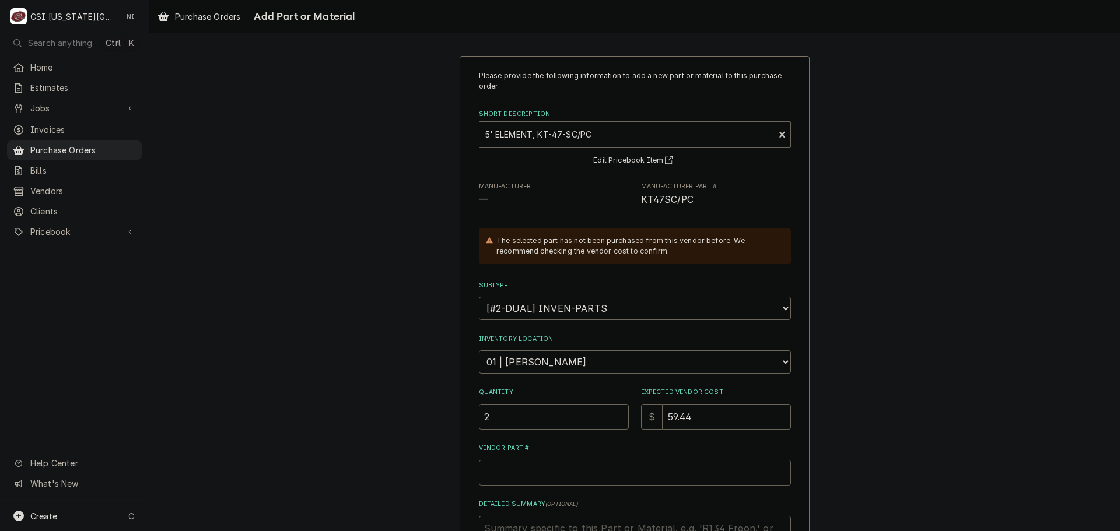
paste input "PC"
type textarea "x"
type input "PC"
type textarea "x"
type input "P"
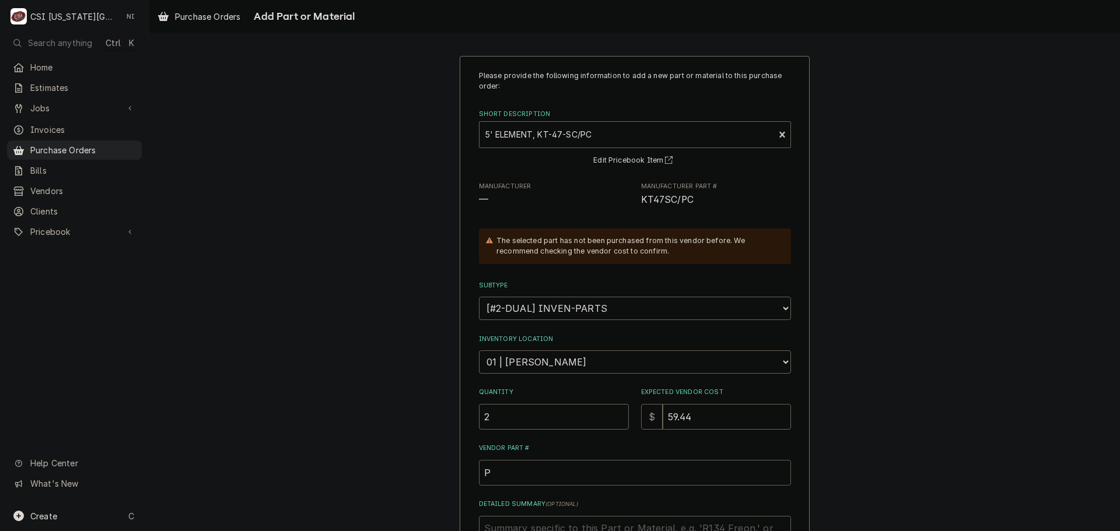
type textarea "x"
click at [674, 204] on span "KT47SC/PC" at bounding box center [667, 199] width 52 height 11
click at [667, 201] on span "KT47SC/PC" at bounding box center [667, 199] width 52 height 11
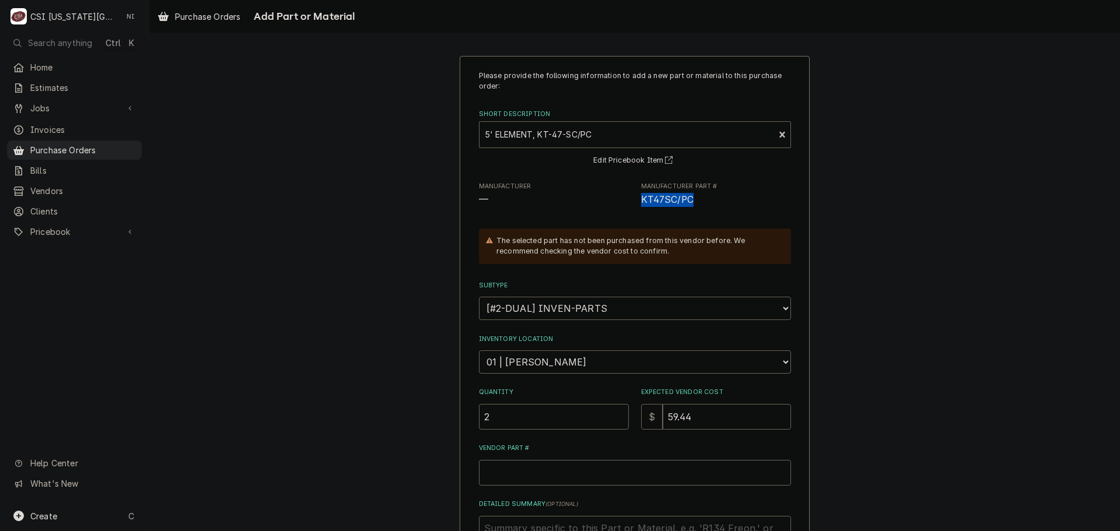
drag, startPoint x: 689, startPoint y: 198, endPoint x: 638, endPoint y: 207, distance: 51.5
click at [641, 207] on span "KT47SC/PC" at bounding box center [716, 200] width 150 height 14
copy span "KT47SC/PC"
click at [520, 477] on input "Vendor Part #" at bounding box center [635, 473] width 312 height 26
paste input "KT47SC/PC"
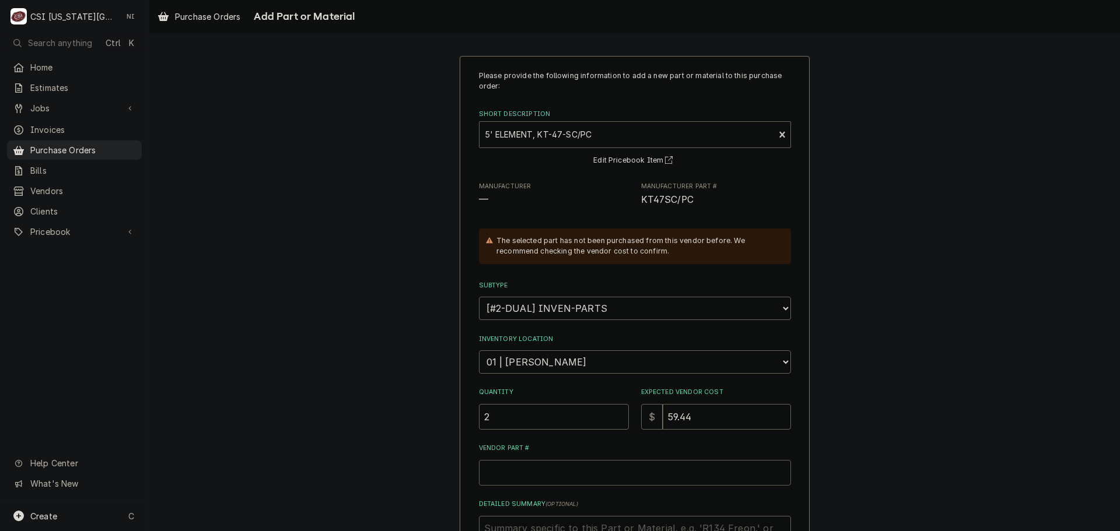
type textarea "x"
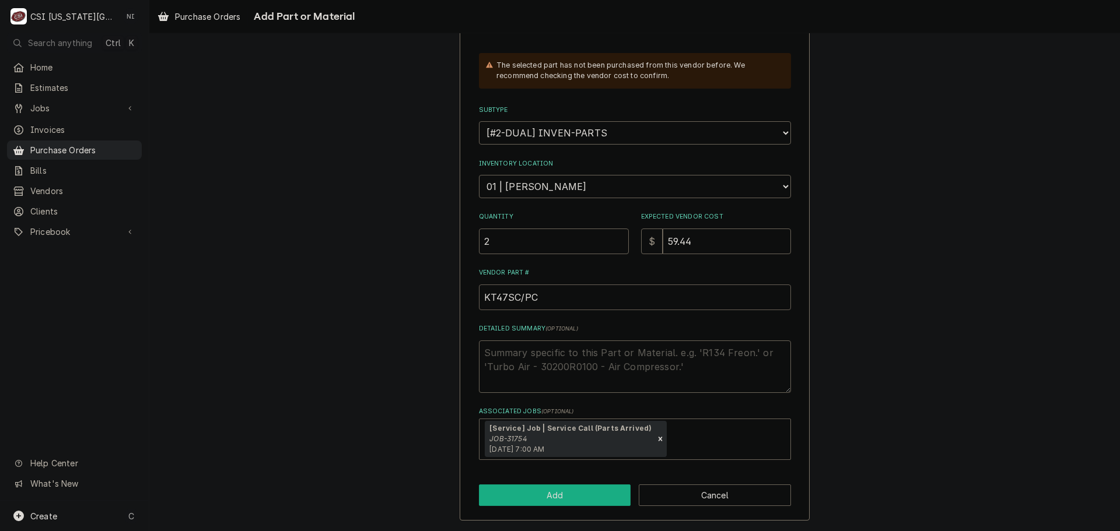
type input "KT47SC/PC"
click at [601, 495] on button "Add" at bounding box center [555, 496] width 152 height 22
type textarea "x"
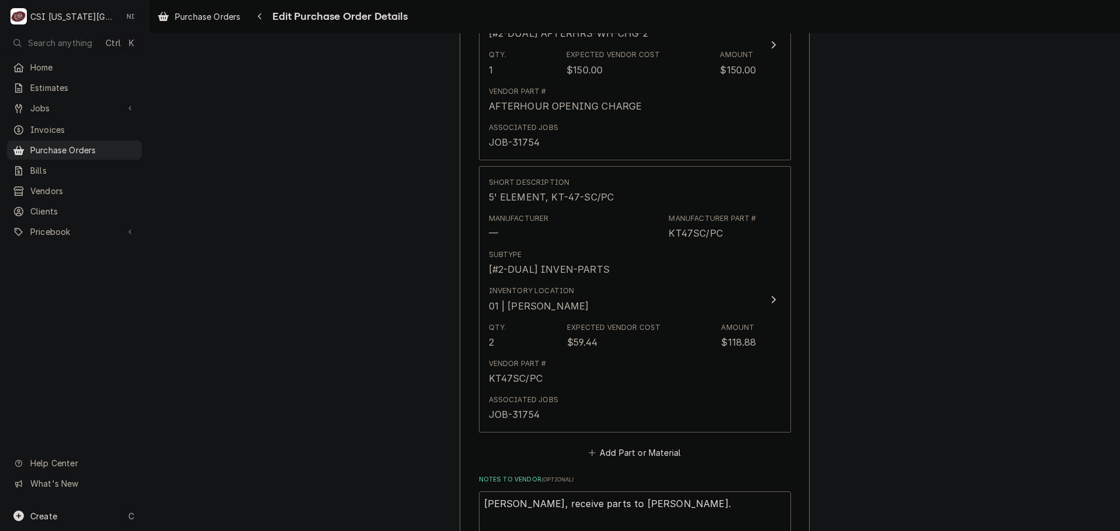
scroll to position [907, 0]
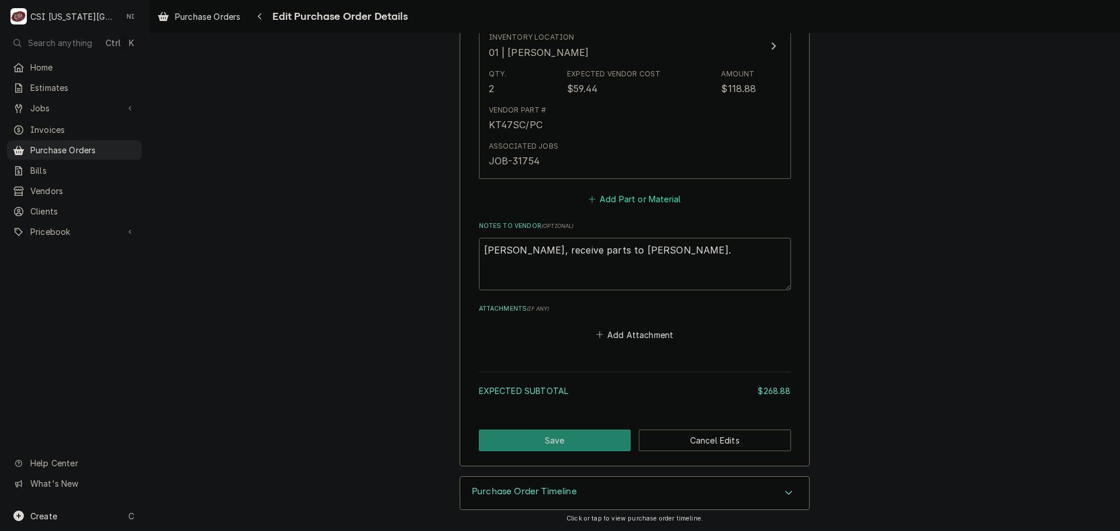
click at [662, 201] on button "Add Part or Material" at bounding box center [634, 199] width 96 height 16
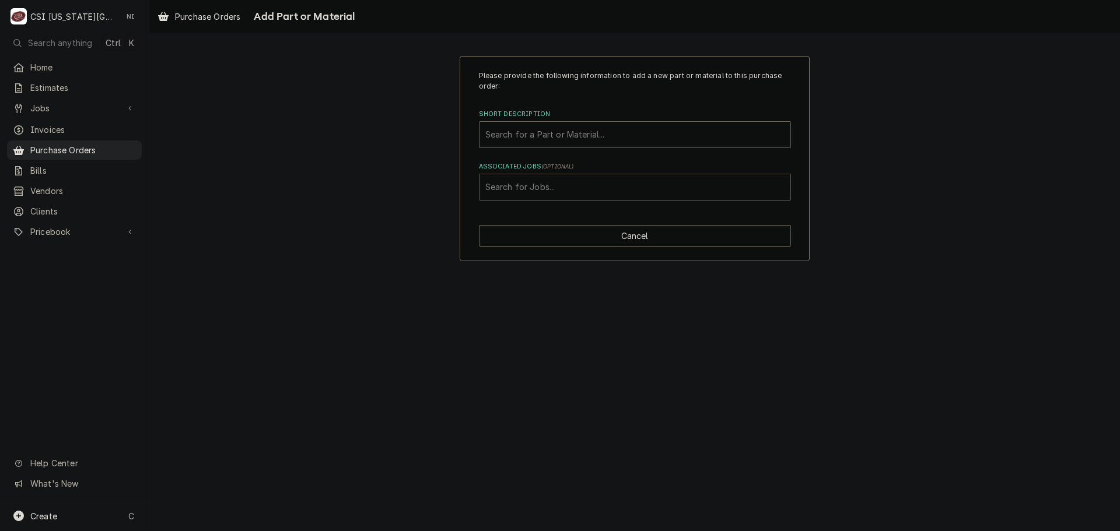
click at [579, 183] on div "Associated Jobs" at bounding box center [634, 187] width 299 height 21
type input "31754"
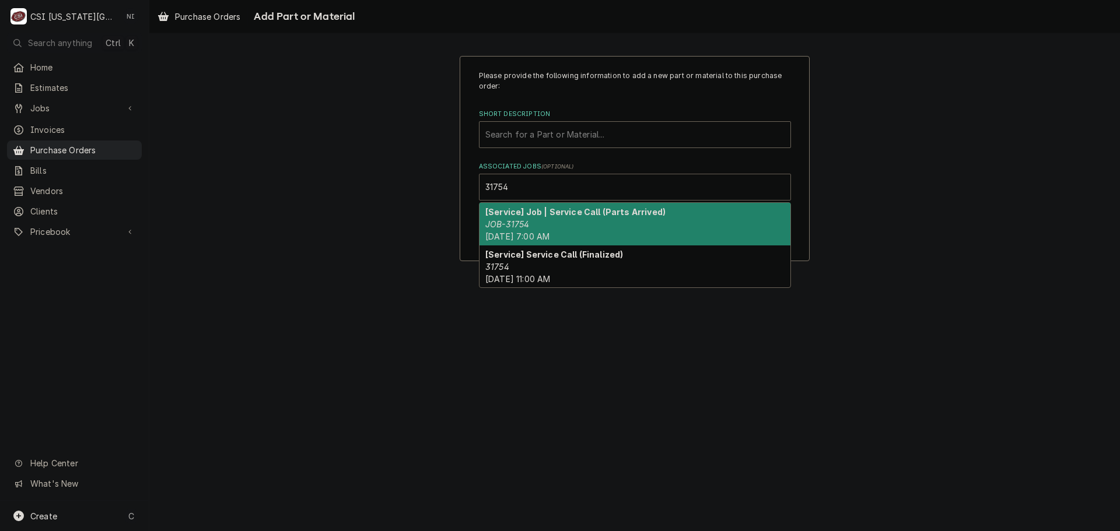
click at [548, 221] on div "[Service] Job | Service Call (Parts Arrived) JOB-31754 Mon, Aug 11th, 2025 - 7:…" at bounding box center [634, 224] width 311 height 43
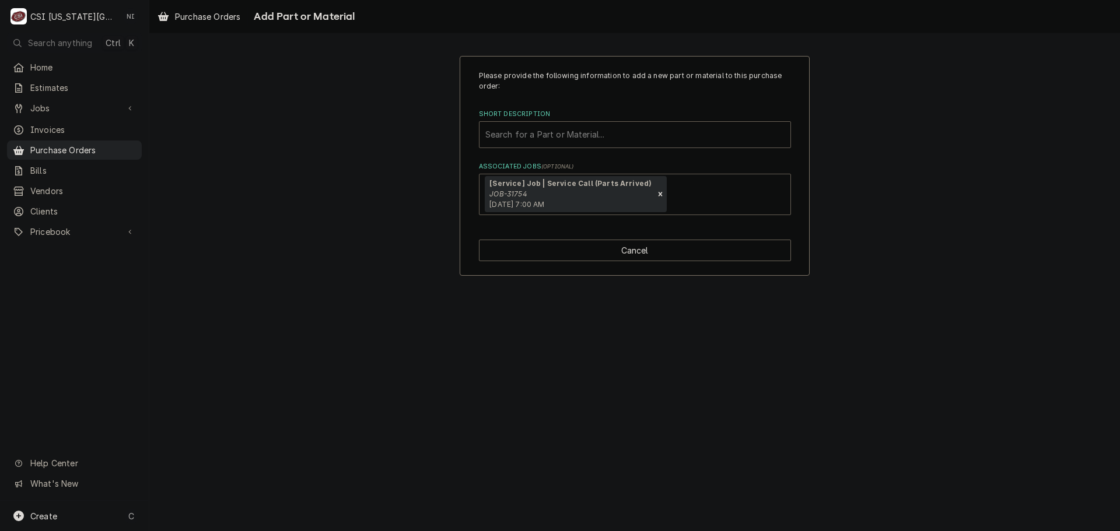
click at [536, 128] on div "Short Description" at bounding box center [634, 134] width 299 height 21
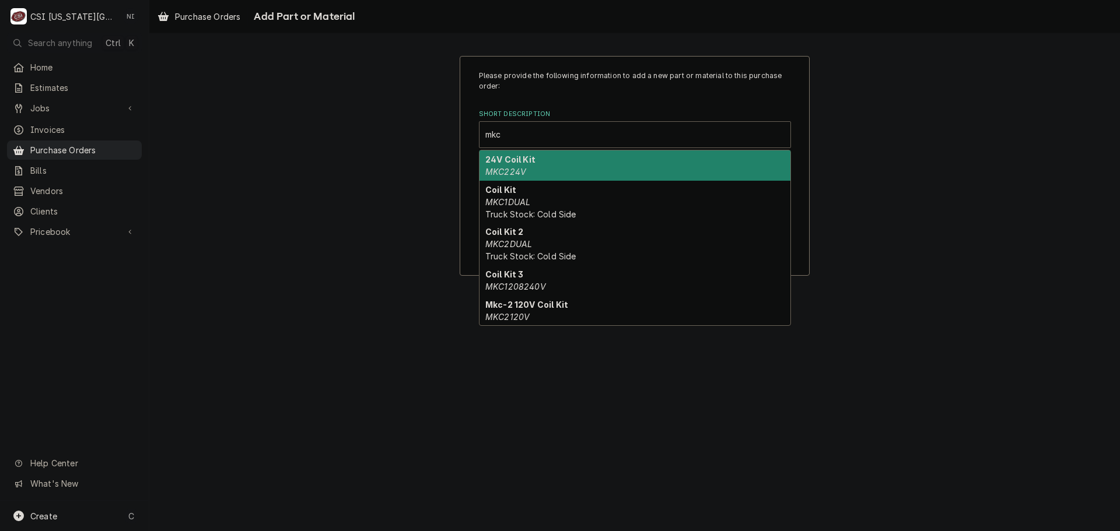
type input "mkc2"
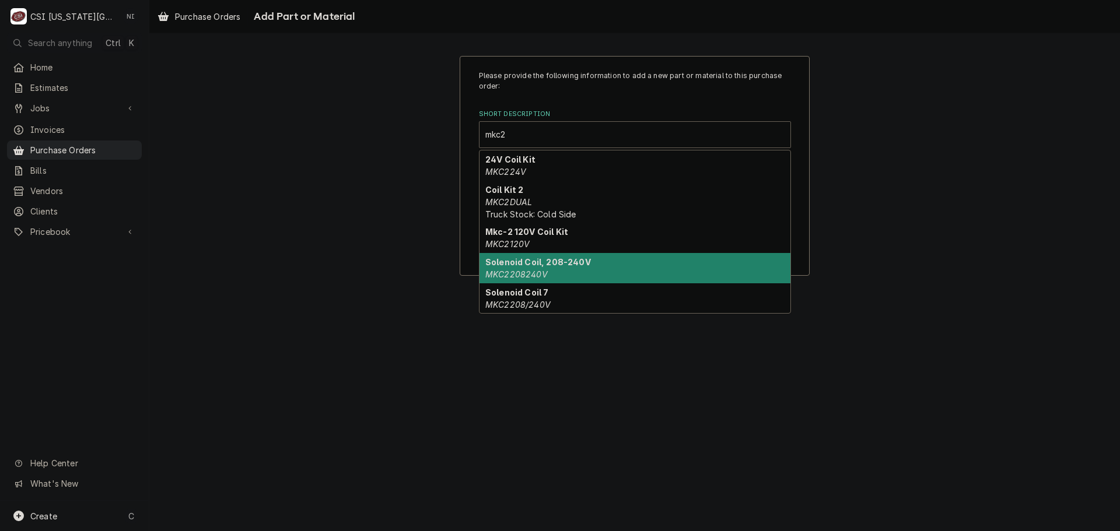
click at [555, 266] on strong "Solenoid Coil, 208-240V" at bounding box center [538, 262] width 106 height 10
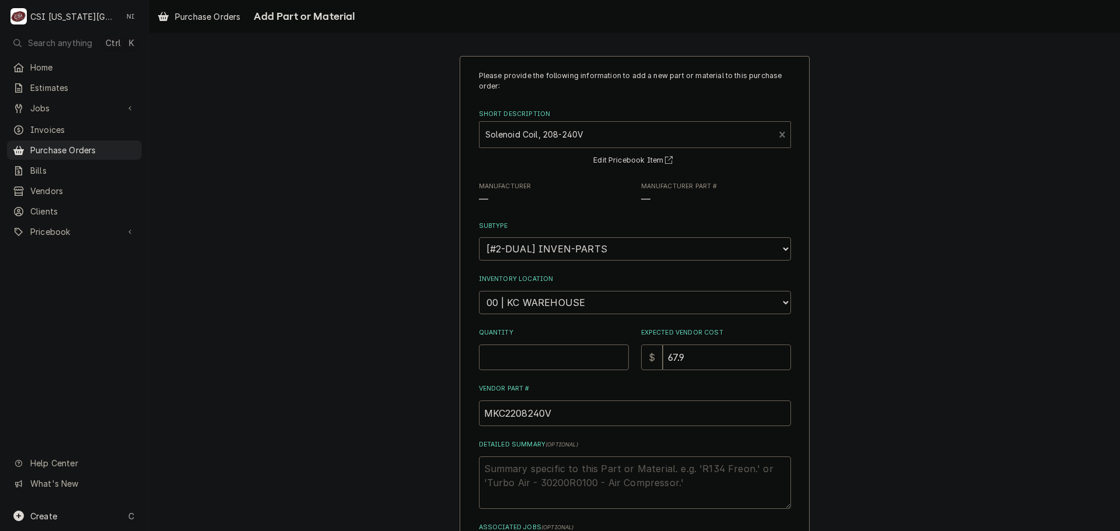
type textarea "x"
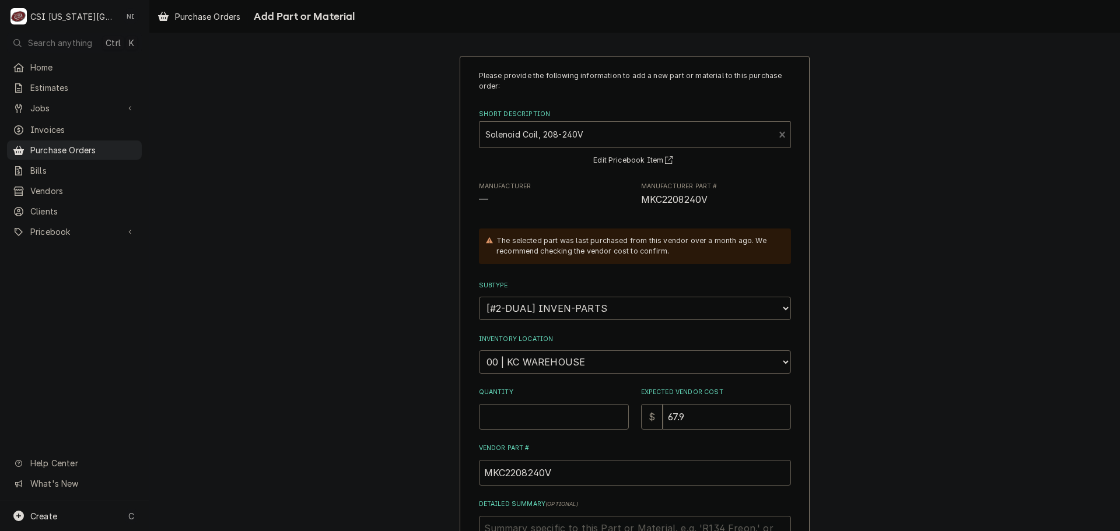
click at [562, 366] on select "Choose a location... 00 | KC WAREHOUSE 00 | MAIN WAREHOUSE 01 | BRIAN BREAZIER …" at bounding box center [635, 362] width 312 height 23
select select "2778"
click at [479, 351] on select "Choose a location... 00 | KC WAREHOUSE 00 | MAIN WAREHOUSE 01 | BRIAN BREAZIER …" at bounding box center [635, 362] width 312 height 23
click at [526, 415] on input "Quantity" at bounding box center [554, 417] width 150 height 26
type textarea "x"
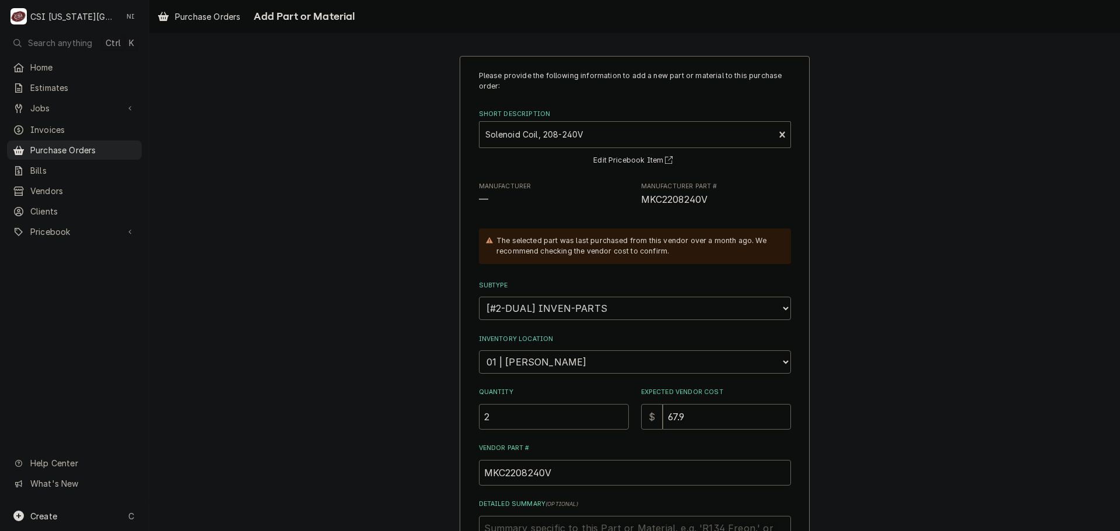
type input "2"
type textarea "x"
type input "7"
type textarea "x"
type input "74"
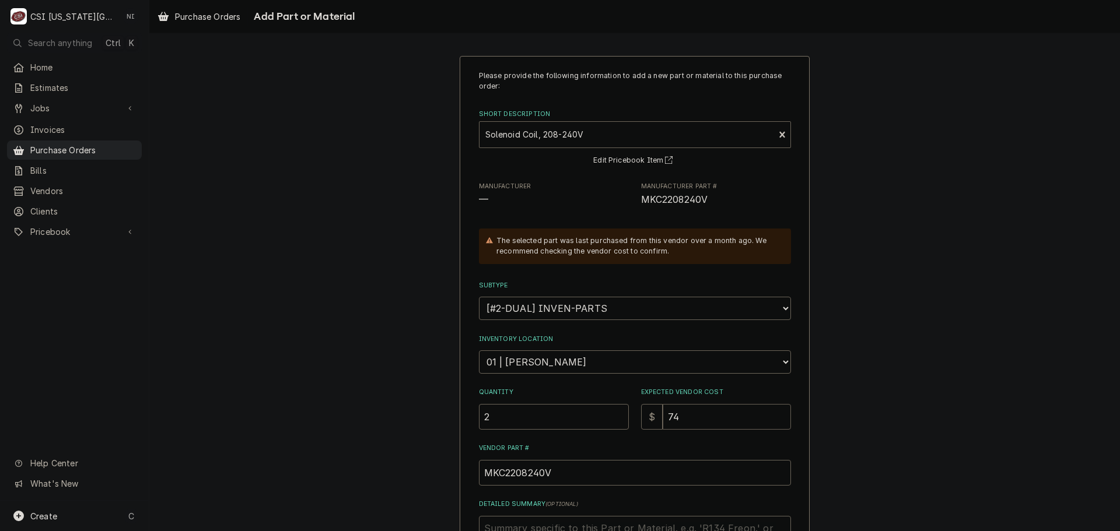
type textarea "x"
type input "7"
type textarea "x"
type input "71"
type textarea "x"
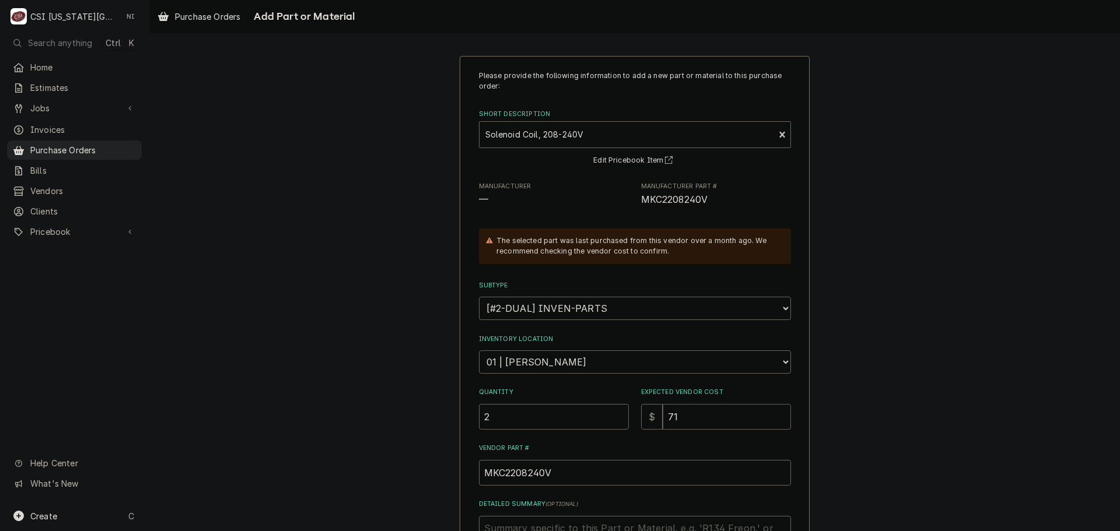
type input "71.9"
type textarea "x"
type input "71.90"
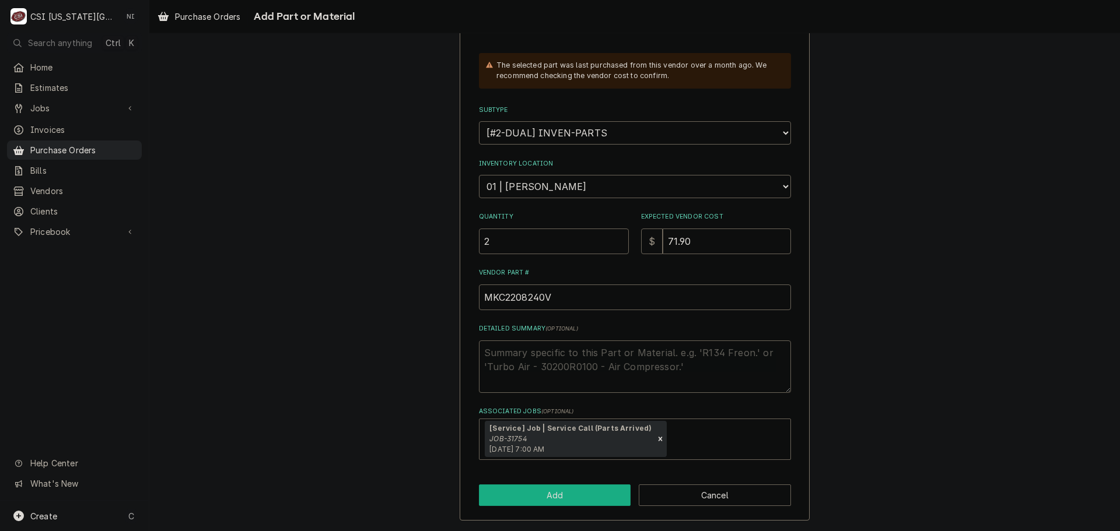
click at [572, 492] on button "Add" at bounding box center [555, 496] width 152 height 22
type textarea "x"
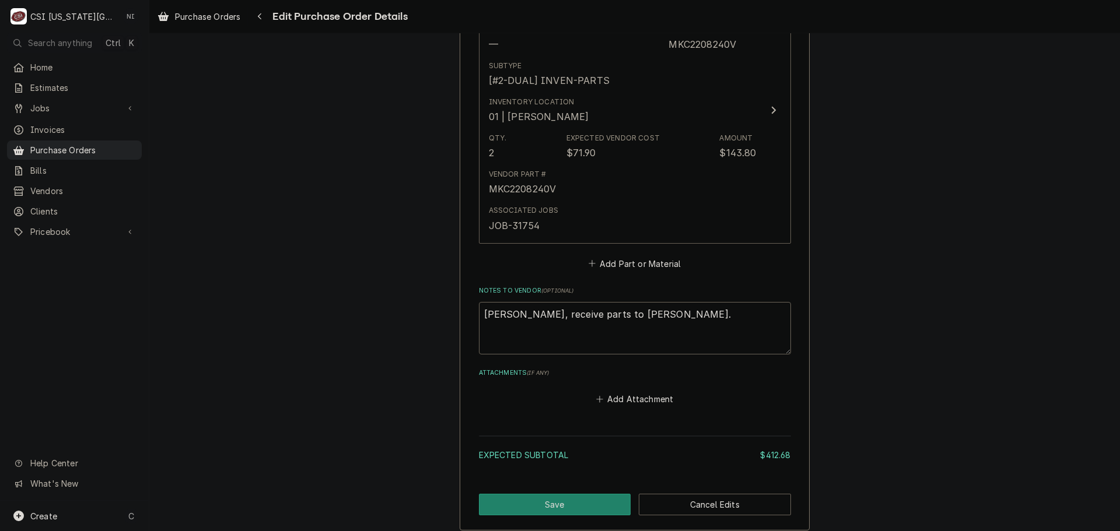
scroll to position [1141, 0]
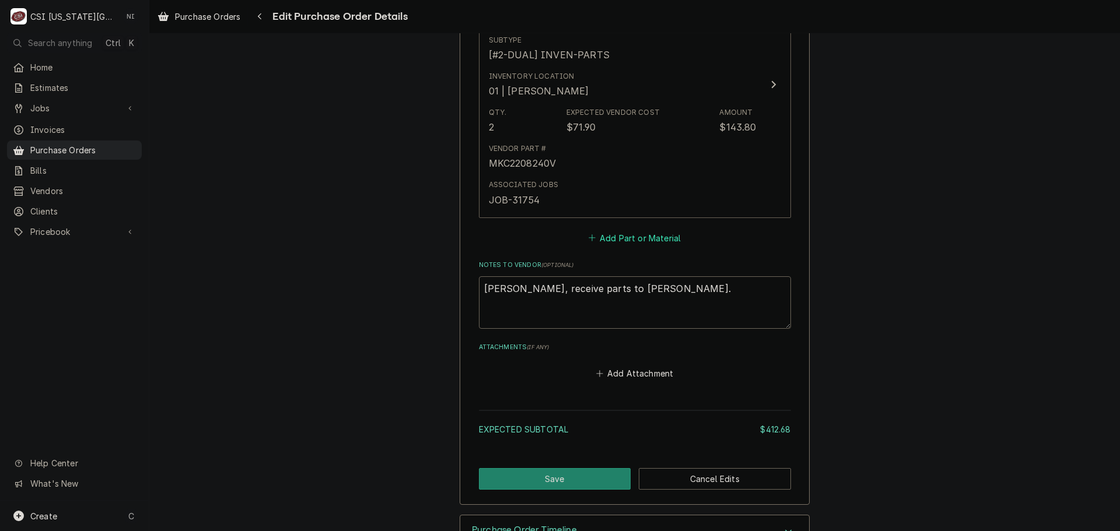
click at [635, 234] on button "Add Part or Material" at bounding box center [634, 238] width 96 height 16
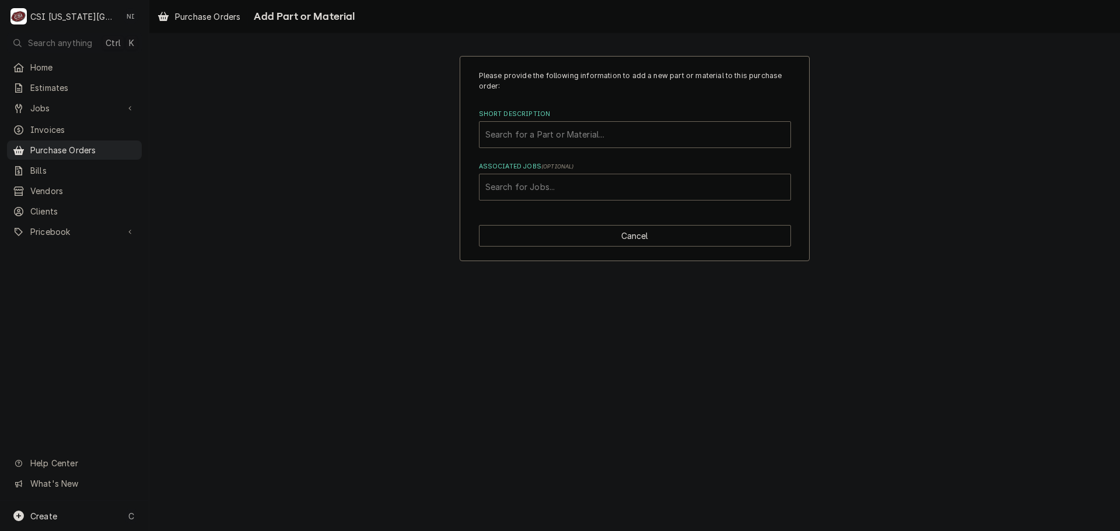
click at [593, 185] on div "Associated Jobs" at bounding box center [634, 187] width 299 height 21
type input "31754"
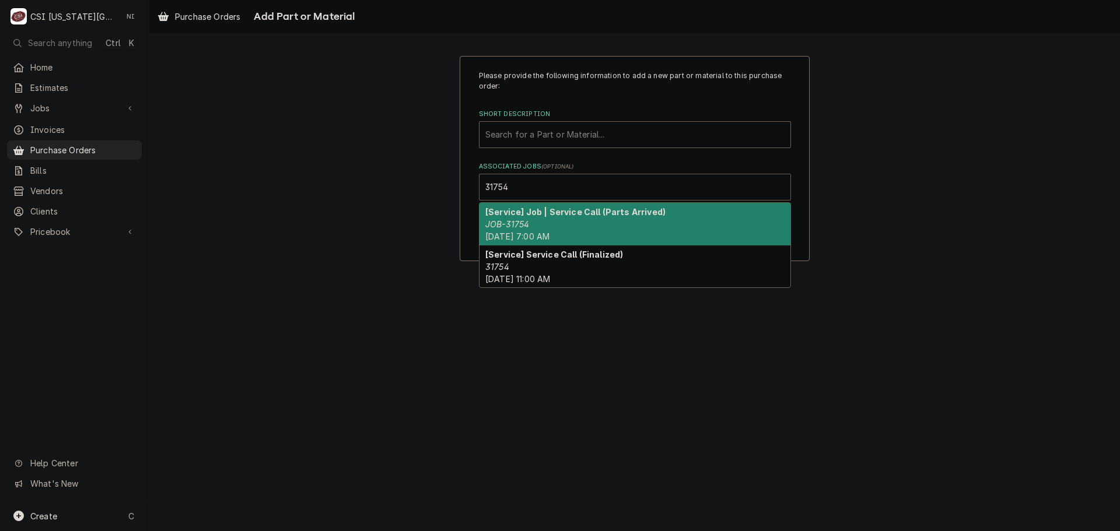
click at [566, 211] on strong "[Service] Job | Service Call (Parts Arrived)" at bounding box center [575, 212] width 180 height 10
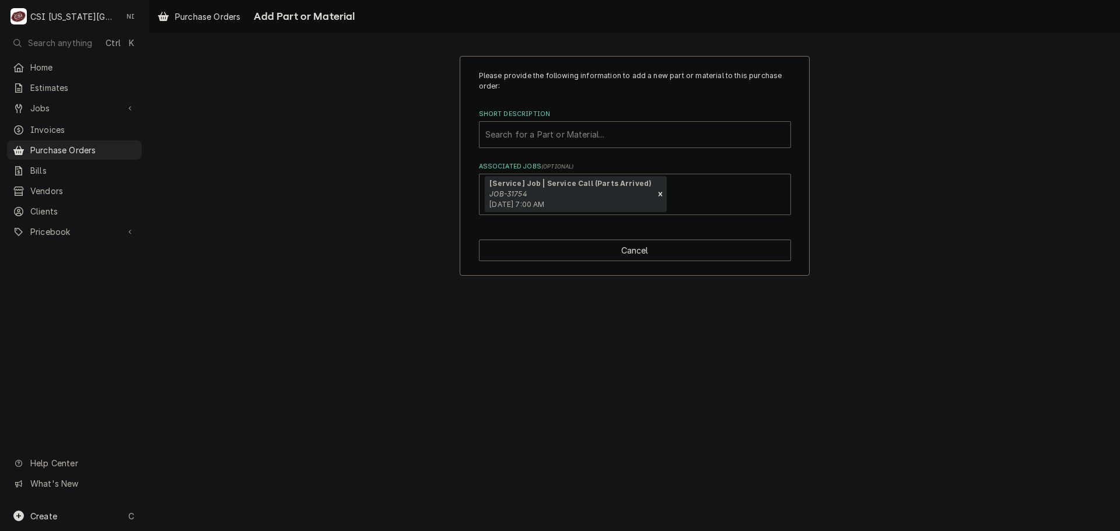
click at [566, 132] on div "Short Description" at bounding box center [634, 134] width 299 height 21
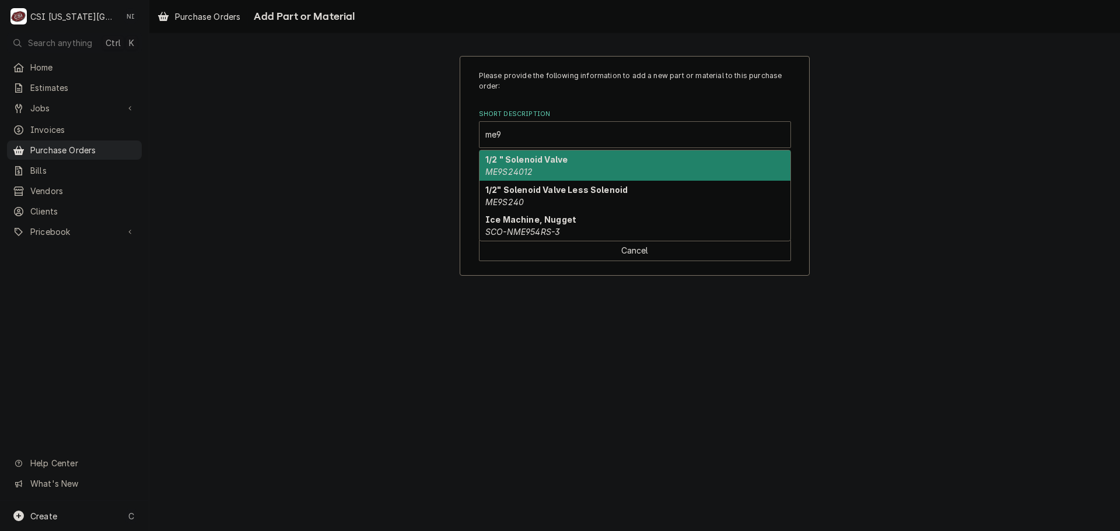
type input "me9s"
click at [566, 162] on strong "1/2 " Solenoid Valve" at bounding box center [526, 160] width 82 height 10
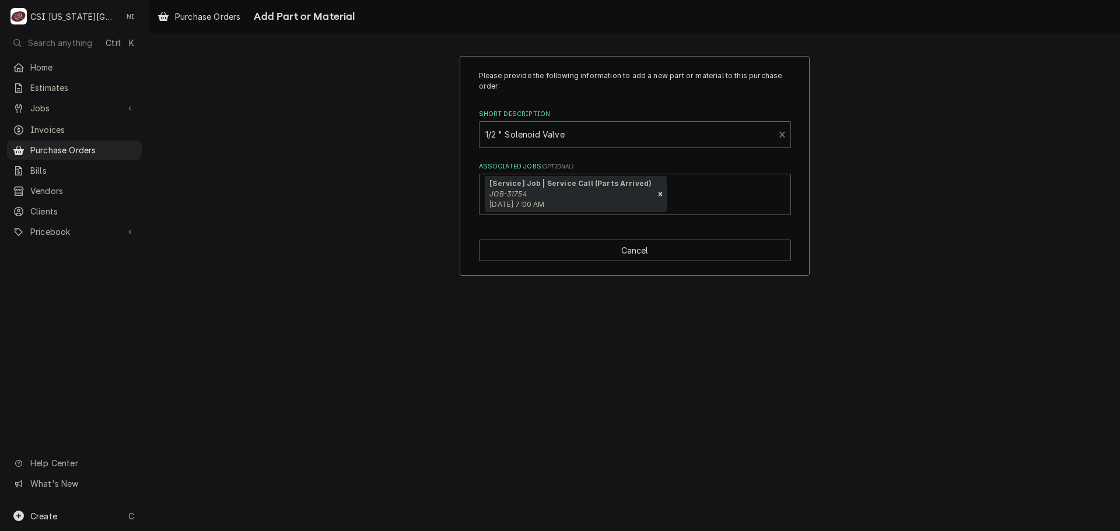
type textarea "x"
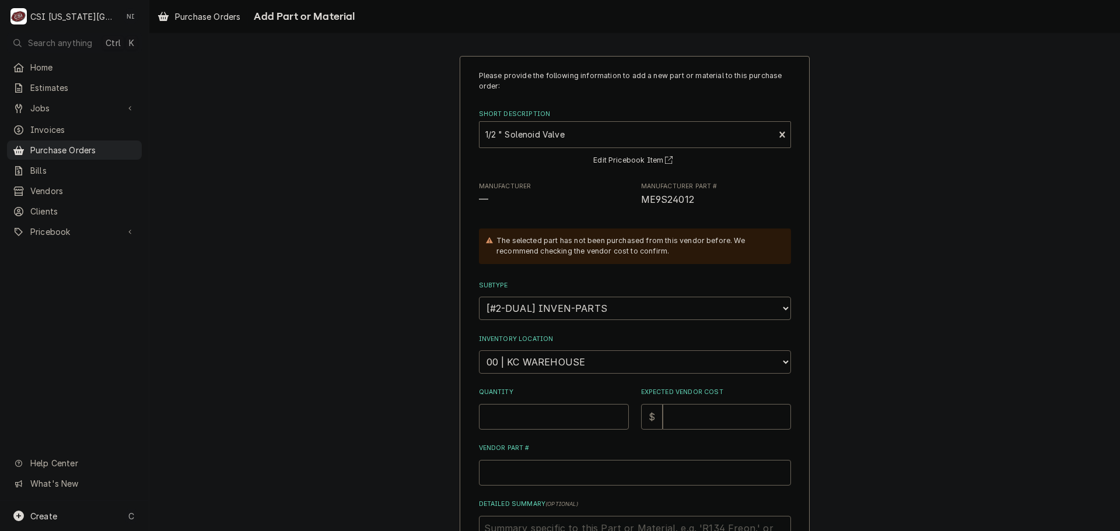
click at [544, 372] on select "Choose a location... 00 | KC WAREHOUSE 00 | MAIN WAREHOUSE 01 | BRIAN BREAZIER …" at bounding box center [635, 362] width 312 height 23
select select "2778"
click at [479, 351] on select "Choose a location... 00 | KC WAREHOUSE 00 | MAIN WAREHOUSE 01 | BRIAN BREAZIER …" at bounding box center [635, 362] width 312 height 23
click at [551, 415] on input "Quantity" at bounding box center [554, 417] width 150 height 26
type textarea "x"
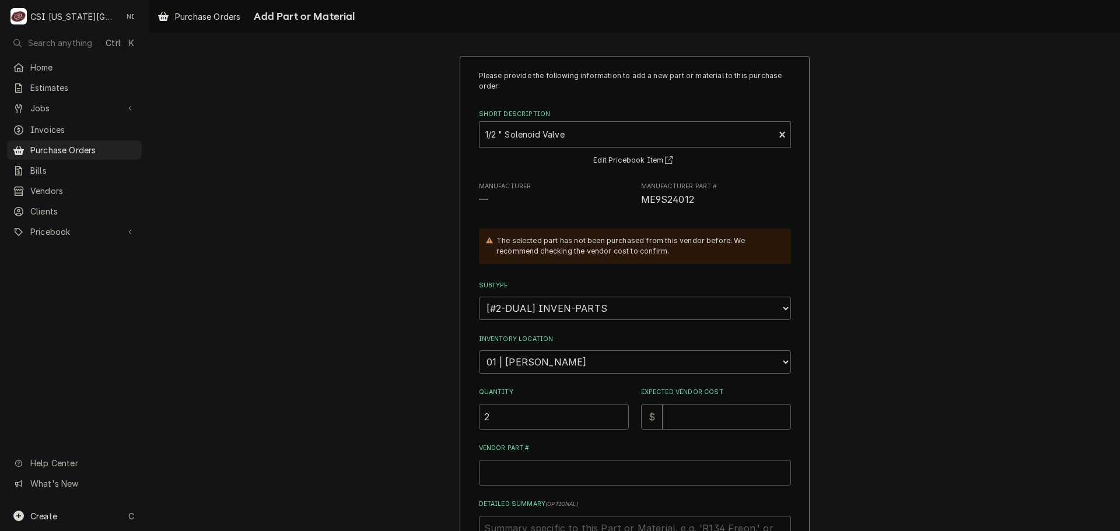
type input "2"
type textarea "x"
type input "1"
type textarea "x"
type input "17"
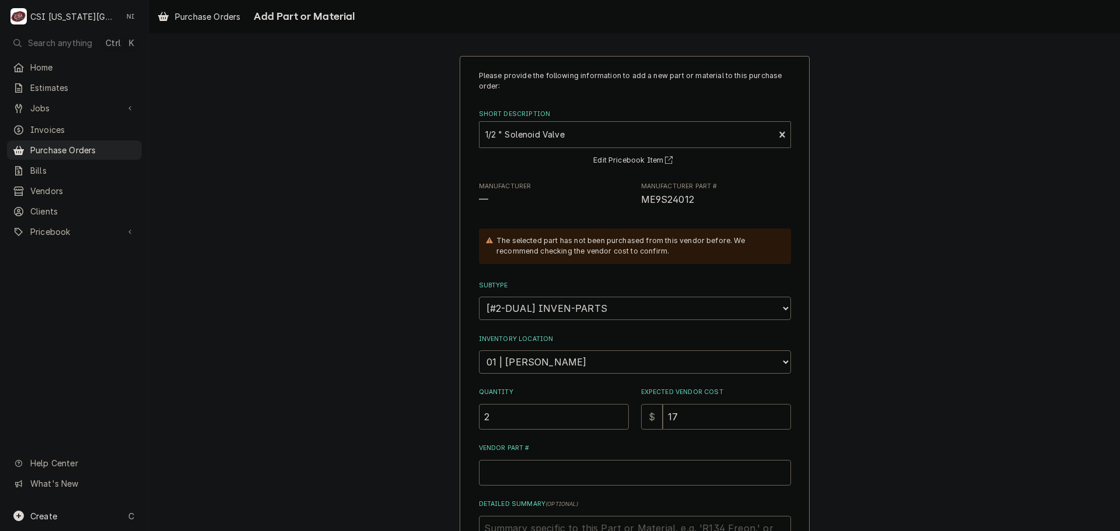
type textarea "x"
type input "172"
click at [659, 200] on span "ME9S24012" at bounding box center [667, 199] width 53 height 11
copy span "ME9S24012"
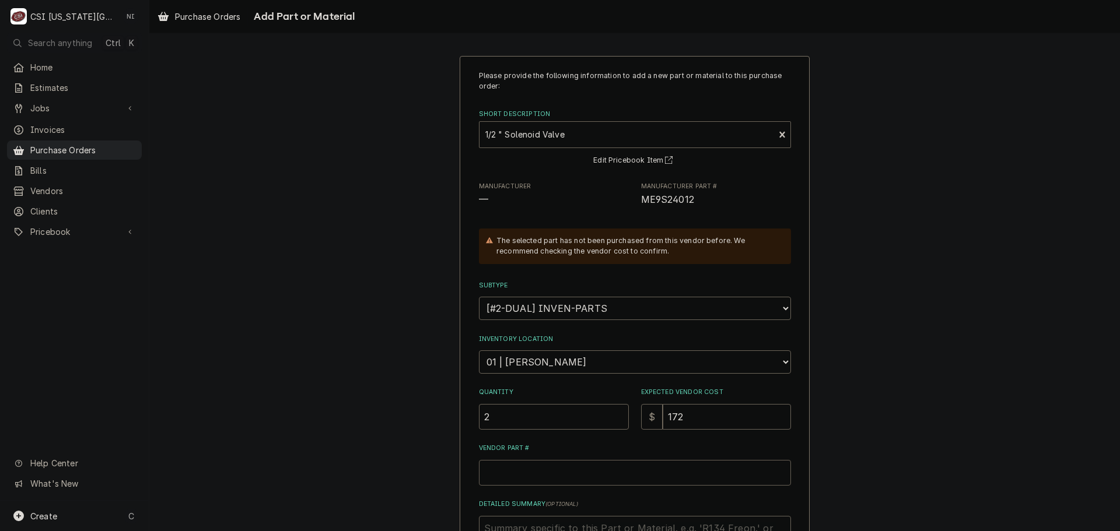
click at [600, 472] on input "Vendor Part #" at bounding box center [635, 473] width 312 height 26
paste input "ME9S24012"
type textarea "x"
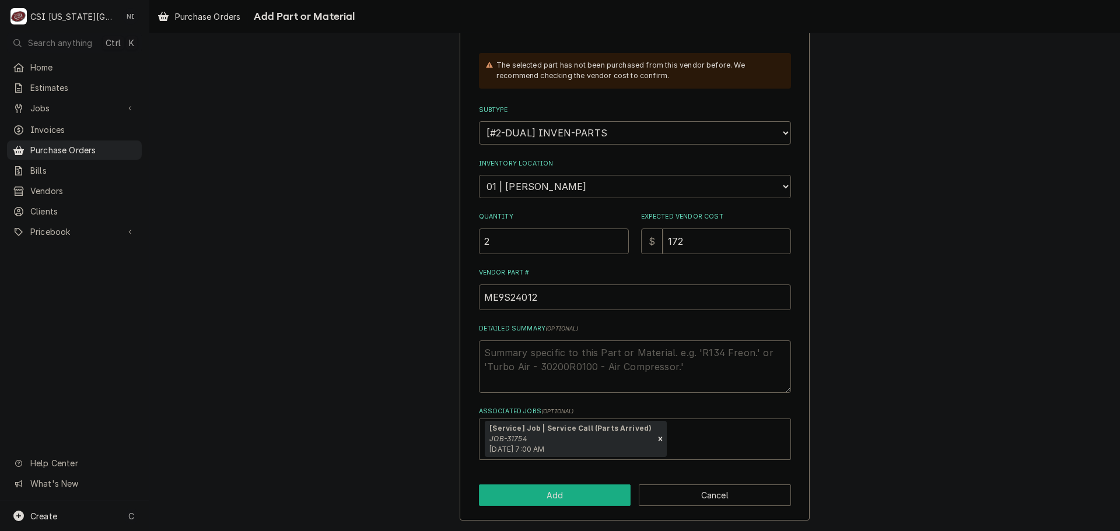
type input "ME9S24012"
click at [561, 494] on button "Add" at bounding box center [555, 496] width 152 height 22
type textarea "x"
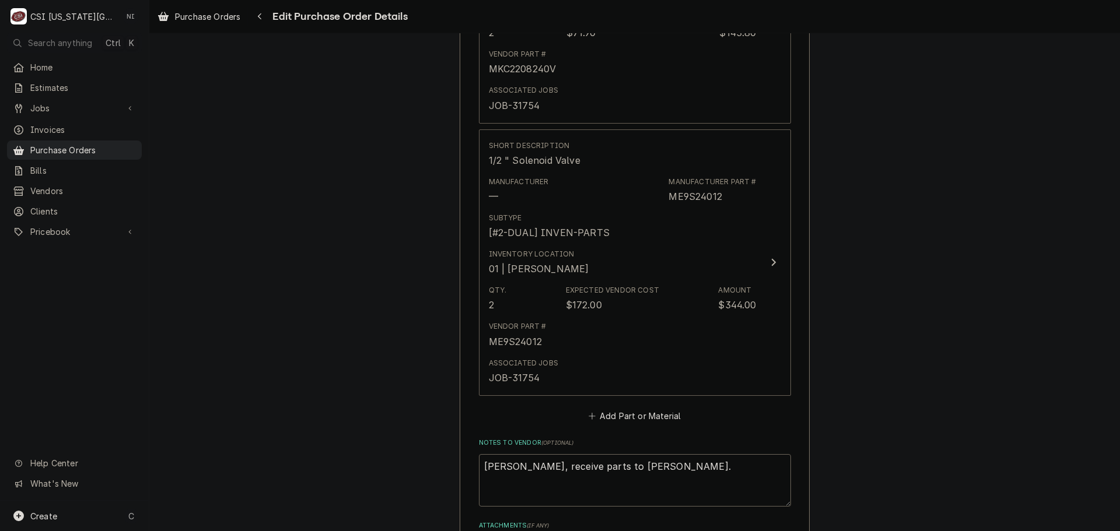
scroll to position [1235, 0]
click at [626, 415] on button "Add Part or Material" at bounding box center [634, 416] width 96 height 16
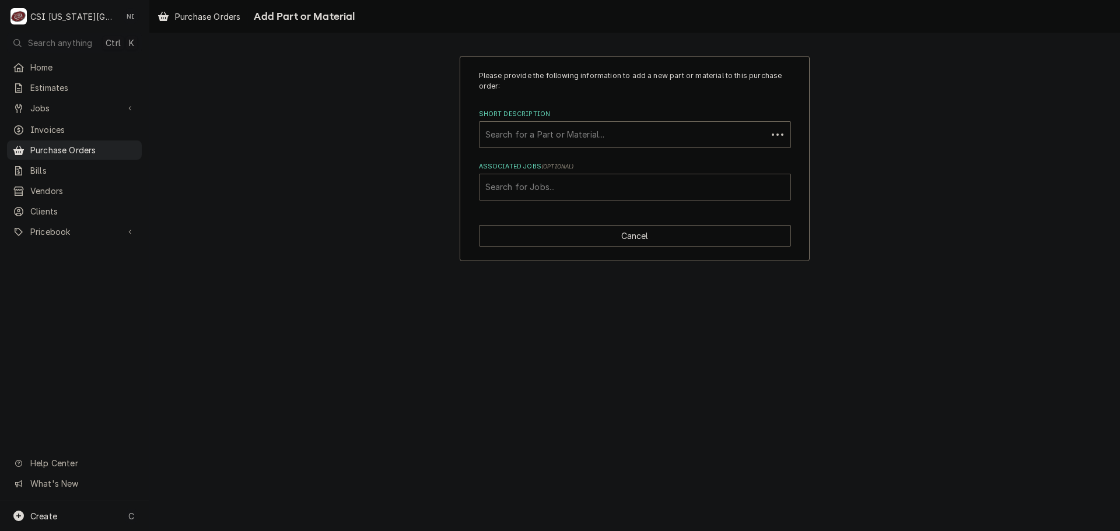
click at [594, 184] on div "Associated Jobs" at bounding box center [634, 187] width 299 height 21
type input "31754"
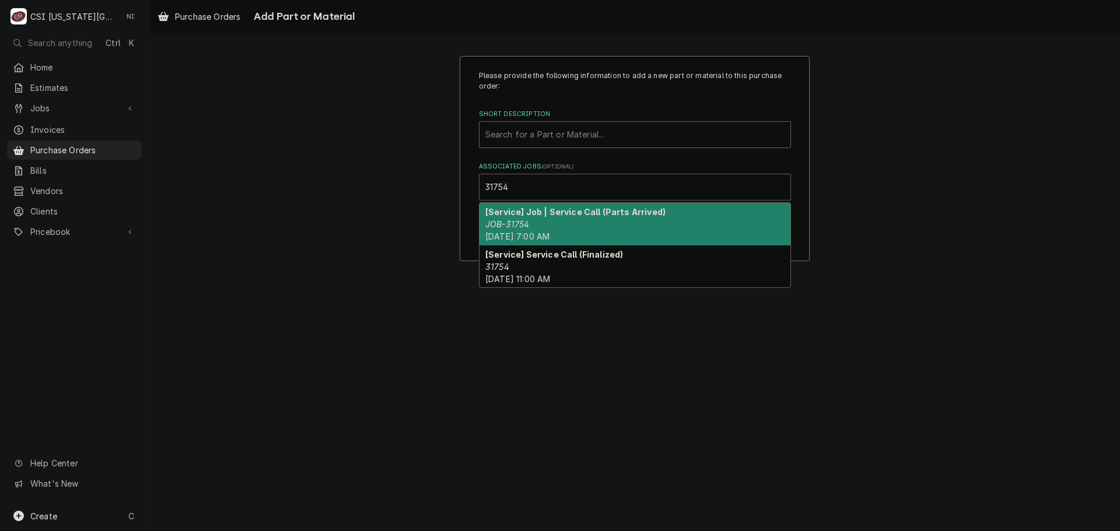
click at [549, 239] on span "Mon, Aug 11th, 2025 - 7:00 AM" at bounding box center [517, 237] width 64 height 10
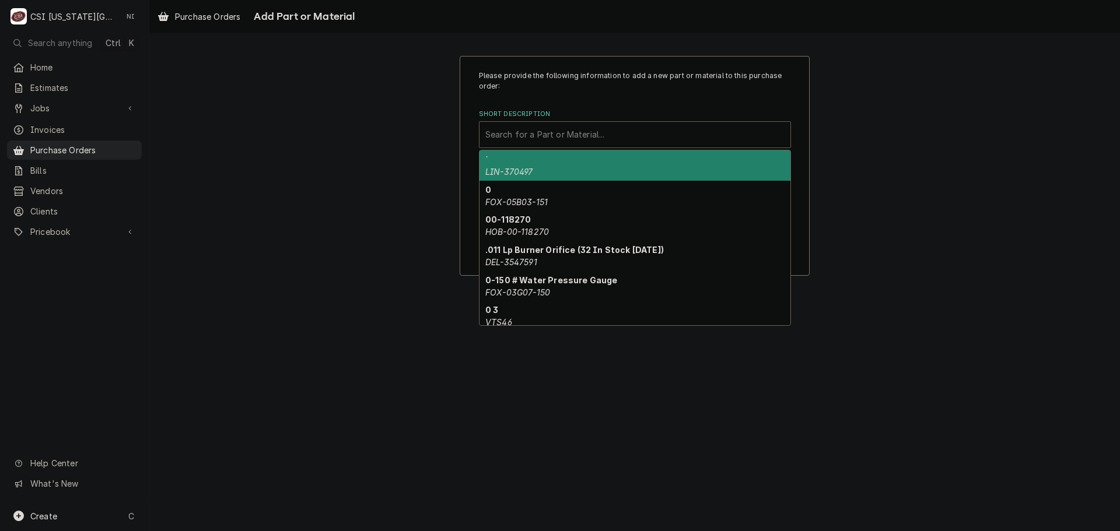
click at [537, 138] on div "Short Description" at bounding box center [634, 134] width 299 height 21
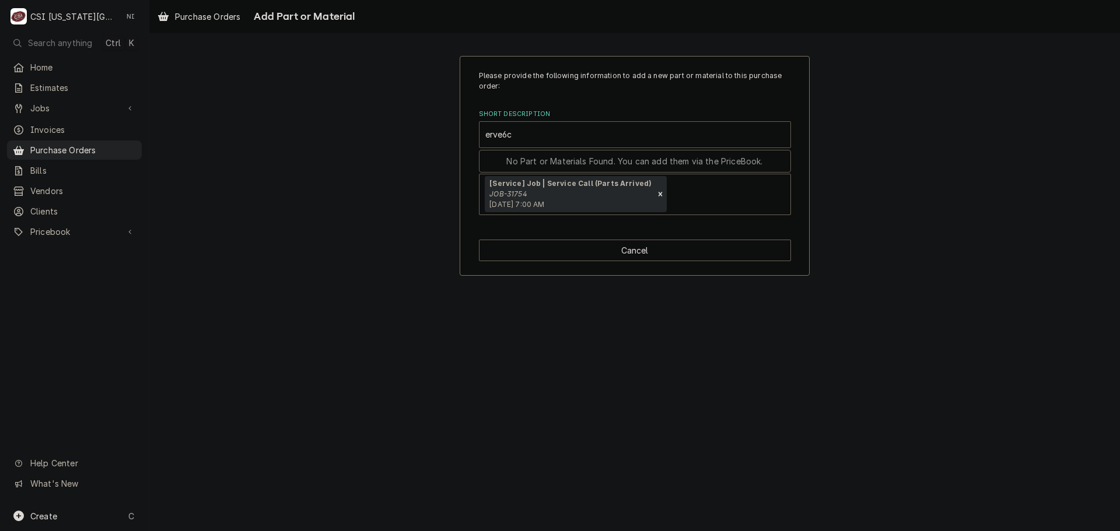
type input "erve6c"
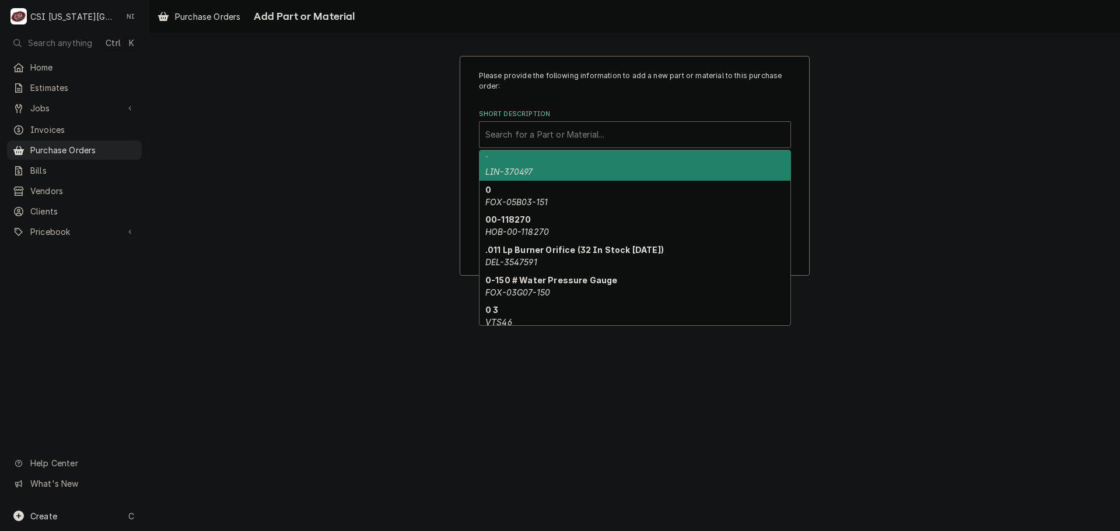
click at [585, 132] on div "Short Description" at bounding box center [634, 134] width 299 height 21
paste input "ERVE6C12X78"
type input "ERVE6C12X78"
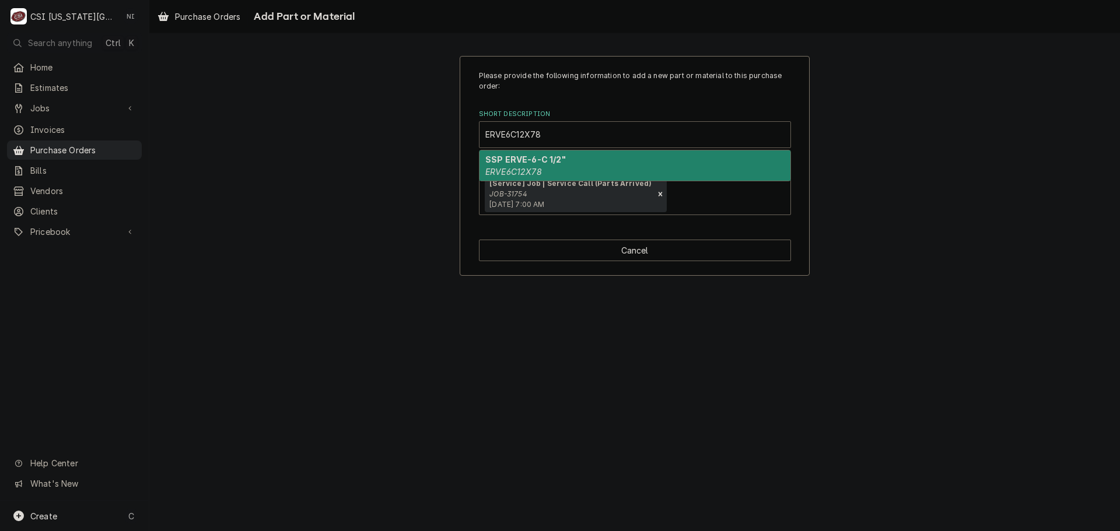
click at [549, 167] on div "SSP ERVE-6-C 1/2" ERVE6C12X78" at bounding box center [634, 165] width 311 height 30
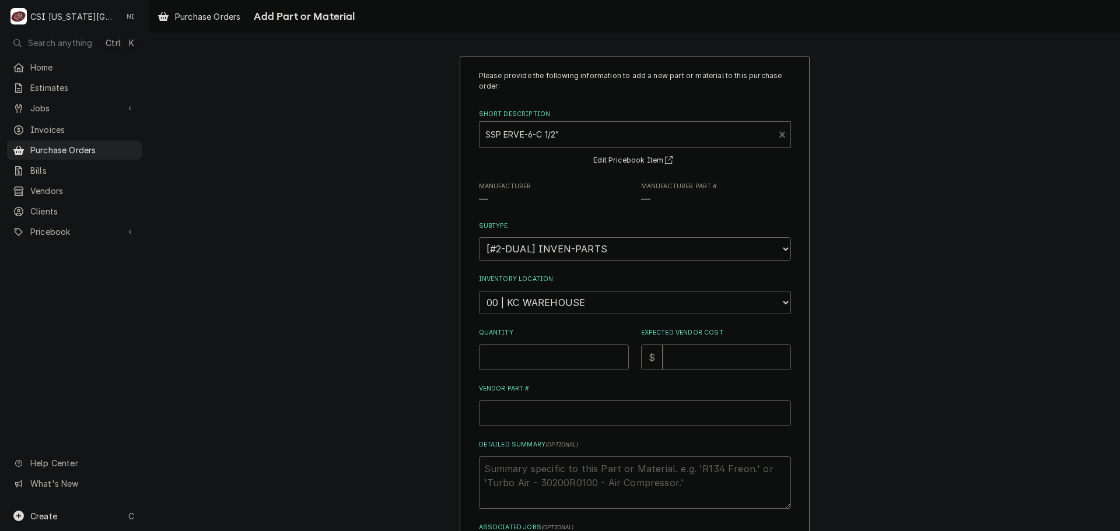
type textarea "x"
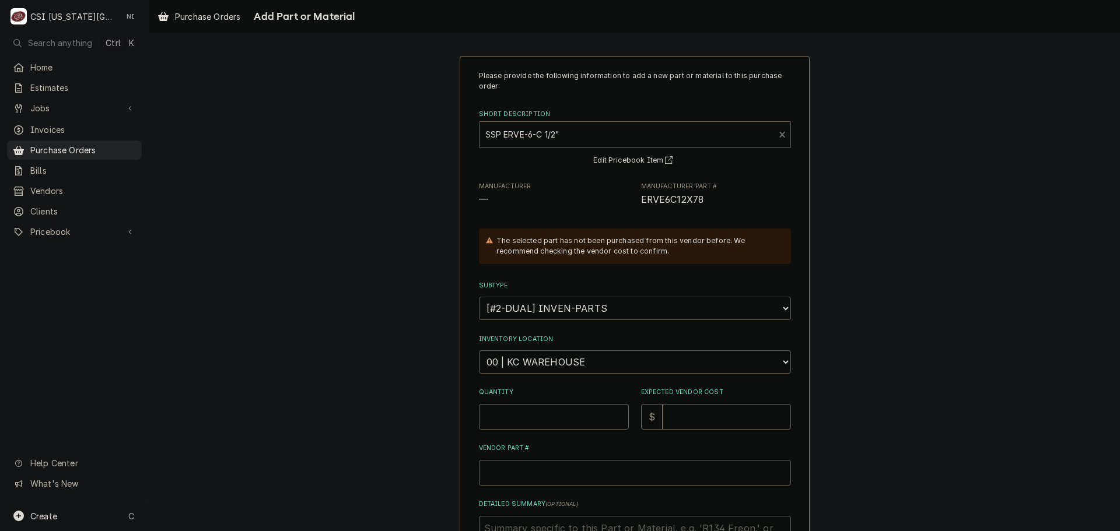
drag, startPoint x: 538, startPoint y: 355, endPoint x: 544, endPoint y: 361, distance: 8.7
click at [538, 355] on select "Choose a location... 00 | KC WAREHOUSE 00 | MAIN WAREHOUSE 01 | BRIAN BREAZIER …" at bounding box center [635, 362] width 312 height 23
select select "2778"
click at [479, 351] on select "Choose a location... 00 | KC WAREHOUSE 00 | MAIN WAREHOUSE 01 | BRIAN BREAZIER …" at bounding box center [635, 362] width 312 height 23
click at [575, 417] on input "Quantity" at bounding box center [554, 417] width 150 height 26
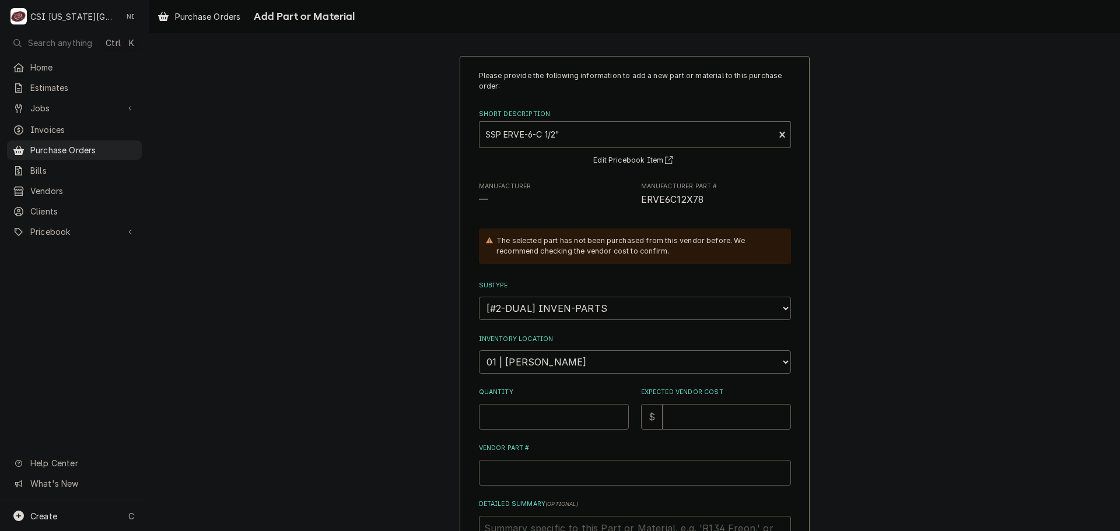
type textarea "x"
type input "2"
type textarea "x"
type input "1"
type textarea "x"
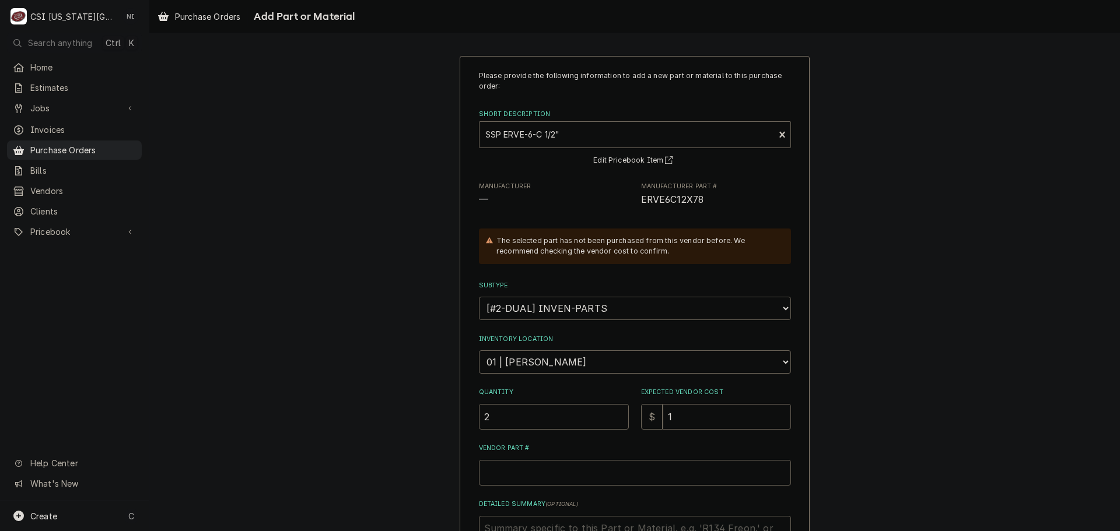
type input "15"
type textarea "x"
click at [594, 475] on input "Vendor Part #" at bounding box center [635, 473] width 312 height 26
paste input "ERVE6C12X78"
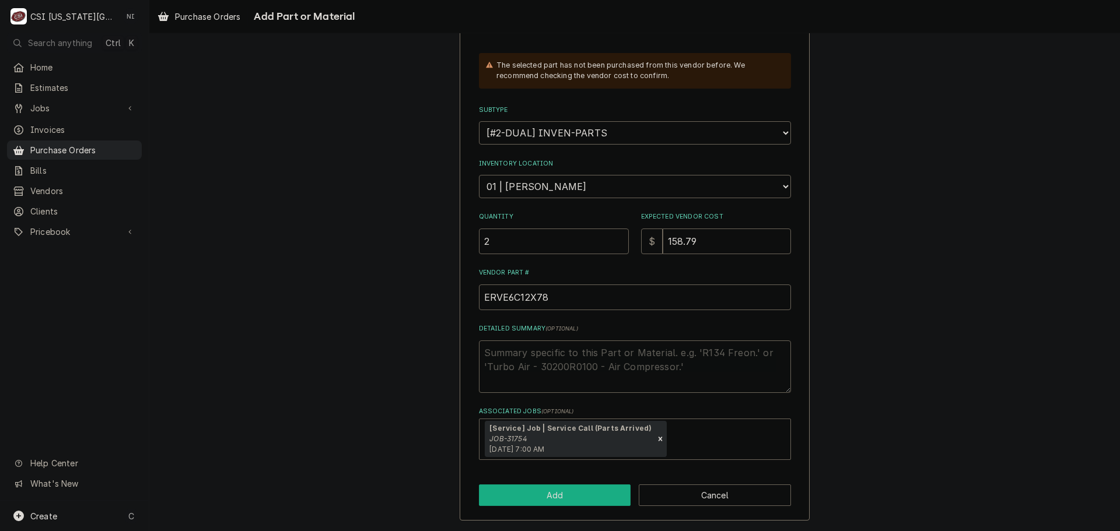
click at [577, 499] on button "Add" at bounding box center [555, 496] width 152 height 22
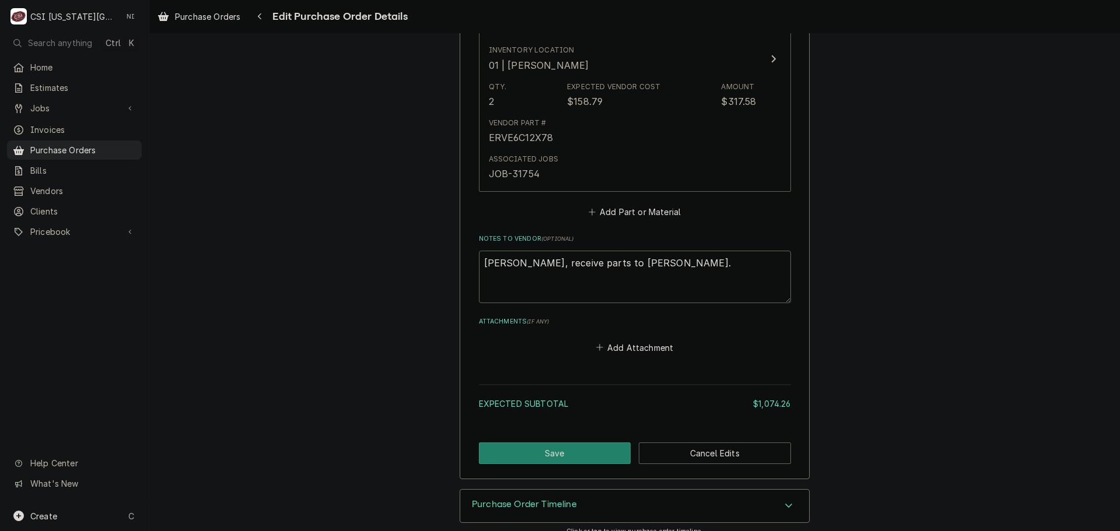
scroll to position [1725, 0]
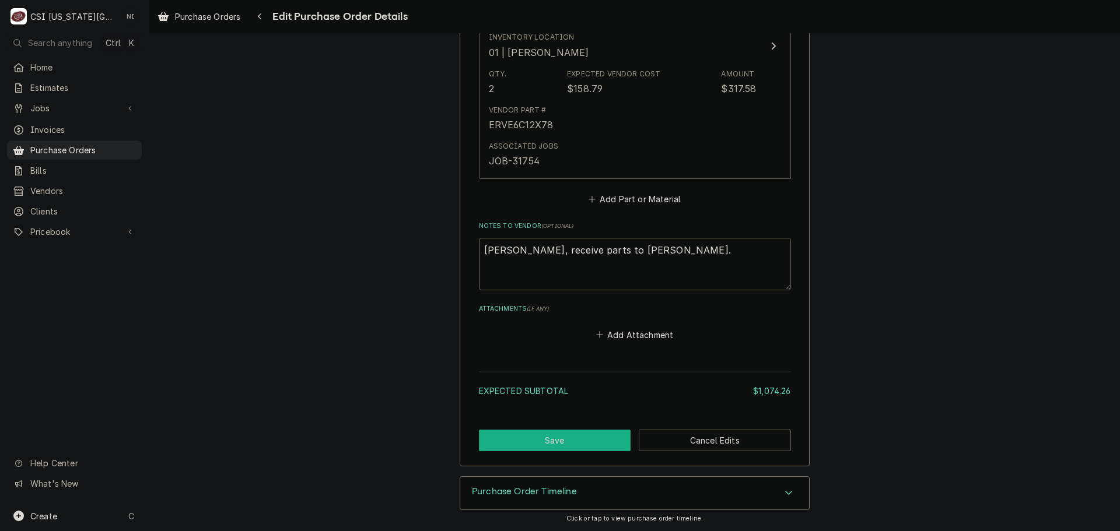
click at [561, 446] on button "Save" at bounding box center [555, 441] width 152 height 22
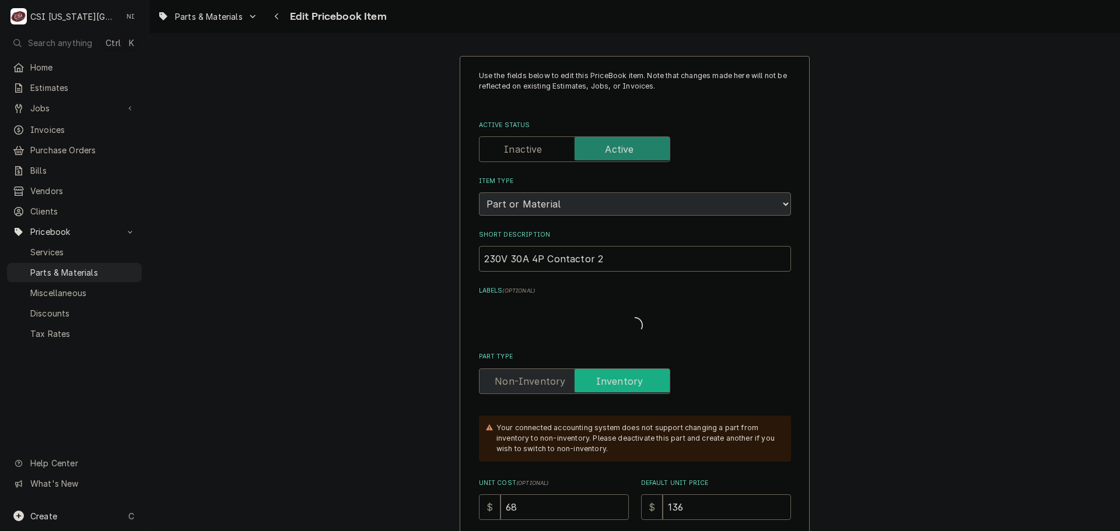
type textarea "x"
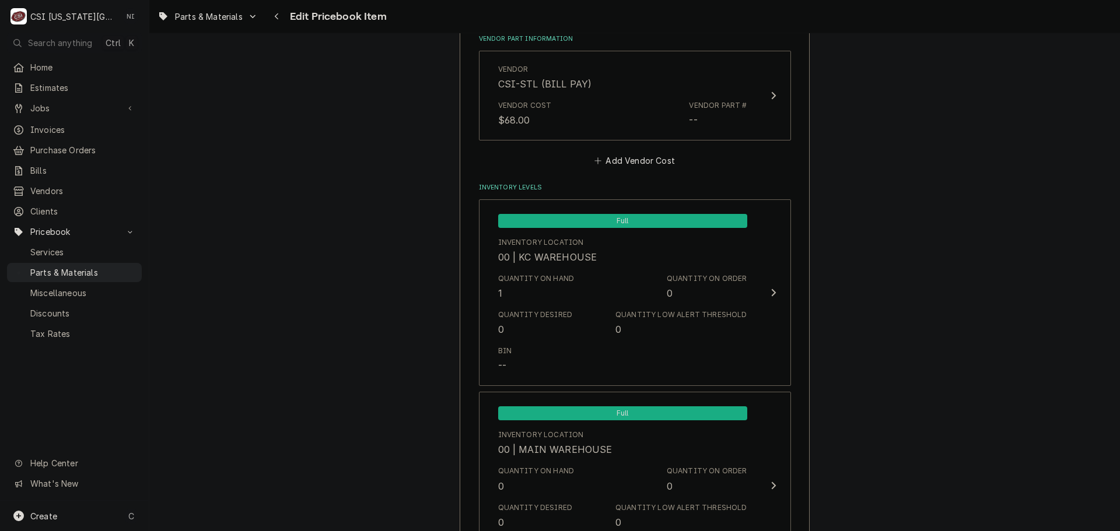
scroll to position [902, 0]
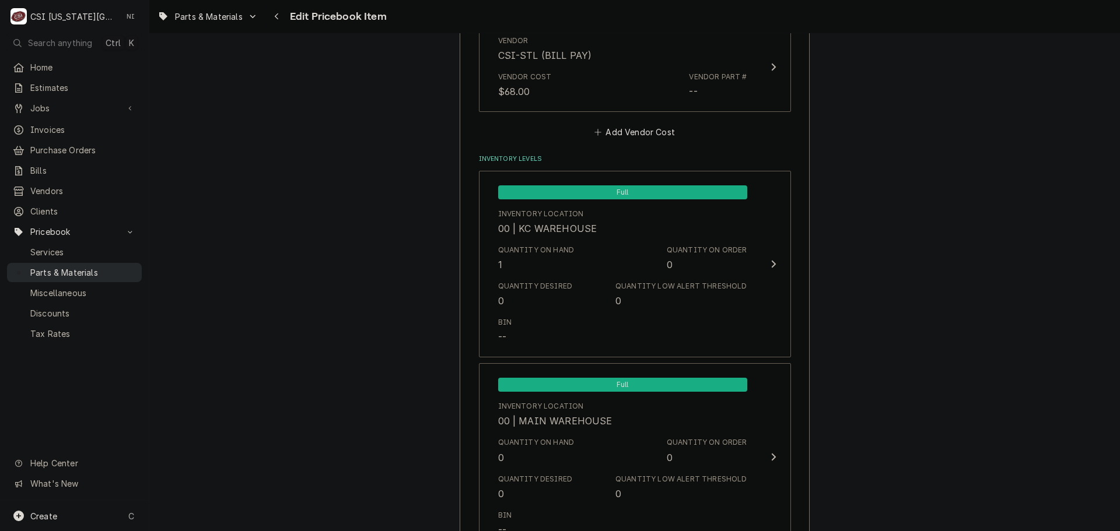
click at [90, 267] on span "Parts & Materials" at bounding box center [83, 273] width 106 height 12
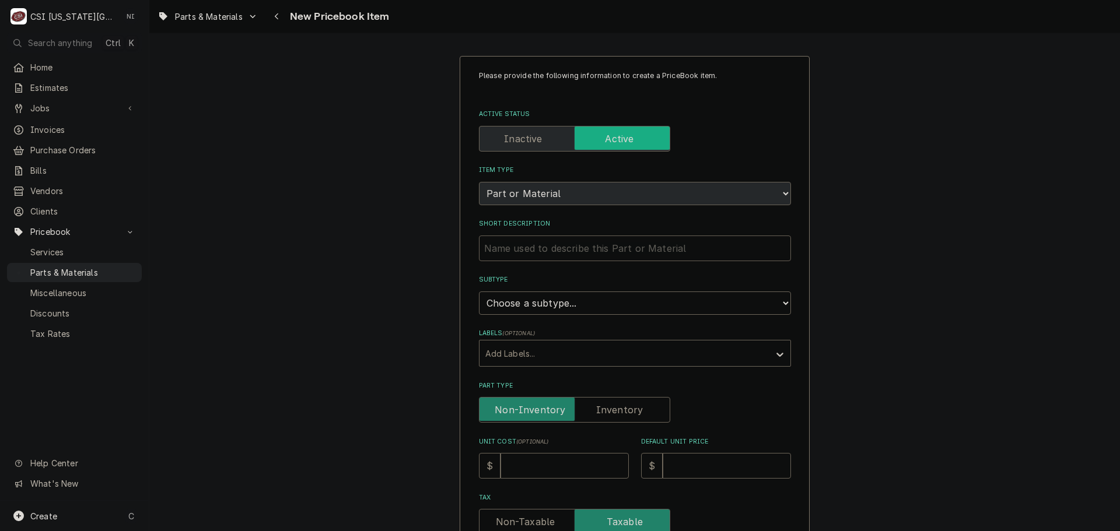
click at [547, 246] on input "Short Description" at bounding box center [635, 249] width 312 height 26
type textarea "x"
type input "S"
type textarea "x"
type input "SP"
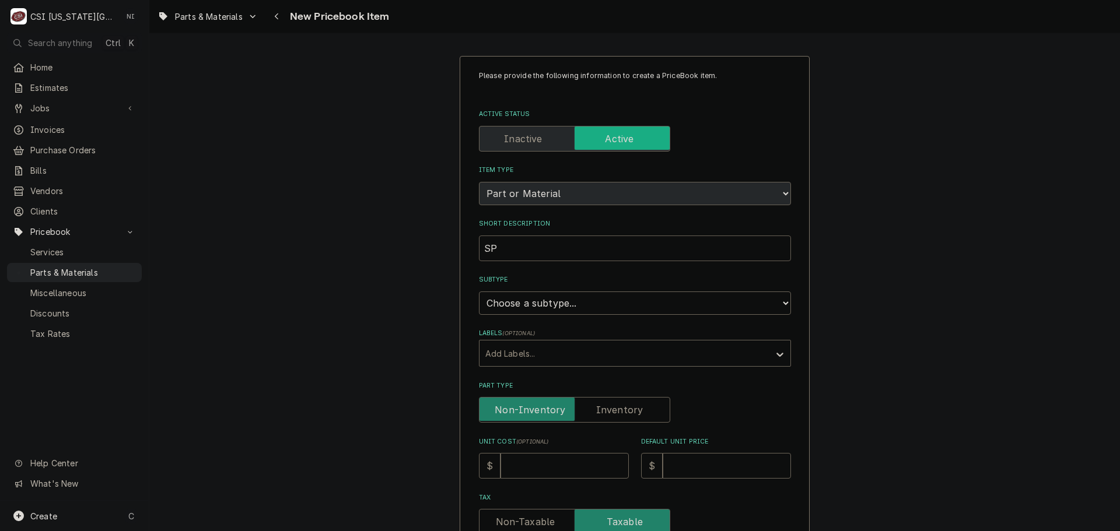
type textarea "x"
type input "S"
type textarea "x"
type input "SS"
type textarea "x"
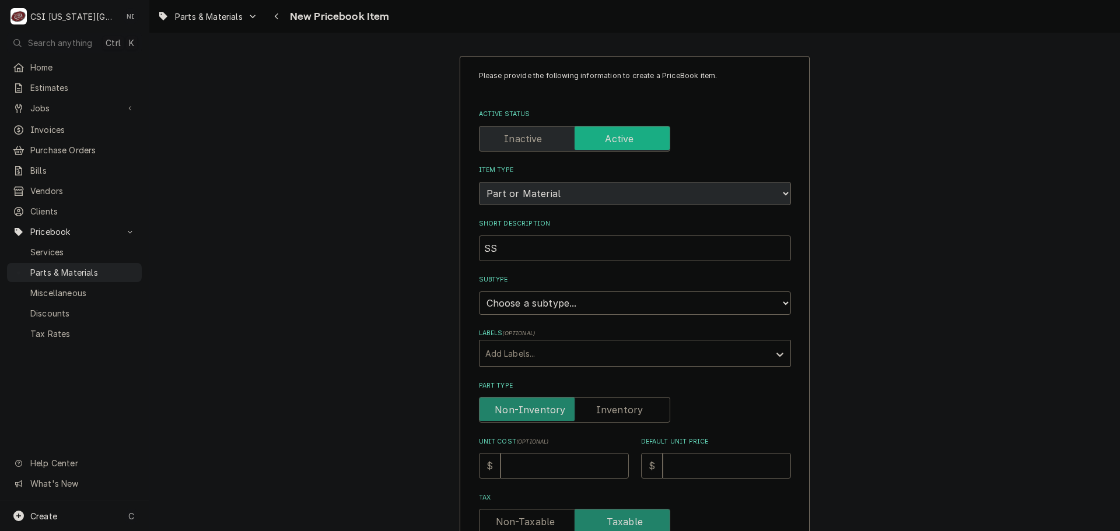
type input "SSP"
type textarea "x"
type input "SSP"
type textarea "x"
type input "SSP E"
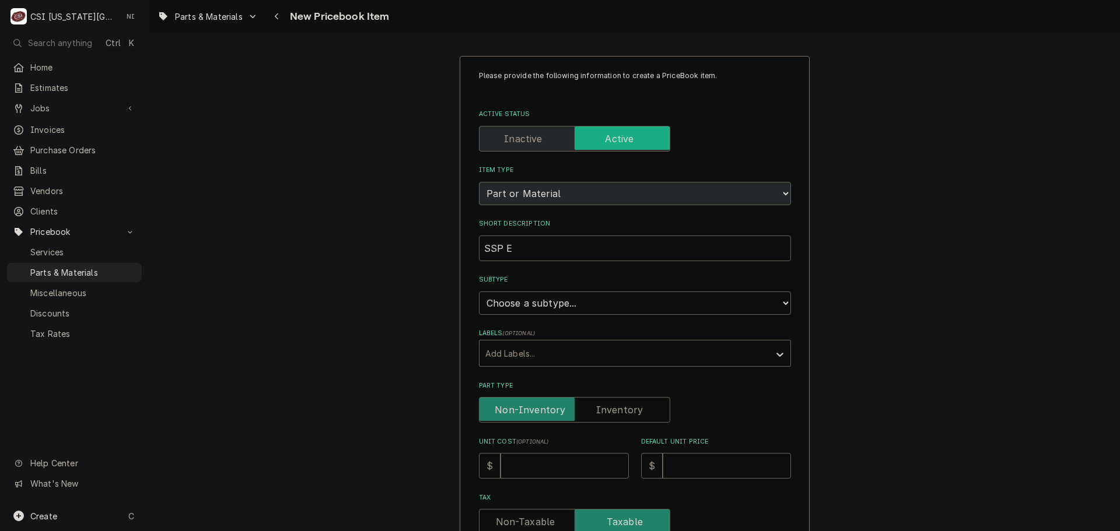
type textarea "x"
type input "SSP ER"
type textarea "x"
type input "SSP ERV"
type textarea "x"
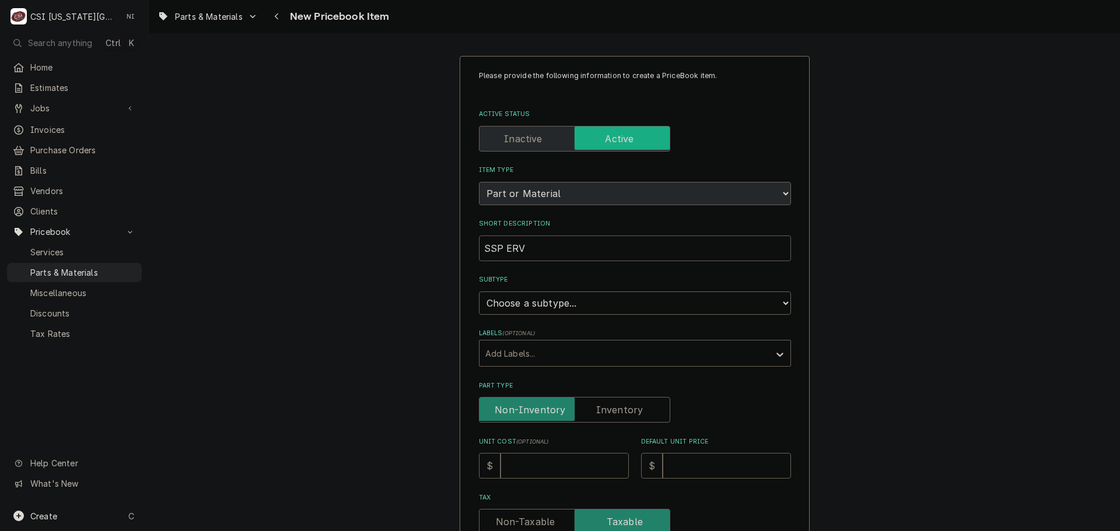
type input "SSP ERVE"
type textarea "x"
type input "SSP ERVE-"
type textarea "x"
type input "SSP ERVE-6"
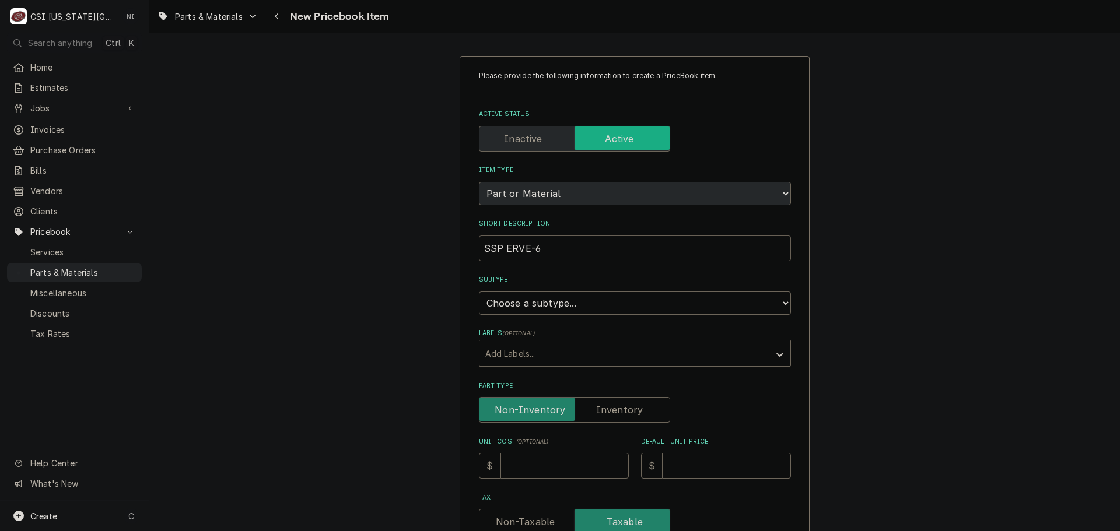
type textarea "x"
type input "SSP ERVE-6-"
type textarea "x"
type input "SSP ERVE-6-C"
type textarea "x"
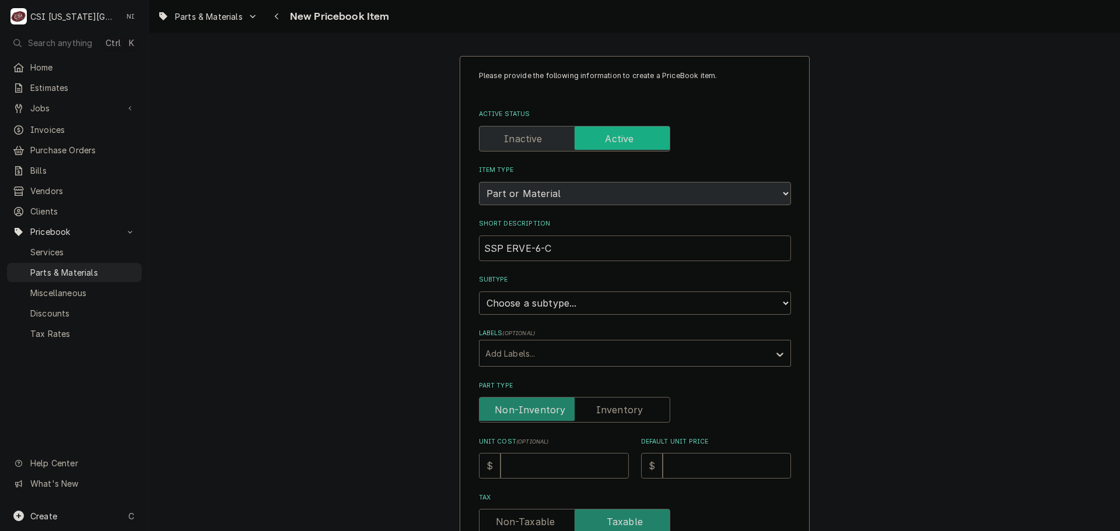
type input "SSP ERVE-6-C"
type textarea "x"
type input "SSP ERVE-6-C 1"
type textarea "x"
type input "SSP ERVE-6-C 1/"
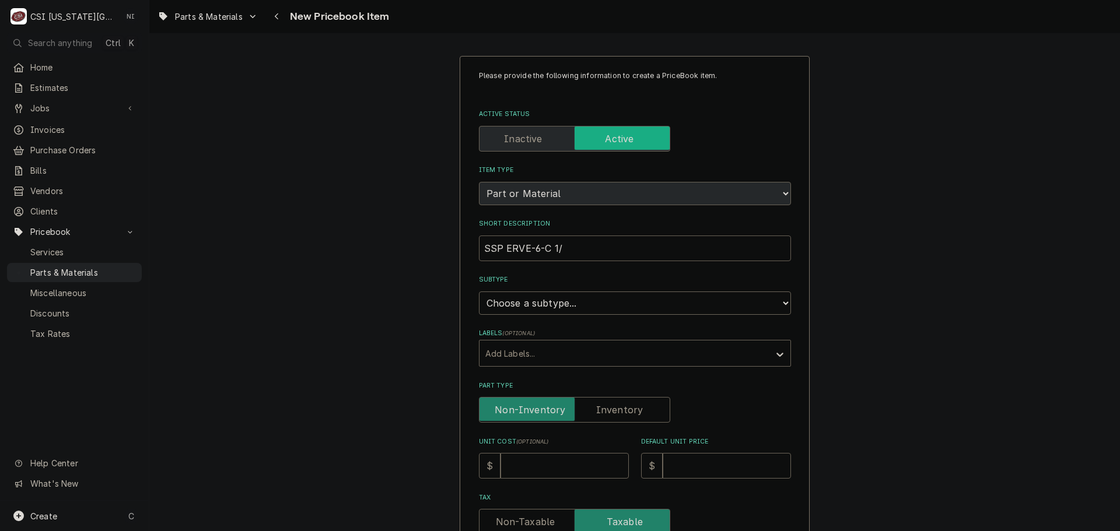
type textarea "x"
type input "SSP ERVE-6-C 1/2"
type textarea "x"
type input "SSP ERVE-6-C 1/2""
click at [571, 311] on select "Choose a subtype... [#2-DUAL] AFTERHRS-WH-CHG-2 [#2-DUAL] BEV-EQUIP [#2-DUAL] B…" at bounding box center [635, 303] width 312 height 23
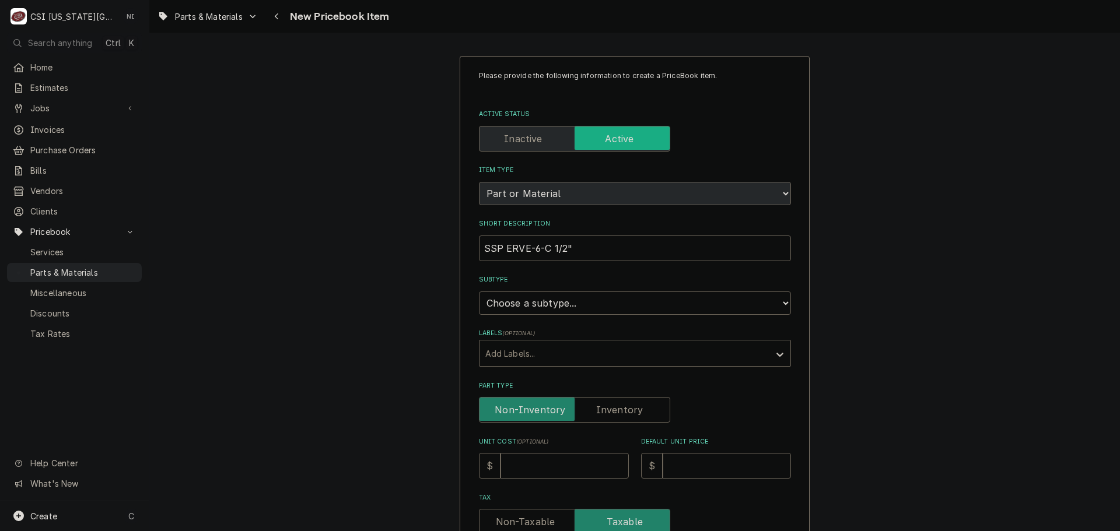
select select "45"
click at [479, 292] on select "Choose a subtype... [#2-DUAL] AFTERHRS-WH-CHG-2 [#2-DUAL] BEV-EQUIP [#2-DUAL] B…" at bounding box center [635, 303] width 312 height 23
type textarea "x"
click at [607, 413] on label "Part Type" at bounding box center [574, 410] width 191 height 26
click at [607, 413] on input "Part Type" at bounding box center [574, 410] width 181 height 26
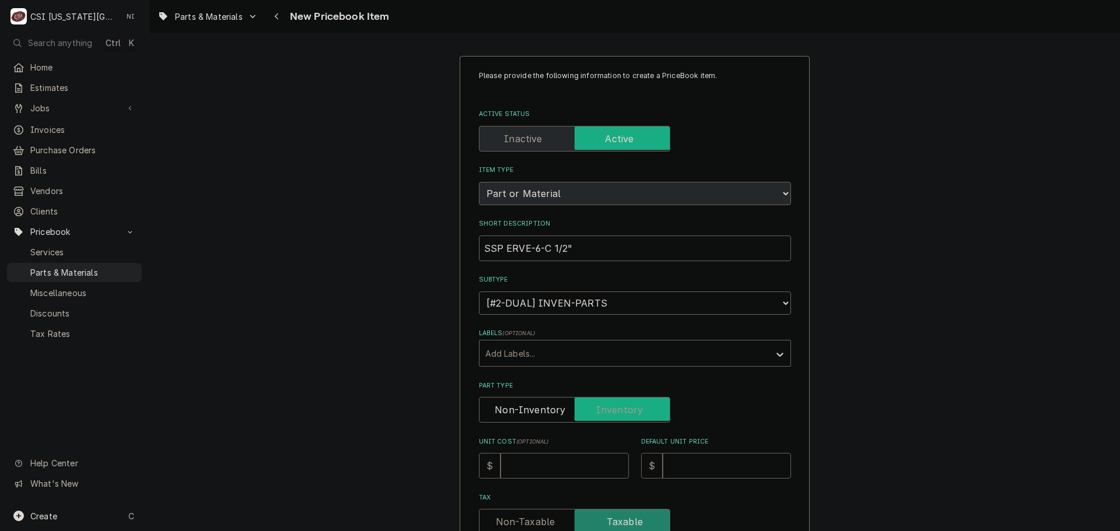
checkbox input "true"
click at [567, 461] on input "Unit Cost ( optional )" at bounding box center [564, 466] width 128 height 26
type textarea "x"
type input "1"
type textarea "x"
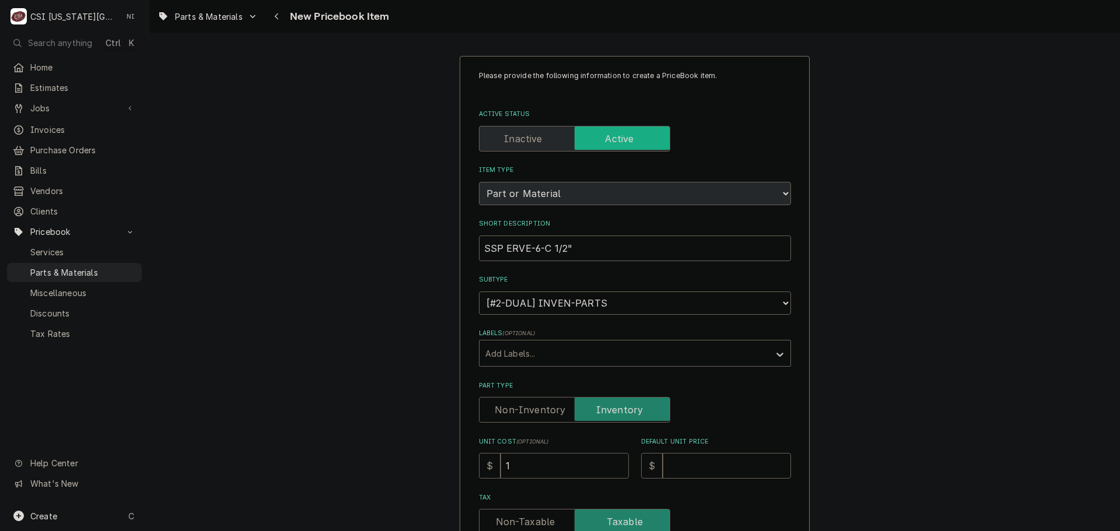
type input "15"
type textarea "x"
type input "158"
type textarea "x"
type input "158.789"
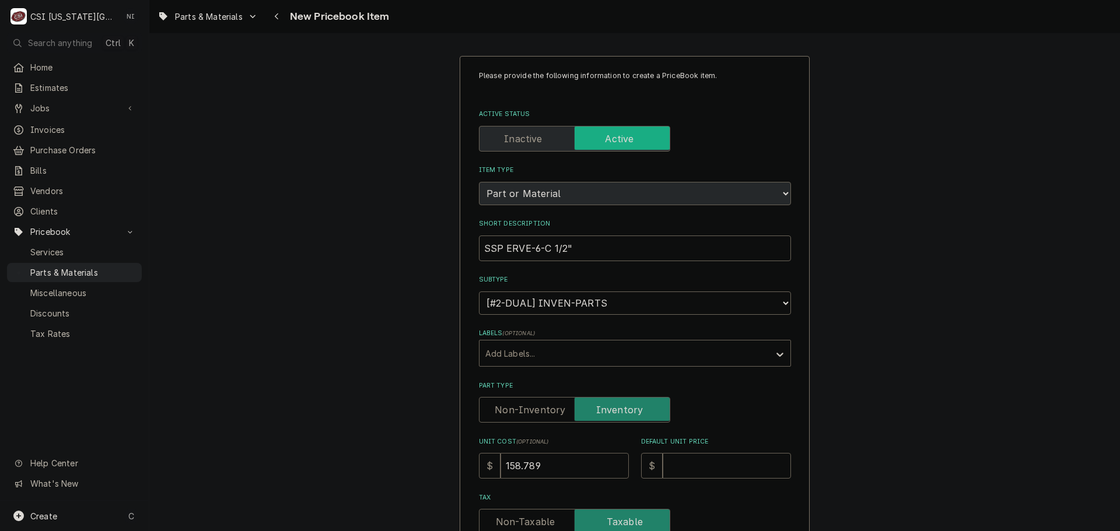
type textarea "x"
type input "158.78"
type textarea "x"
type input "158.7"
type textarea "x"
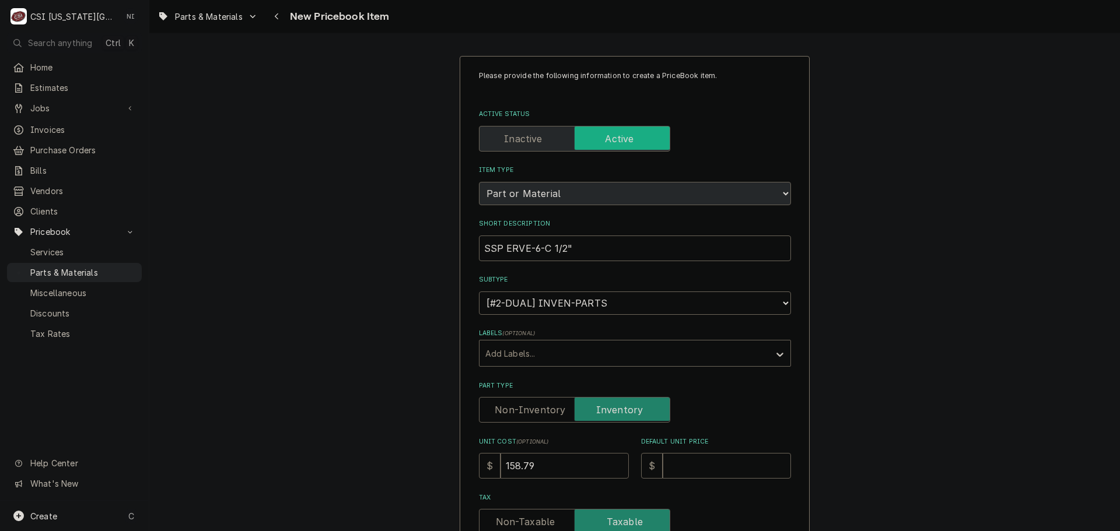
type input "158.79"
click at [675, 462] on input "Default Unit Price" at bounding box center [727, 466] width 128 height 26
type textarea "x"
type input "2"
type textarea "x"
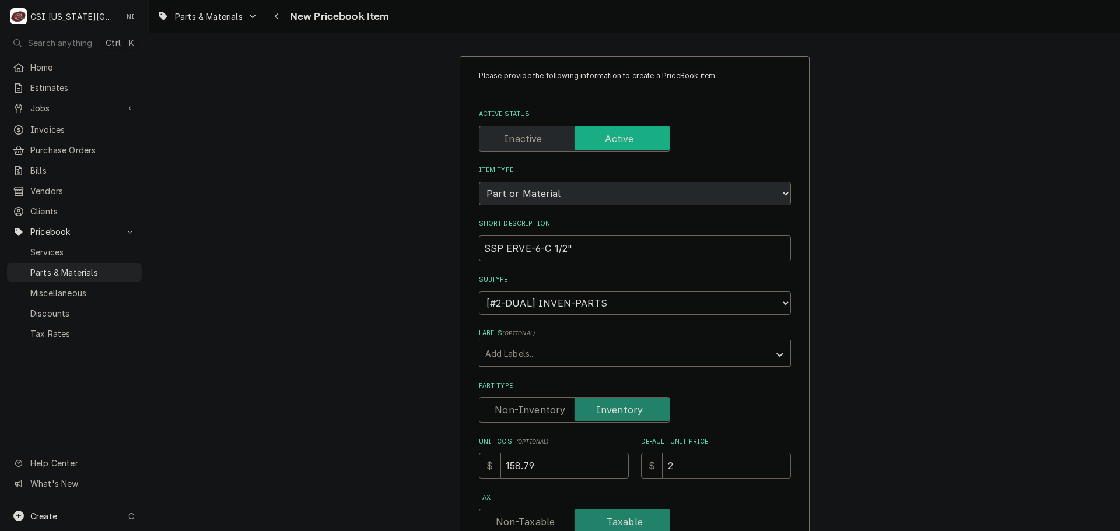
type input "26"
type textarea "x"
type input "264"
type textarea "x"
type input "264.6"
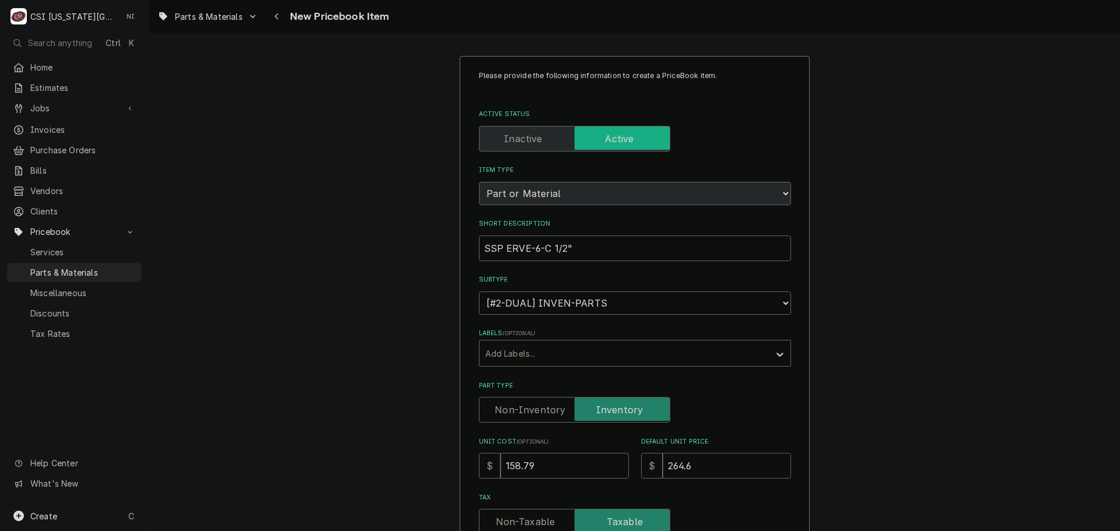
type textarea "x"
type input "264.64"
type textarea "x"
type input "264.6"
type textarea "x"
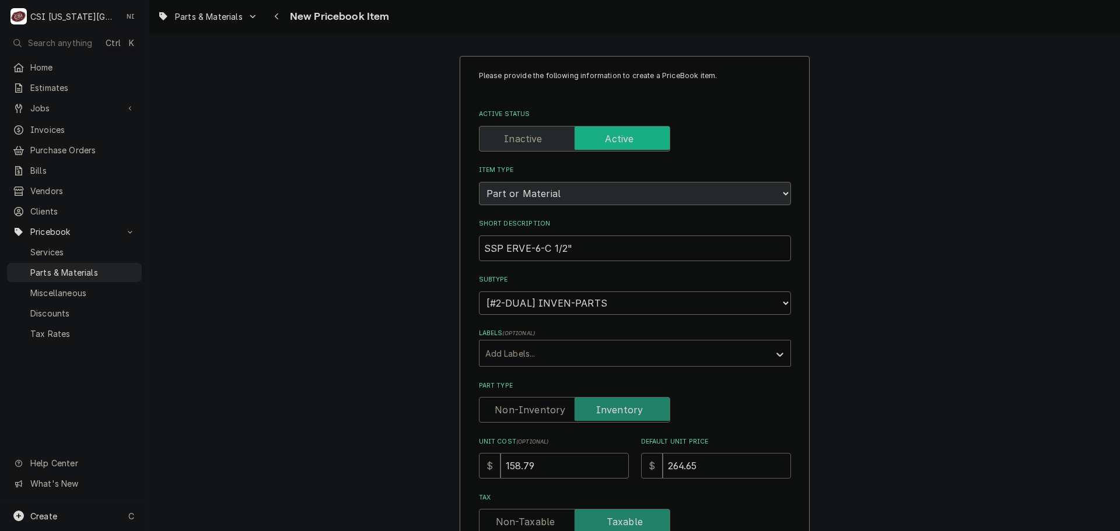
type input "264.65"
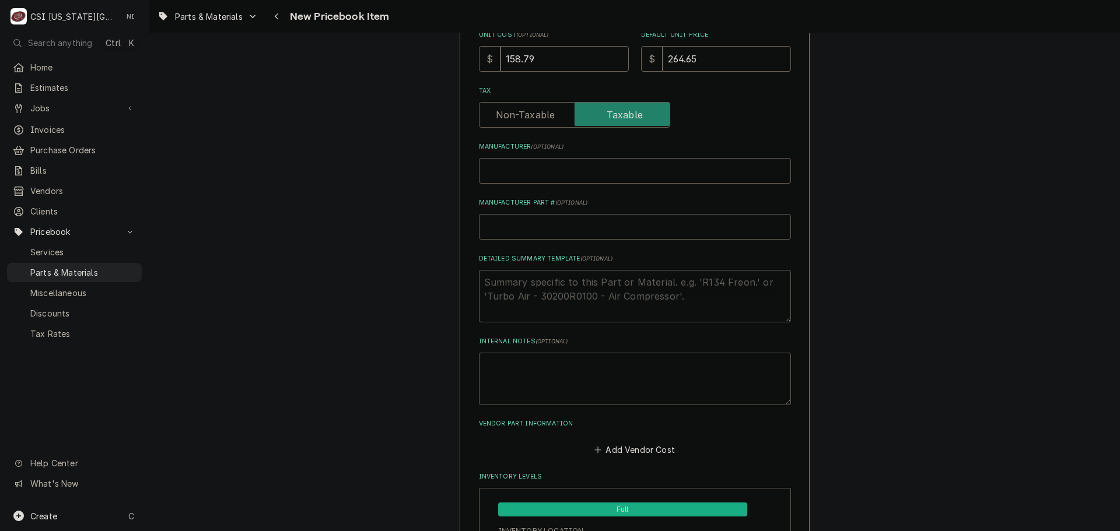
scroll to position [408, 0]
click at [545, 230] on input "Manufacturer Part # ( optional )" at bounding box center [635, 226] width 312 height 26
type textarea "x"
type input "E"
type textarea "x"
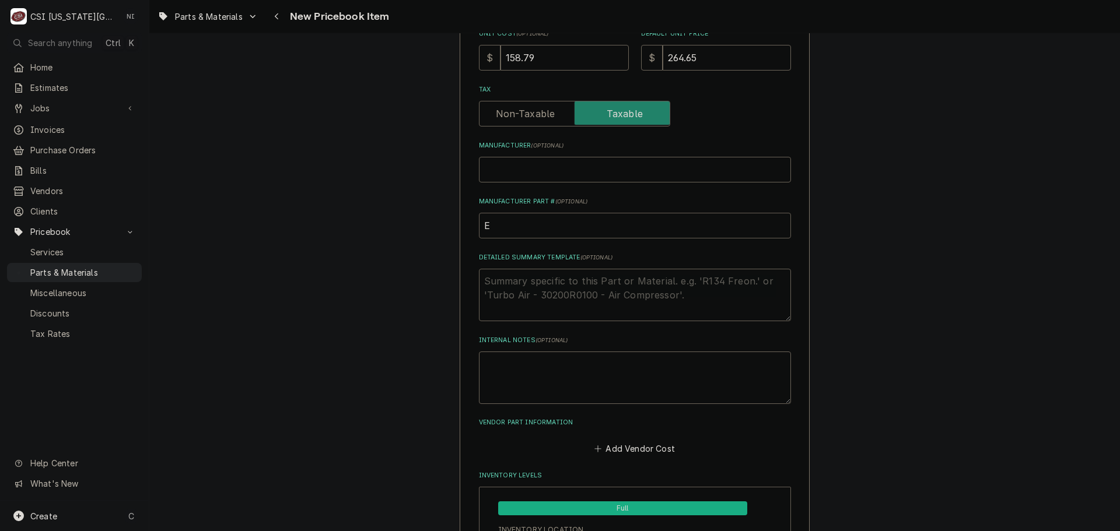
type input "ER"
type textarea "x"
type input "ERV"
type textarea "x"
type input "ERVE"
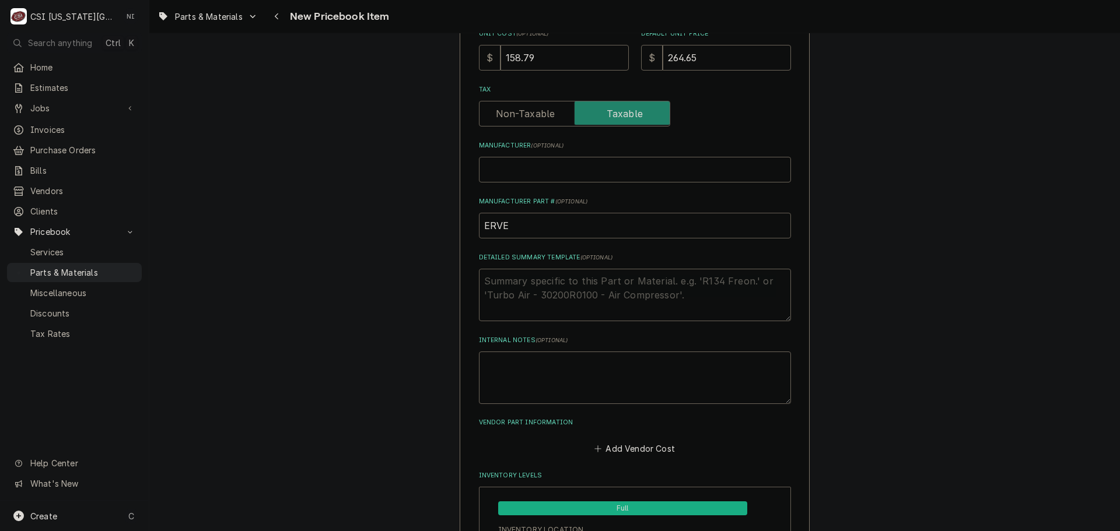
type textarea "x"
type input "ERVE6C"
type textarea "x"
type input "ERVE6C1"
type textarea "x"
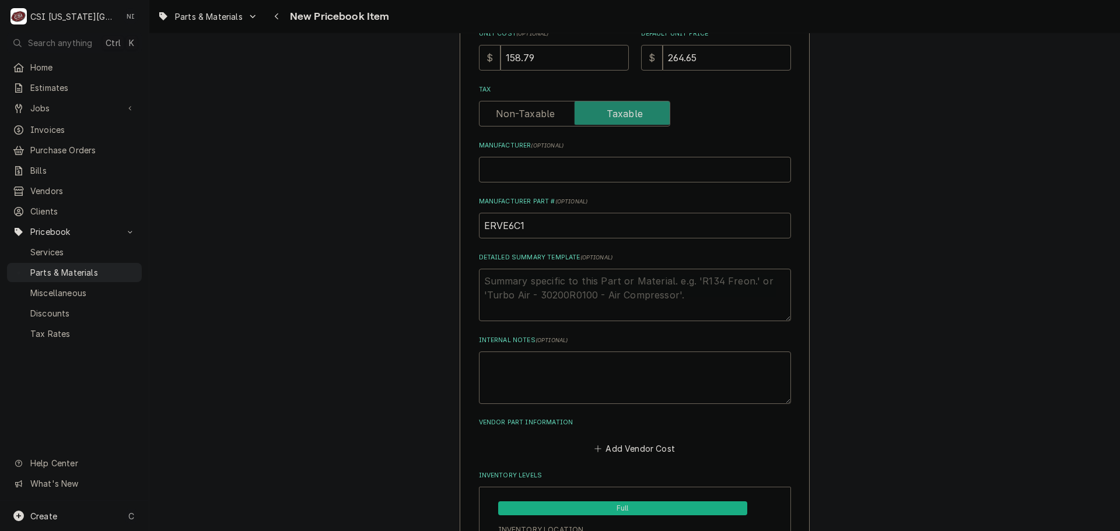
type input "ERVE6C12"
type textarea "x"
type input "ERVE6C12X7"
type textarea "x"
drag, startPoint x: 545, startPoint y: 222, endPoint x: 474, endPoint y: 231, distance: 71.8
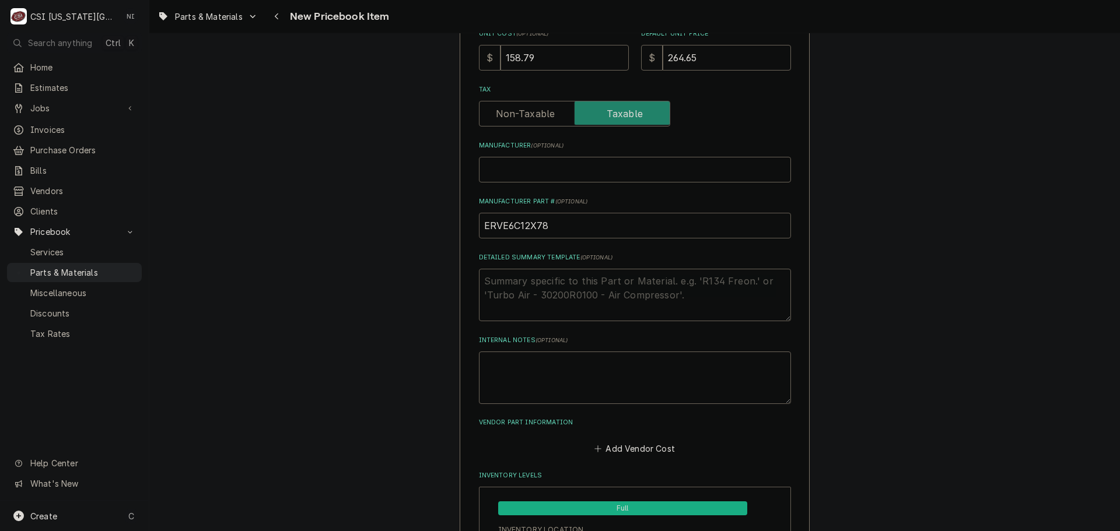
click at [710, 222] on input "ERVE6C12X78" at bounding box center [635, 226] width 312 height 26
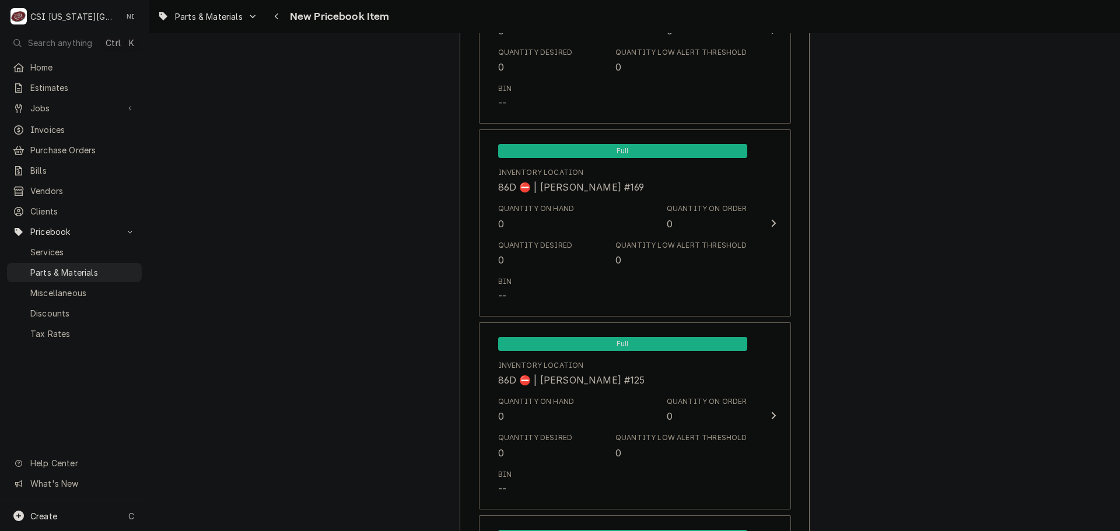
scroll to position [10853, 0]
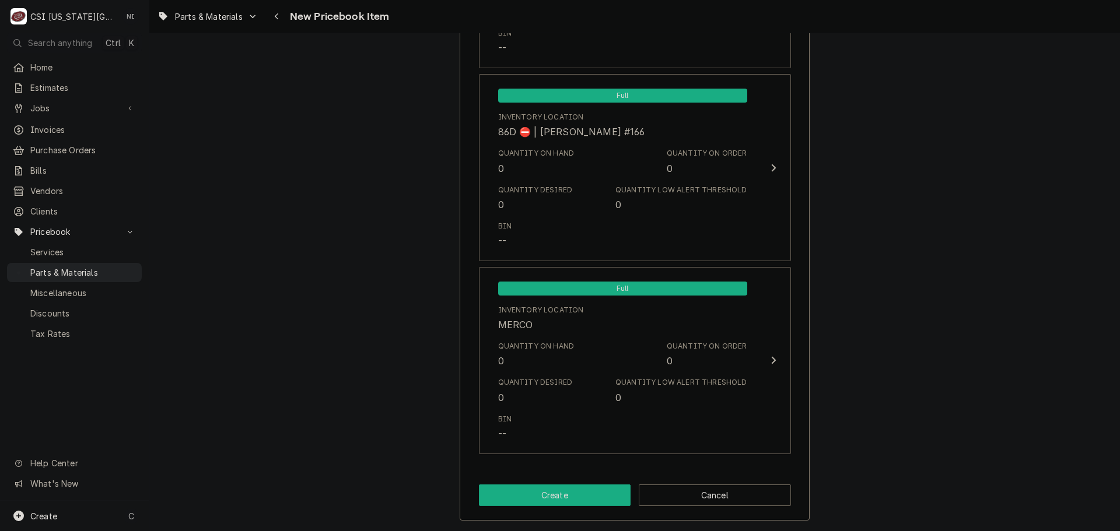
type input "ERVE6C12X78"
click at [550, 502] on button "Create" at bounding box center [555, 496] width 152 height 22
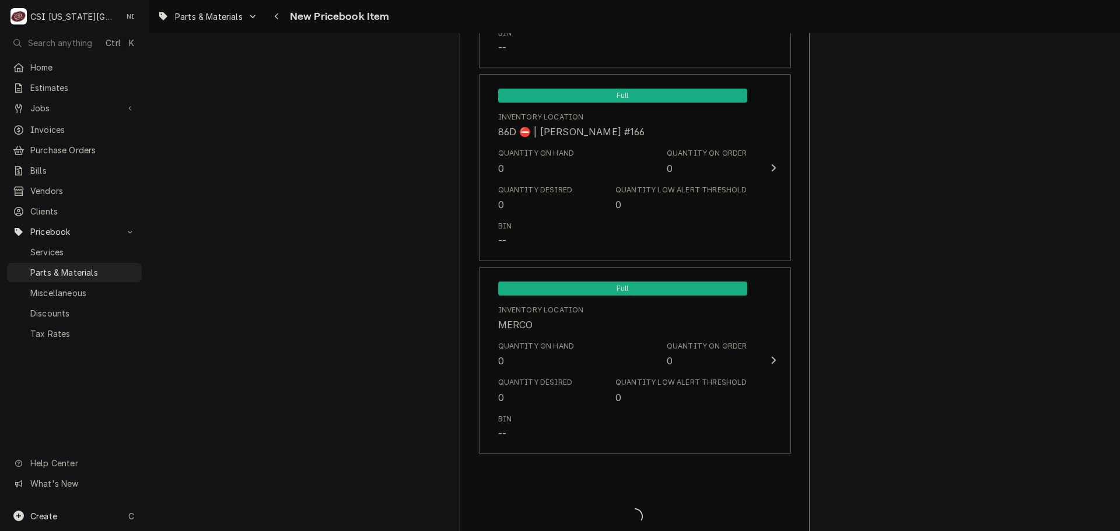
type textarea "x"
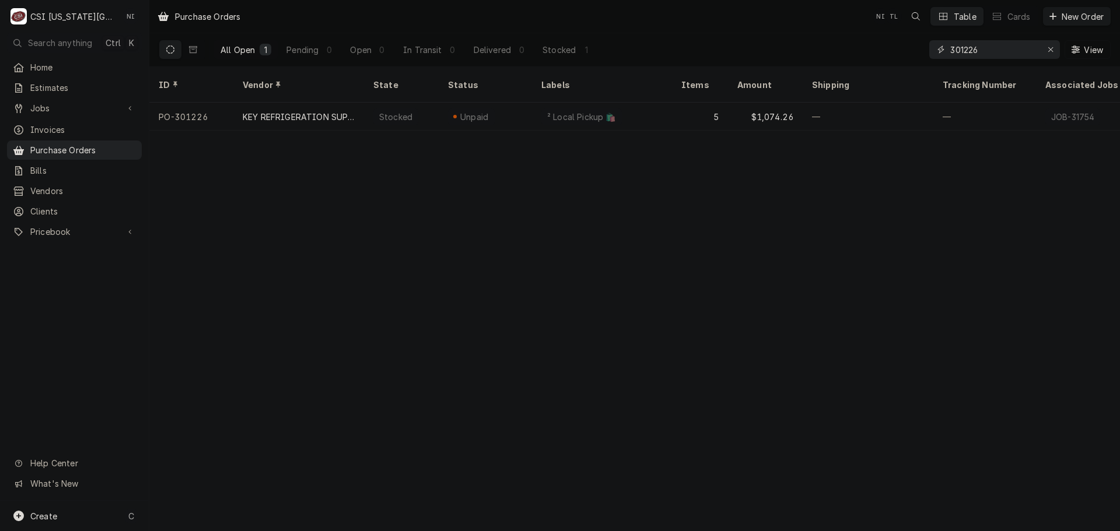
drag, startPoint x: 963, startPoint y: 48, endPoint x: 856, endPoint y: 40, distance: 107.6
click at [856, 40] on div "All Open 1 Pending 0 Open 0 In Transit 0 Delivered 0 Stocked 1 301226 View" at bounding box center [635, 49] width 952 height 33
drag, startPoint x: 988, startPoint y: 54, endPoint x: 890, endPoint y: 52, distance: 98.0
click at [890, 52] on div "All Open 1 Pending 0 Open 0 In Transit 0 Delivered 0 Stocked 1 300689 View" at bounding box center [635, 49] width 952 height 33
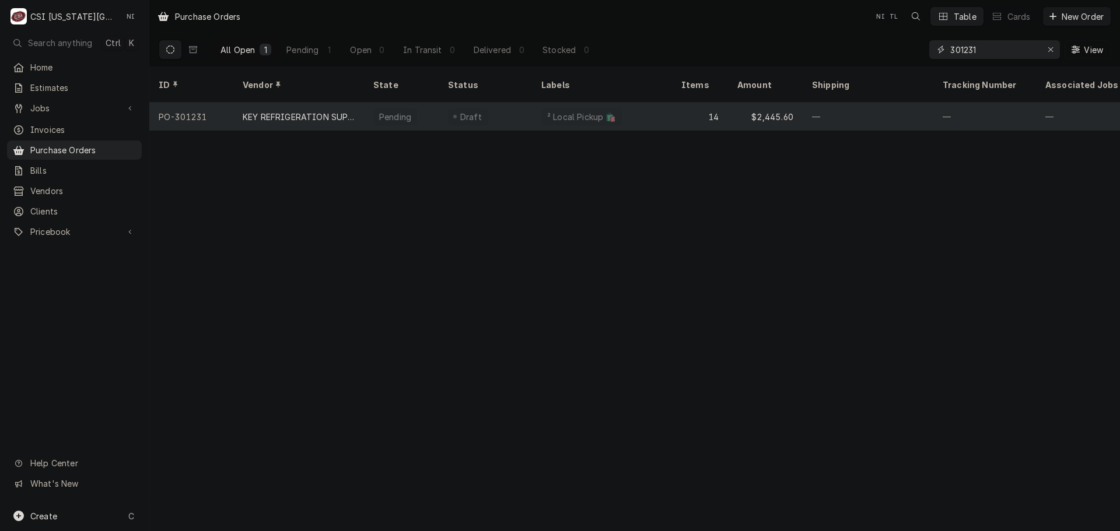
type input "301231"
click at [531, 103] on tr "PO-301231 KEY REFRIGERATION SUPPLY Pending Draft ² Local Pickup 🛍️ 14 $2,445.60…" at bounding box center [732, 117] width 1167 height 28
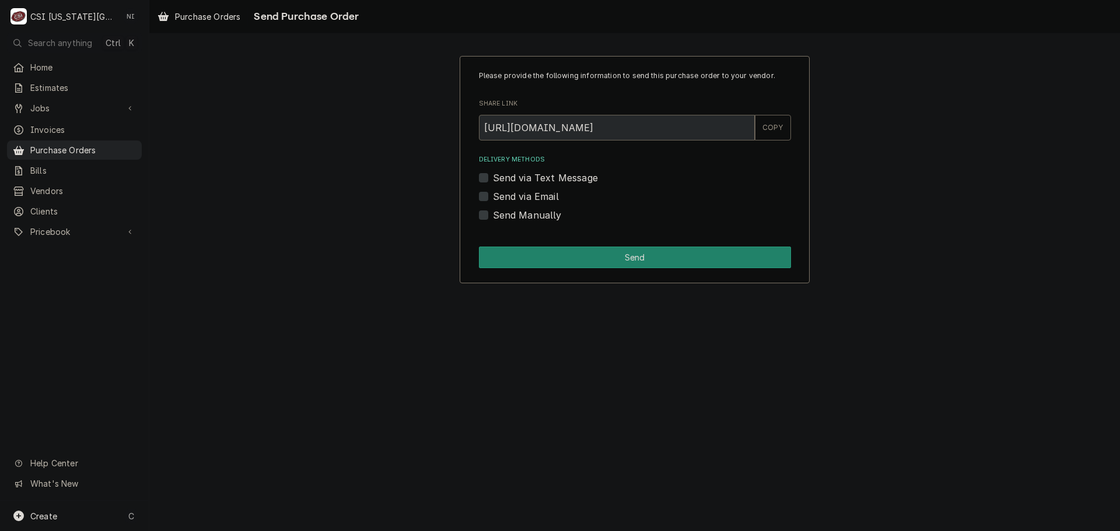
click at [493, 216] on label "Send Manually" at bounding box center [527, 215] width 69 height 14
click at [493, 216] on input "Send Manually" at bounding box center [649, 221] width 312 height 26
checkbox input "true"
click at [493, 199] on label "Send via Email" at bounding box center [526, 197] width 66 height 14
click at [493, 199] on input "Send via Email" at bounding box center [649, 203] width 312 height 26
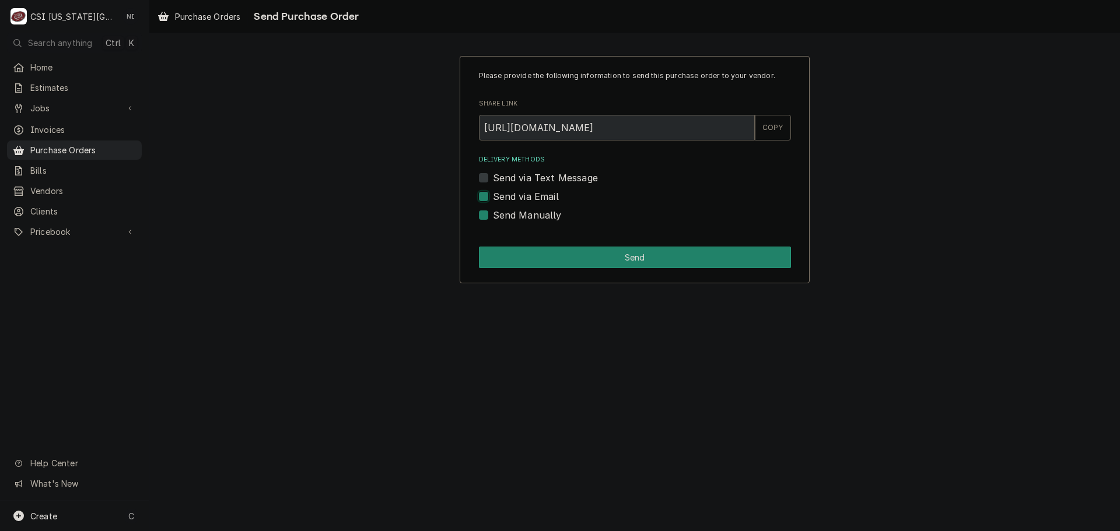
checkbox input "true"
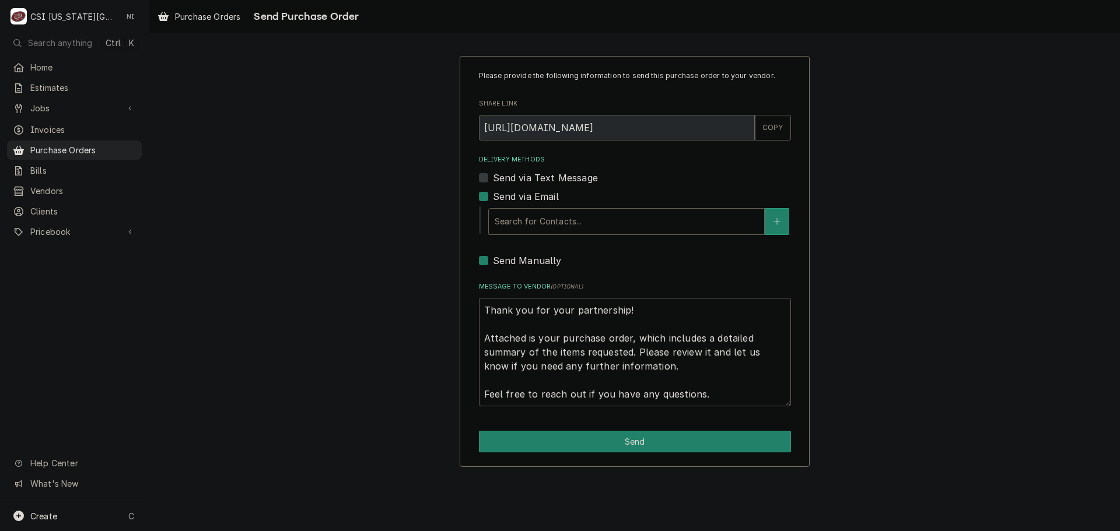
click at [616, 229] on div "Delivery Methods" at bounding box center [627, 221] width 264 height 21
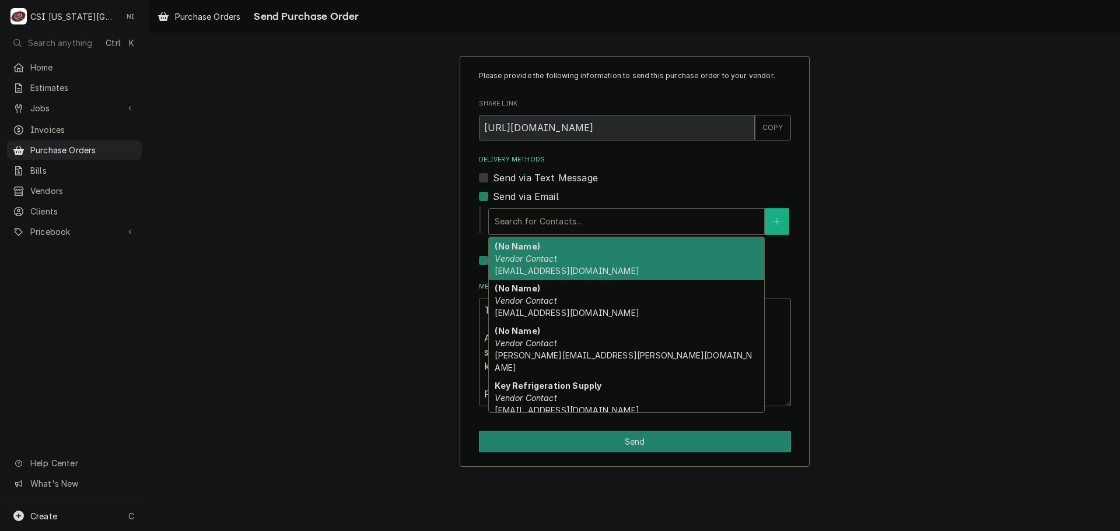
click at [775, 220] on icon "Create New Contact" at bounding box center [776, 222] width 7 height 8
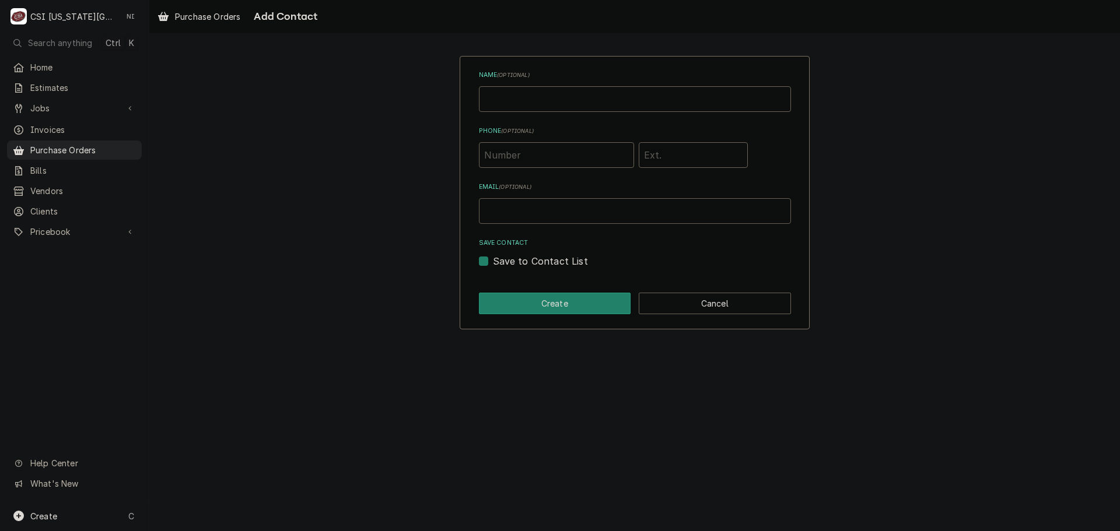
click at [581, 210] on input "Email ( optional )" at bounding box center [635, 211] width 312 height 26
click at [723, 309] on button "Cancel" at bounding box center [715, 304] width 152 height 22
type textarea "x"
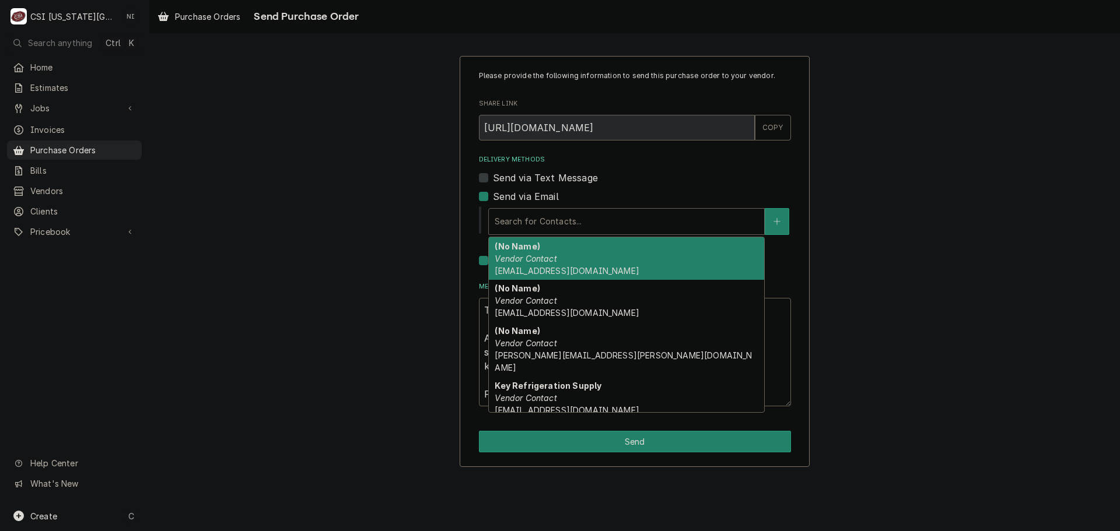
click at [579, 219] on div "Delivery Methods" at bounding box center [627, 221] width 264 height 21
type input "N"
type textarea "x"
type input "NA"
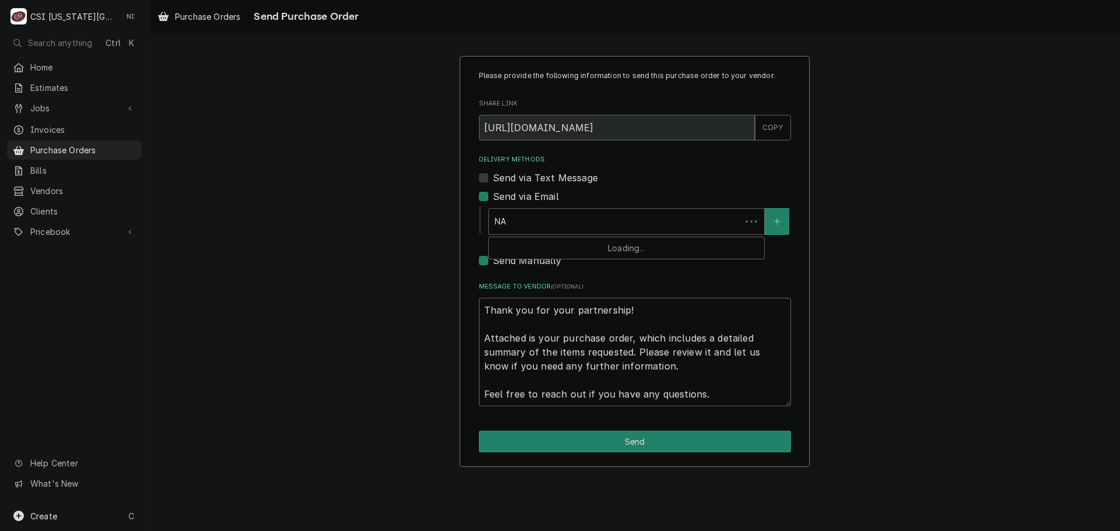
type textarea "x"
type input "NAT"
type textarea "x"
type input "NATE"
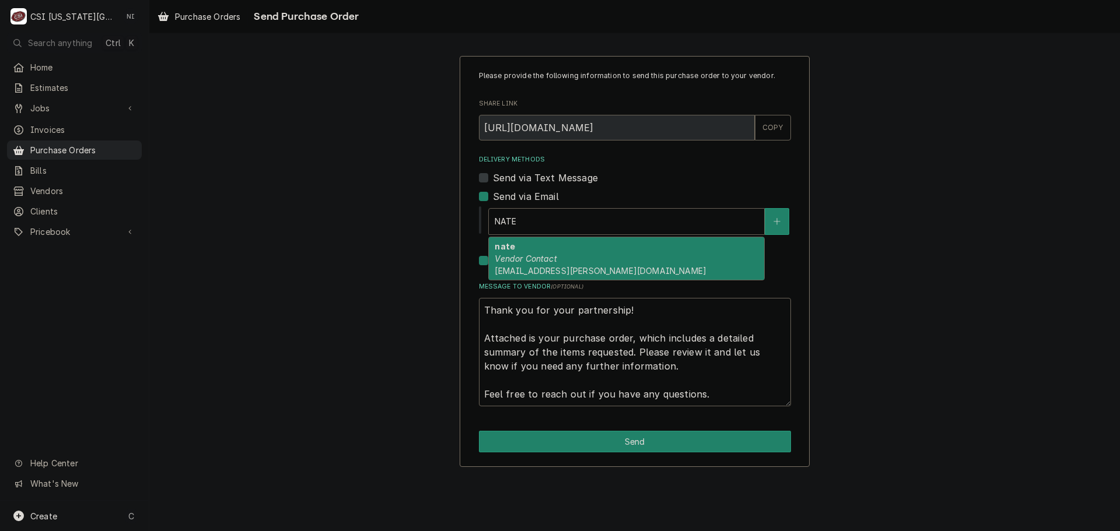
click at [633, 248] on div "[PERSON_NAME] Contact [EMAIL_ADDRESS][PERSON_NAME][DOMAIN_NAME]" at bounding box center [626, 258] width 275 height 43
type textarea "x"
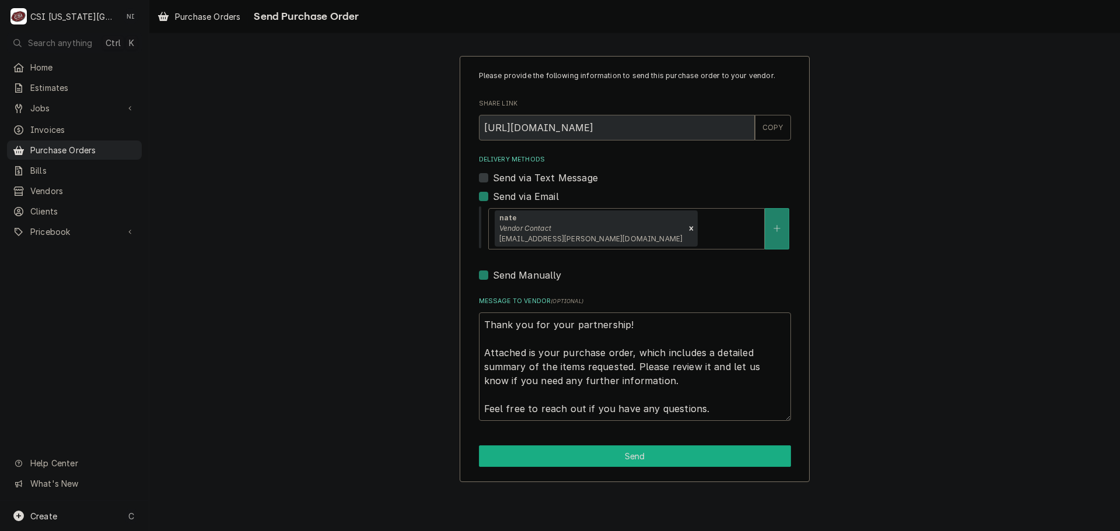
click at [632, 454] on button "Send" at bounding box center [635, 457] width 312 height 22
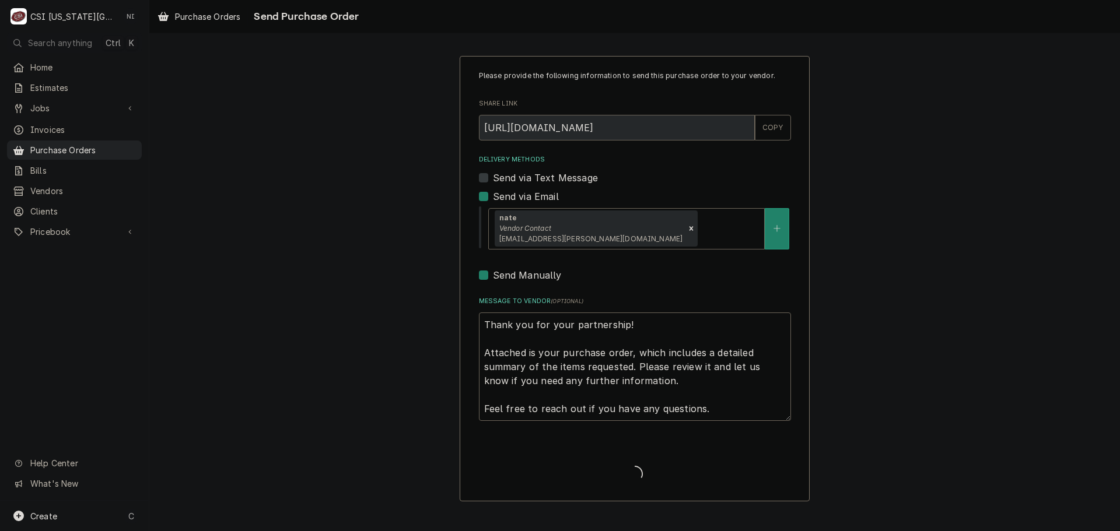
type textarea "x"
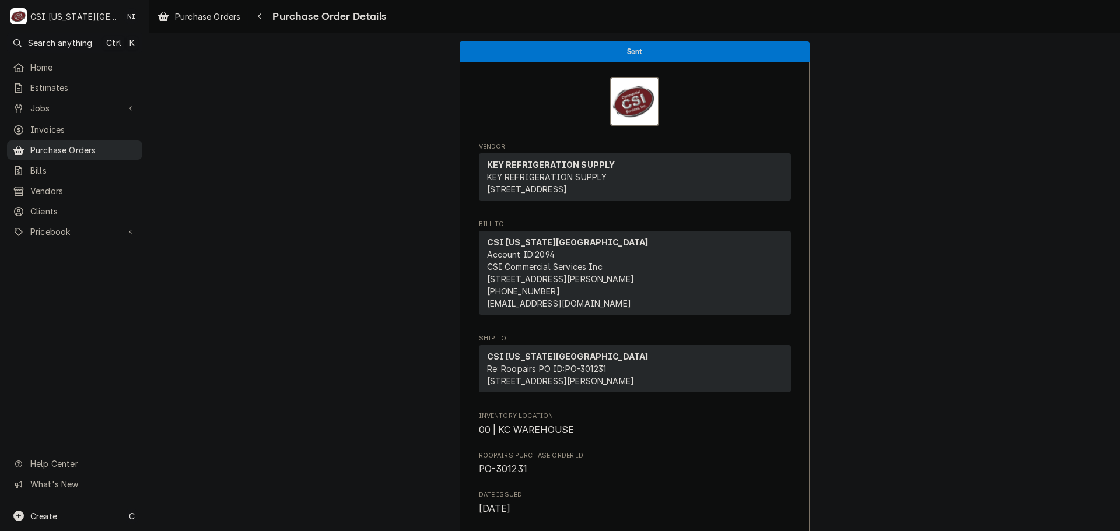
drag, startPoint x: 110, startPoint y: 148, endPoint x: 212, endPoint y: 78, distance: 123.4
click at [110, 148] on span "Purchase Orders" at bounding box center [83, 150] width 106 height 12
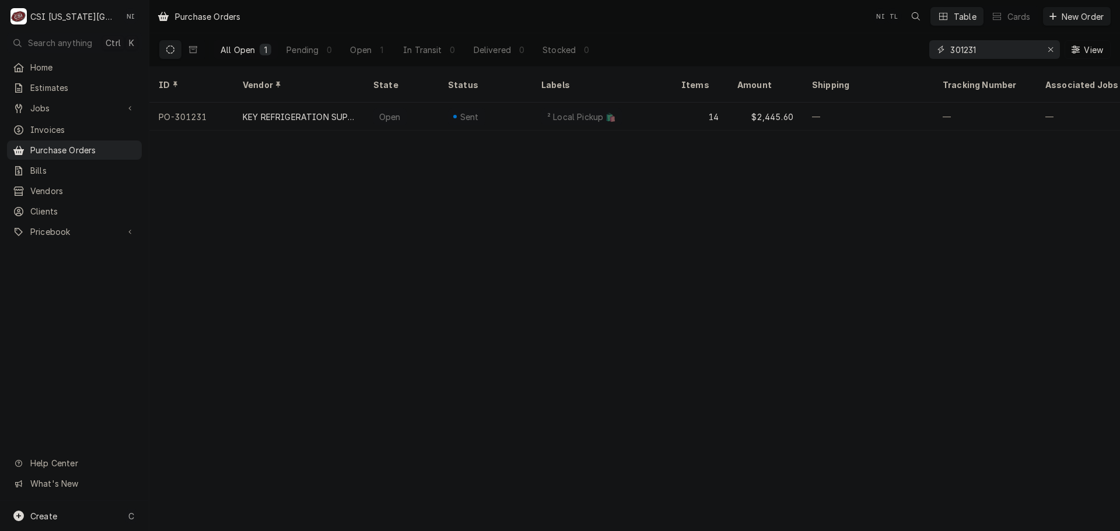
drag, startPoint x: 990, startPoint y: 55, endPoint x: 899, endPoint y: 49, distance: 91.2
click at [904, 57] on div "All Open 1 Pending 0 Open 1 In Transit 0 Delivered 0 Stocked 0 301231 View" at bounding box center [635, 49] width 952 height 33
type input "300689"
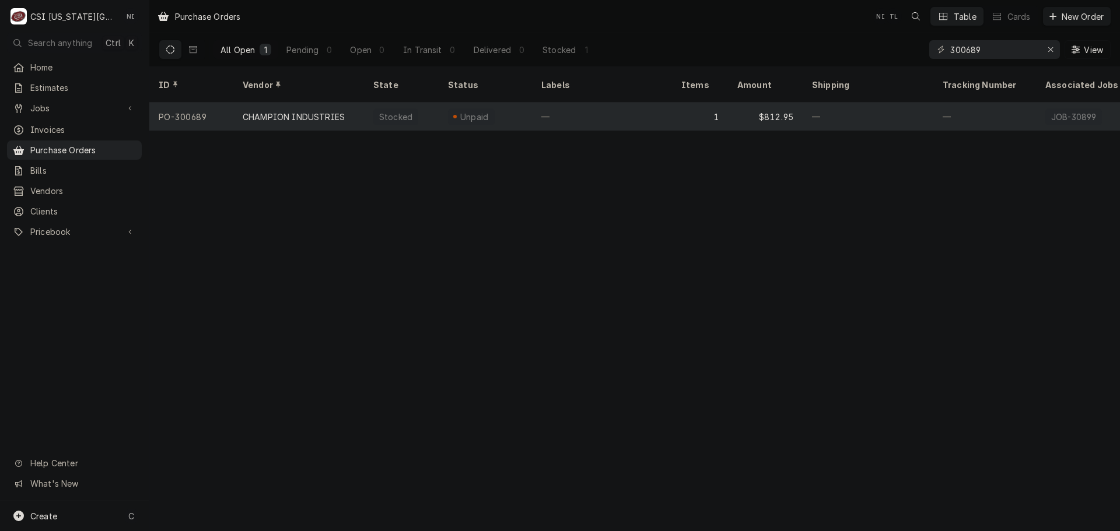
click at [664, 105] on div "—" at bounding box center [602, 117] width 140 height 28
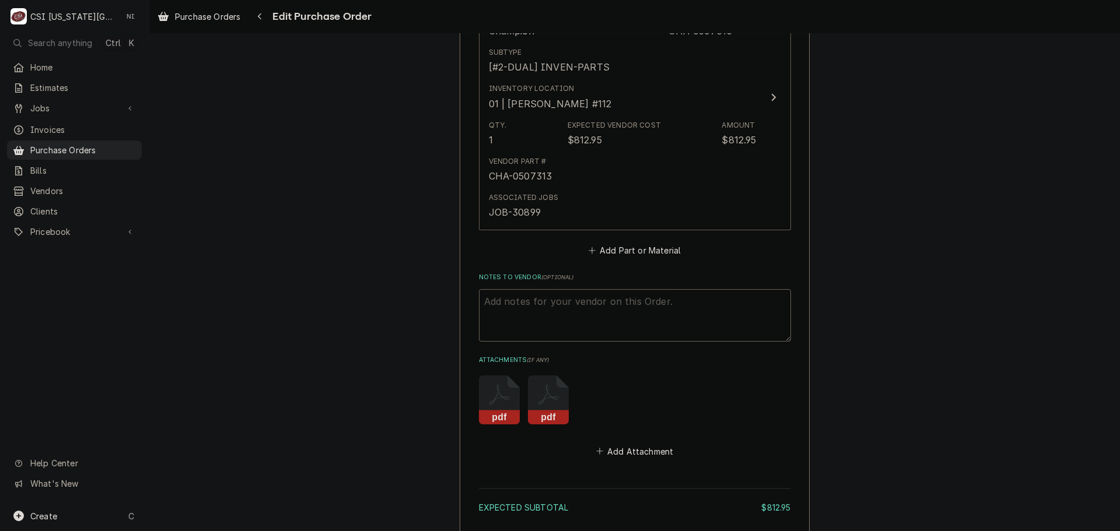
scroll to position [583, 0]
click at [554, 297] on textarea "Notes to Vendor ( optional )" at bounding box center [635, 312] width 312 height 52
type textarea "x"
type textarea "V"
type textarea "x"
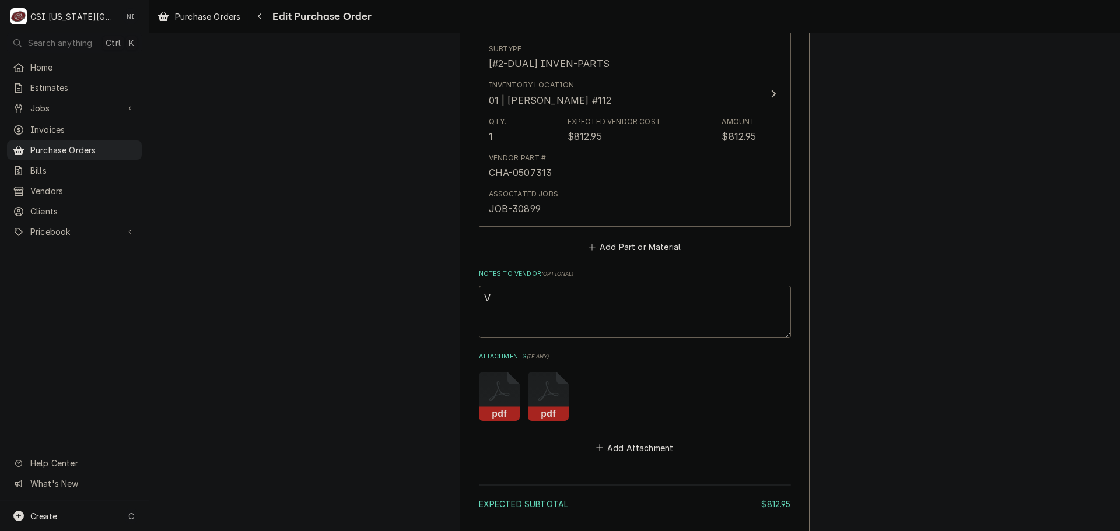
type textarea "VC"
type textarea "x"
type textarea "VC"
type textarea "x"
type textarea "VC 1"
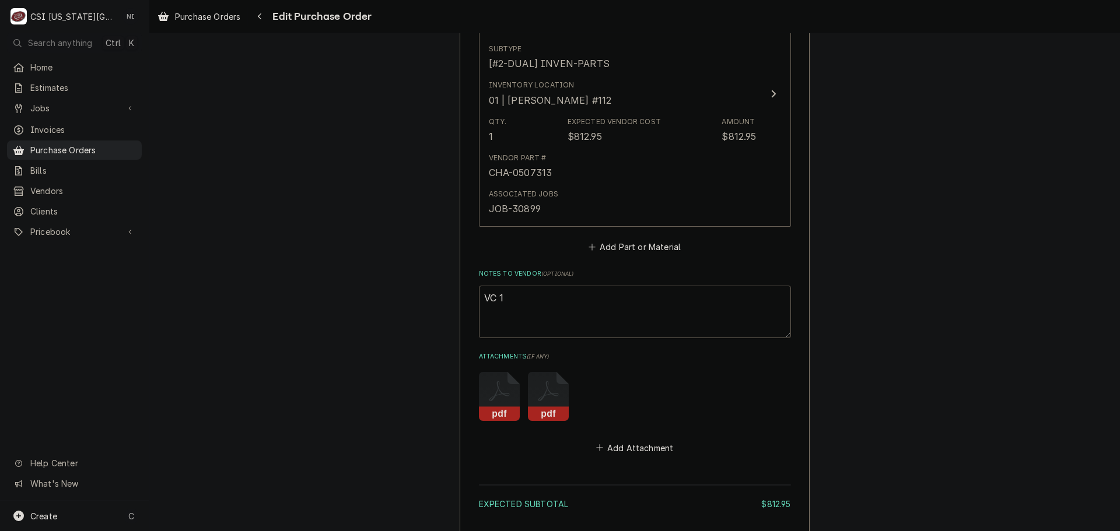
type textarea "x"
type textarea "VC 16"
type textarea "x"
type textarea "VC 162"
type textarea "x"
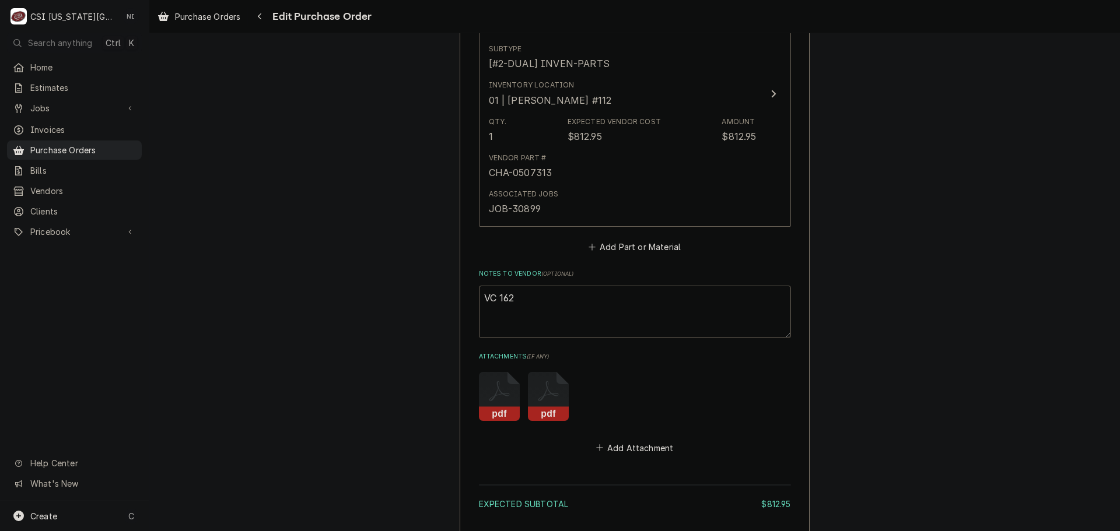
type textarea "VC 16"
type textarea "x"
type textarea "VC 169"
type textarea "x"
type textarea "VC 1692"
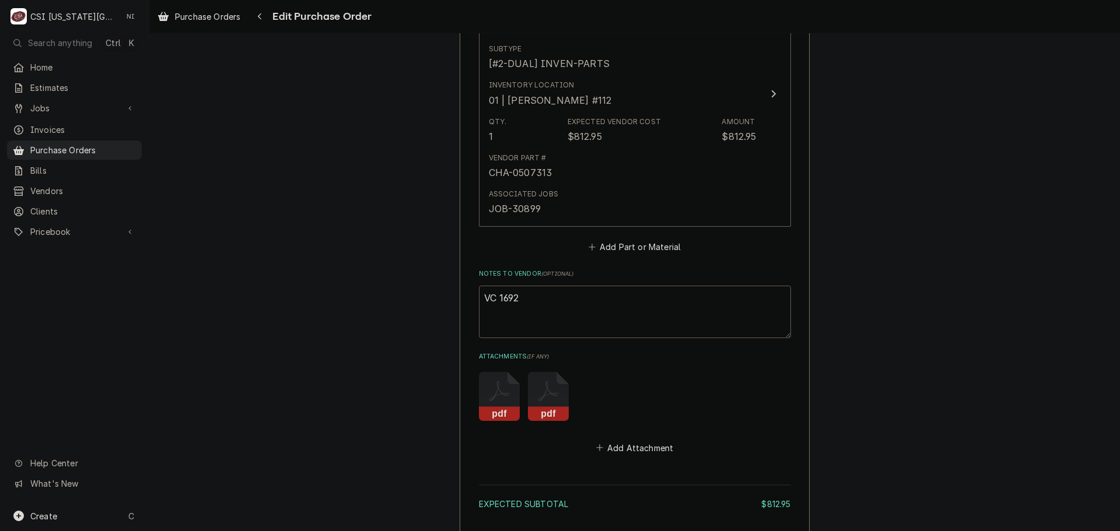
type textarea "x"
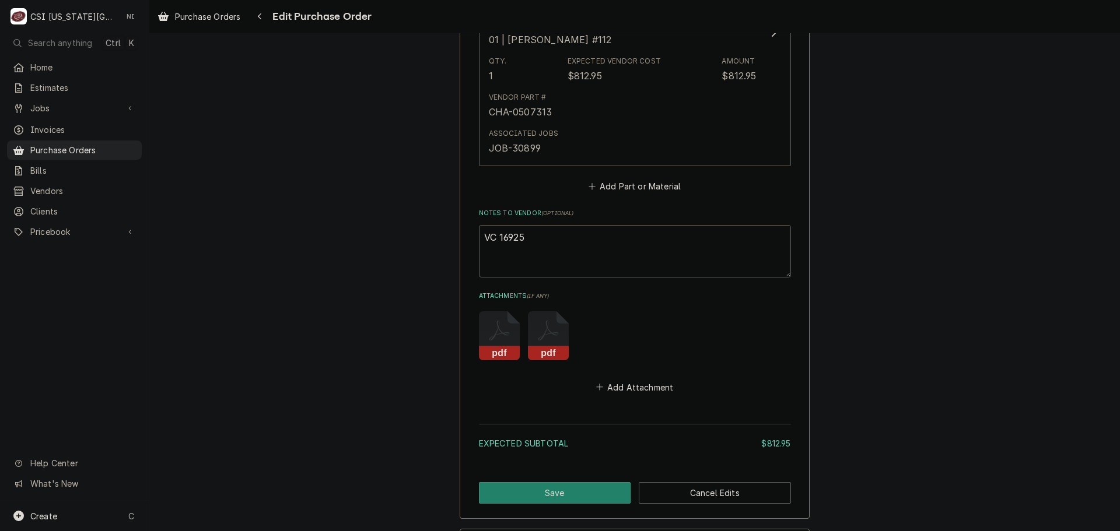
scroll to position [696, 0]
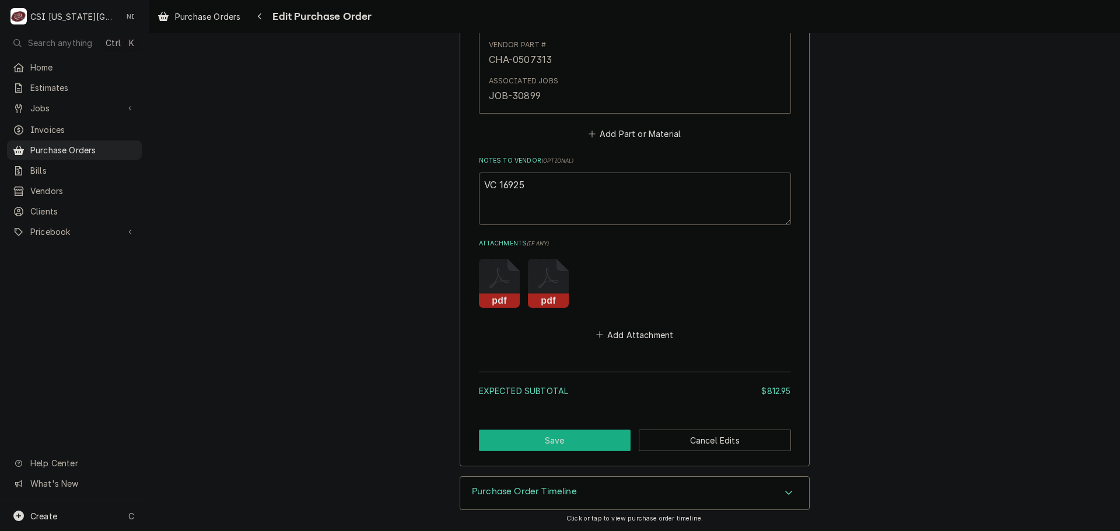
type textarea "VC 16925"
click at [560, 433] on button "Save" at bounding box center [555, 441] width 152 height 22
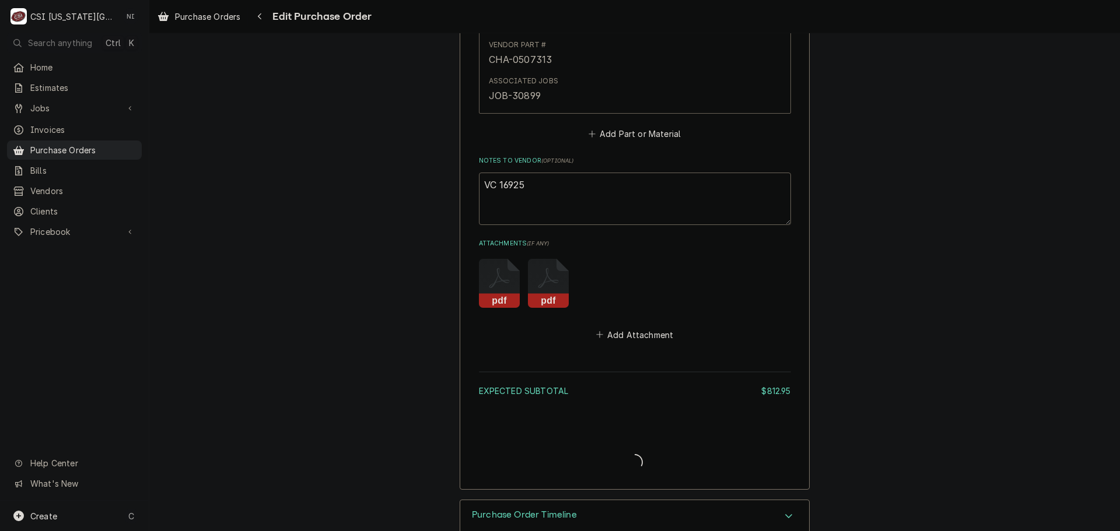
type textarea "x"
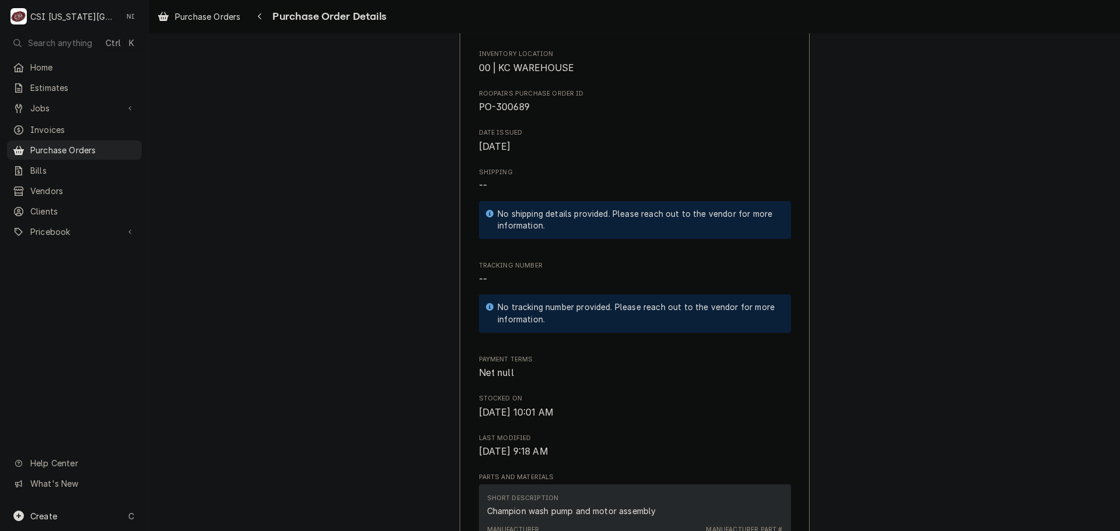
scroll to position [467, 0]
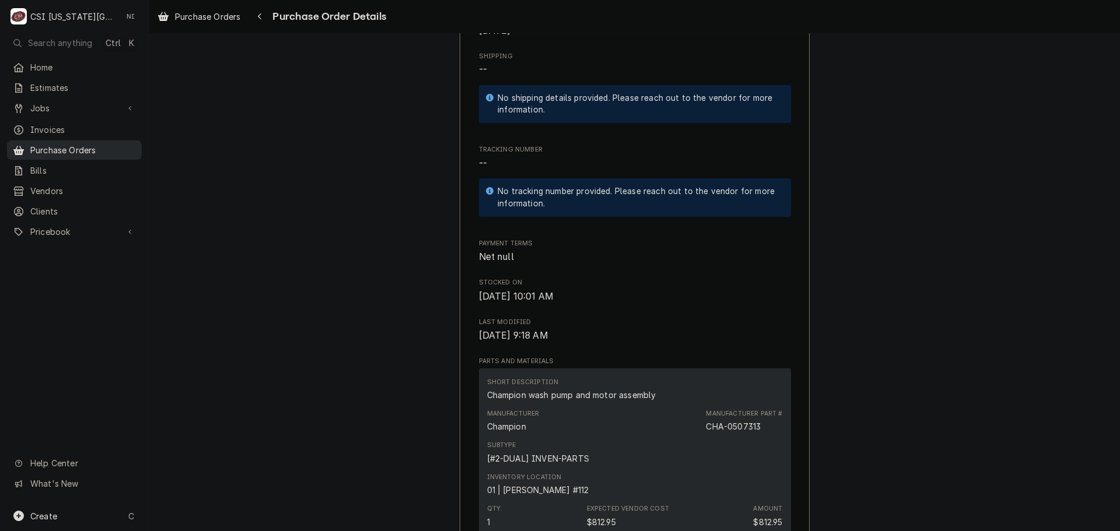
click at [119, 151] on span "Purchase Orders" at bounding box center [83, 150] width 106 height 12
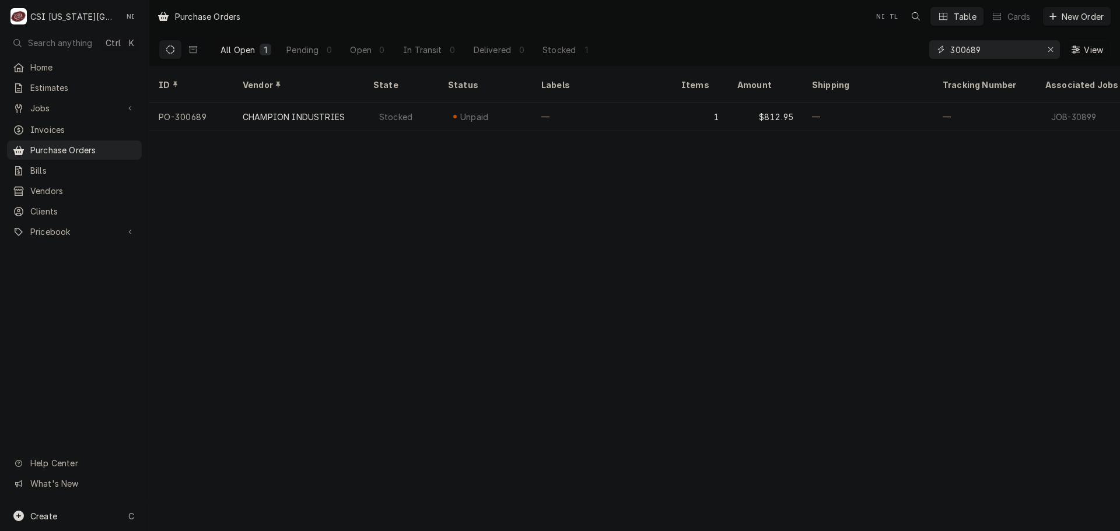
drag, startPoint x: 940, startPoint y: 52, endPoint x: 852, endPoint y: 52, distance: 88.1
click at [852, 52] on div "All Open 1 Pending 0 Open 0 In Transit 0 Delivered 0 Stocked 1 300689 View" at bounding box center [635, 49] width 952 height 33
drag, startPoint x: 971, startPoint y: 51, endPoint x: 901, endPoint y: 50, distance: 70.0
click at [902, 50] on div "All Open 1 Pending 0 Open 0 In Transit 0 Delivered 1 Stocked 0 301151 View" at bounding box center [635, 49] width 952 height 33
drag, startPoint x: 986, startPoint y: 46, endPoint x: 906, endPoint y: 37, distance: 80.4
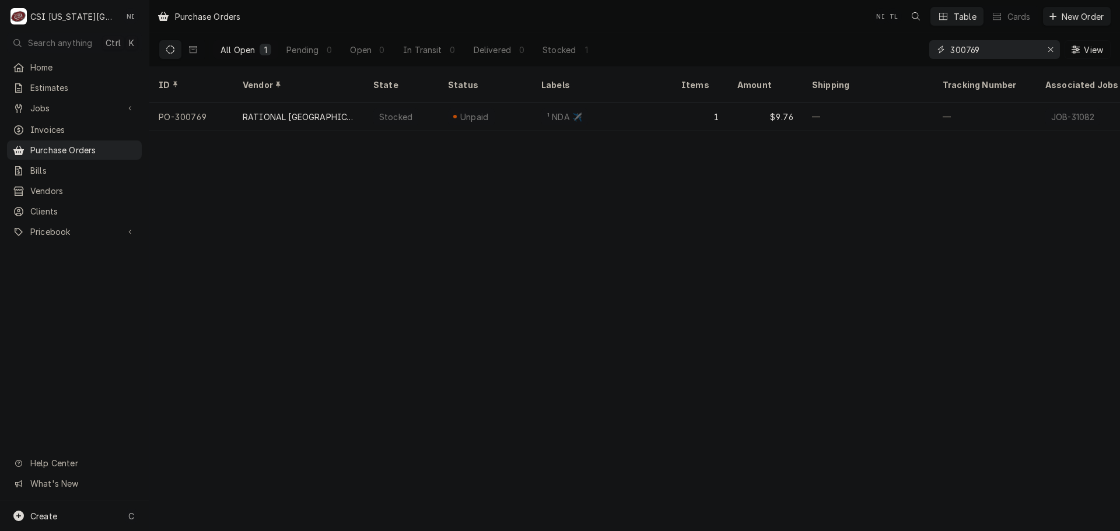
click at [907, 40] on div "All Open 1 Pending 0 Open 0 In Transit 0 Delivered 0 Stocked 1 300769 View" at bounding box center [635, 49] width 952 height 33
click at [983, 48] on input "301179" at bounding box center [993, 49] width 87 height 19
drag, startPoint x: 920, startPoint y: 53, endPoint x: 860, endPoint y: 53, distance: 59.5
click at [860, 53] on div "All Open 1 Pending 0 Open 0 In Transit 0 Delivered 1 Stocked 0 301160 View" at bounding box center [635, 49] width 952 height 33
click at [997, 51] on input "301162" at bounding box center [993, 49] width 87 height 19
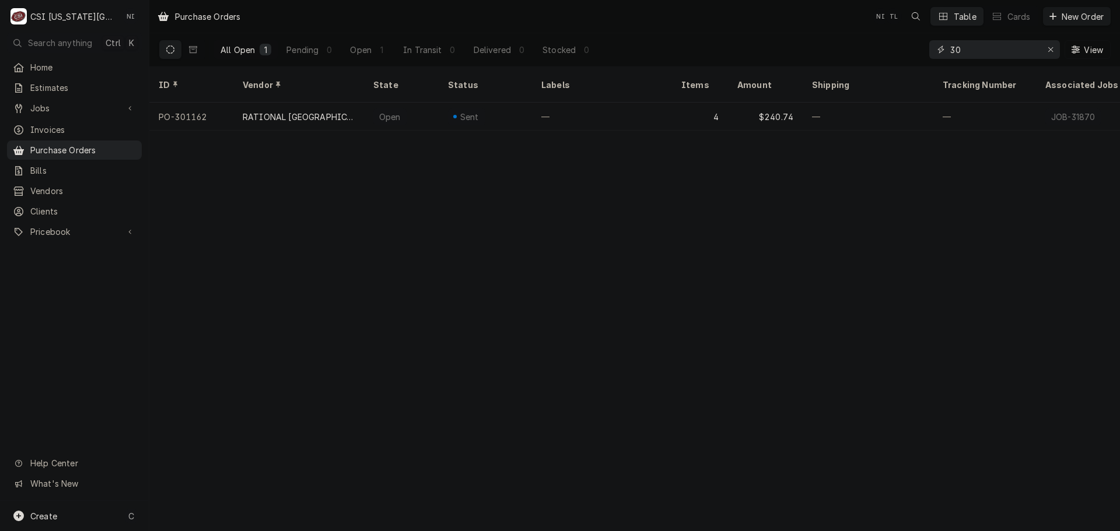
type input "3"
click at [995, 49] on input "300893" at bounding box center [993, 49] width 87 height 19
drag, startPoint x: 985, startPoint y: 50, endPoint x: 838, endPoint y: 37, distance: 148.1
click at [840, 38] on div "All Open 1 Pending 0 Open 0 In Transit 0 Delivered 0 Stocked 1 300892 View" at bounding box center [635, 49] width 952 height 33
drag, startPoint x: 982, startPoint y: 49, endPoint x: 752, endPoint y: 24, distance: 230.6
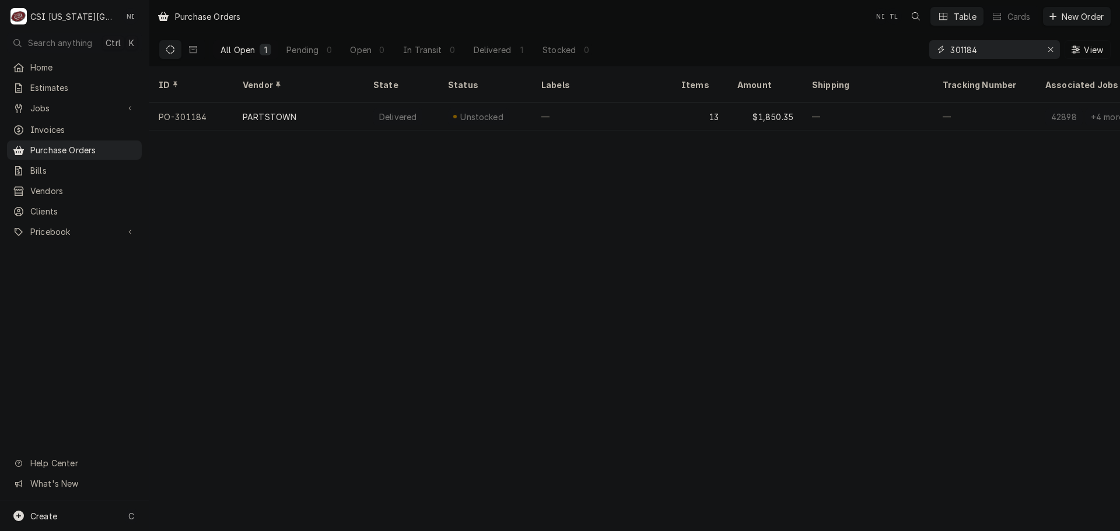
click at [752, 24] on div "Purchase Orders NI TL Table Cards New Order All Open 1 Pending 0 Open 0 In Tran…" at bounding box center [634, 33] width 971 height 66
click at [986, 45] on input "301204" at bounding box center [993, 49] width 87 height 19
type input "3"
drag, startPoint x: 933, startPoint y: 49, endPoint x: 794, endPoint y: 47, distance: 139.4
click at [794, 47] on div "All Open 1 Pending 0 Open 0 In Transit 0 Delivered 0 Stocked 1 301209 View" at bounding box center [635, 49] width 952 height 33
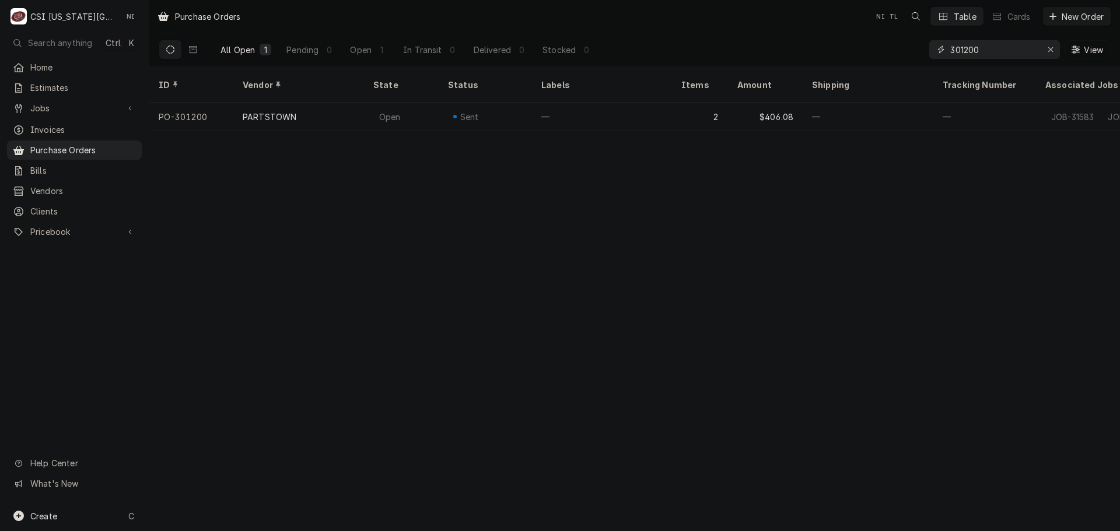
click at [989, 52] on input "301200" at bounding box center [993, 49] width 87 height 19
click at [988, 48] on input "301205" at bounding box center [993, 49] width 87 height 19
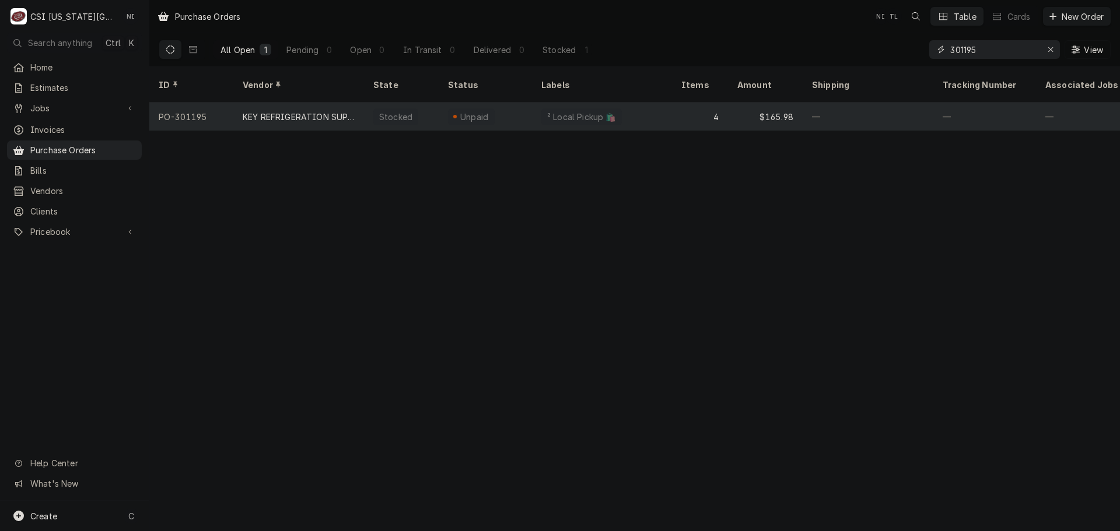
type input "301195"
click at [621, 103] on div "² Local Pickup 🛍️" at bounding box center [602, 117] width 140 height 28
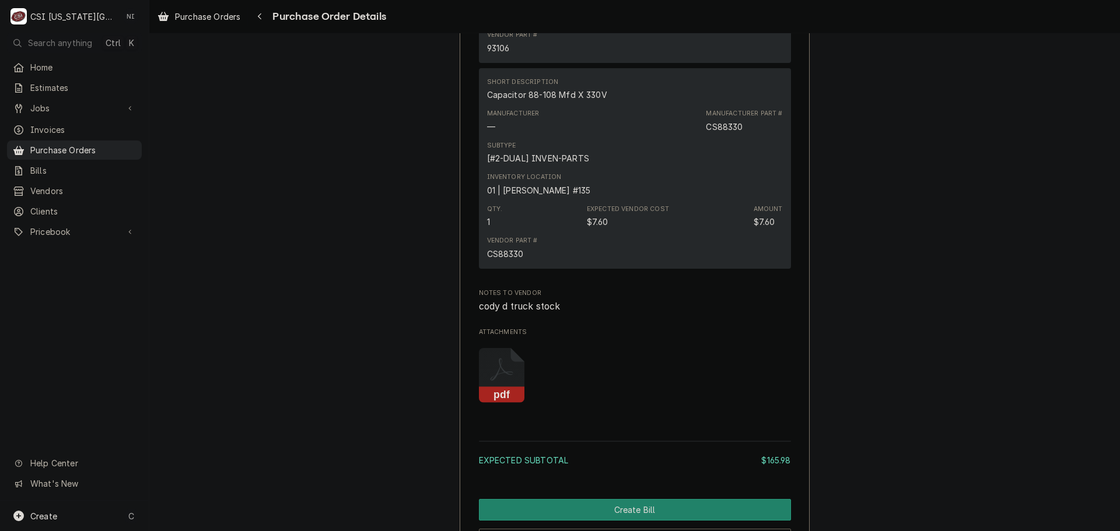
scroll to position [1603, 0]
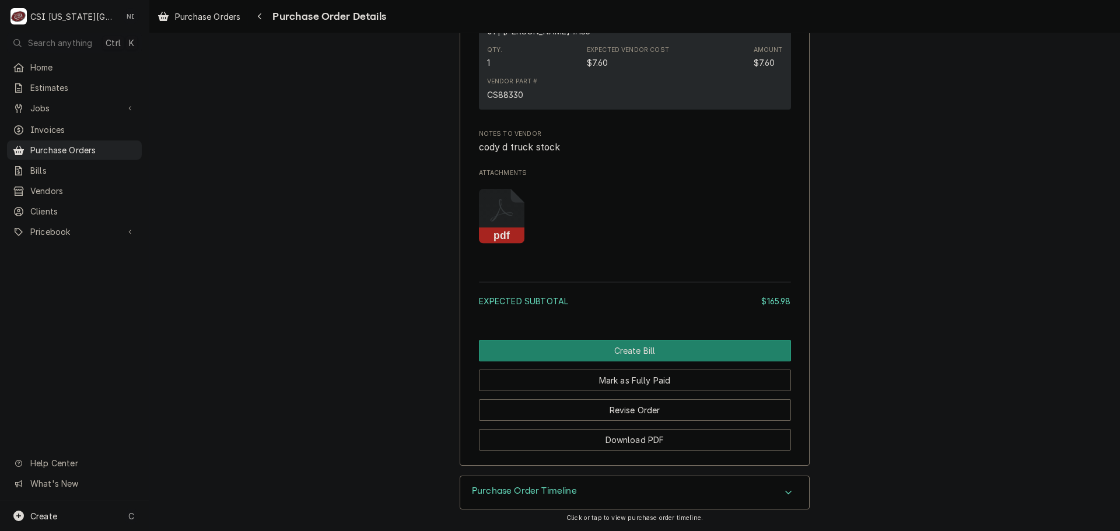
drag, startPoint x: 727, startPoint y: 488, endPoint x: 763, endPoint y: 478, distance: 37.5
click at [727, 488] on div "Purchase Order Timeline" at bounding box center [634, 493] width 349 height 33
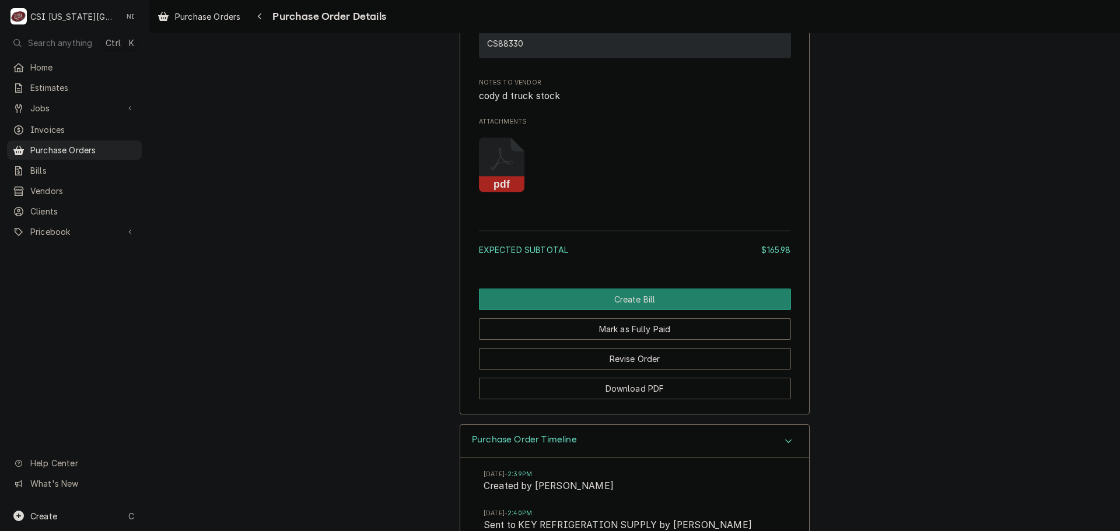
scroll to position [1895, 0]
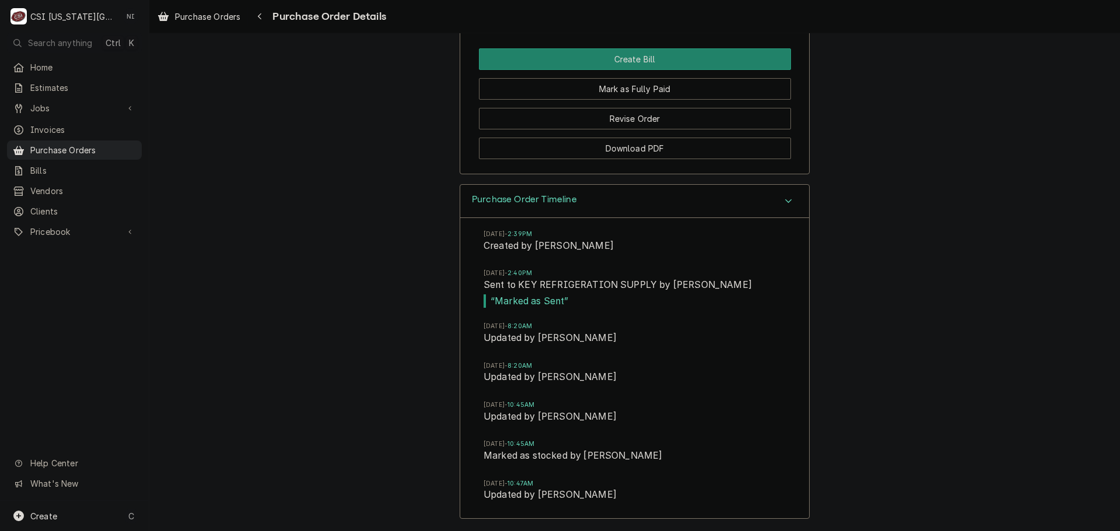
click at [771, 202] on div "Purchase Order Timeline" at bounding box center [634, 201] width 349 height 33
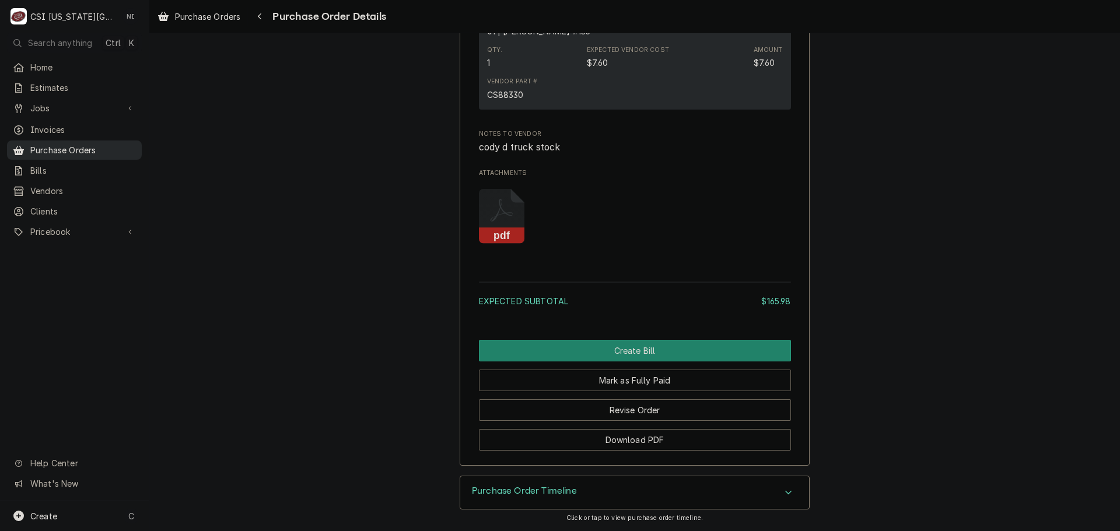
click at [119, 141] on link "Purchase Orders" at bounding box center [74, 150] width 135 height 19
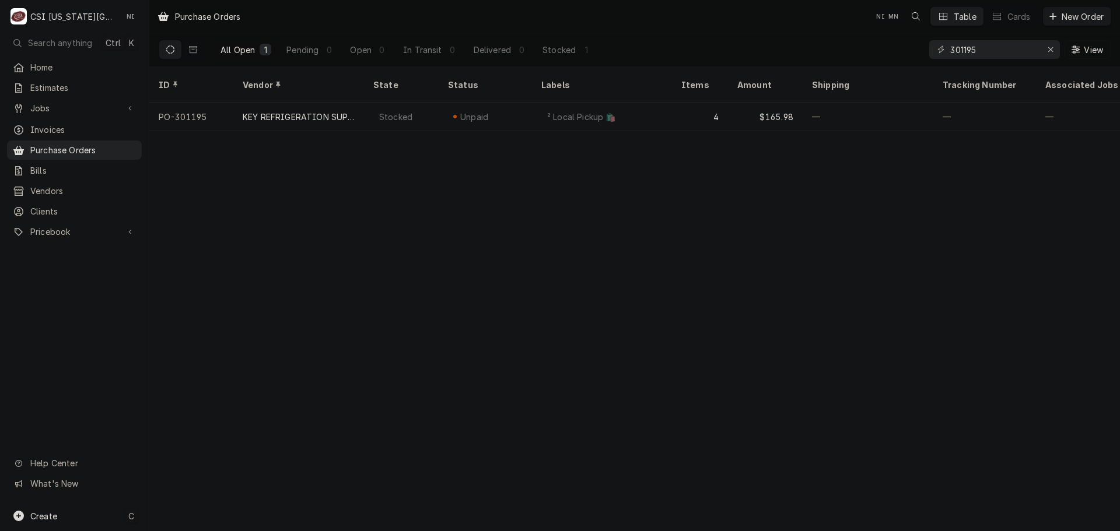
click at [63, 514] on div "Create C" at bounding box center [74, 516] width 149 height 30
click at [239, 439] on div "Purchase Order" at bounding box center [218, 436] width 78 height 12
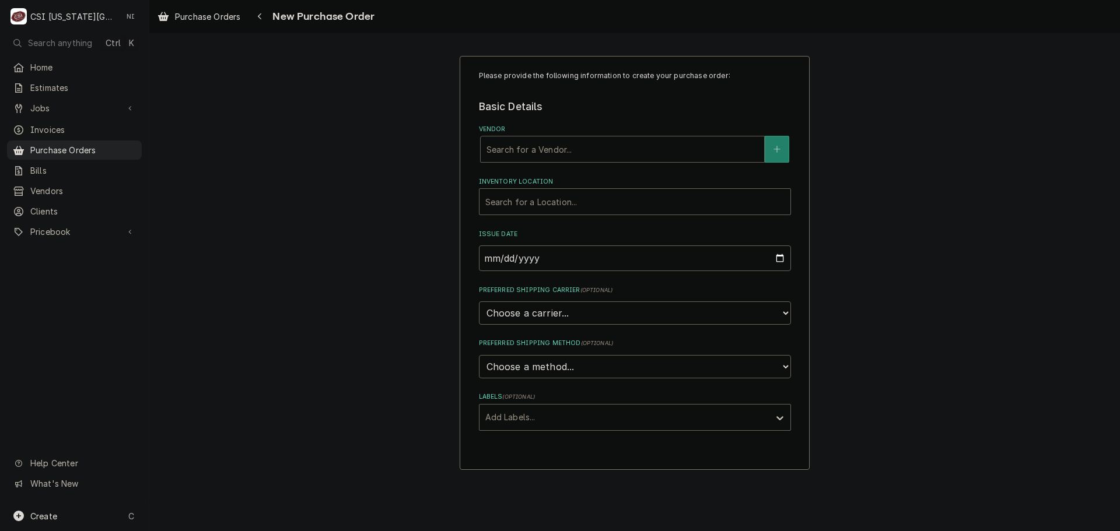
click at [551, 148] on div "Vendor" at bounding box center [622, 149] width 272 height 21
type input "home"
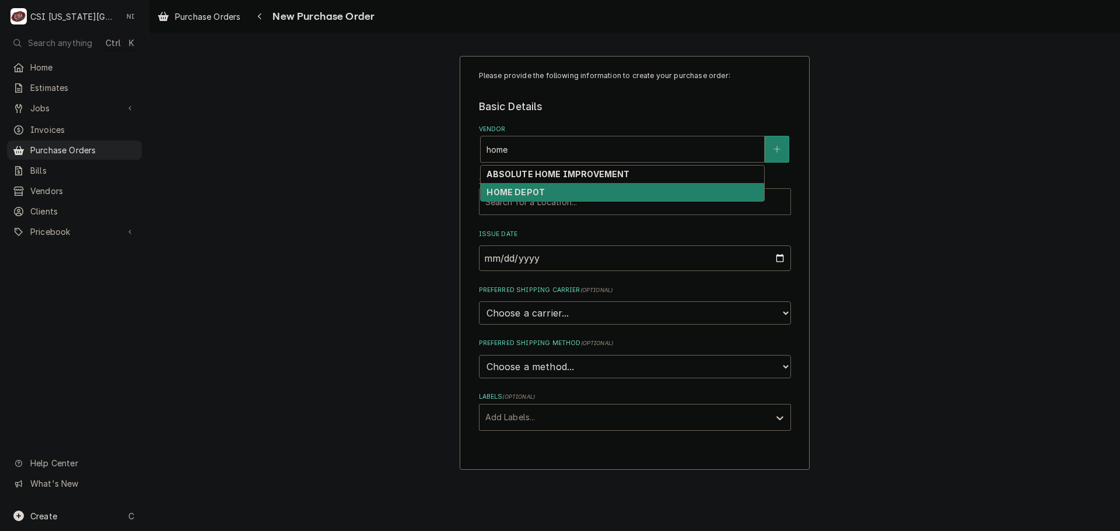
drag, startPoint x: 505, startPoint y: 192, endPoint x: 512, endPoint y: 191, distance: 6.4
click at [507, 192] on strong "HOME DEPOT" at bounding box center [515, 192] width 58 height 10
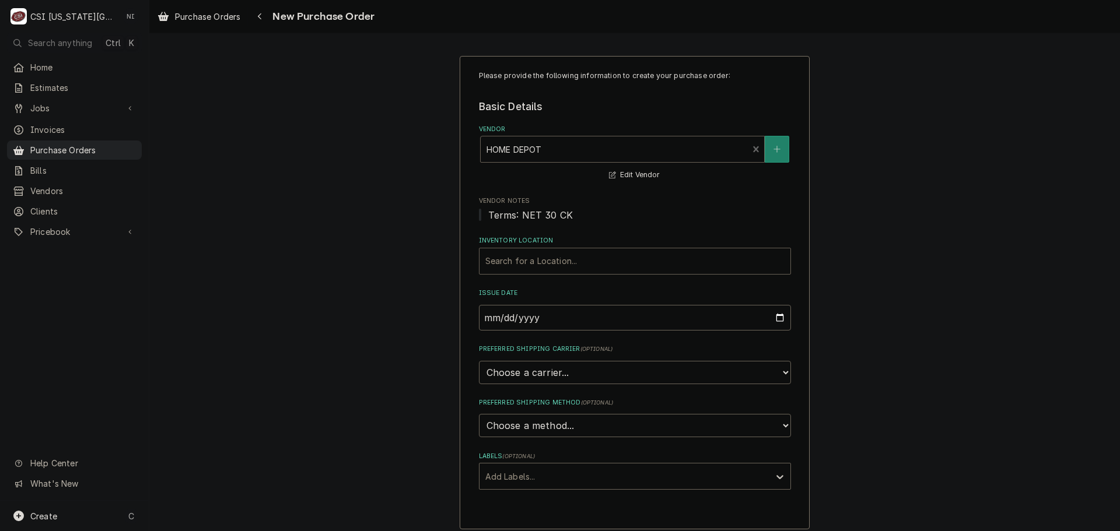
click at [534, 262] on div "Inventory Location" at bounding box center [634, 261] width 299 height 21
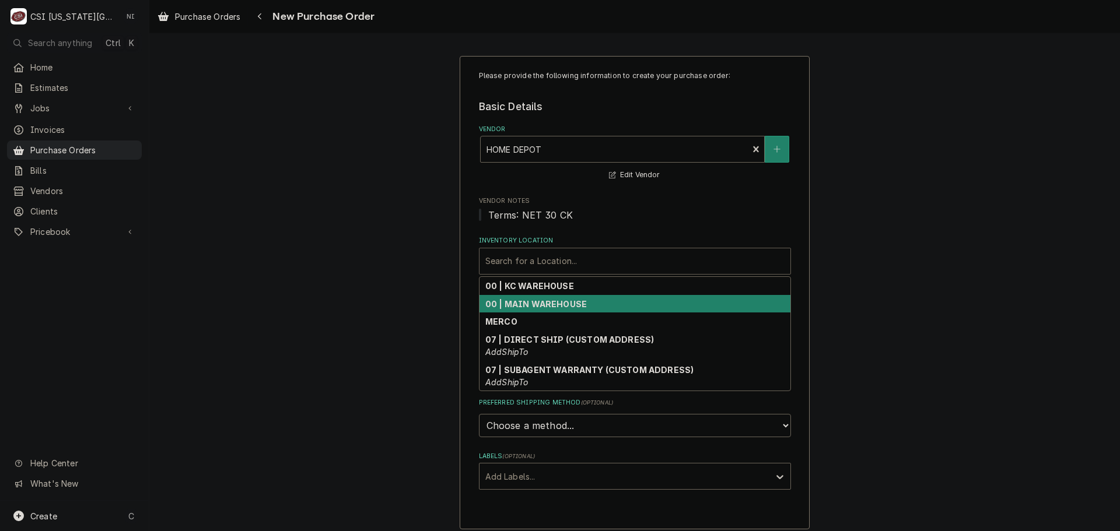
click at [540, 289] on strong "00 | KC WAREHOUSE" at bounding box center [529, 286] width 89 height 10
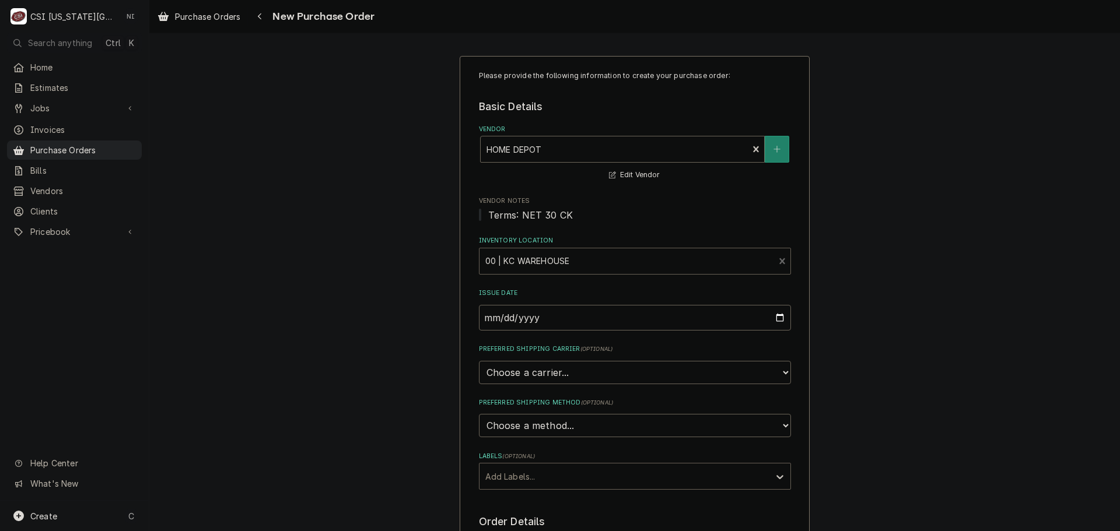
click at [537, 488] on div "Add Labels..." at bounding box center [624, 477] width 290 height 26
click at [524, 517] on div "² Local Pickup 🛍️" at bounding box center [634, 520] width 311 height 18
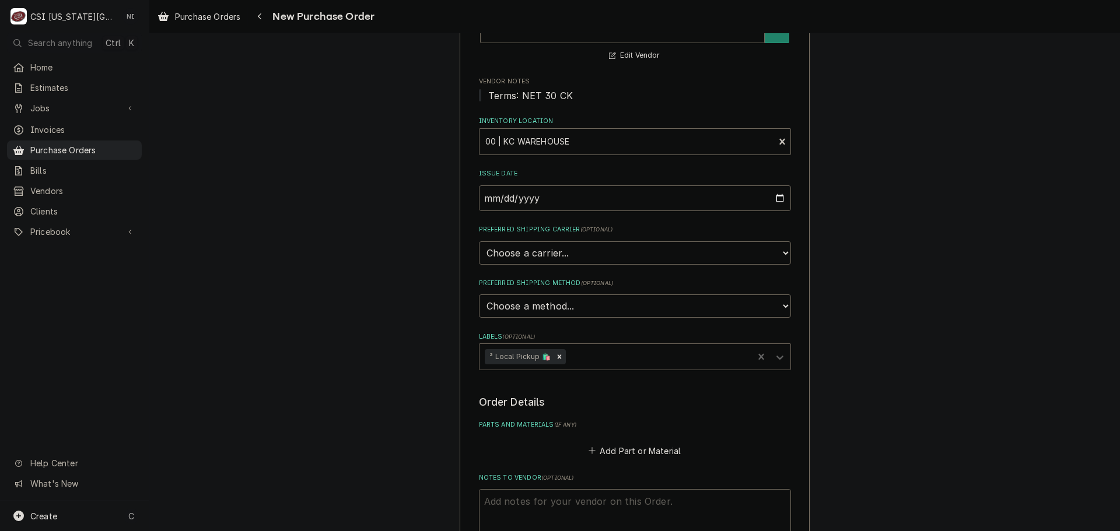
scroll to position [292, 0]
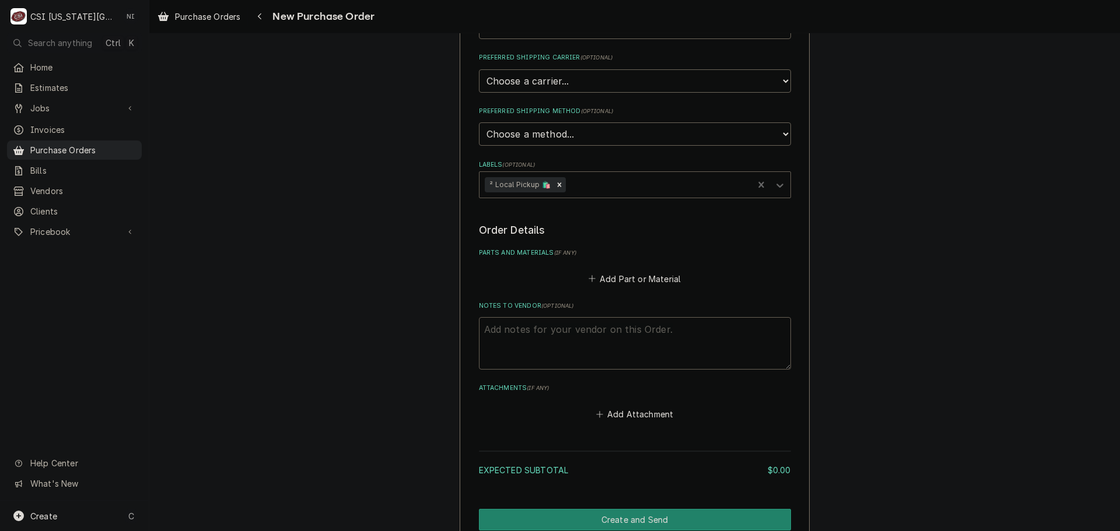
click at [542, 346] on textarea "Notes to Vendor ( optional )" at bounding box center [635, 343] width 312 height 52
type textarea "x"
type textarea "j"
type textarea "x"
type textarea "je"
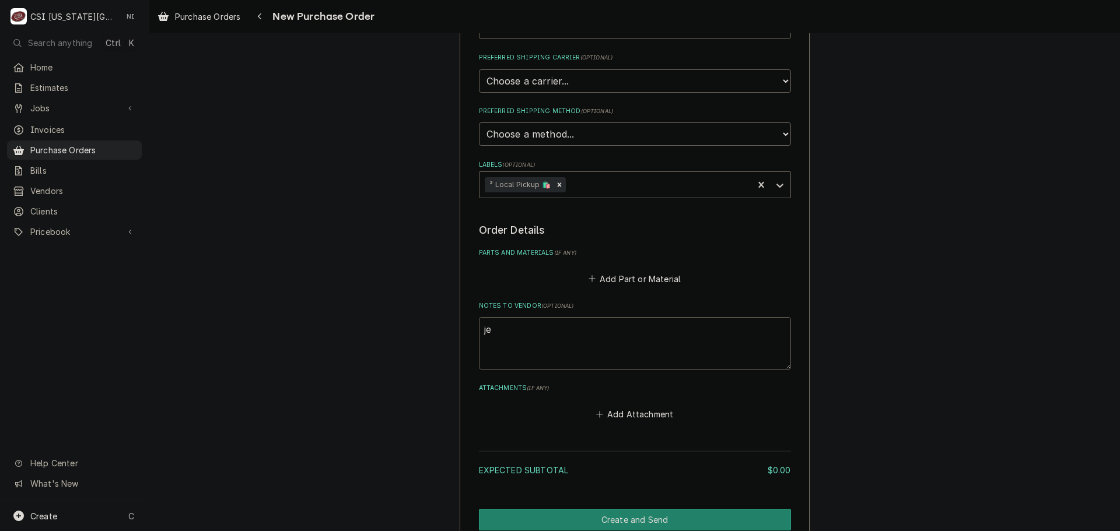
type textarea "x"
type textarea "jes"
type textarea "x"
type textarea "jess"
type textarea "x"
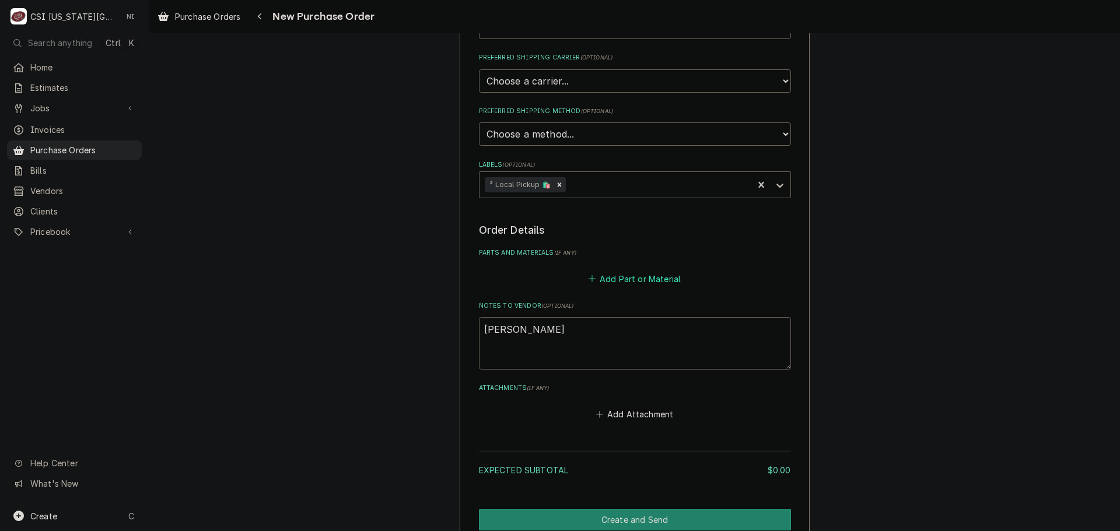
type textarea "jesse"
click at [591, 287] on button "Add Part or Material" at bounding box center [634, 279] width 96 height 16
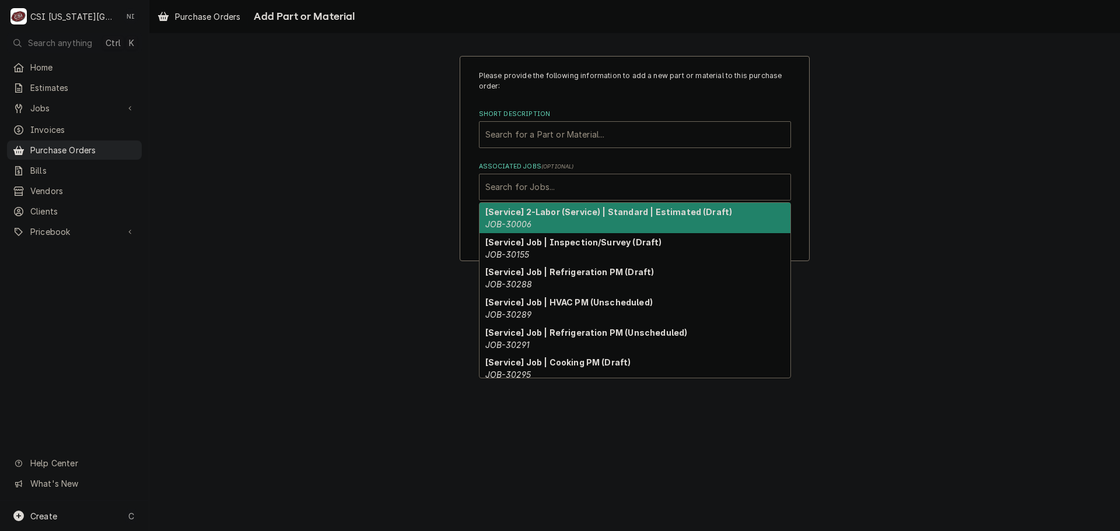
click at [517, 185] on div "Associated Jobs" at bounding box center [634, 187] width 299 height 21
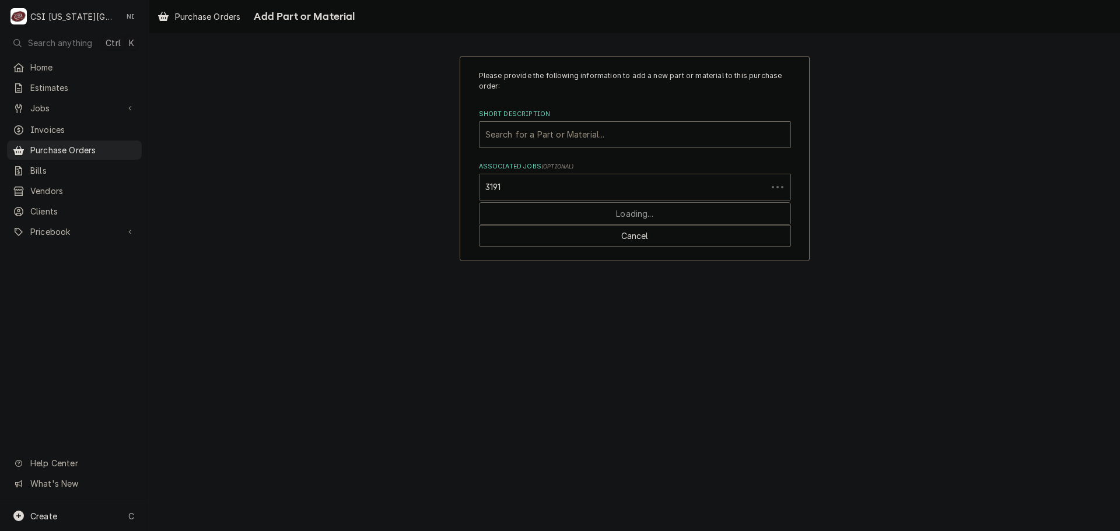
type input "31913"
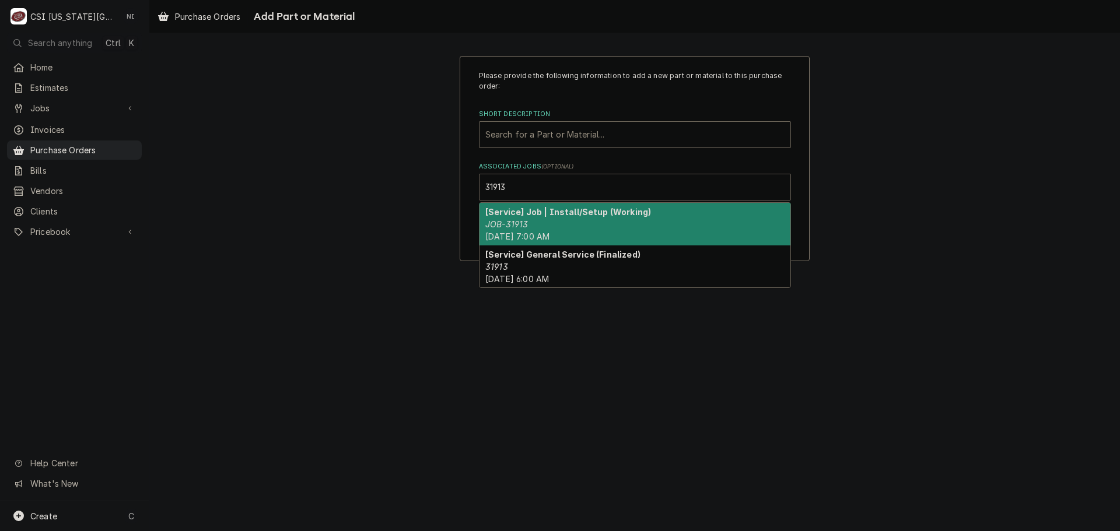
click at [568, 222] on div "[Service] Job | Install/Setup (Working) JOB-31913 Thu, Aug 14th, 2025 - 7:00 AM" at bounding box center [634, 224] width 311 height 43
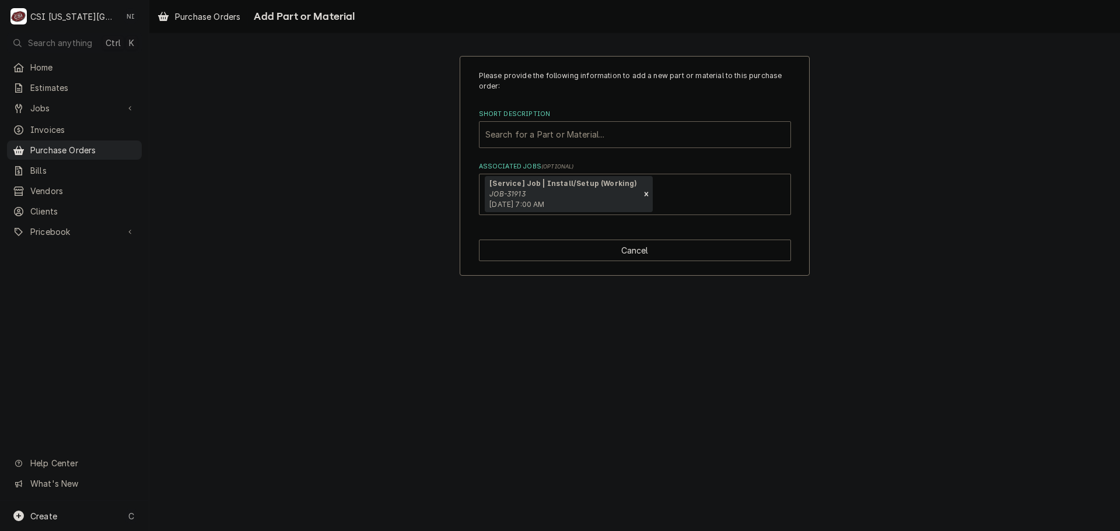
click at [565, 131] on div "Short Description" at bounding box center [634, 134] width 299 height 21
type input "misc pro"
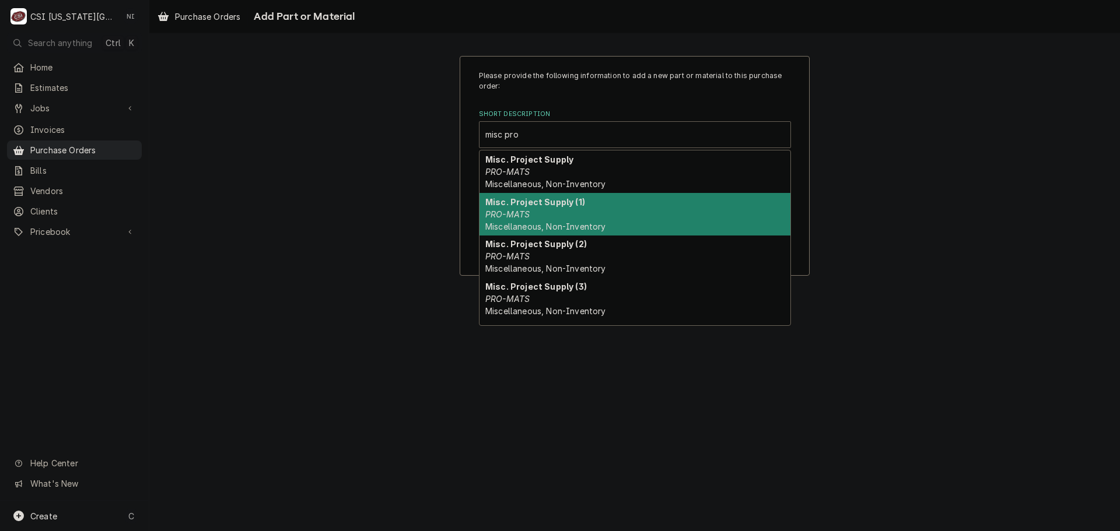
click at [558, 215] on div "Misc. Project Supply (1) PRO-MATS Miscellaneous, Non-Inventory" at bounding box center [634, 214] width 311 height 43
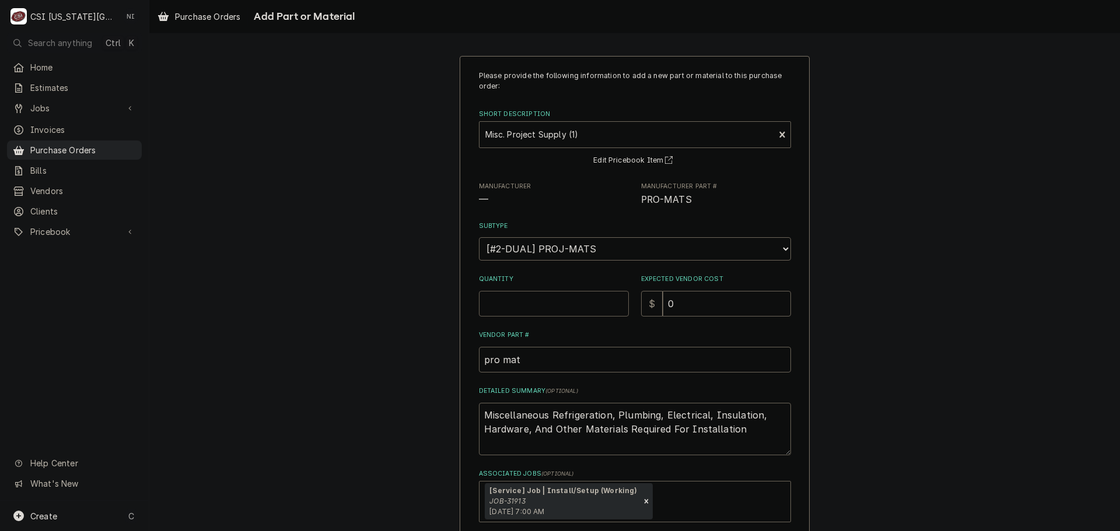
click at [523, 304] on input "Quantity" at bounding box center [554, 304] width 150 height 26
type textarea "x"
type input "1"
drag, startPoint x: 728, startPoint y: 433, endPoint x: 290, endPoint y: 394, distance: 439.8
click at [290, 394] on div "Please provide the following information to add a new part or material to this …" at bounding box center [634, 319] width 971 height 548
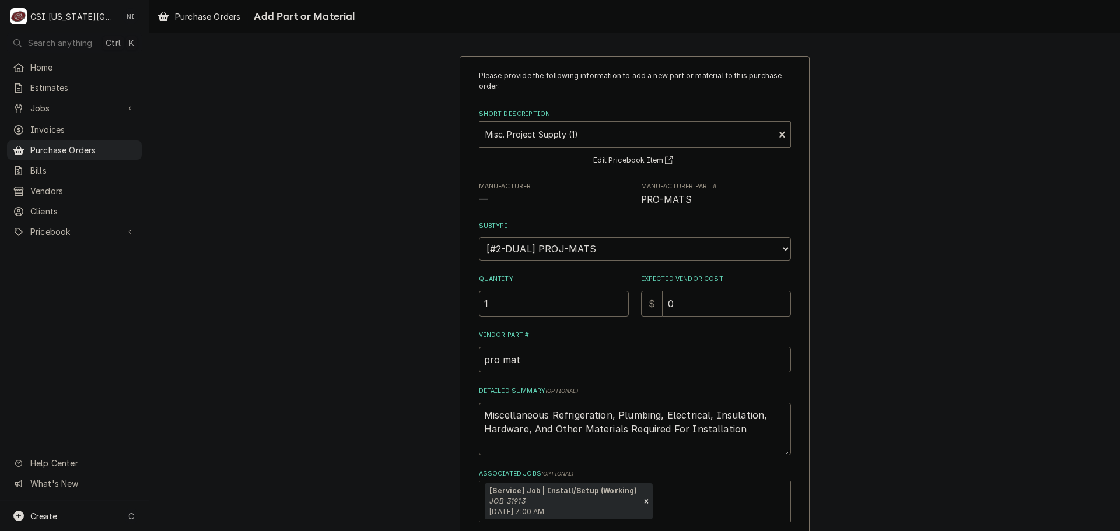
type textarea "x"
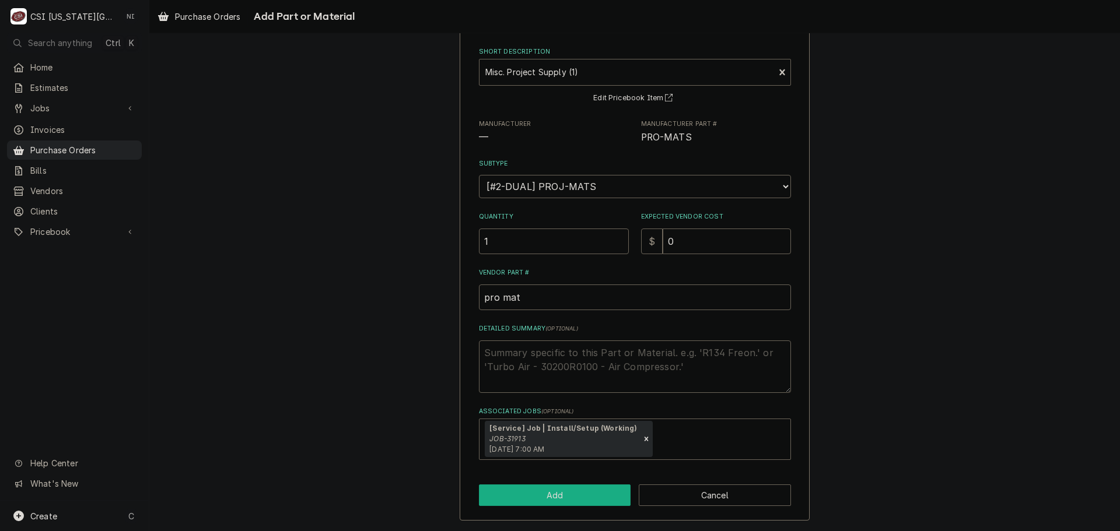
click at [521, 494] on button "Add" at bounding box center [555, 496] width 152 height 22
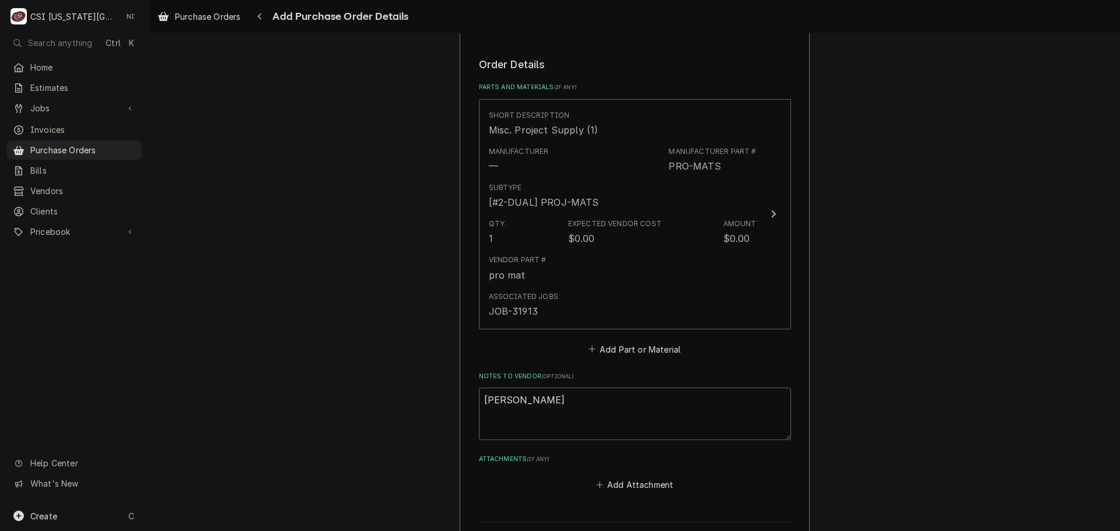
scroll to position [583, 0]
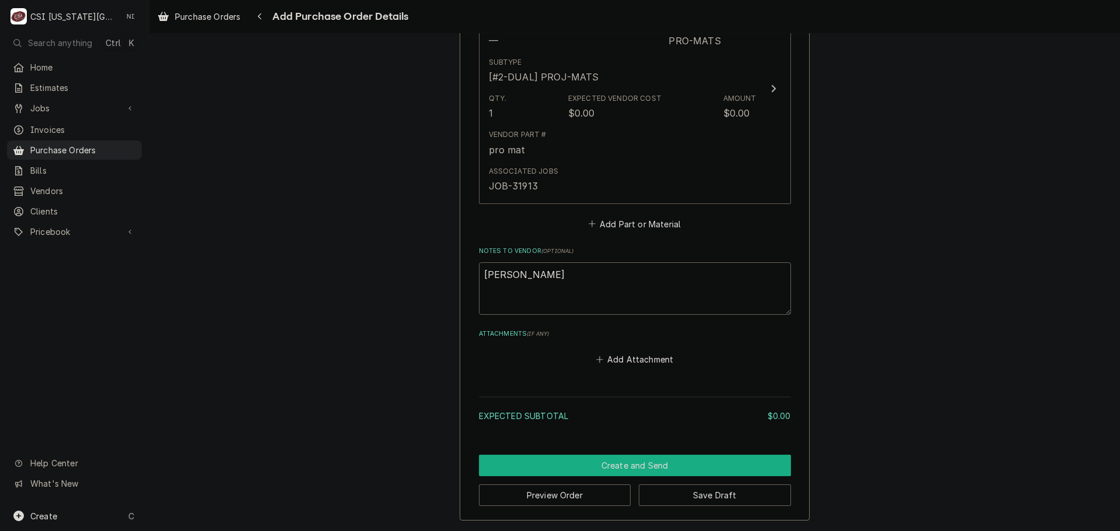
click at [675, 457] on button "Create and Send" at bounding box center [635, 466] width 312 height 22
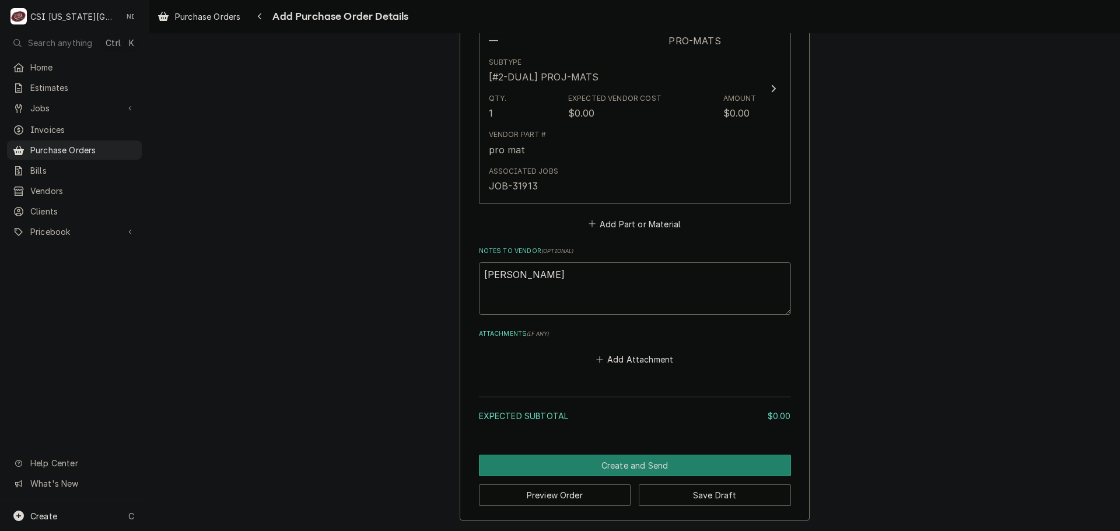
scroll to position [576, 0]
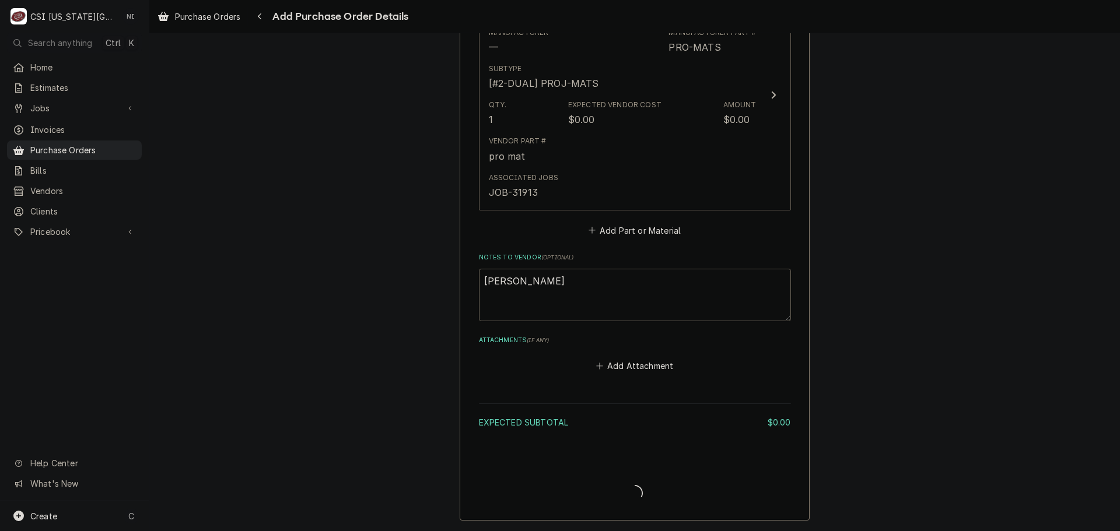
type textarea "x"
